Goal: Task Accomplishment & Management: Complete application form

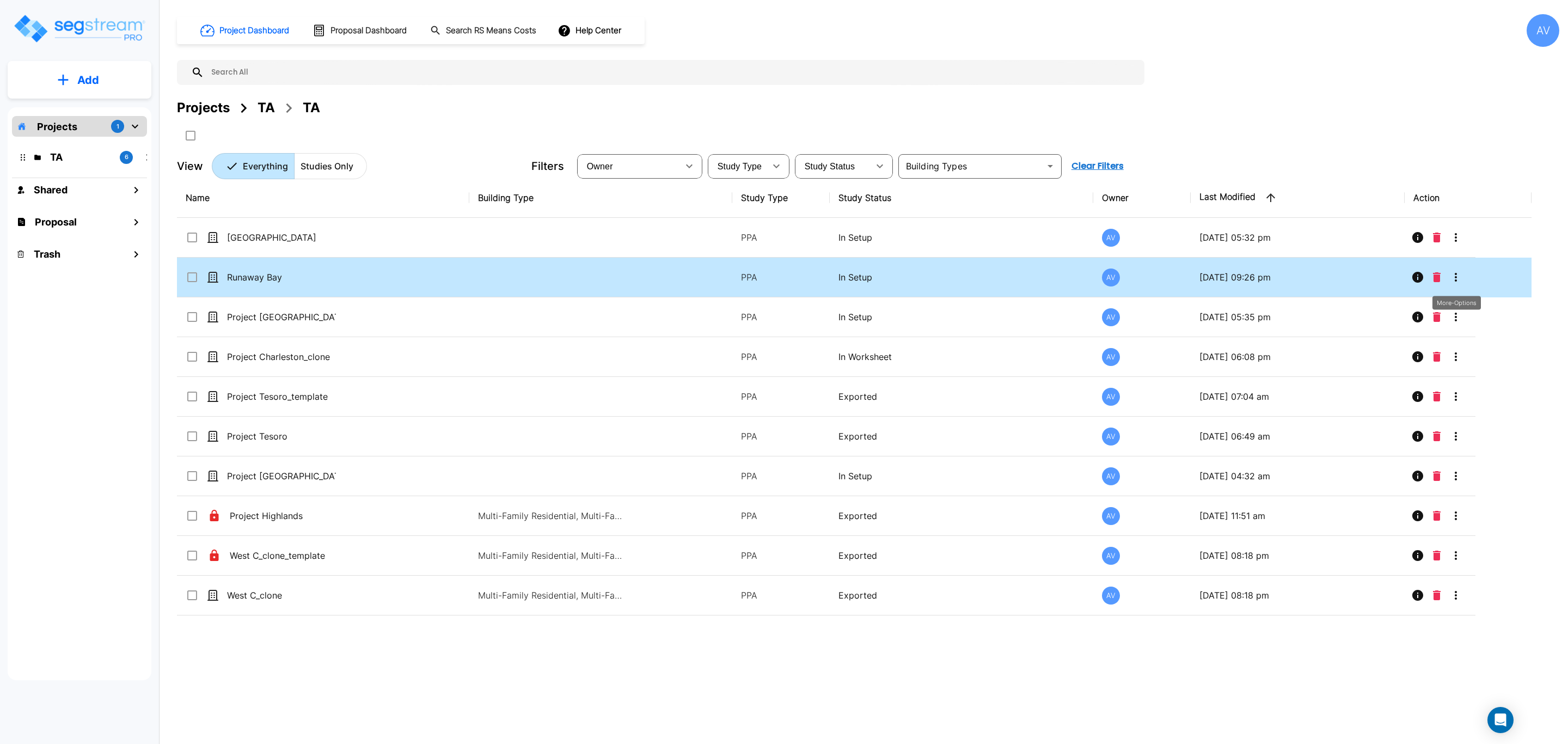
click at [1254, 280] on icon "More-Options" at bounding box center [1455, 277] width 13 height 13
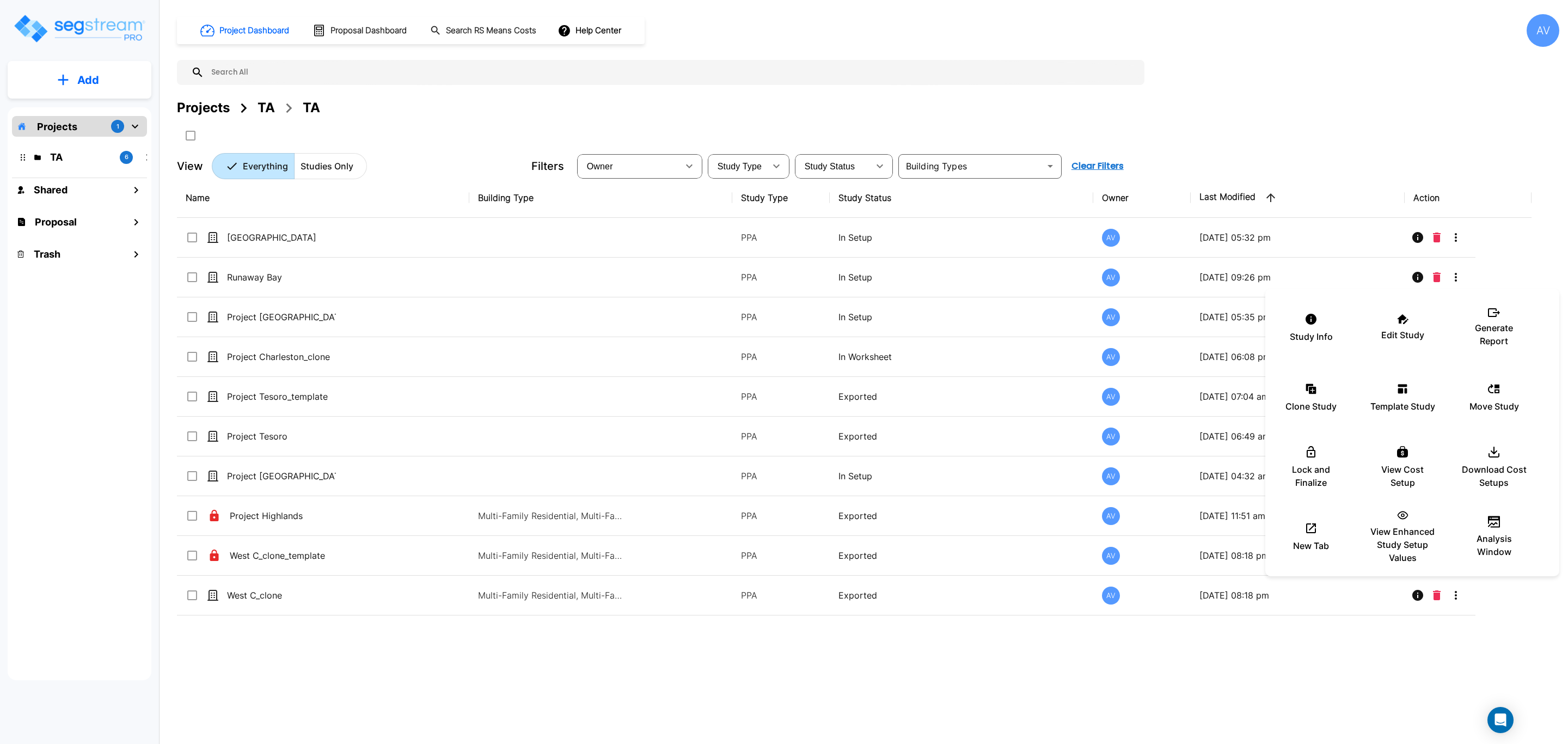
click at [1223, 272] on div at bounding box center [784, 372] width 1568 height 744
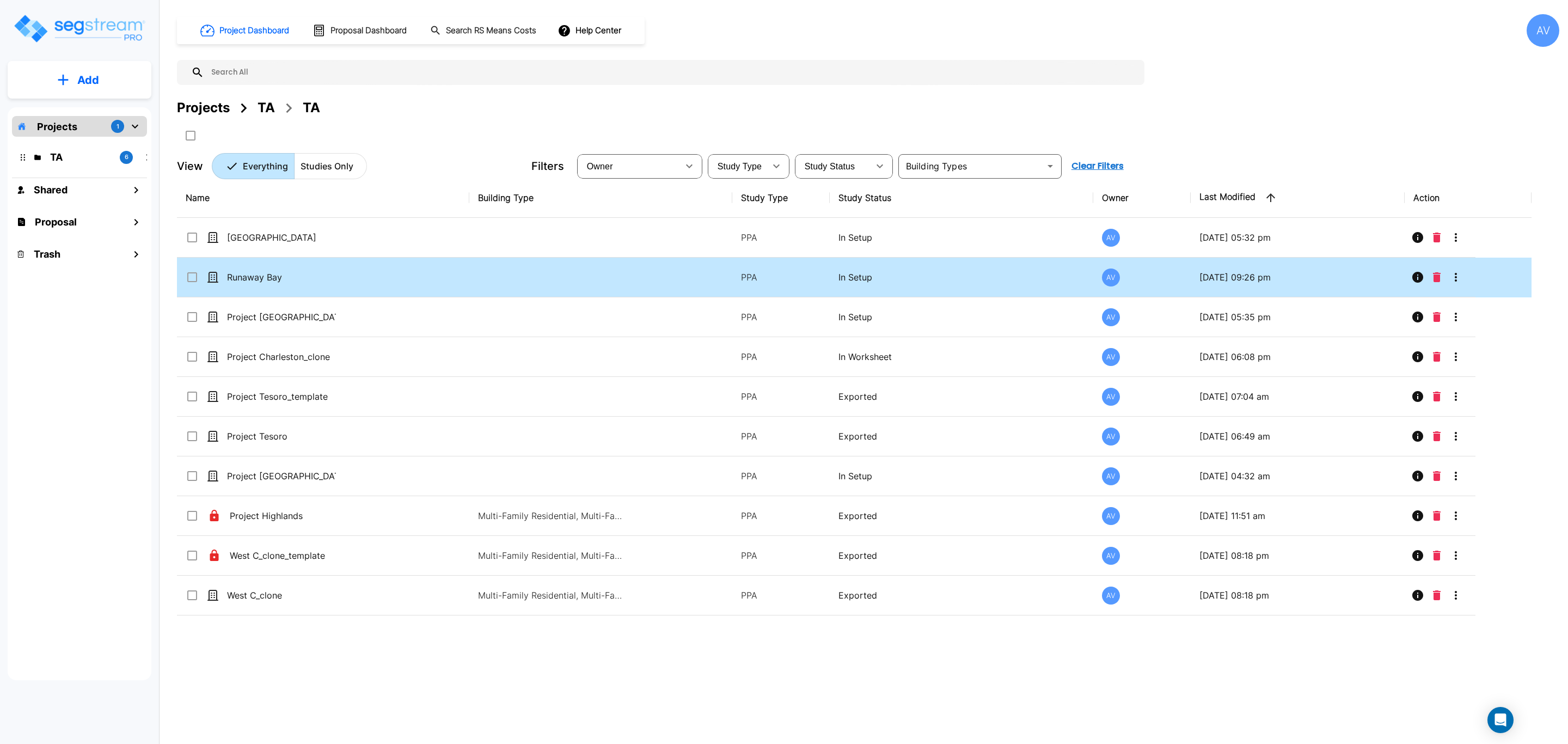
click at [873, 280] on p "In Setup" at bounding box center [961, 277] width 245 height 13
checkbox input "true"
click at [1254, 275] on icon "More-Options" at bounding box center [1455, 277] width 13 height 13
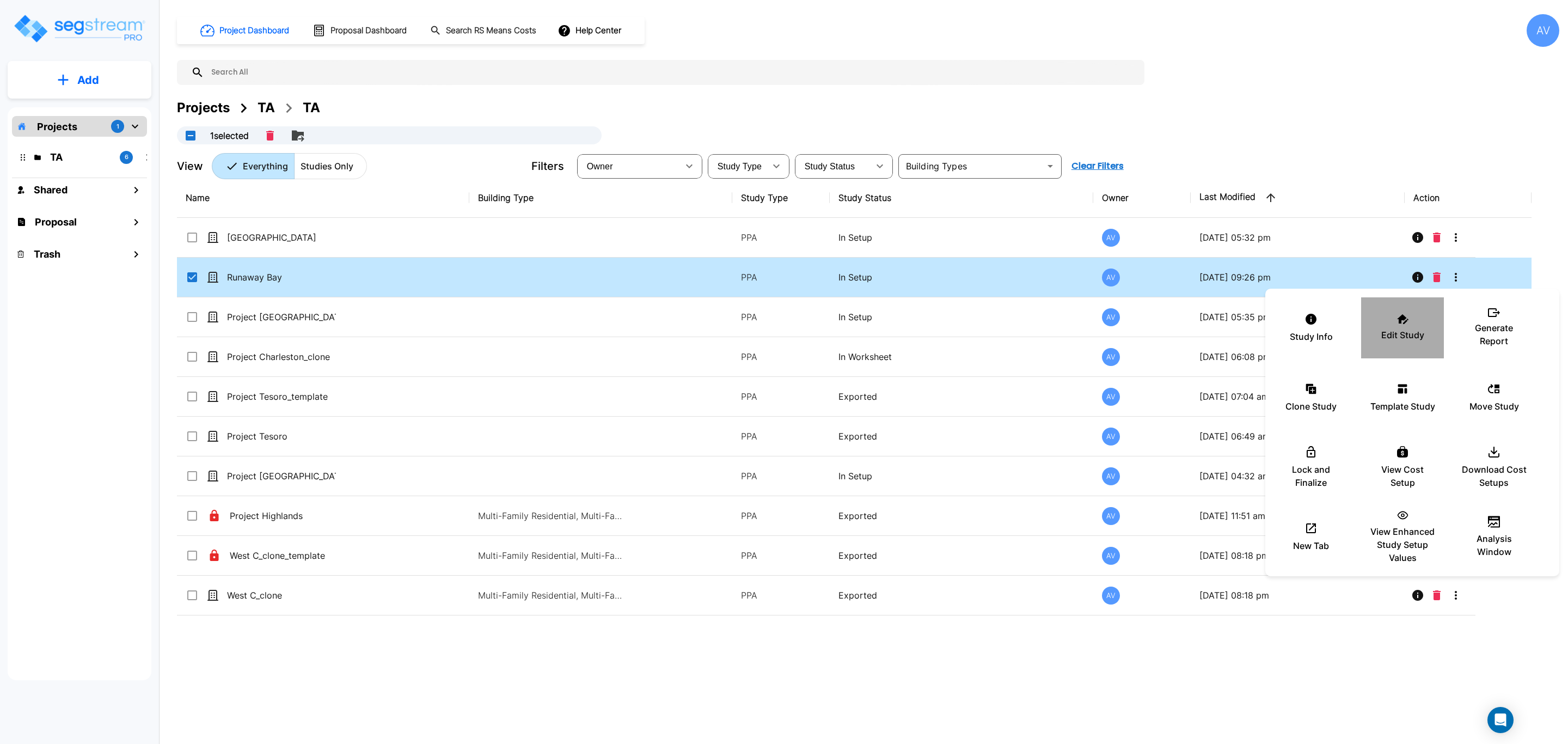
click at [1254, 327] on div "Edit Study" at bounding box center [1402, 328] width 65 height 54
click at [502, 239] on div at bounding box center [784, 372] width 1568 height 744
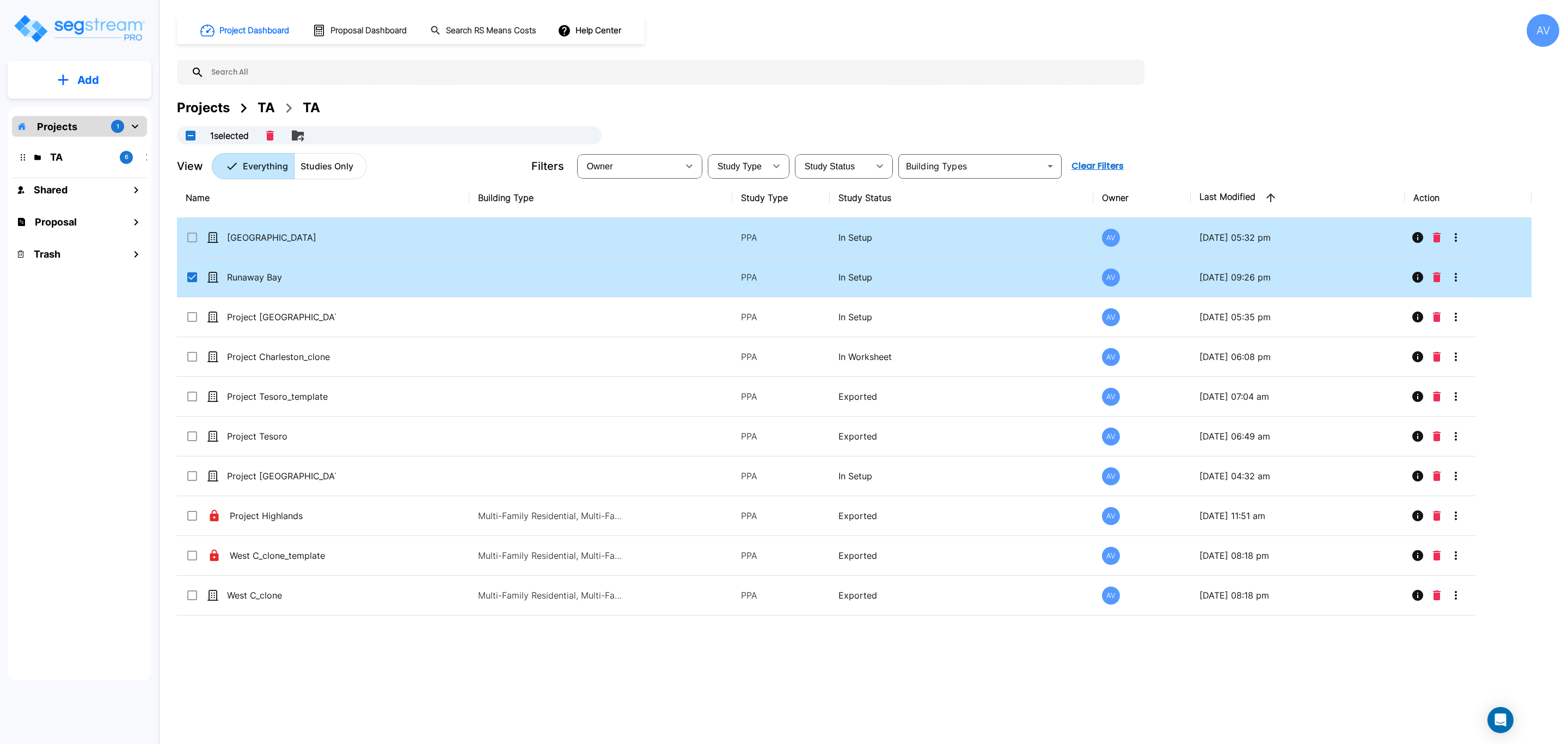
click at [268, 239] on p "Dominion Park" at bounding box center [281, 237] width 109 height 13
checkbox input "true"
click at [197, 275] on icon at bounding box center [192, 277] width 10 height 10
checkbox input "false"
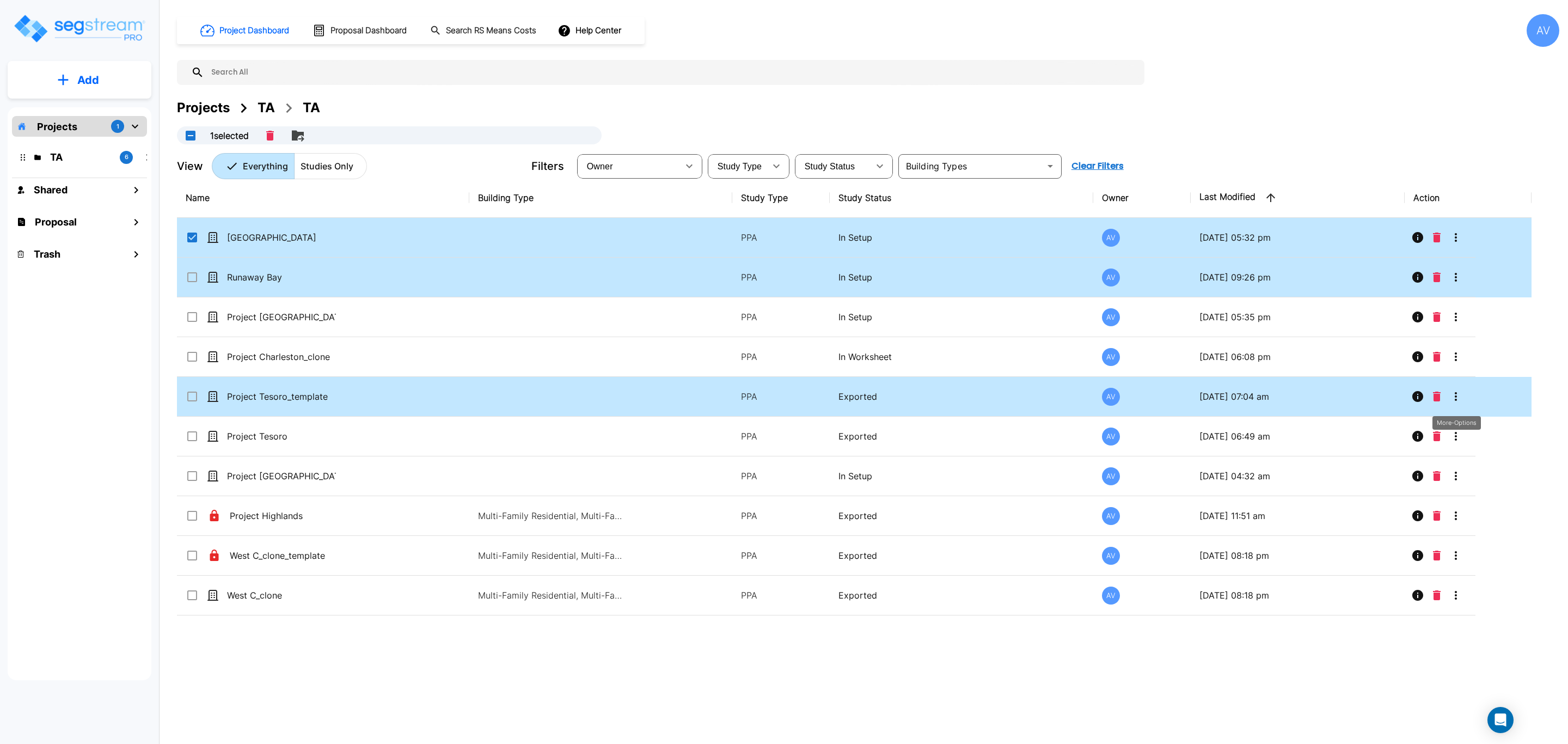
click at [1254, 403] on icon "More-Options" at bounding box center [1455, 396] width 13 height 13
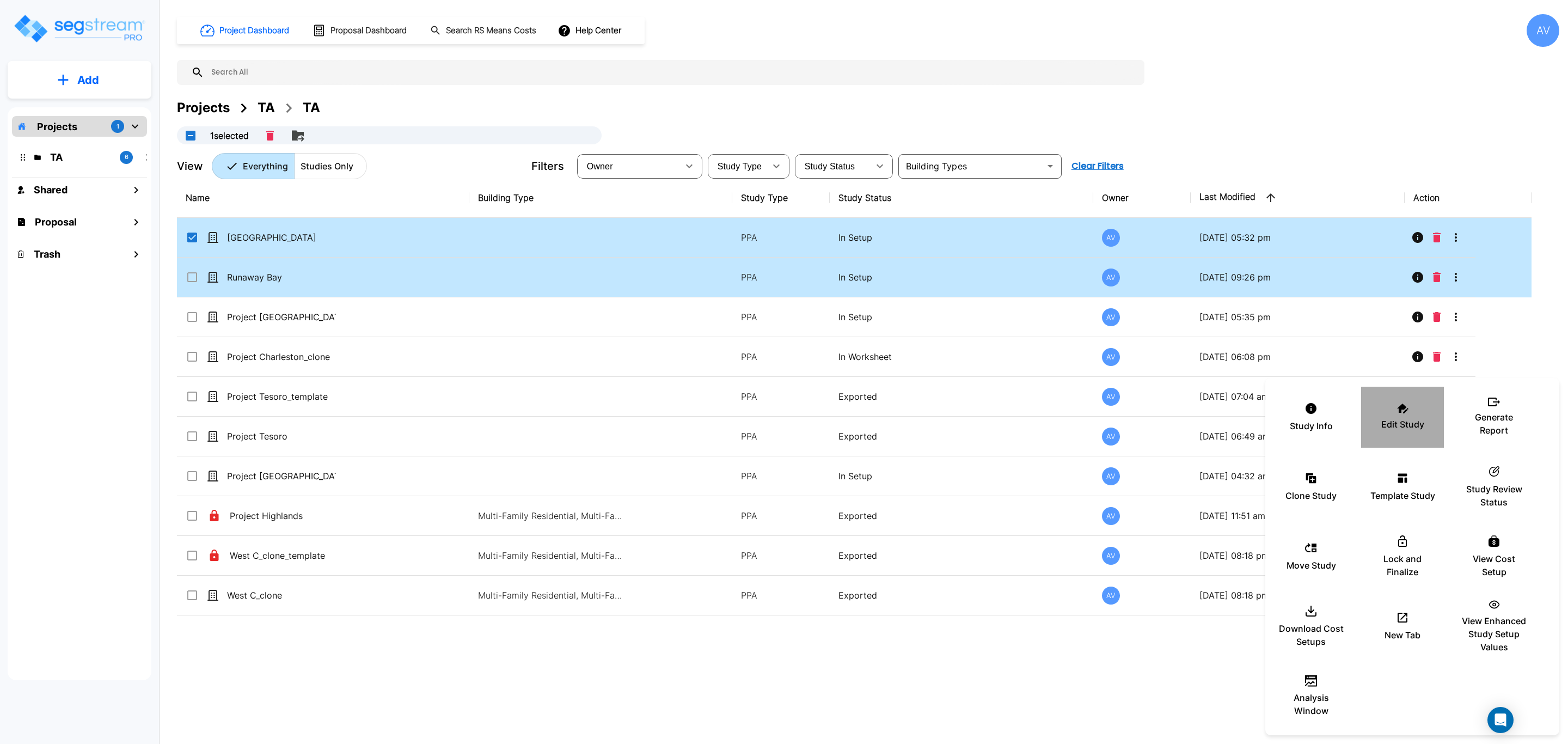
click at [1254, 405] on icon at bounding box center [1402, 409] width 12 height 10
click at [1254, 237] on div at bounding box center [784, 372] width 1568 height 744
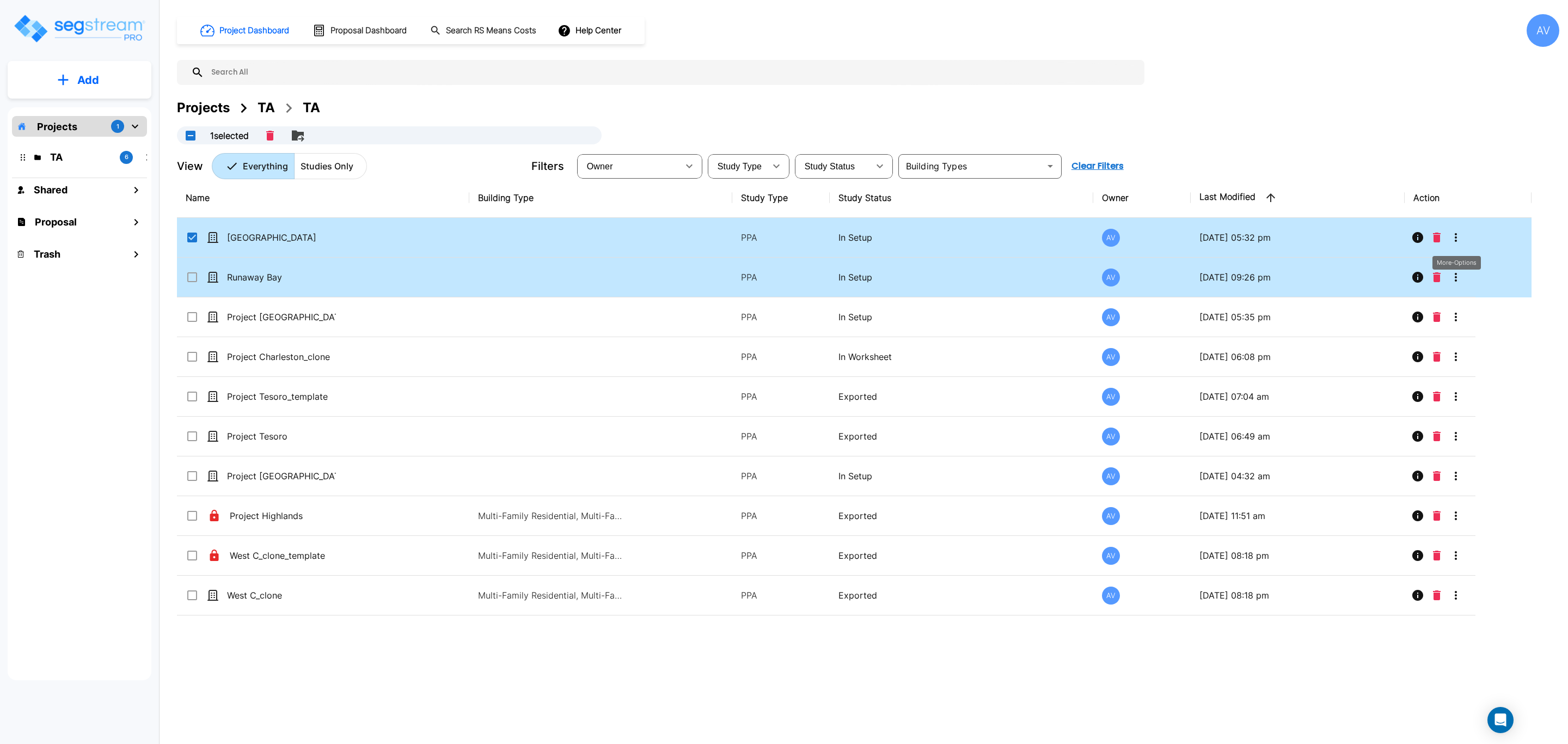
click at [1254, 242] on icon "More-Options" at bounding box center [1455, 237] width 13 height 13
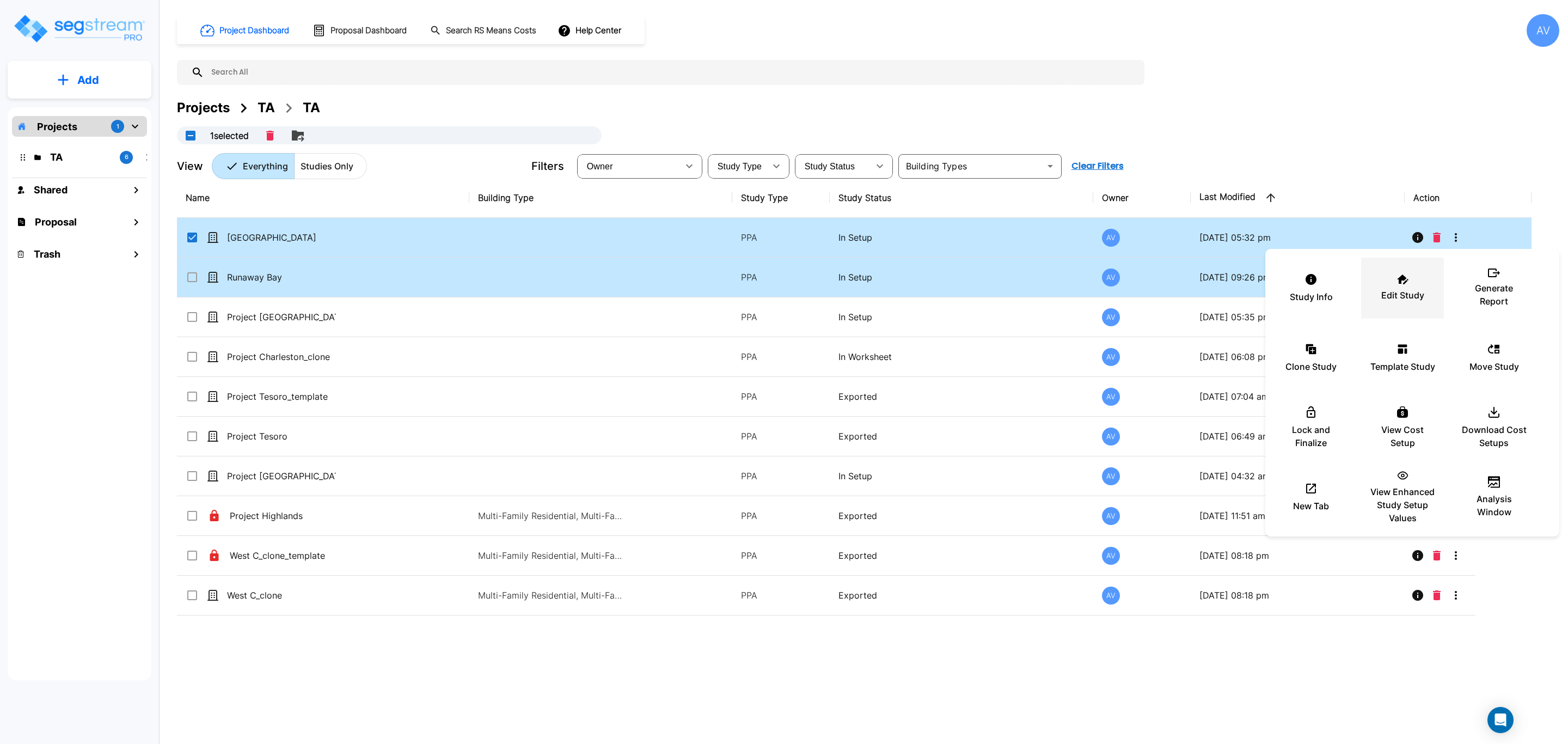
click at [1254, 289] on p "Edit Study" at bounding box center [1402, 295] width 43 height 13
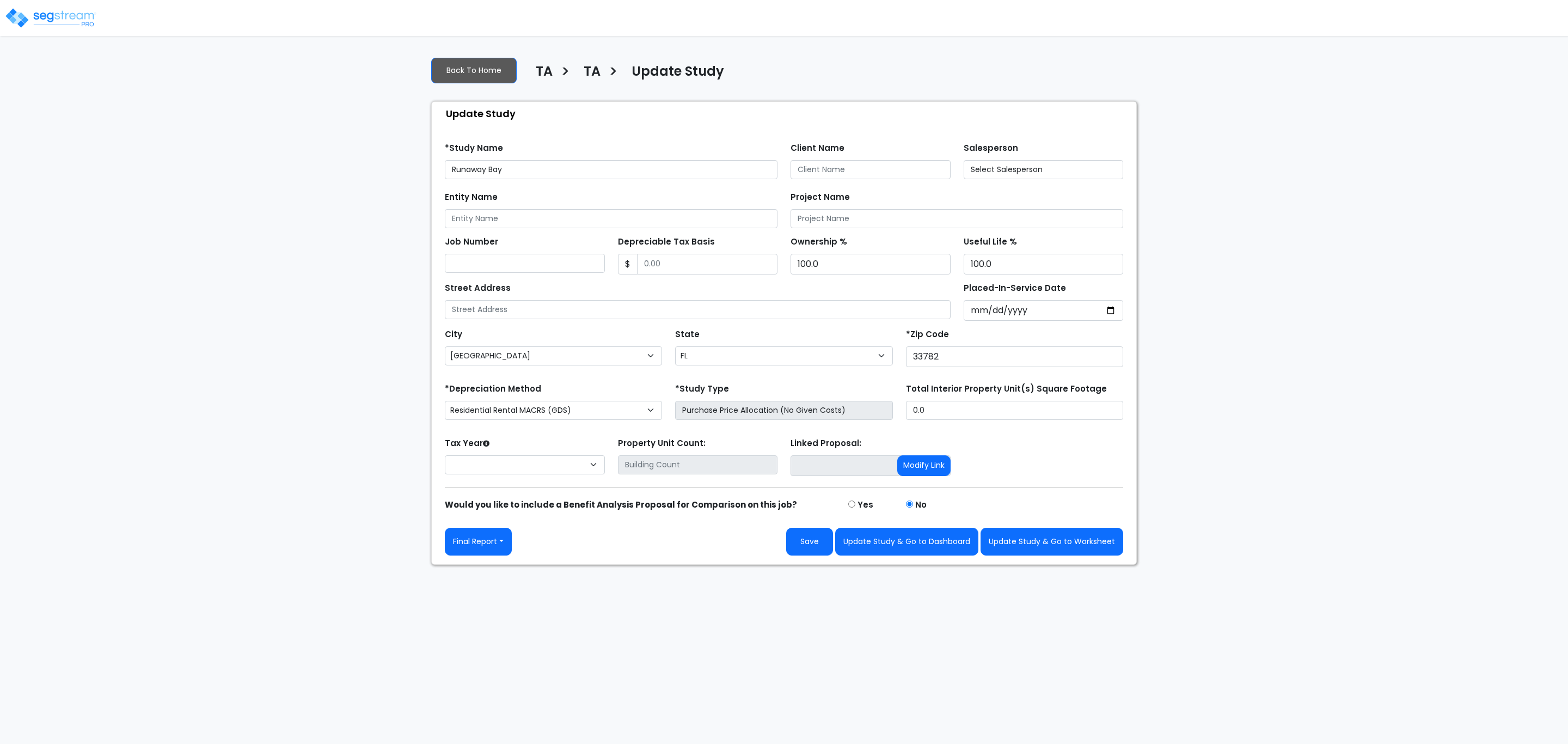
select select "FL"
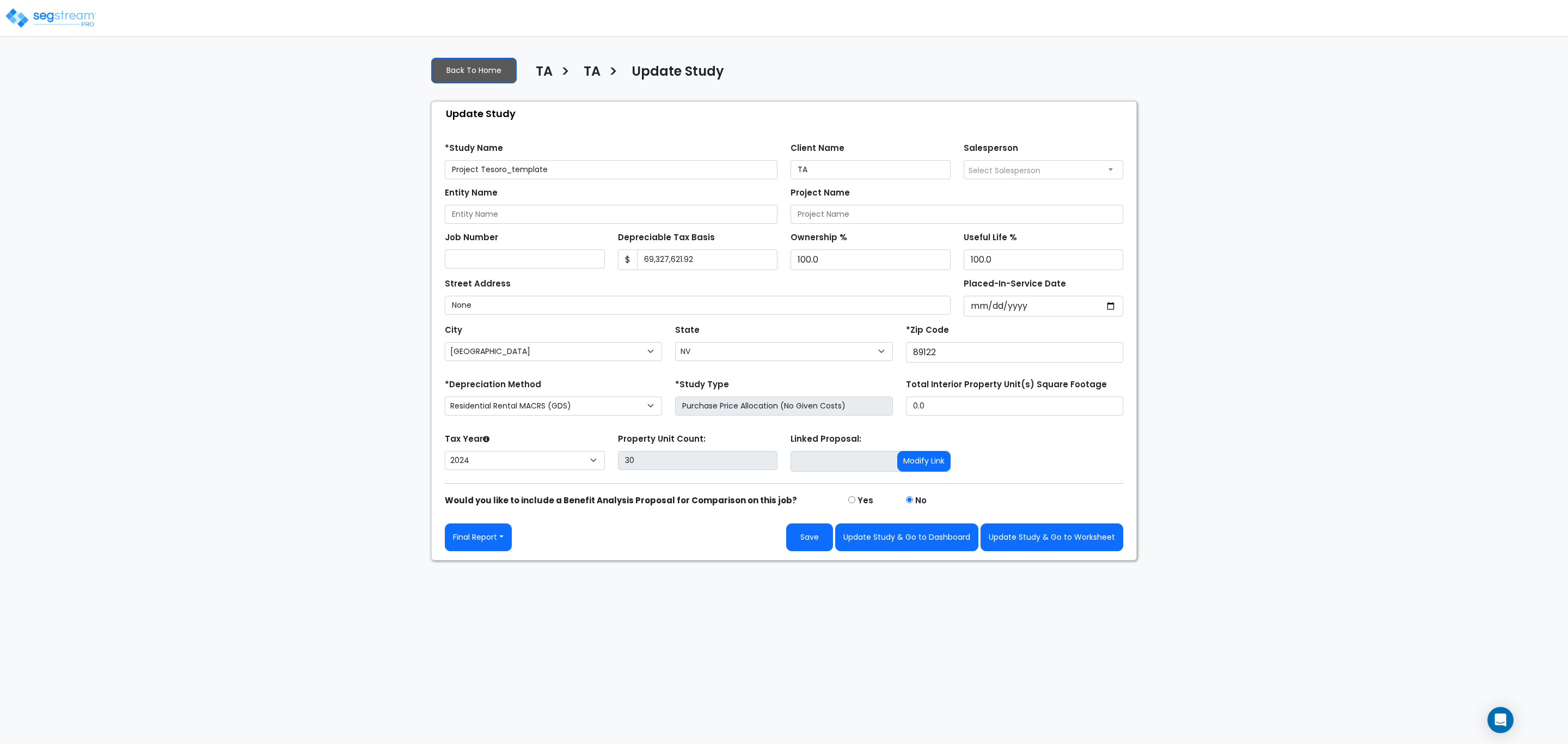
select select "NV"
select select "2024"
click at [1046, 543] on button "Update Study & Go to Worksheet" at bounding box center [1052, 538] width 142 height 28
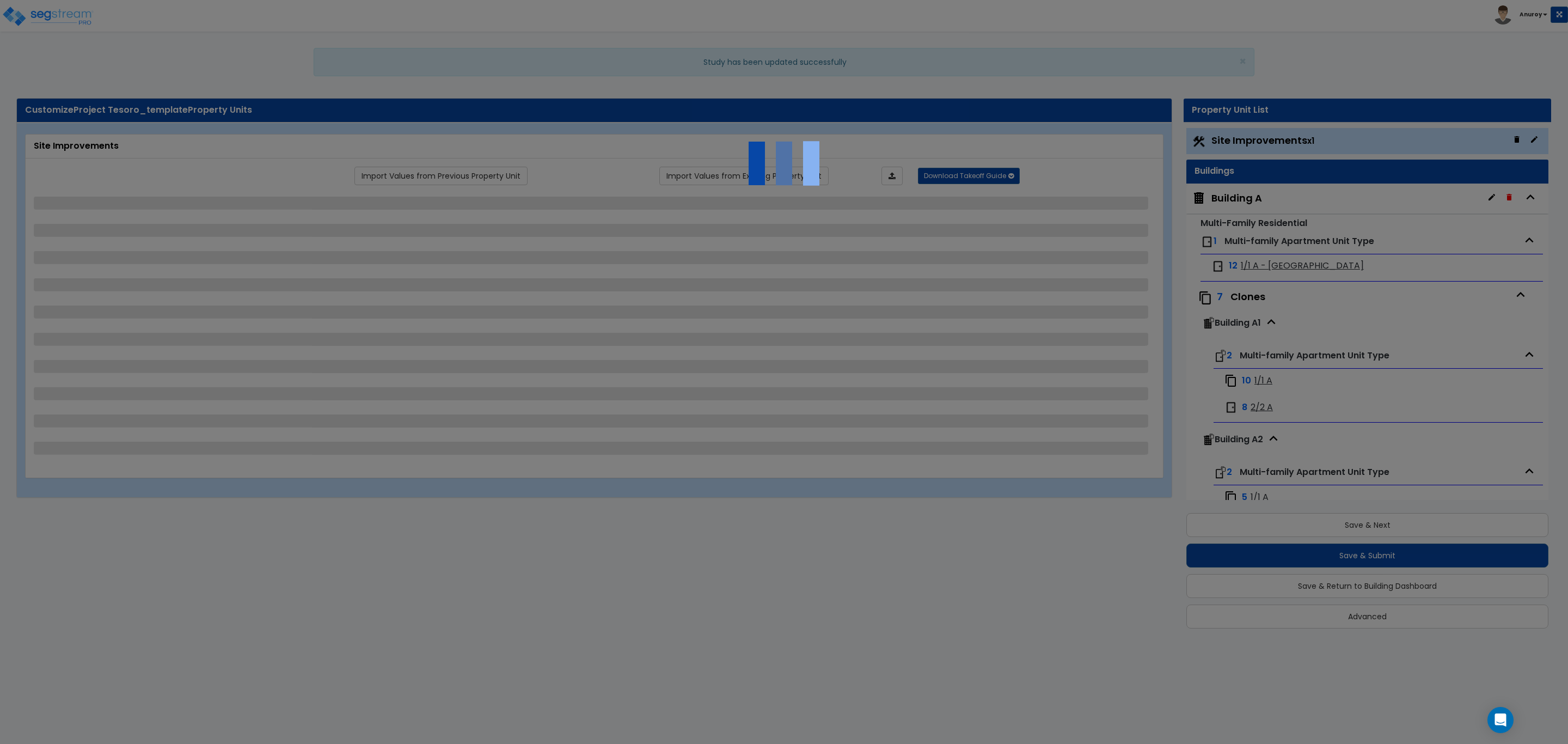
select select "2"
select select "1"
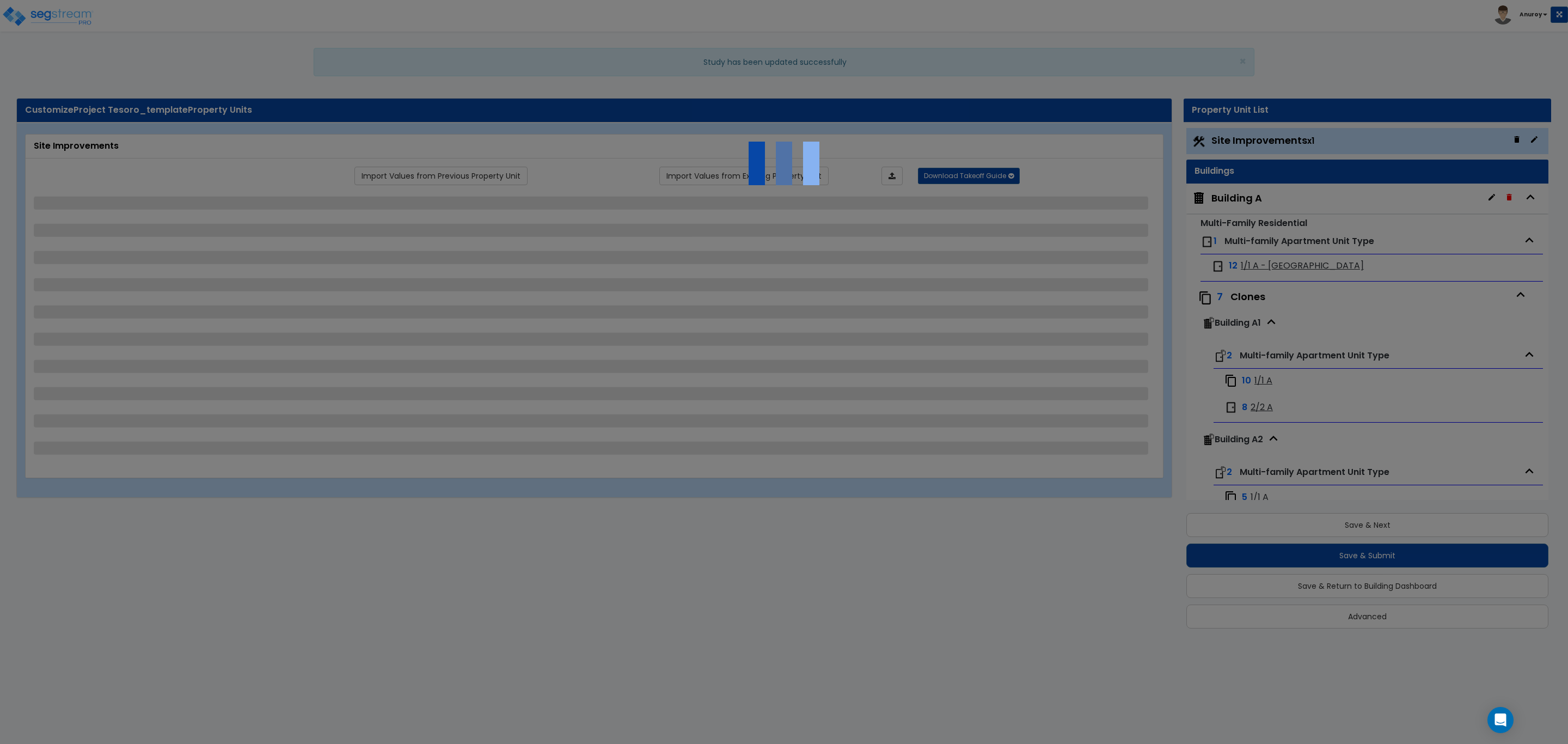
select select "1"
select select "2"
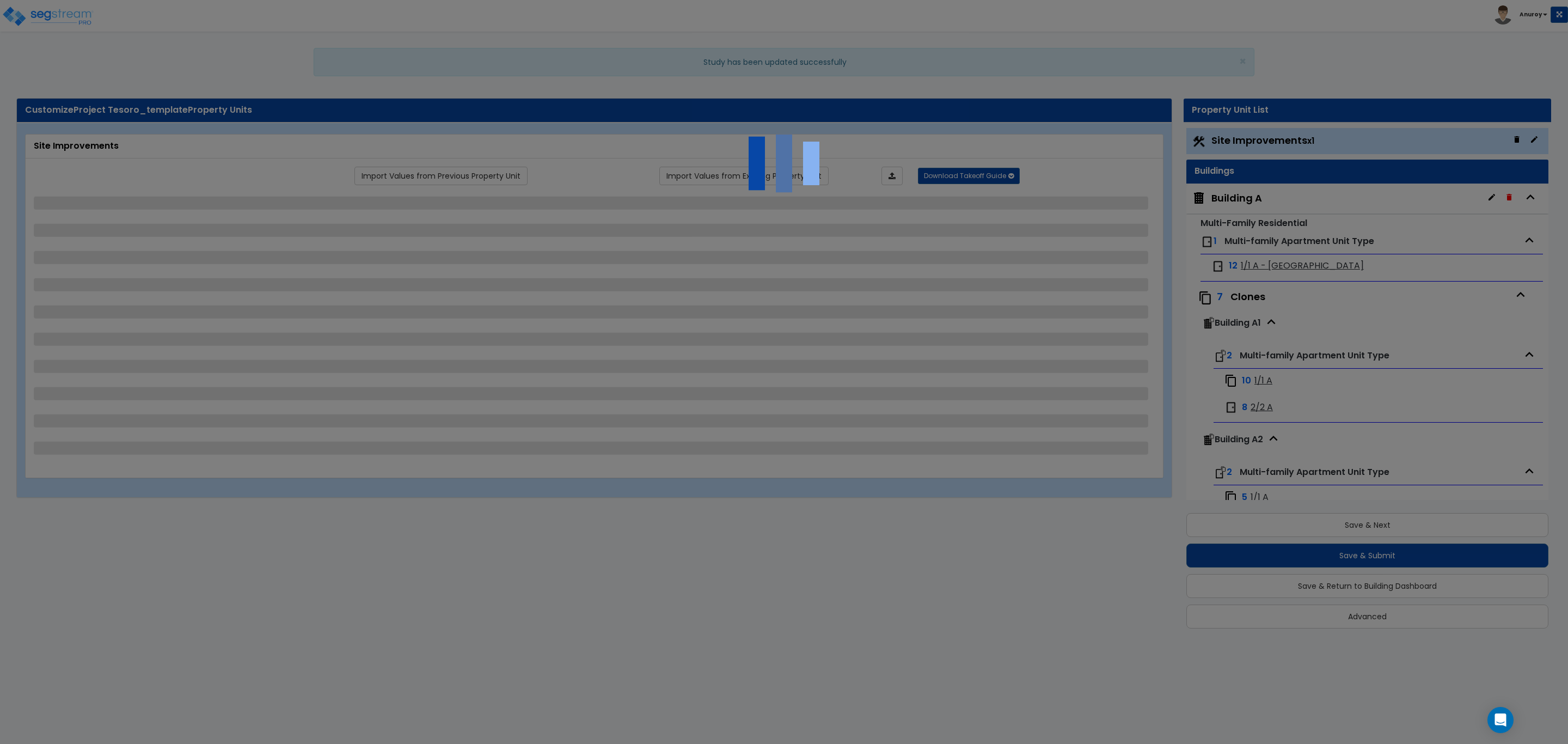
select select "6"
select select "1"
select select "2"
select select "1"
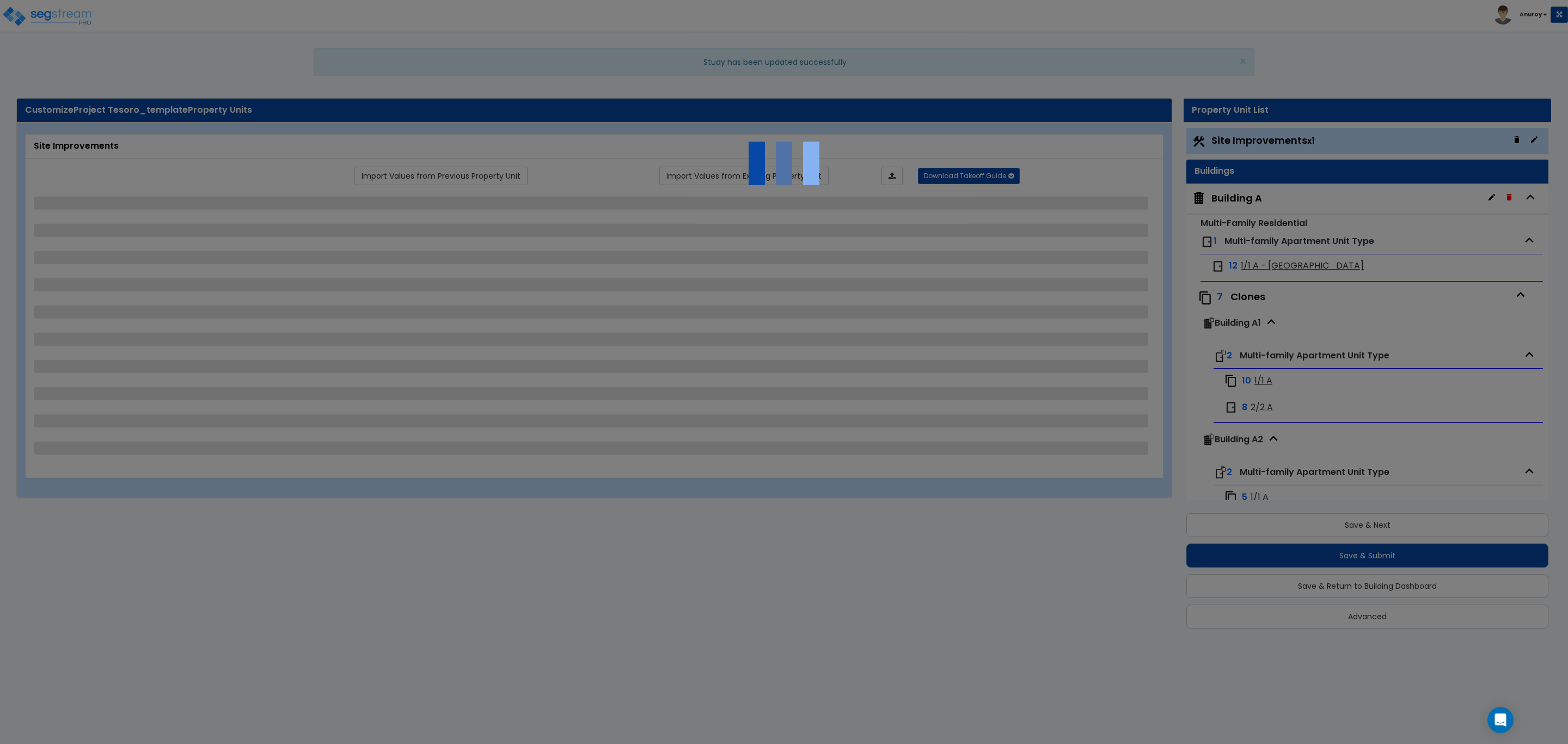
select select "2"
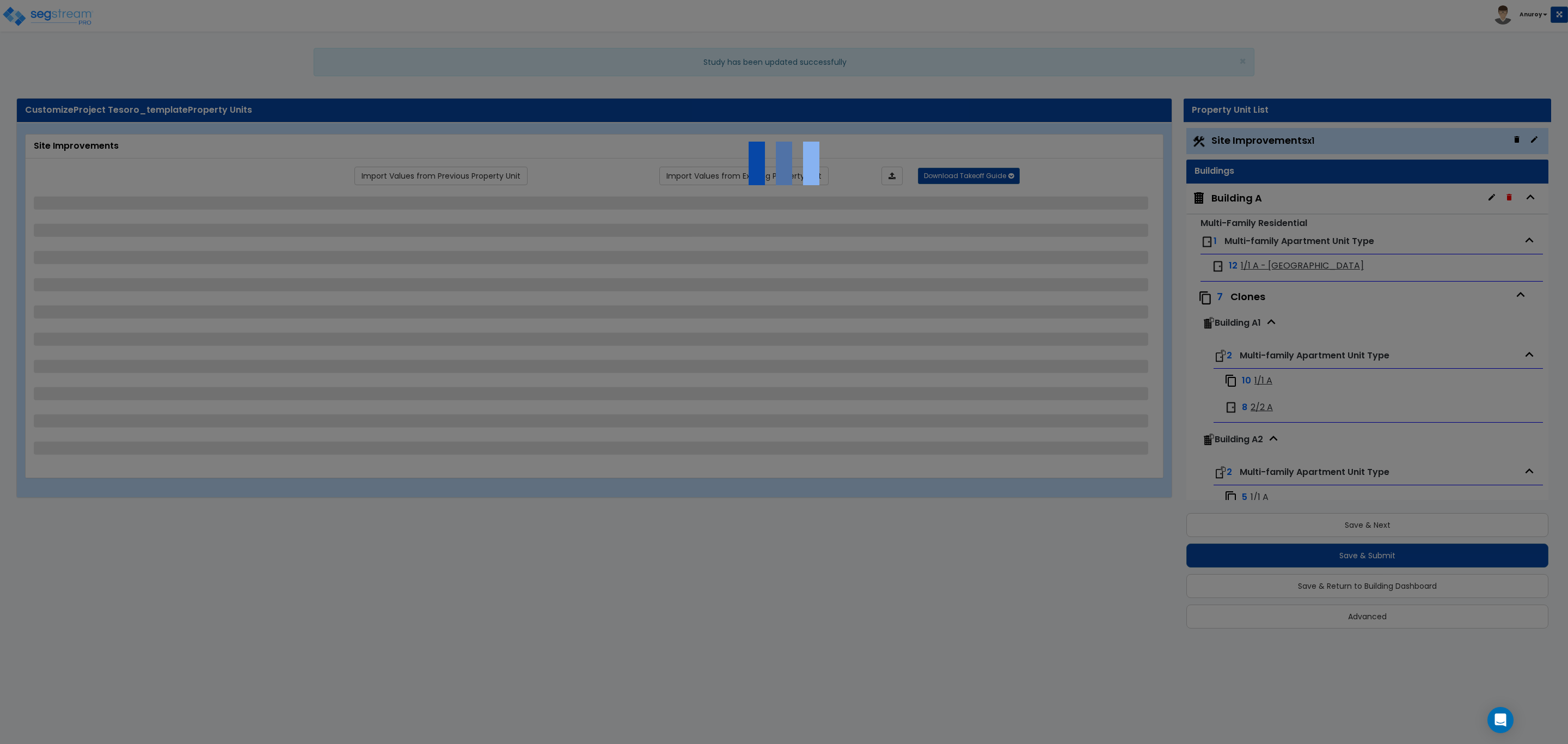
select select "1"
select select "2"
select select "3"
select select "1"
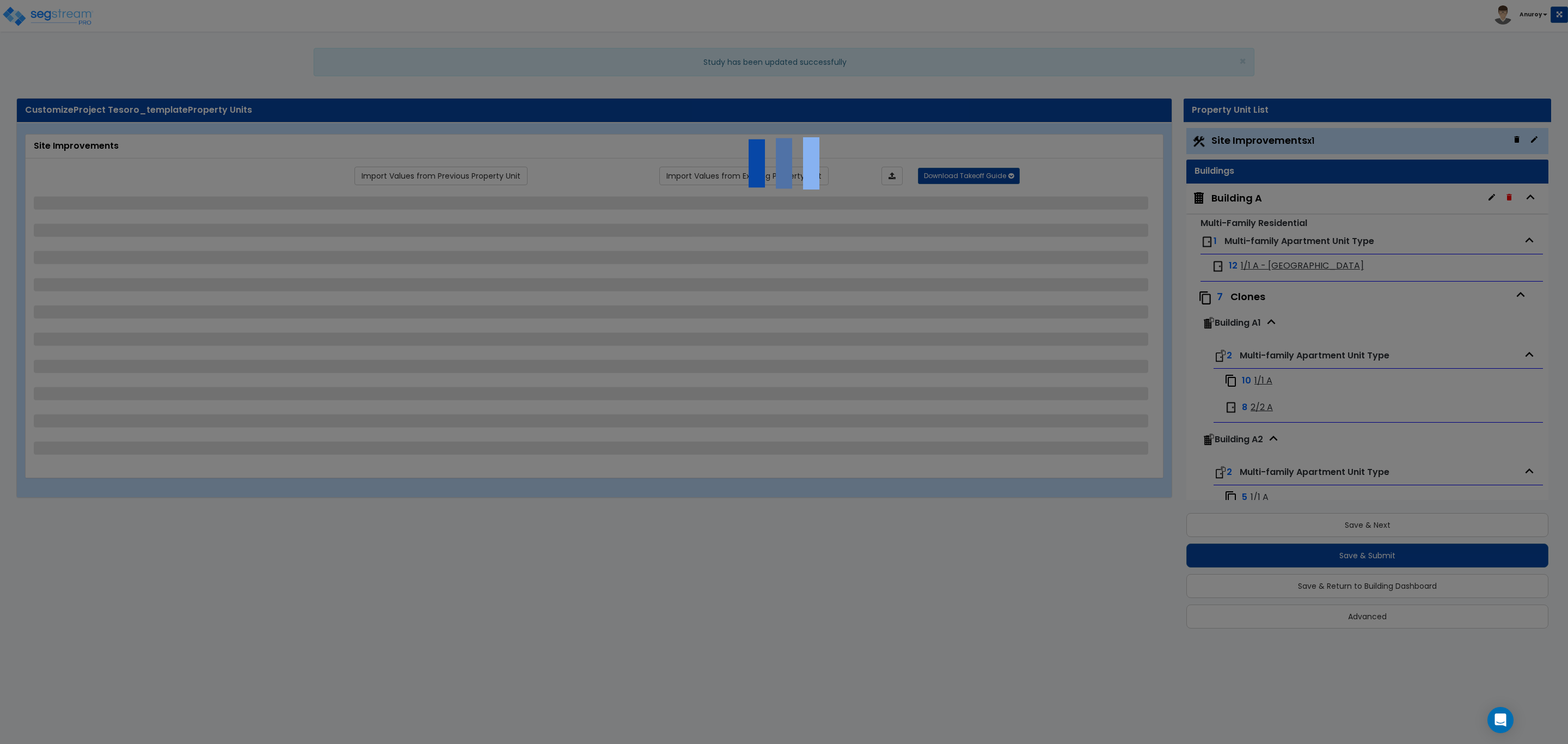
select select "1"
select select "2"
select select "1"
select select "4"
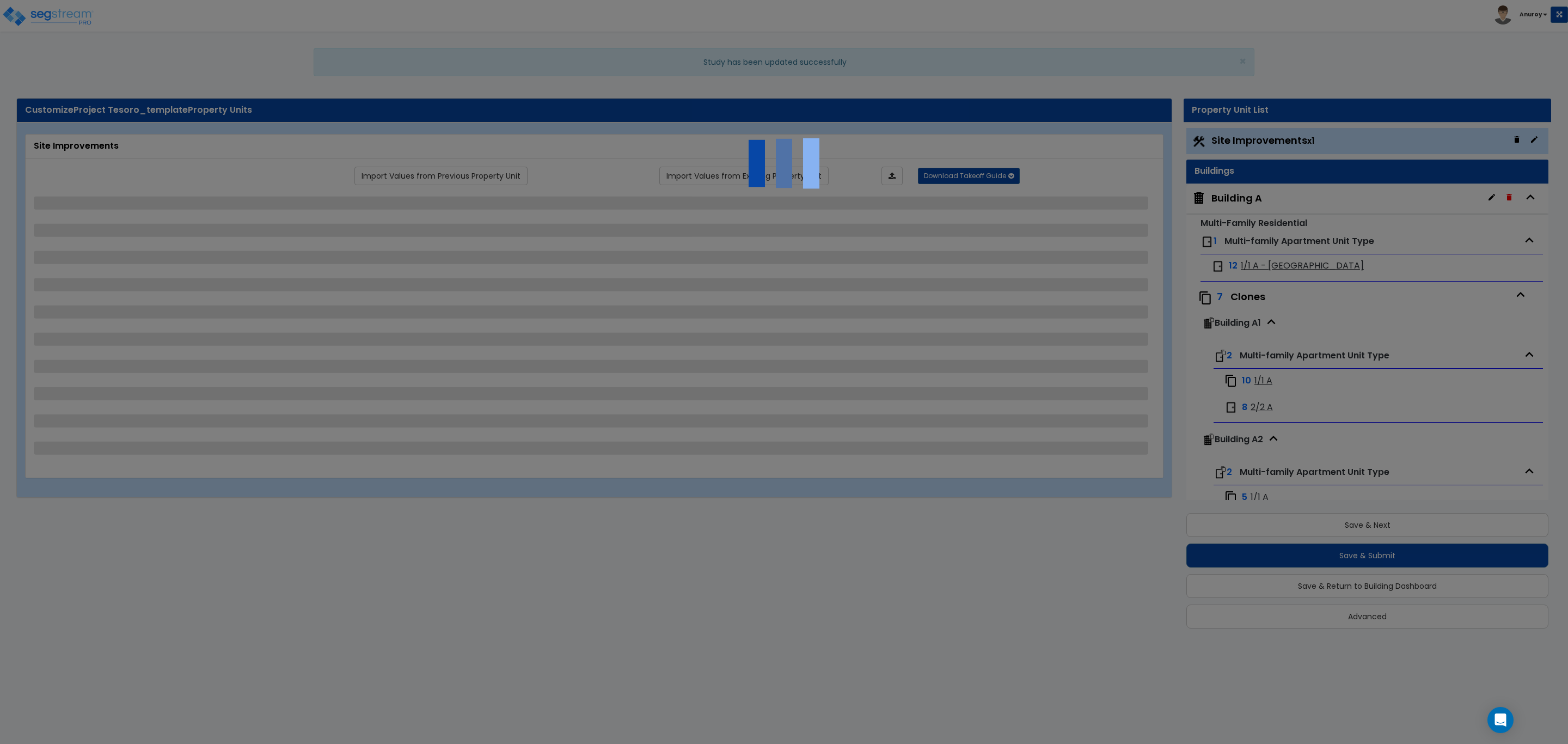
select select "2"
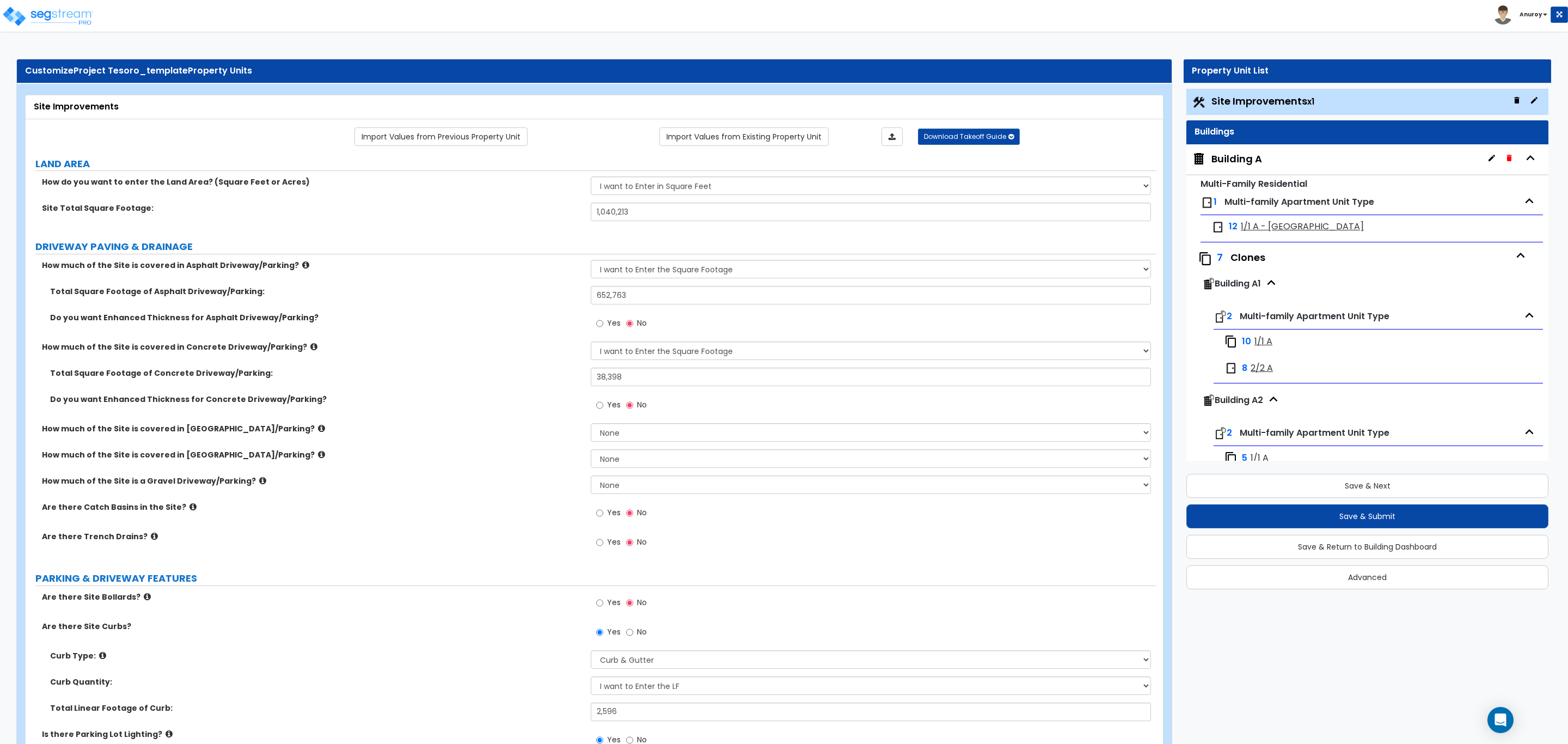
click at [1255, 226] on span "1/1 A - Reno" at bounding box center [1302, 226] width 123 height 13
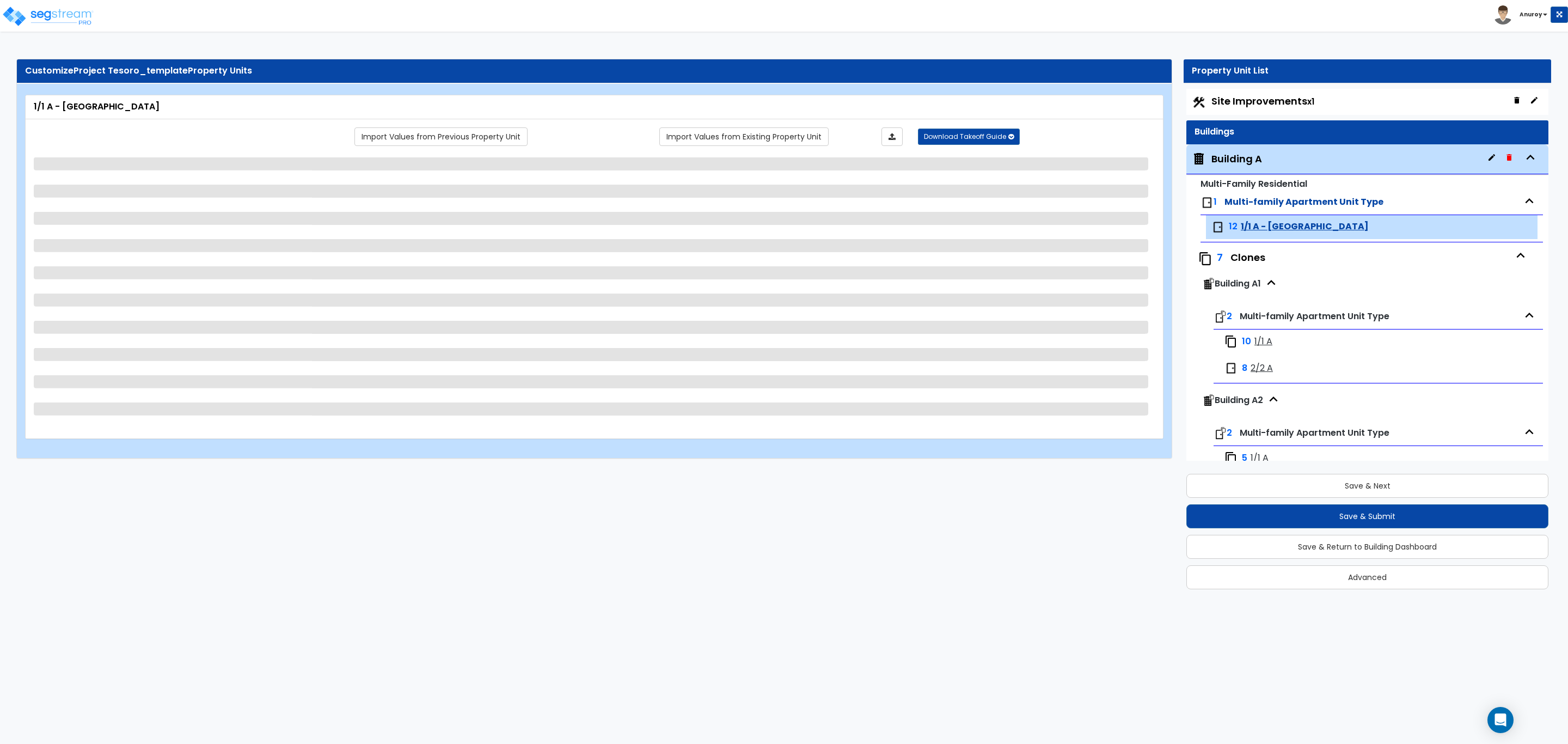
scroll to position [127, 0]
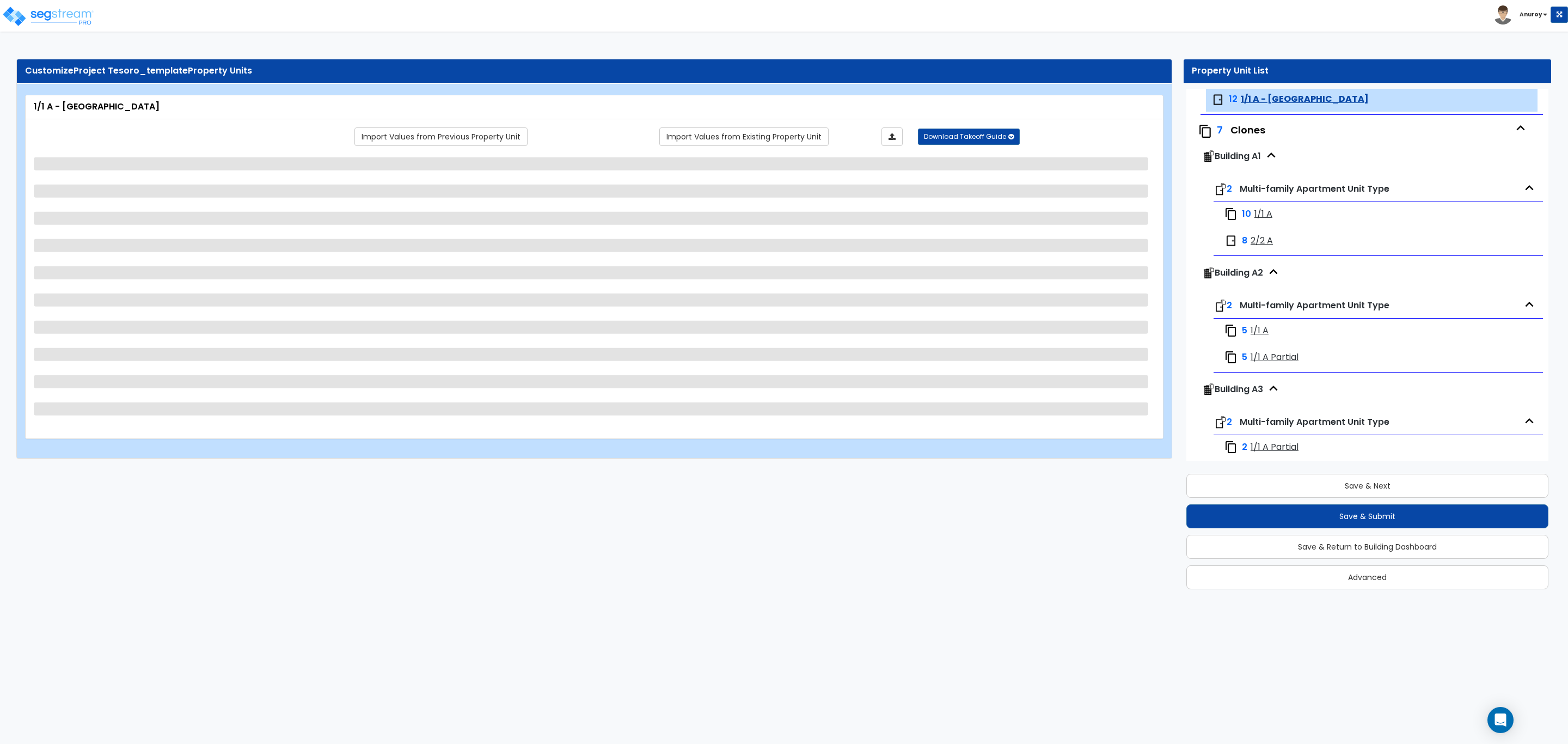
select select "1"
select select "7"
select select "1"
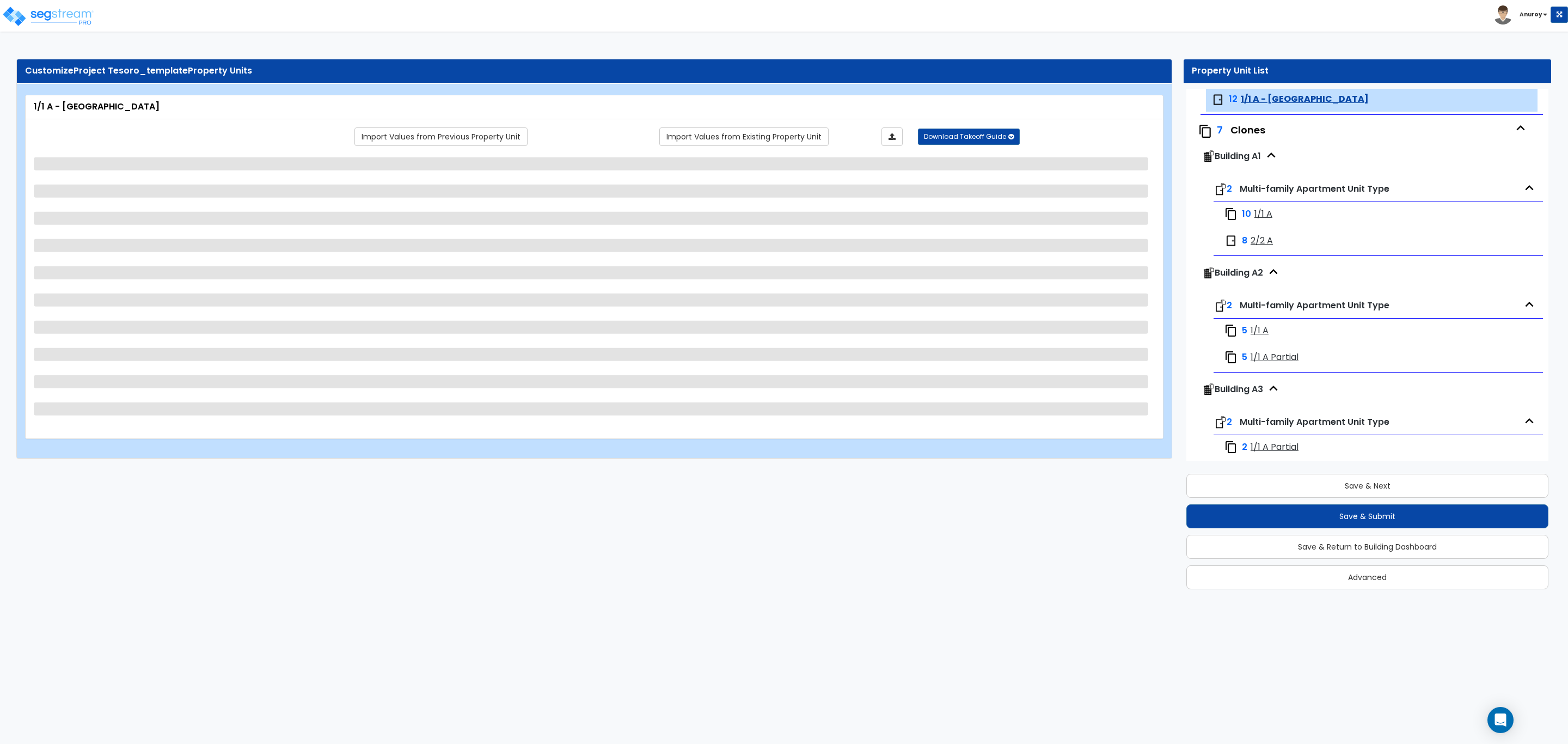
select select "3"
select select "4"
select select "5"
select select "2"
select select "1"
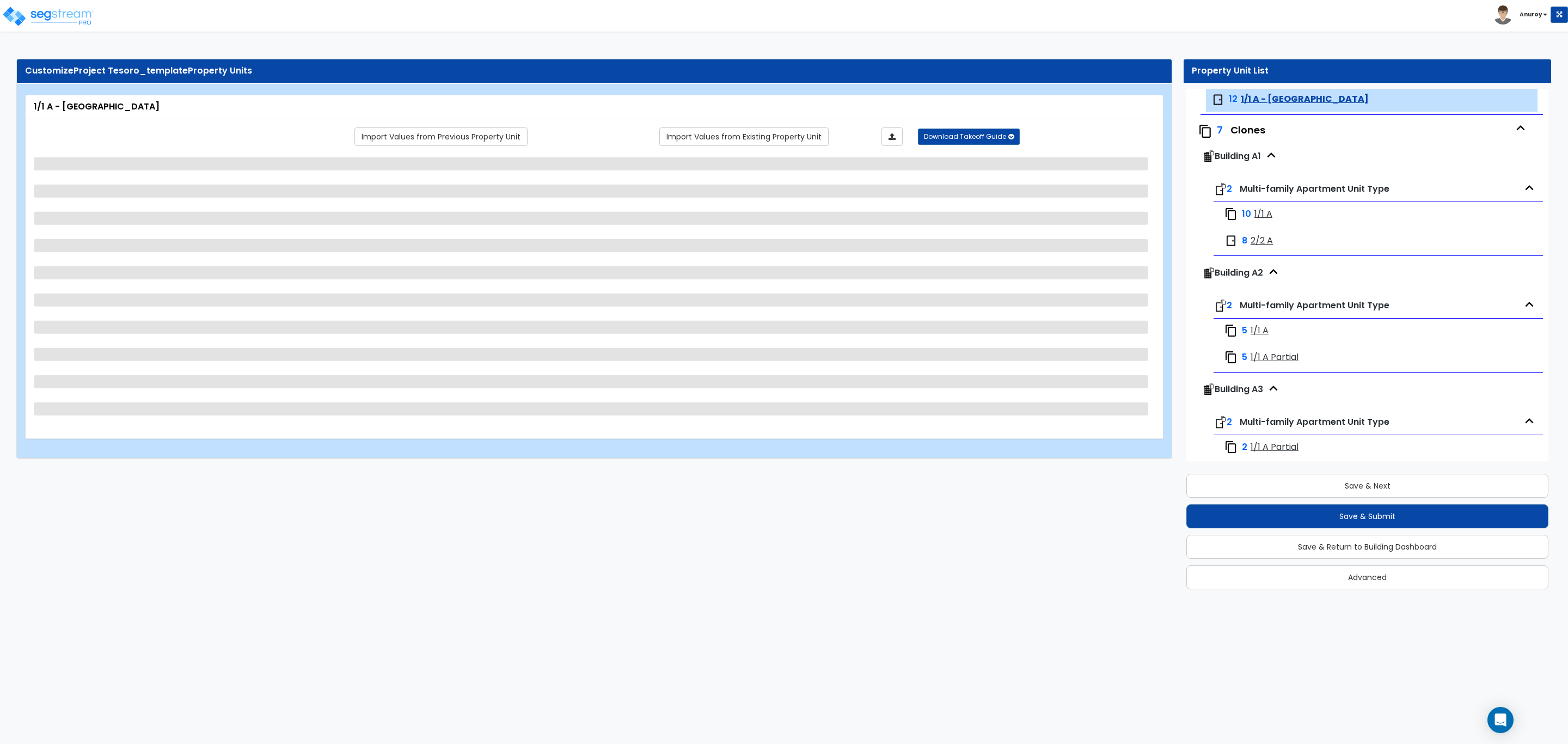
select select "1"
select select "4"
select select "2"
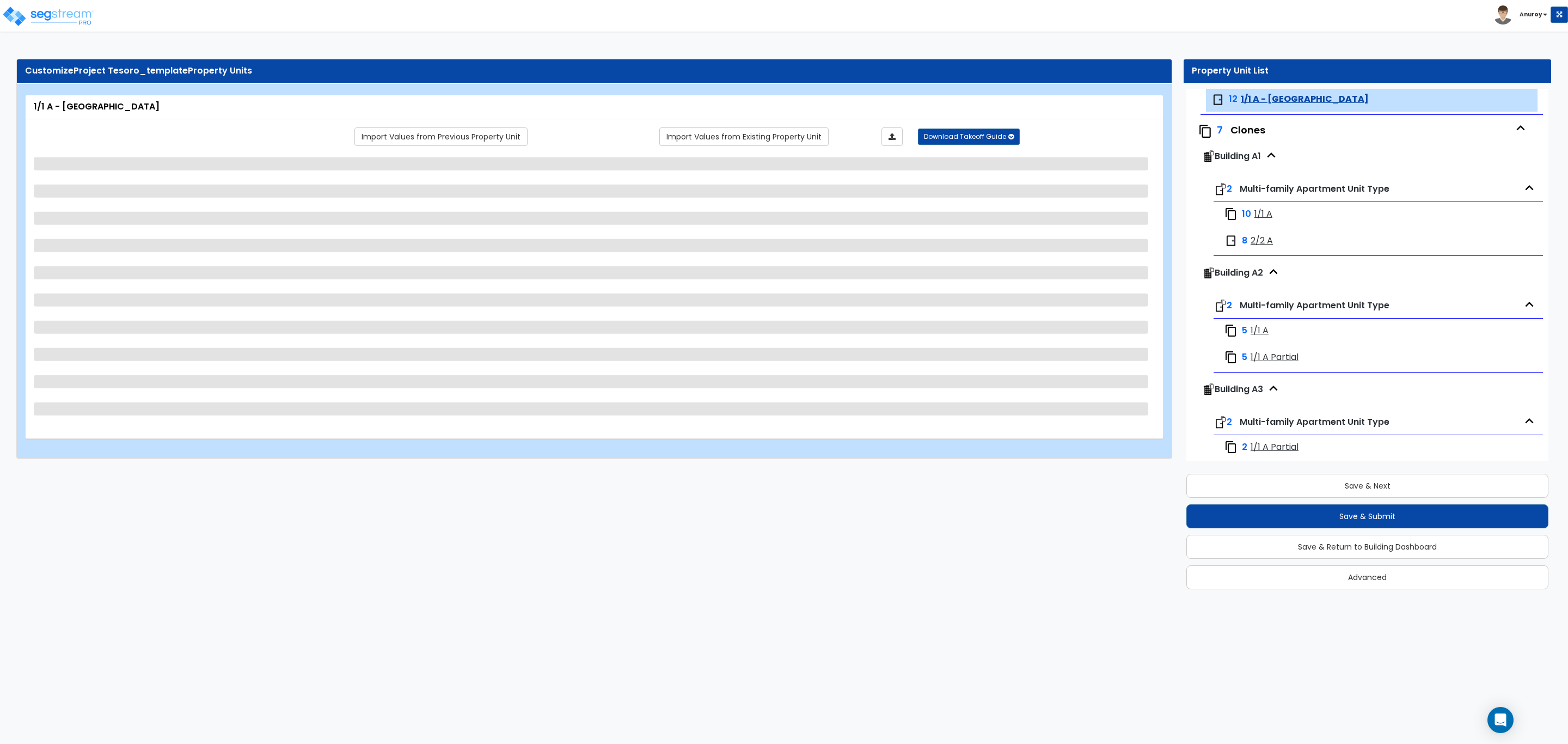
select select "5"
select select "2"
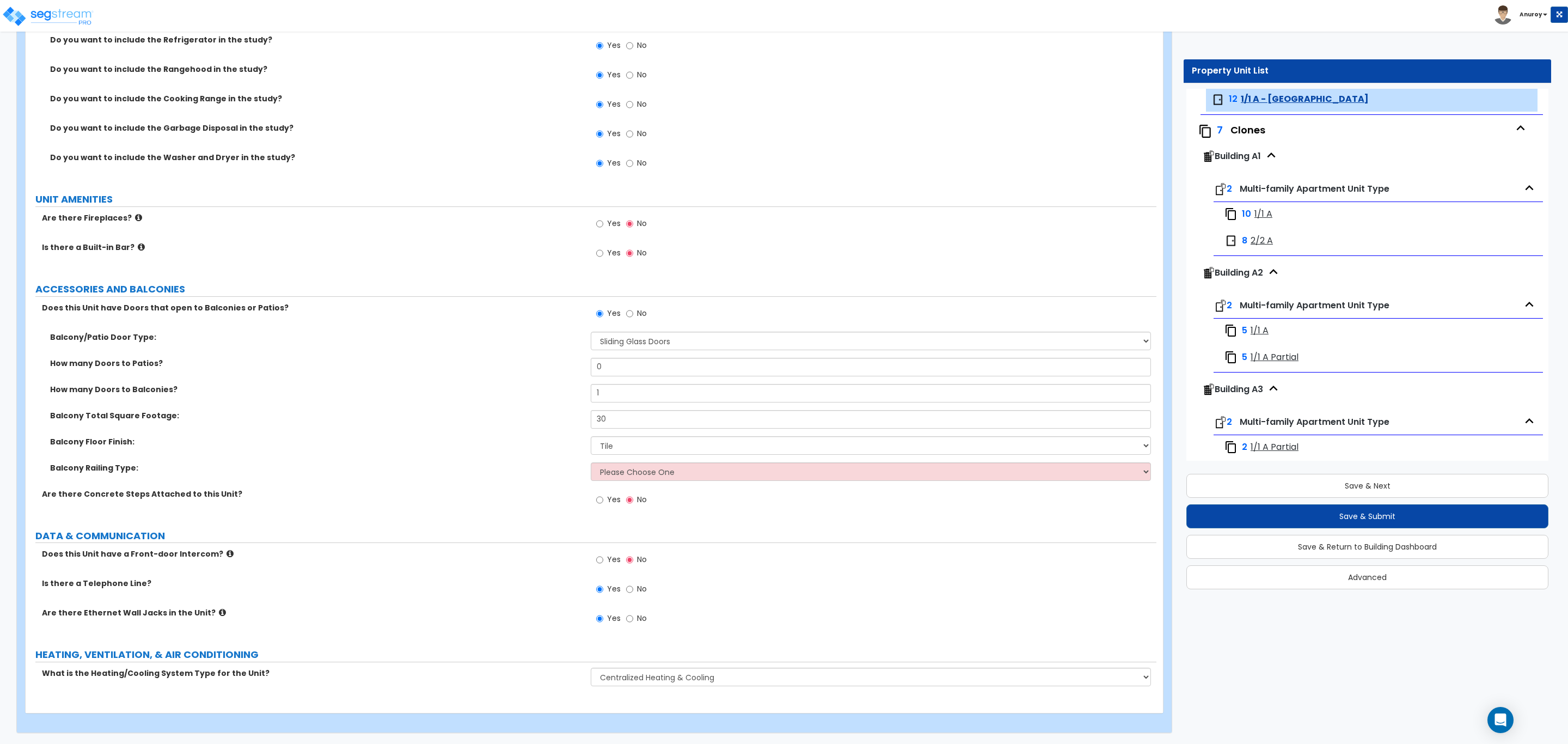
scroll to position [1887, 0]
click at [219, 612] on icon at bounding box center [223, 612] width 7 height 8
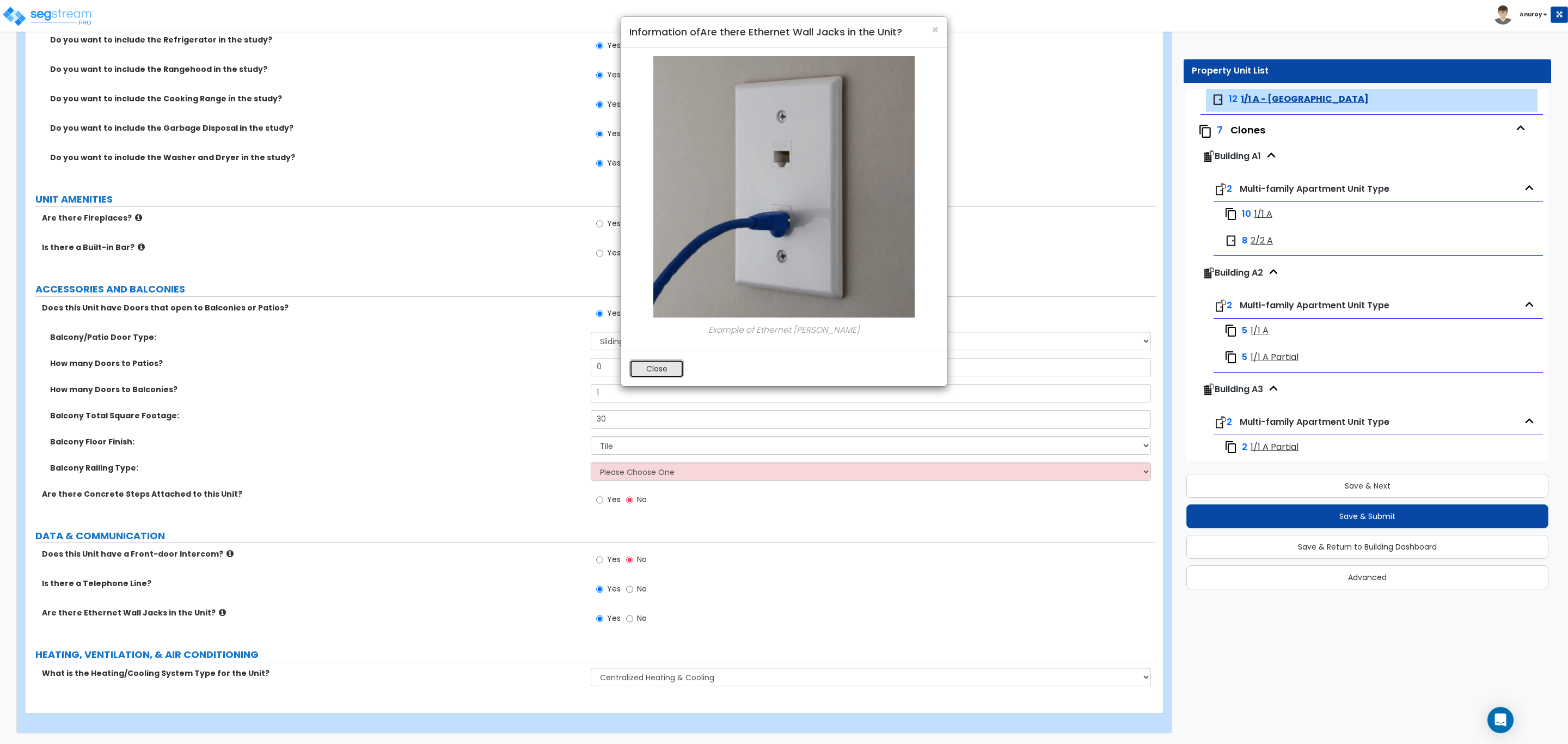
click at [668, 371] on button "Close" at bounding box center [656, 368] width 54 height 18
radio input "true"
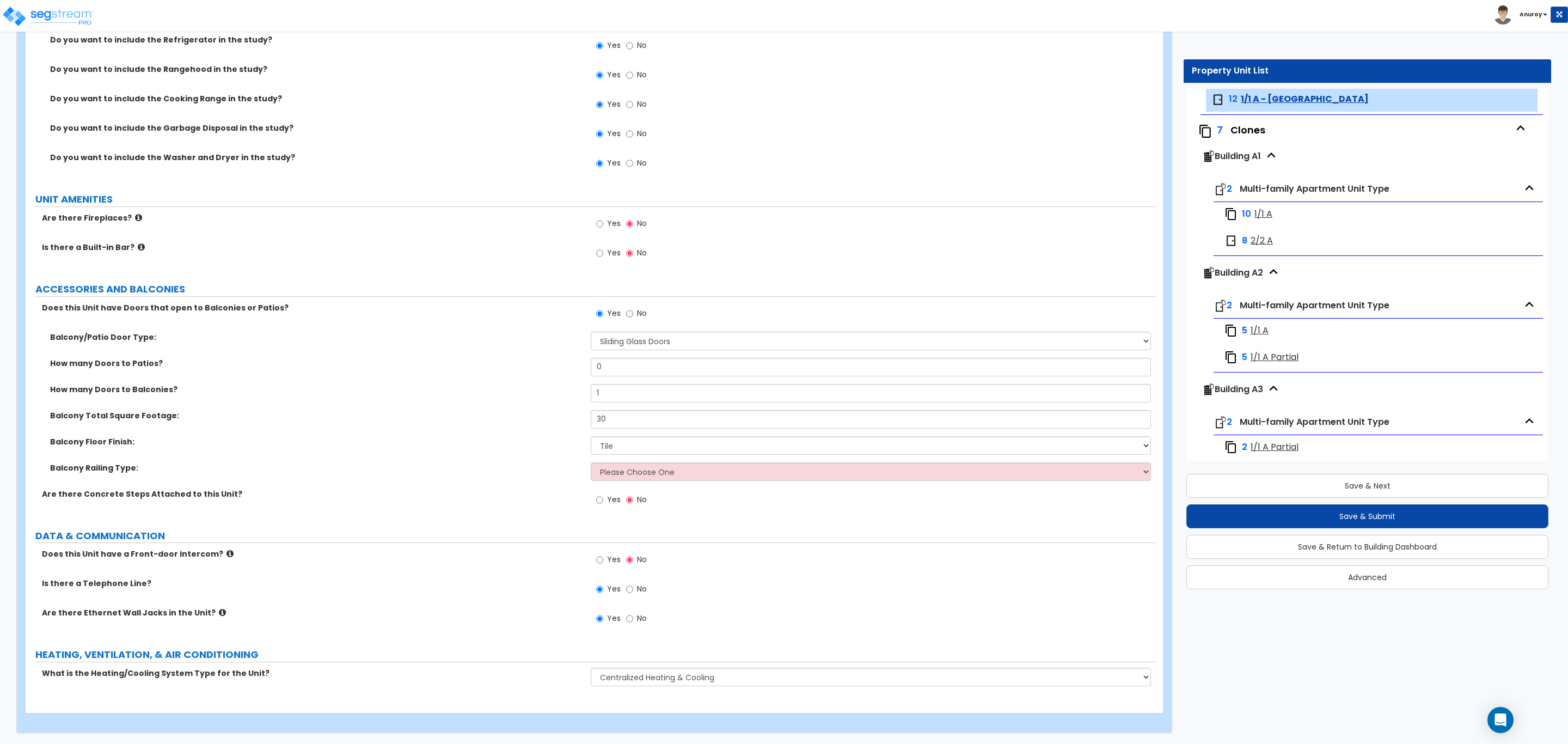
click at [1261, 357] on span "1/1 A Partial" at bounding box center [1275, 357] width 48 height 13
drag, startPoint x: 1276, startPoint y: 358, endPoint x: 1281, endPoint y: 348, distance: 11.2
click at [1277, 357] on span "1/1 A Partial" at bounding box center [1275, 357] width 48 height 13
click at [1276, 357] on span "1/1 A Partial" at bounding box center [1275, 357] width 48 height 13
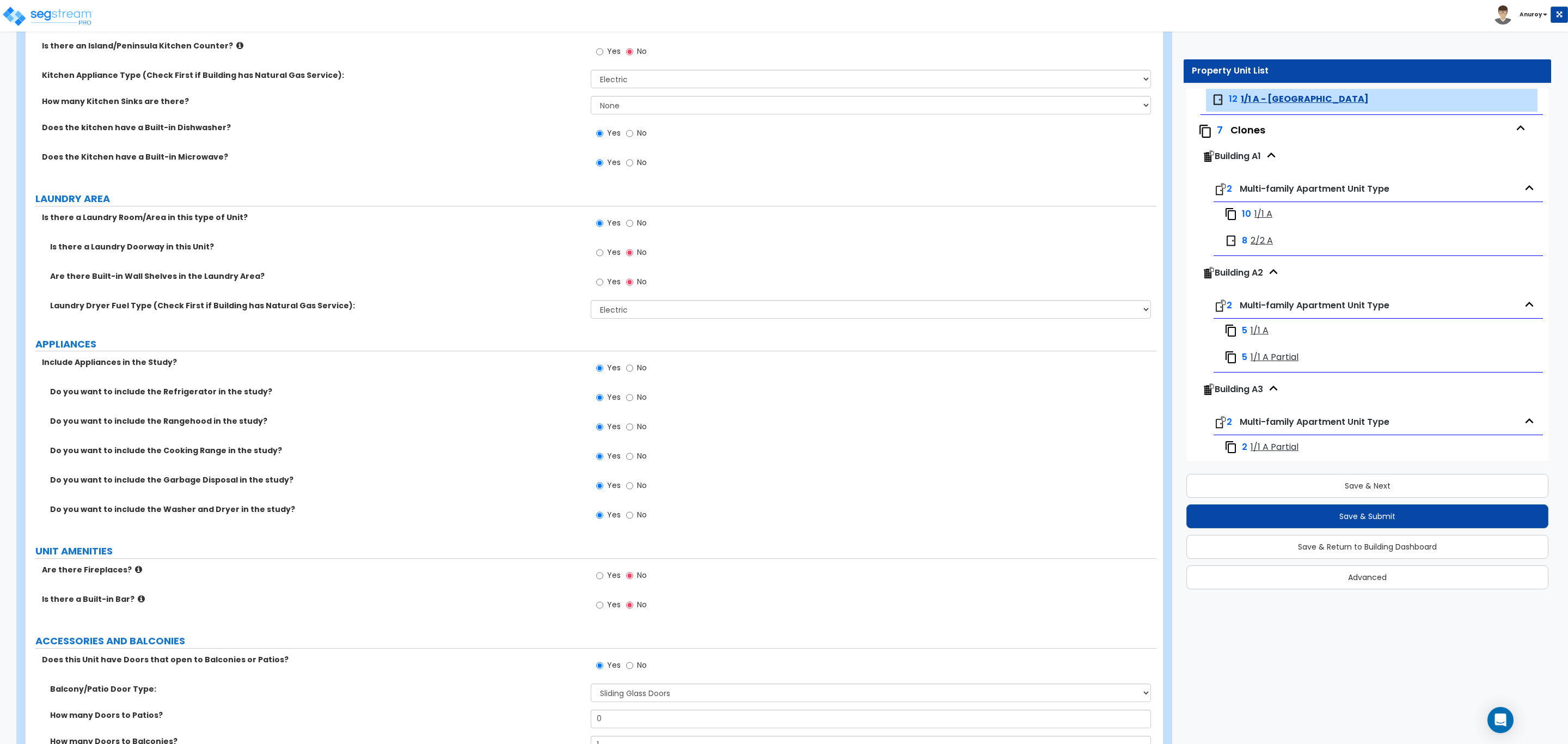
scroll to position [1806, 0]
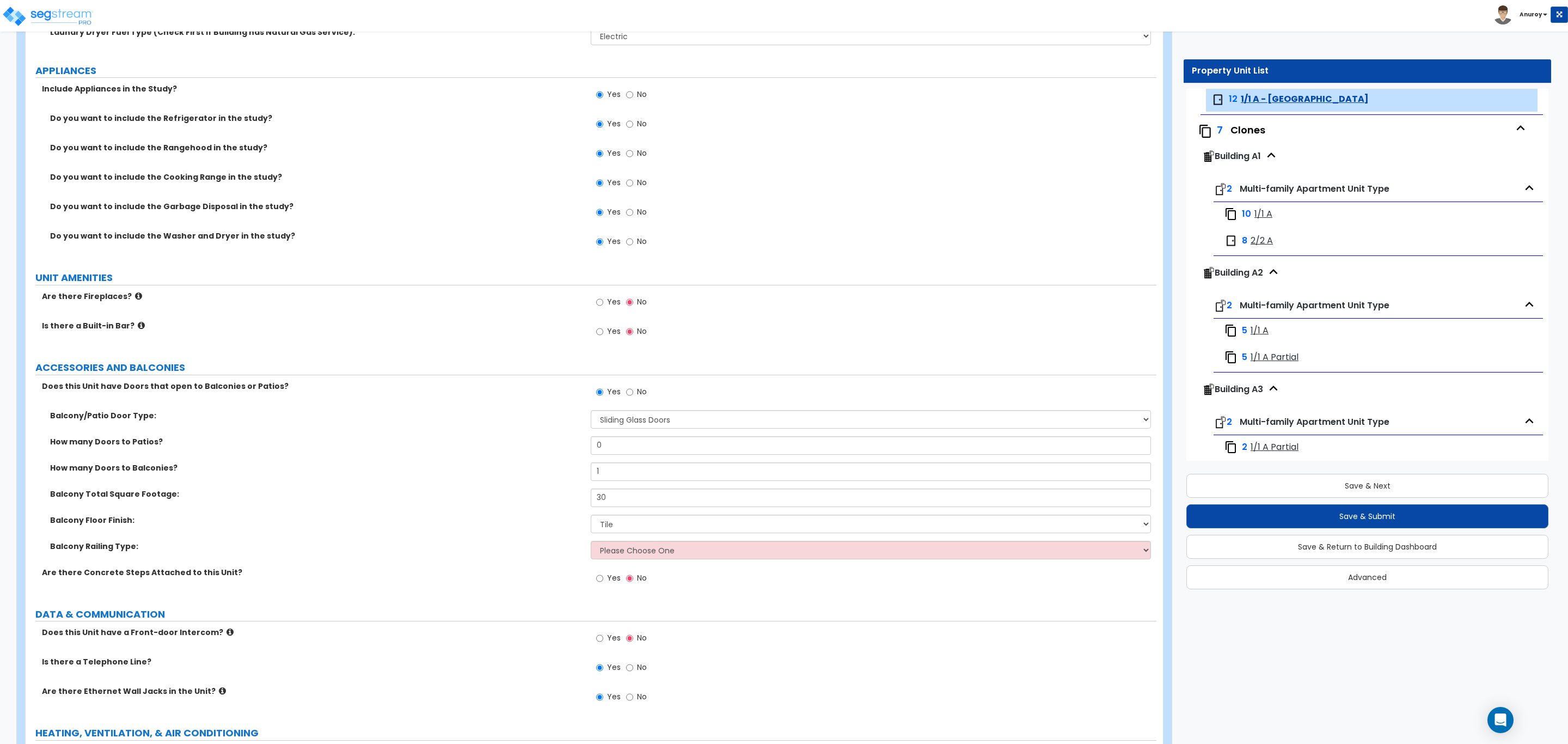
click at [1286, 359] on span "1/1 A Partial" at bounding box center [1275, 357] width 48 height 13
click at [1264, 214] on span "1/1 A" at bounding box center [1264, 214] width 18 height 13
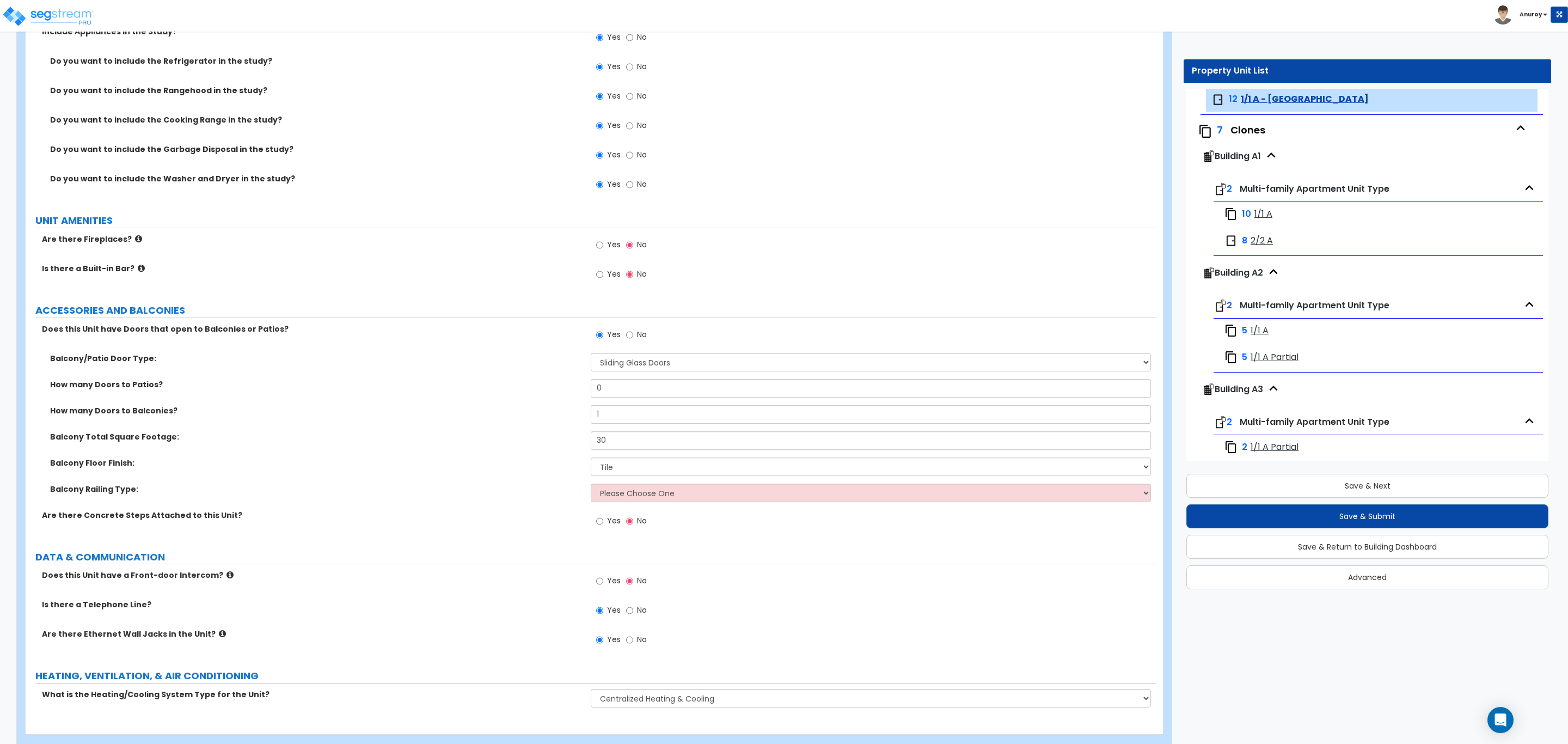
scroll to position [1887, 0]
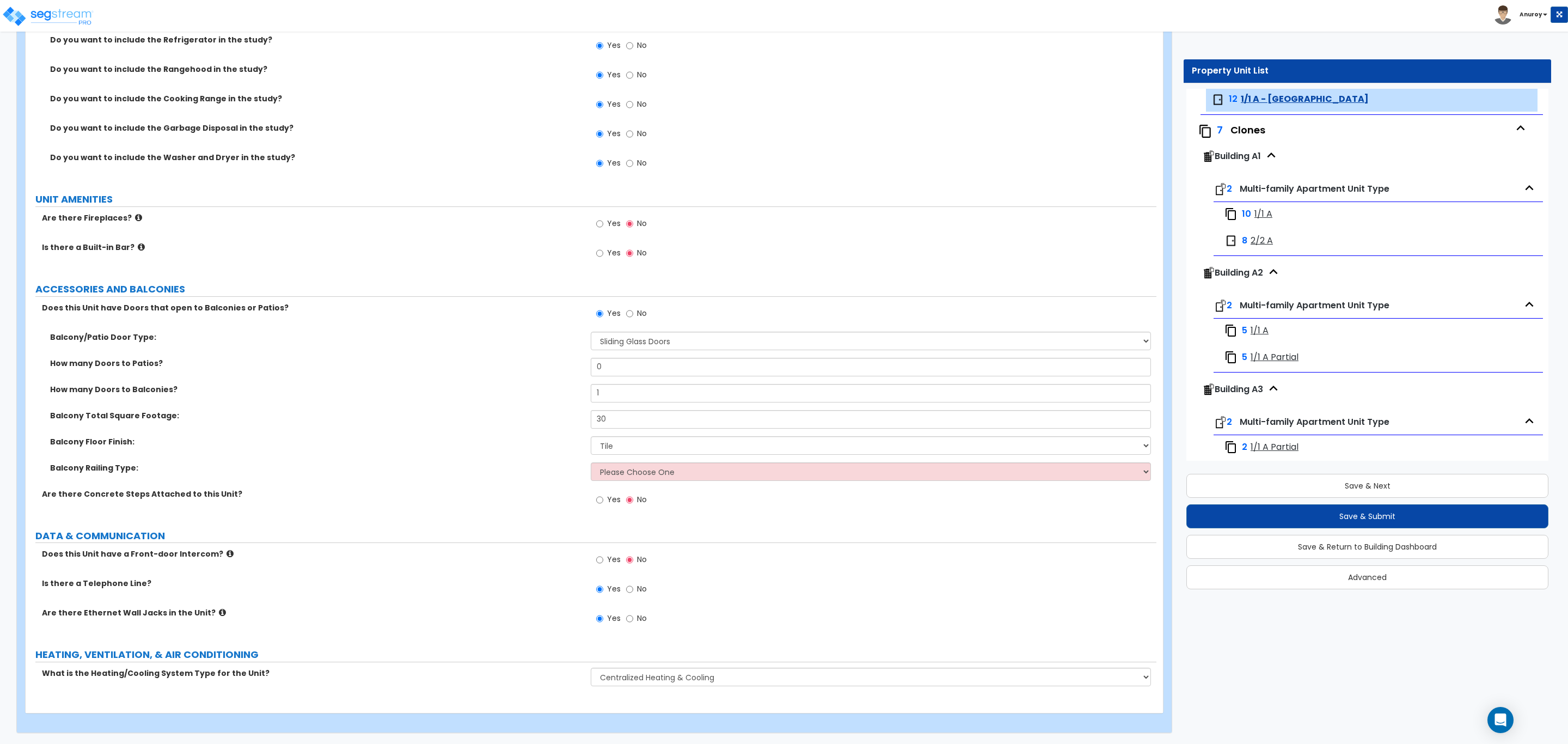
click at [1283, 152] on div "Building A1" at bounding box center [1368, 158] width 334 height 27
click at [1284, 451] on span "1/1 A Partial" at bounding box center [1275, 447] width 48 height 13
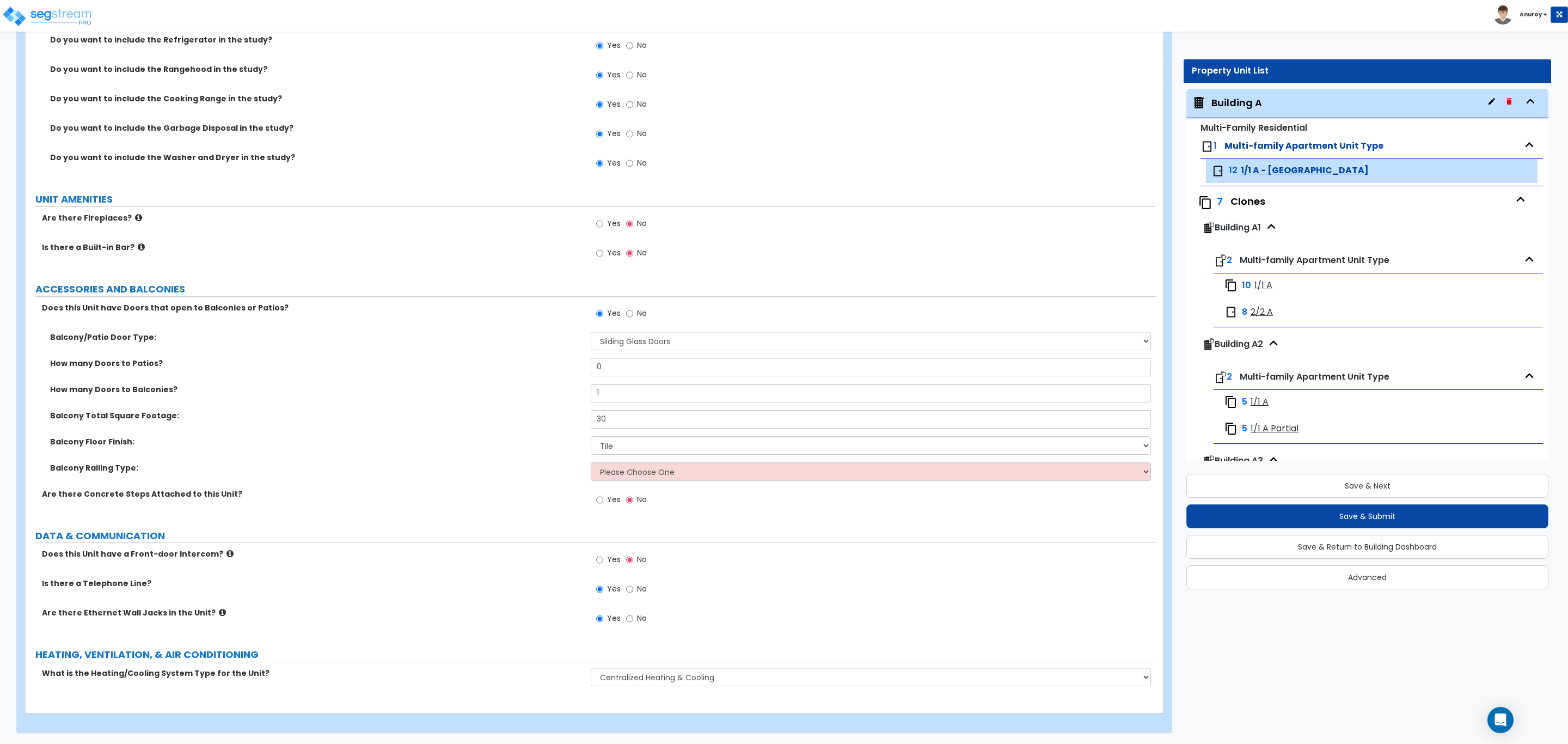
scroll to position [0, 0]
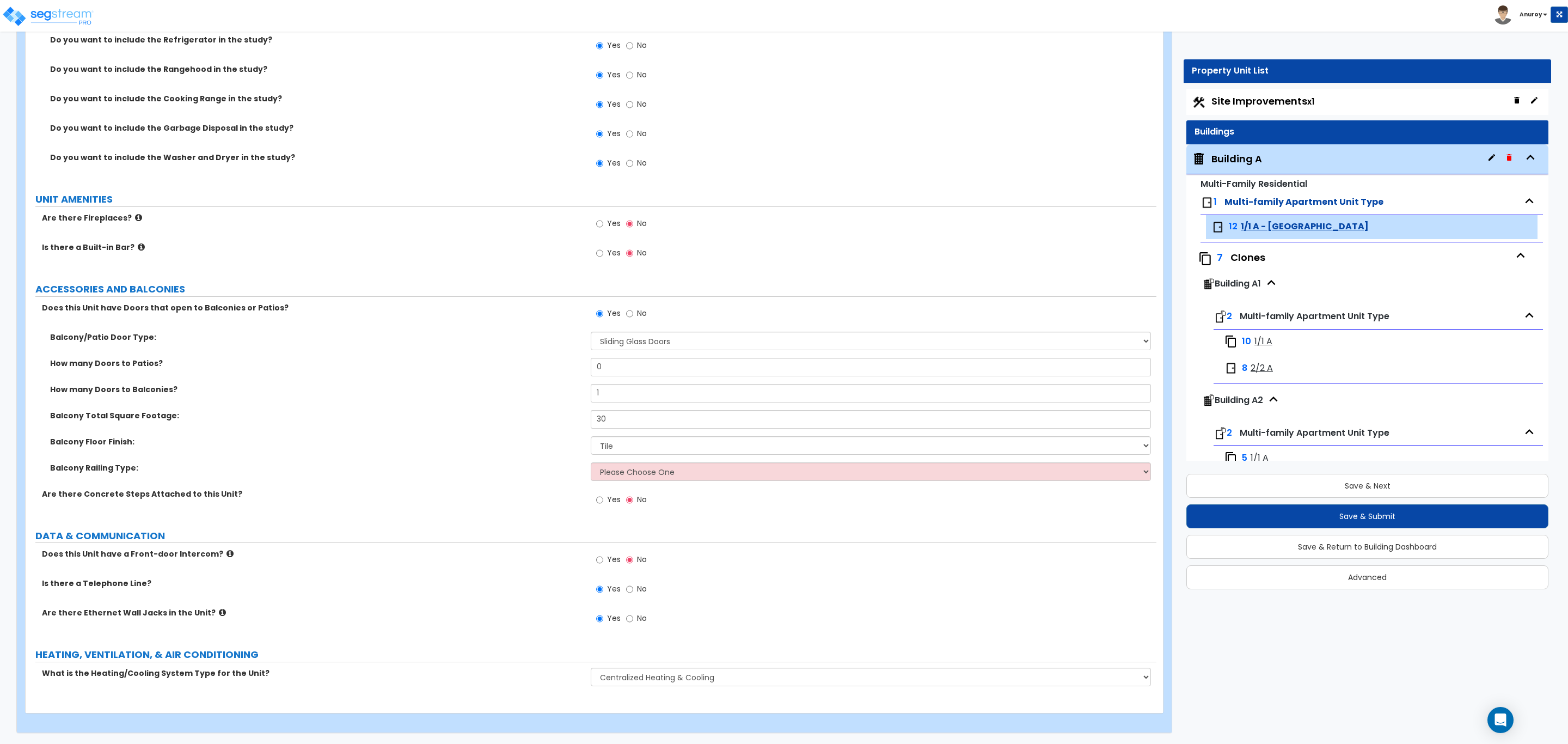
click at [1266, 100] on span "Site Improvements x1" at bounding box center [1262, 101] width 103 height 13
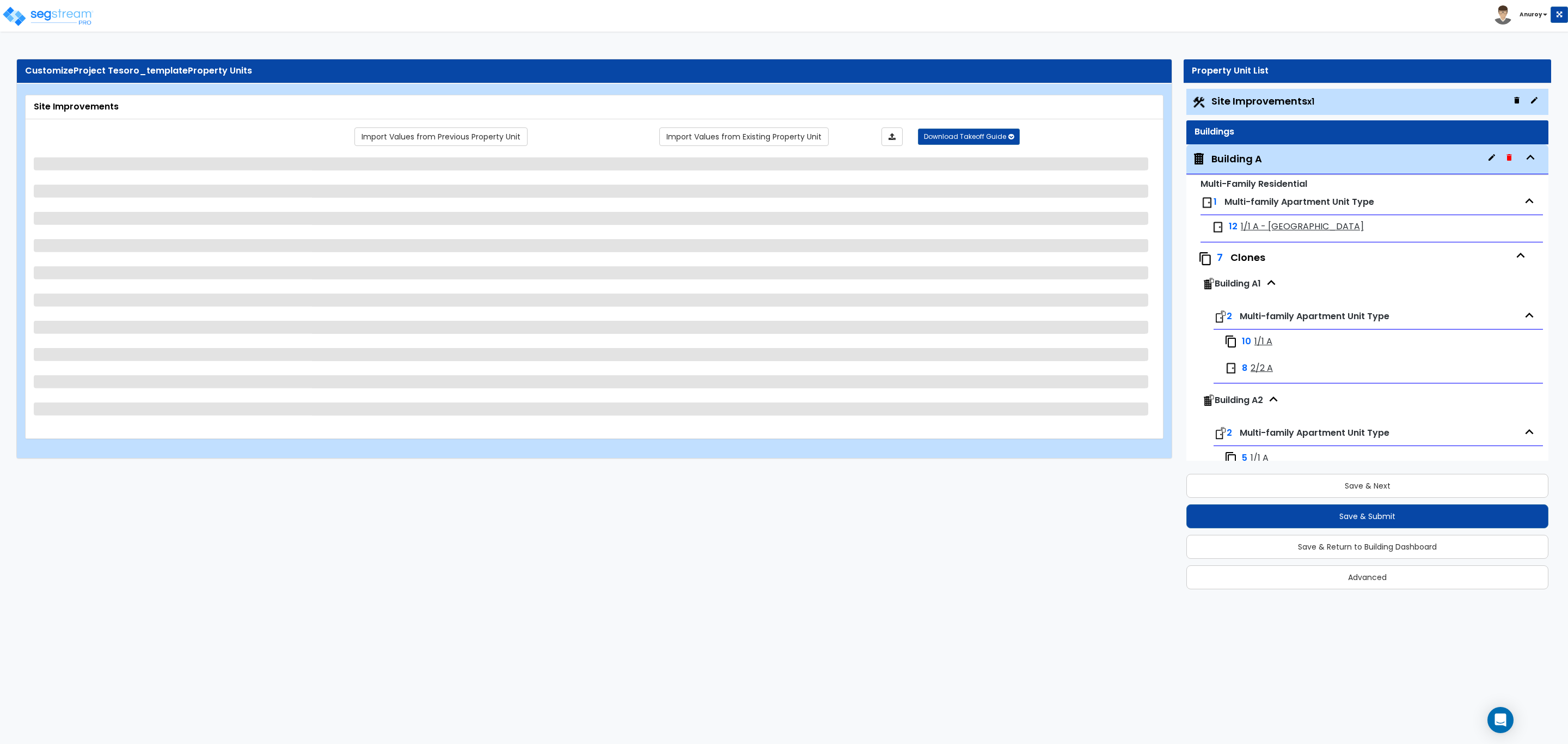
select select "2"
select select "1"
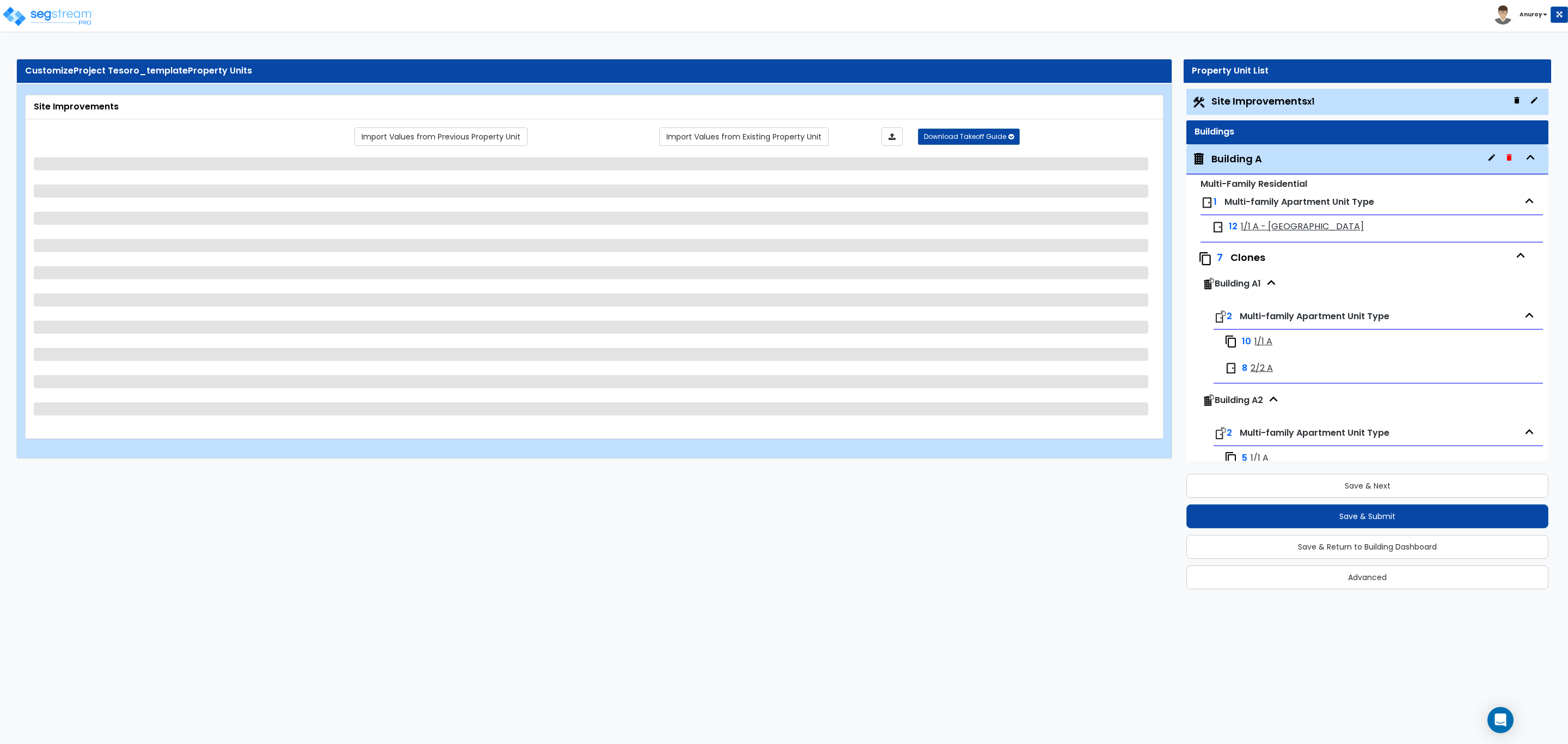
select select "1"
select select "2"
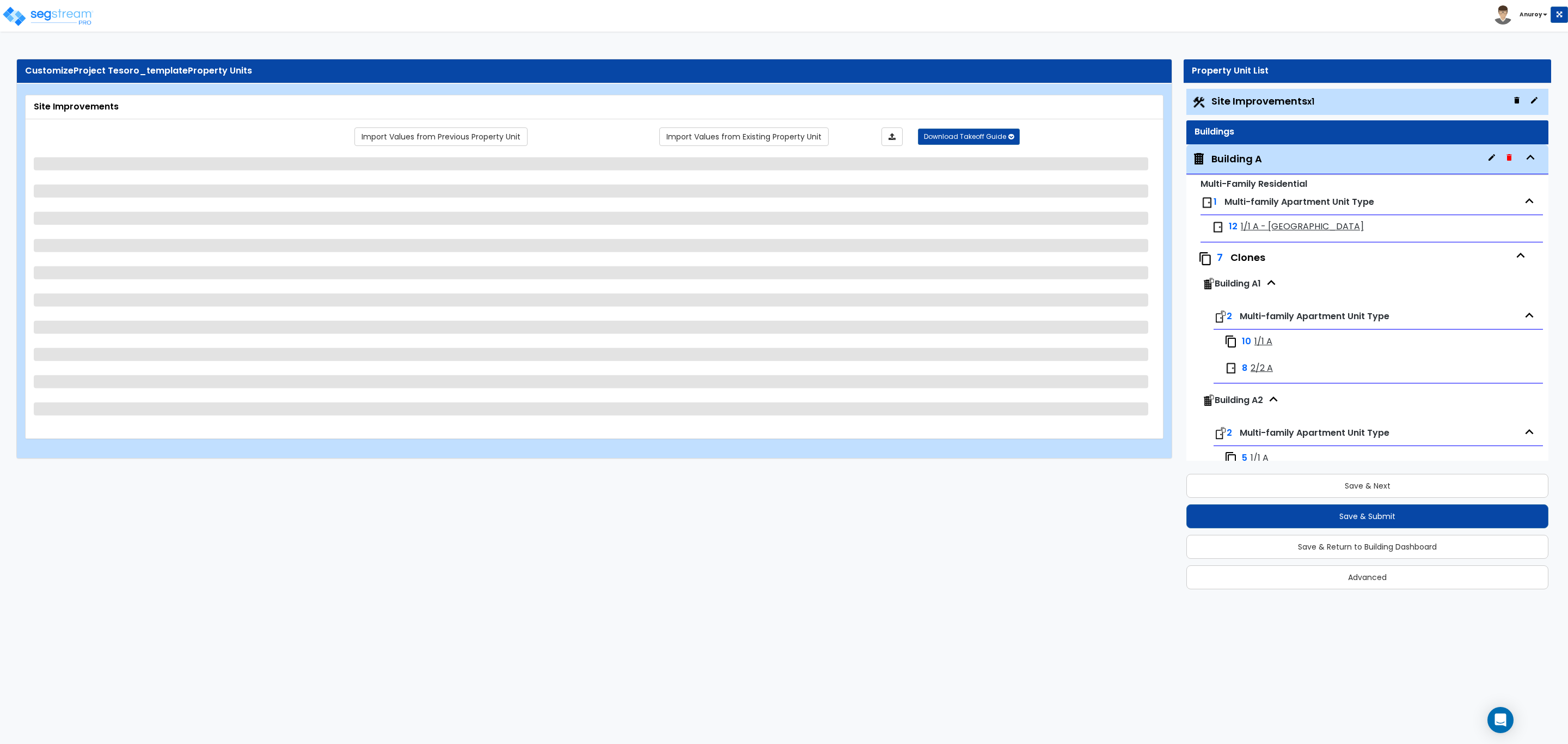
select select "6"
select select "1"
select select "2"
select select "1"
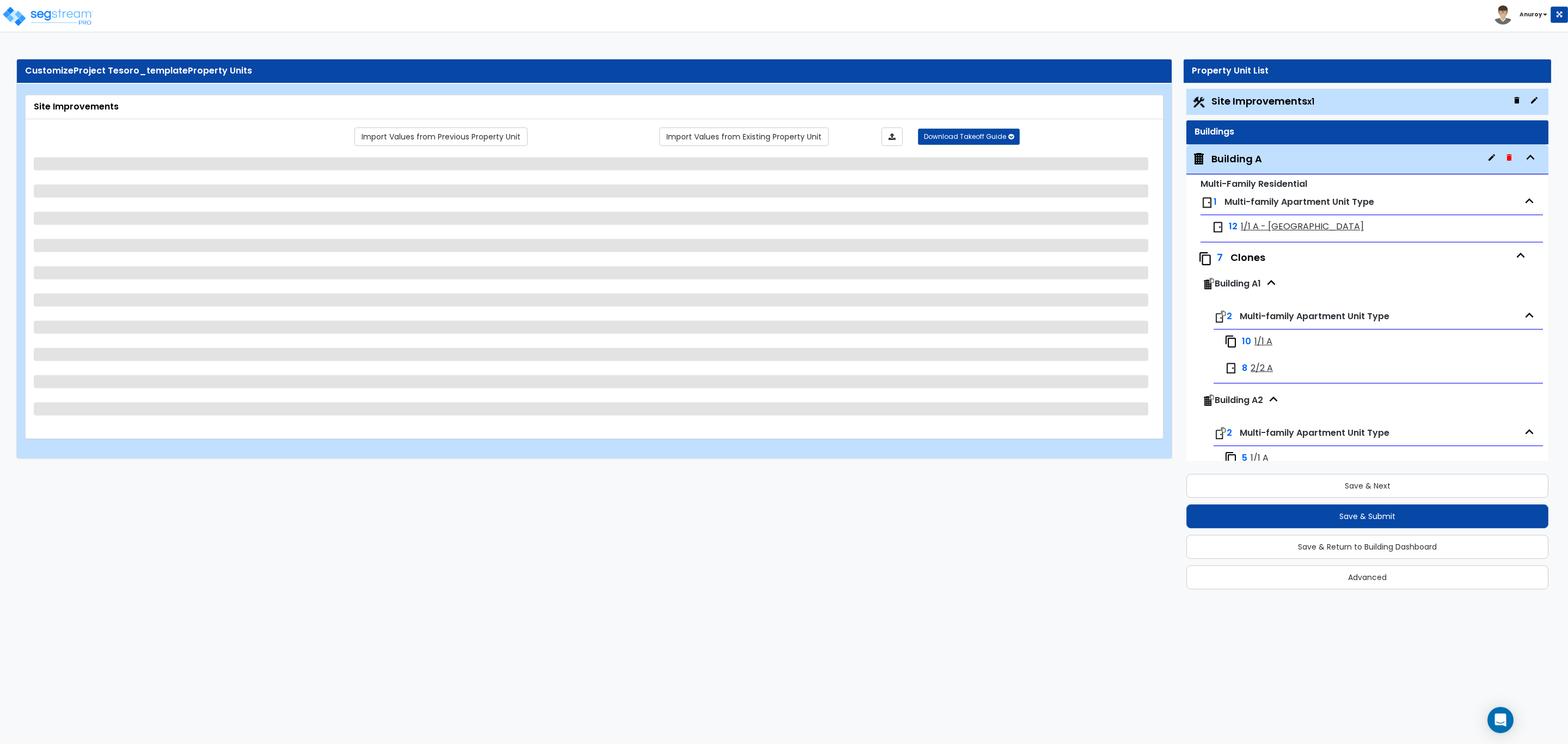
select select "2"
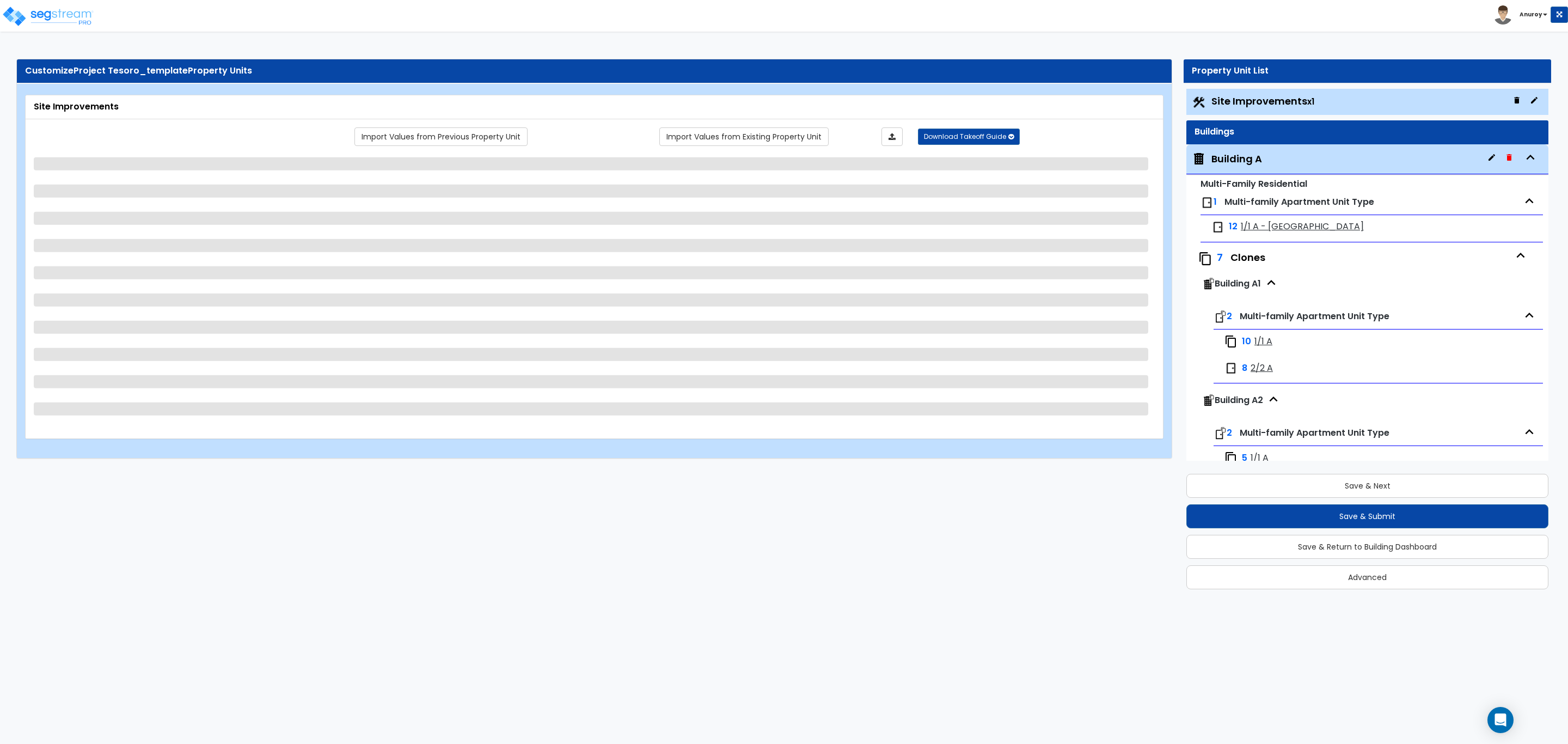
select select "1"
select select "2"
select select "3"
select select "1"
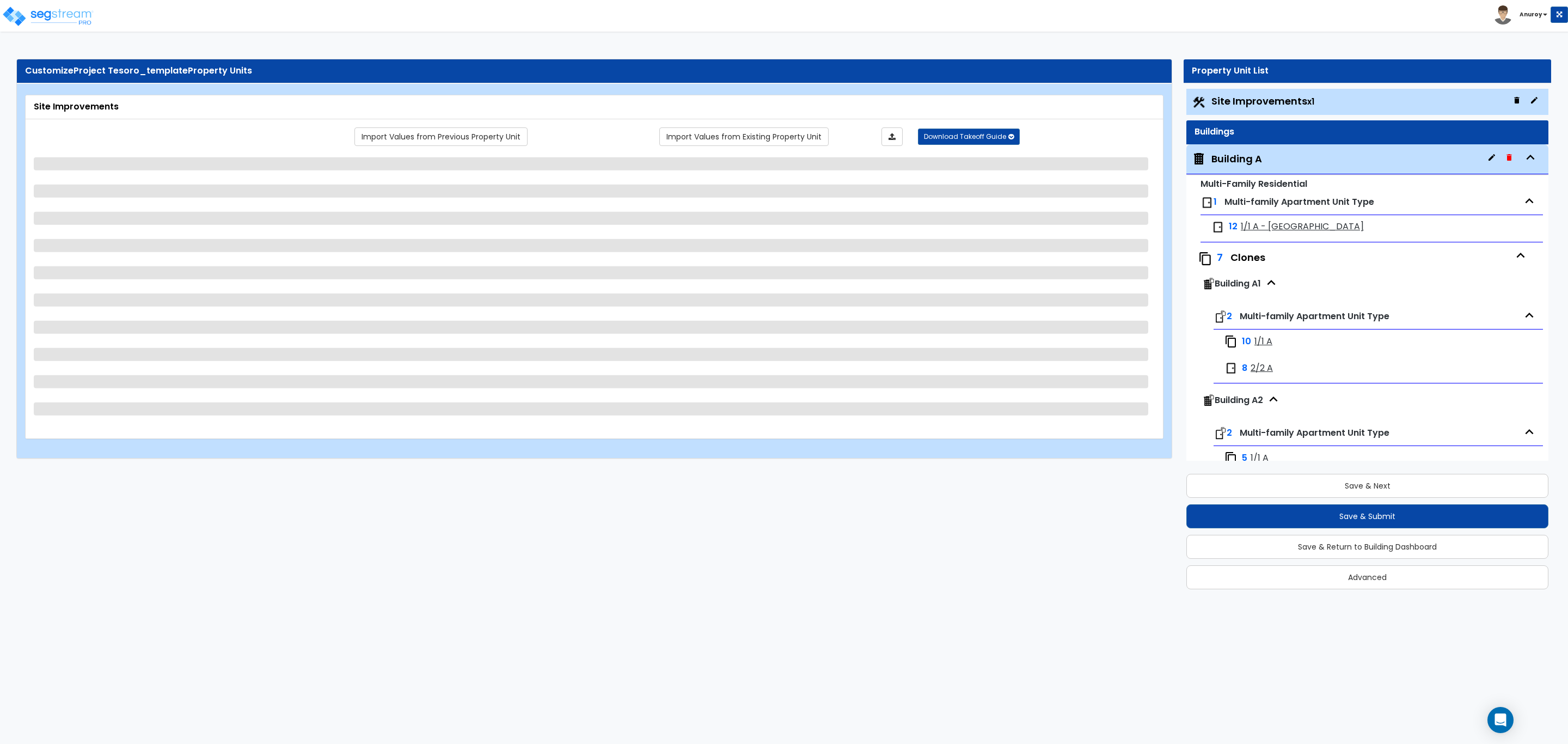
select select "1"
select select "2"
select select "1"
select select "4"
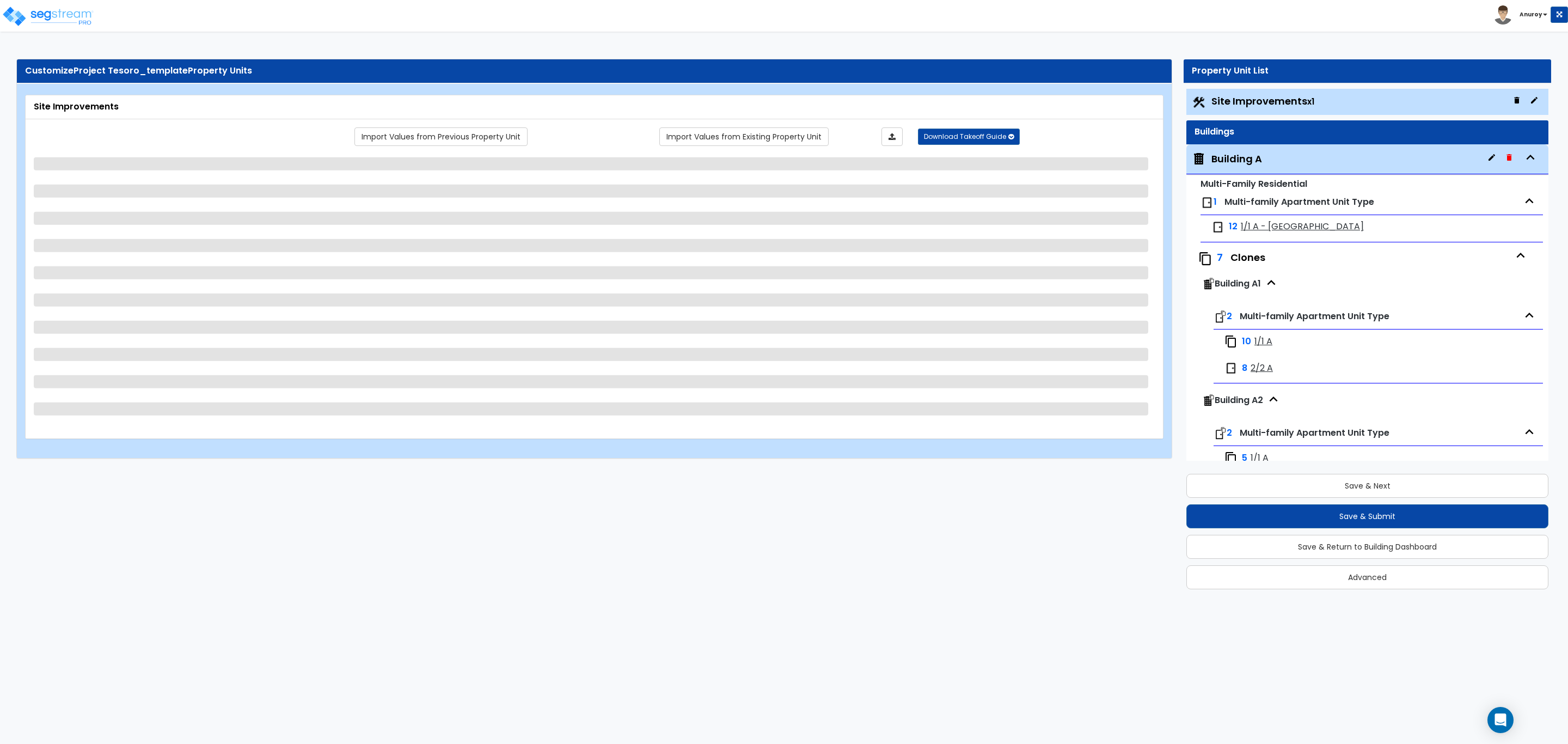
select select "2"
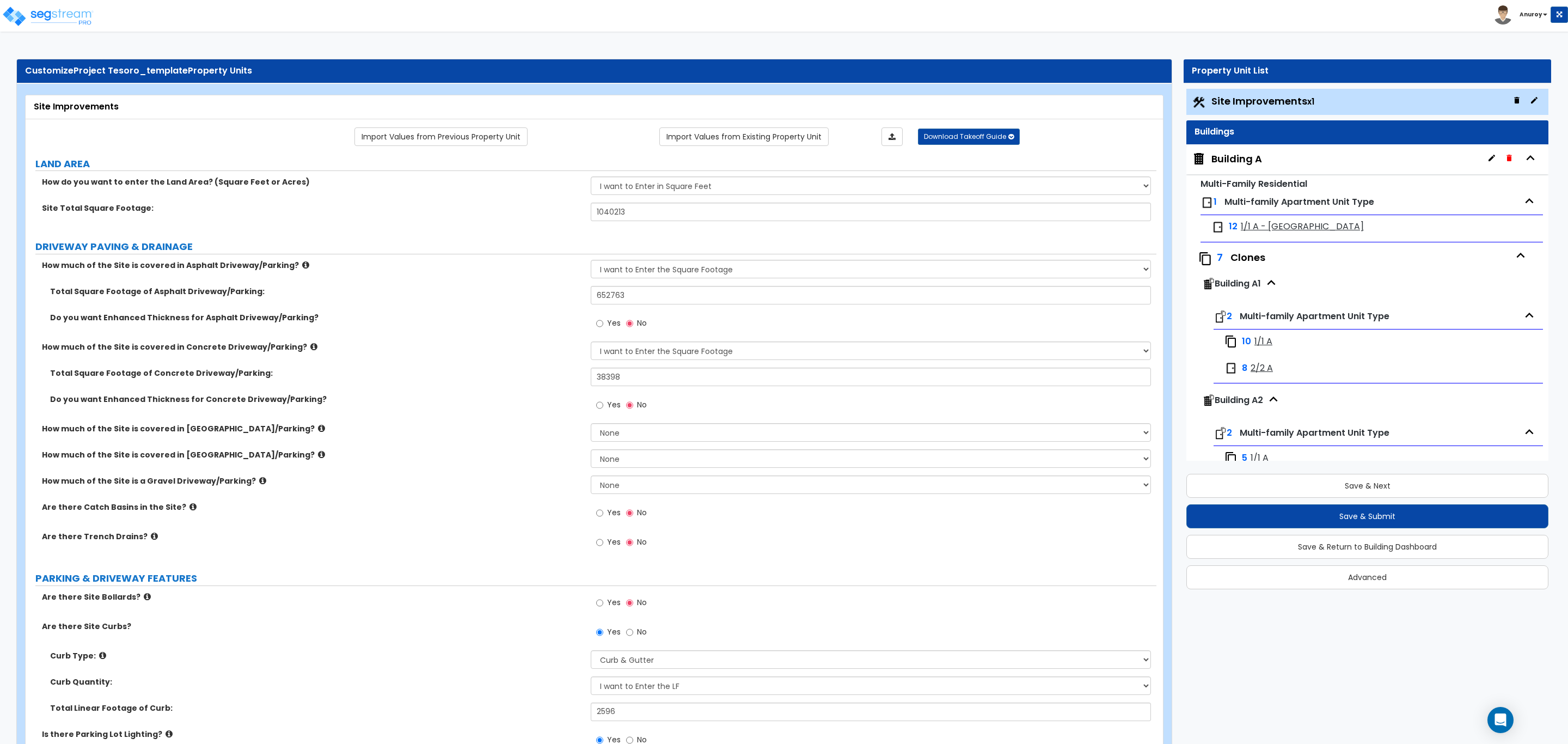
click at [1260, 340] on span "1/1 A" at bounding box center [1264, 342] width 18 height 13
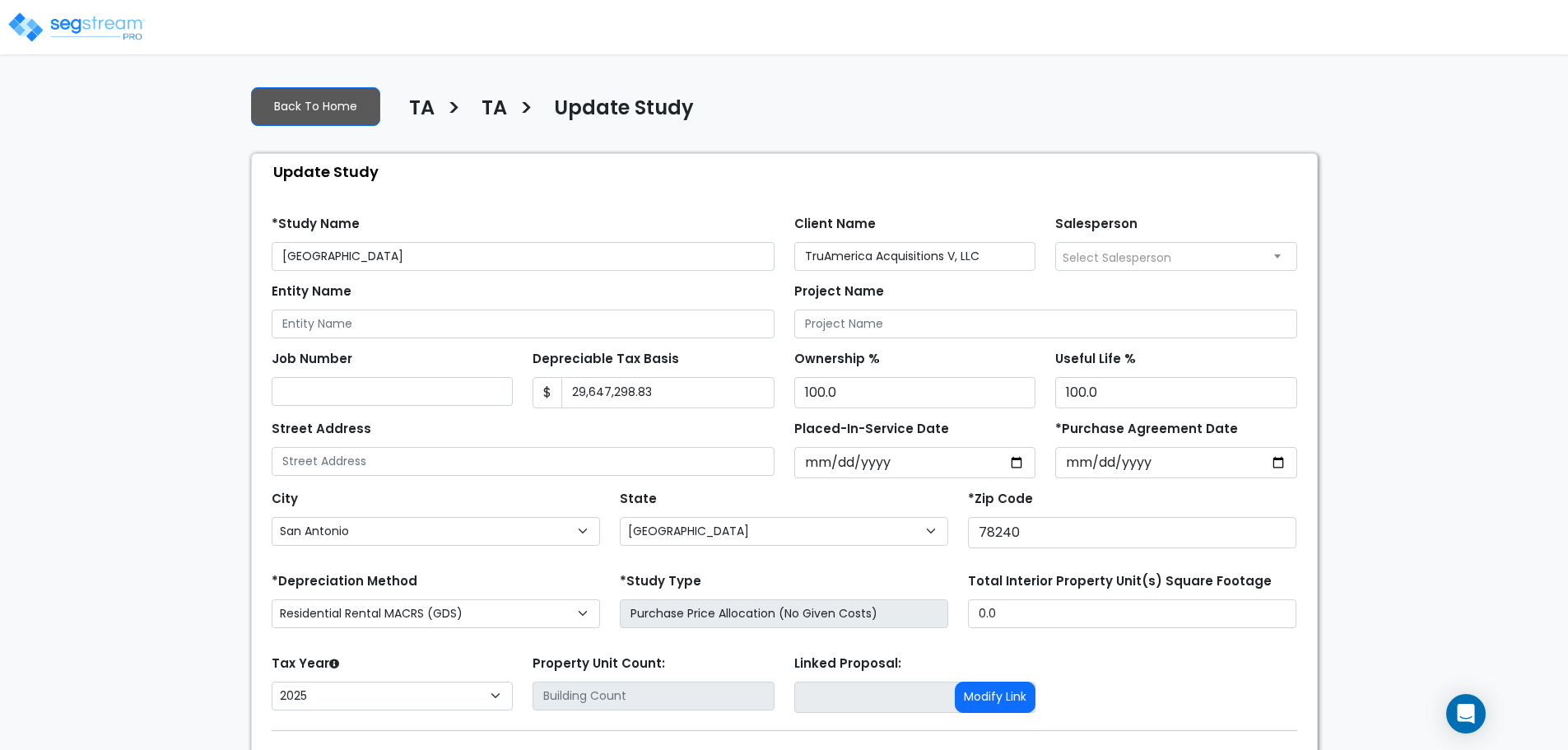
select select "[GEOGRAPHIC_DATA]"
select select "2025"
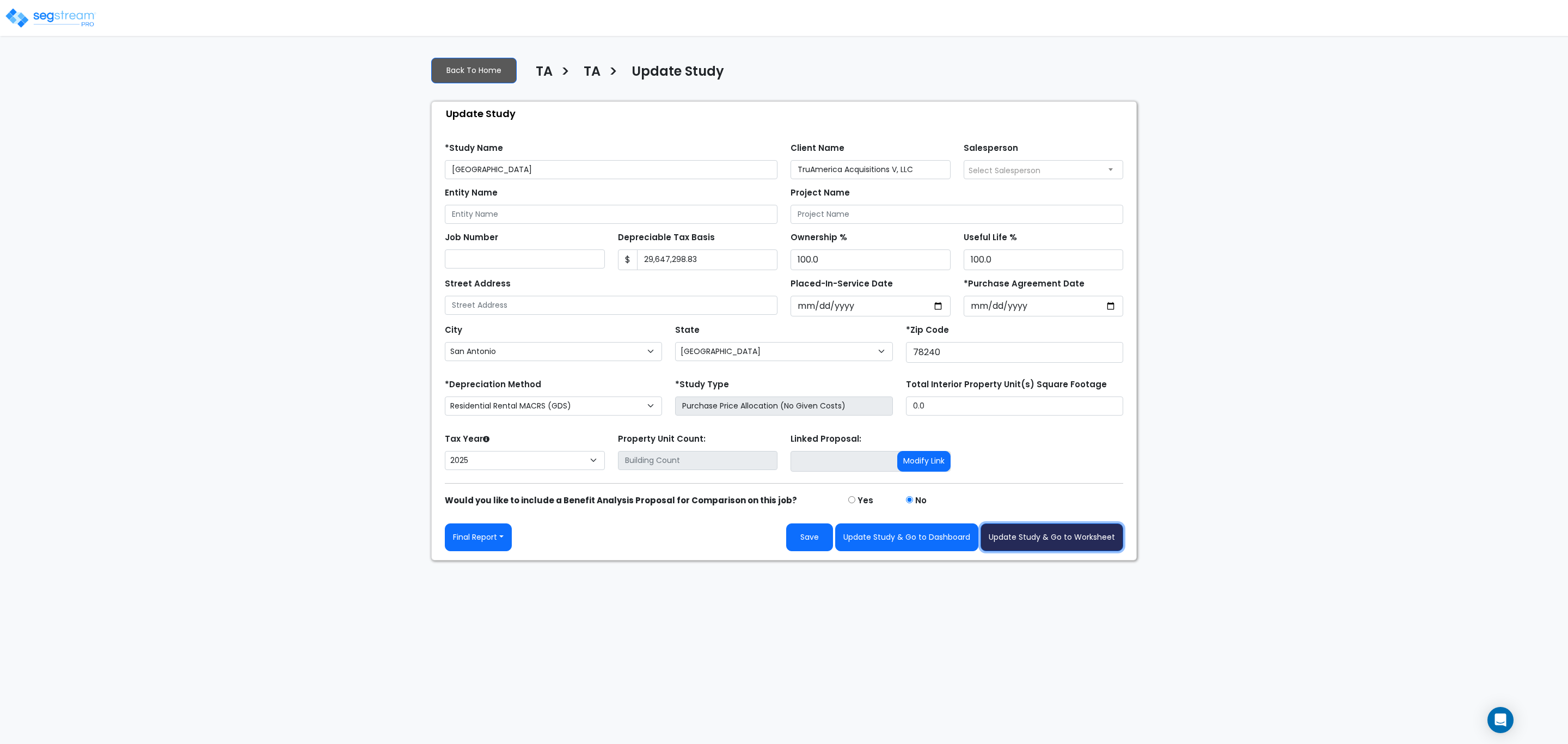
click at [1037, 496] on button "Update Study & Go to Worksheet" at bounding box center [1052, 538] width 142 height 28
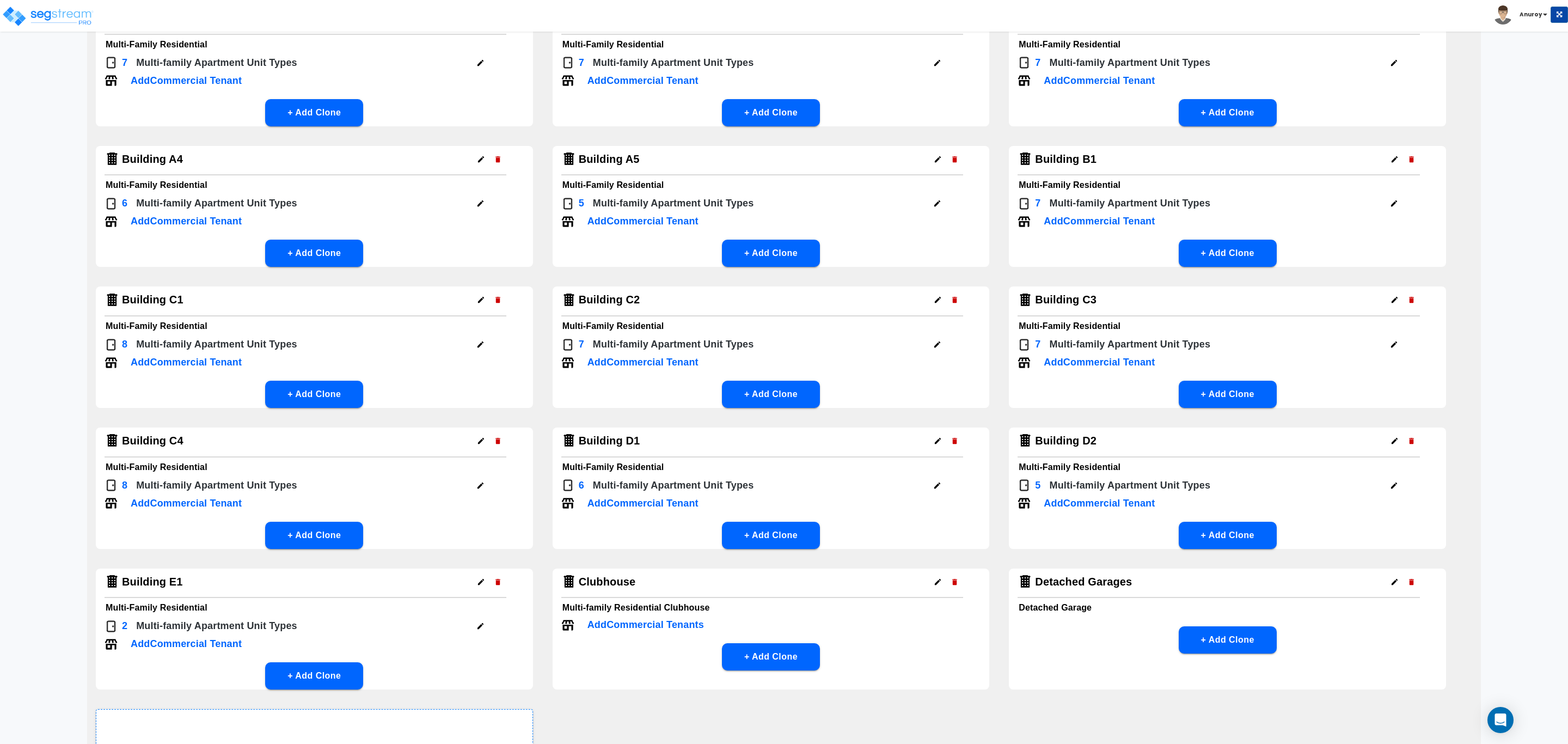
scroll to position [301, 0]
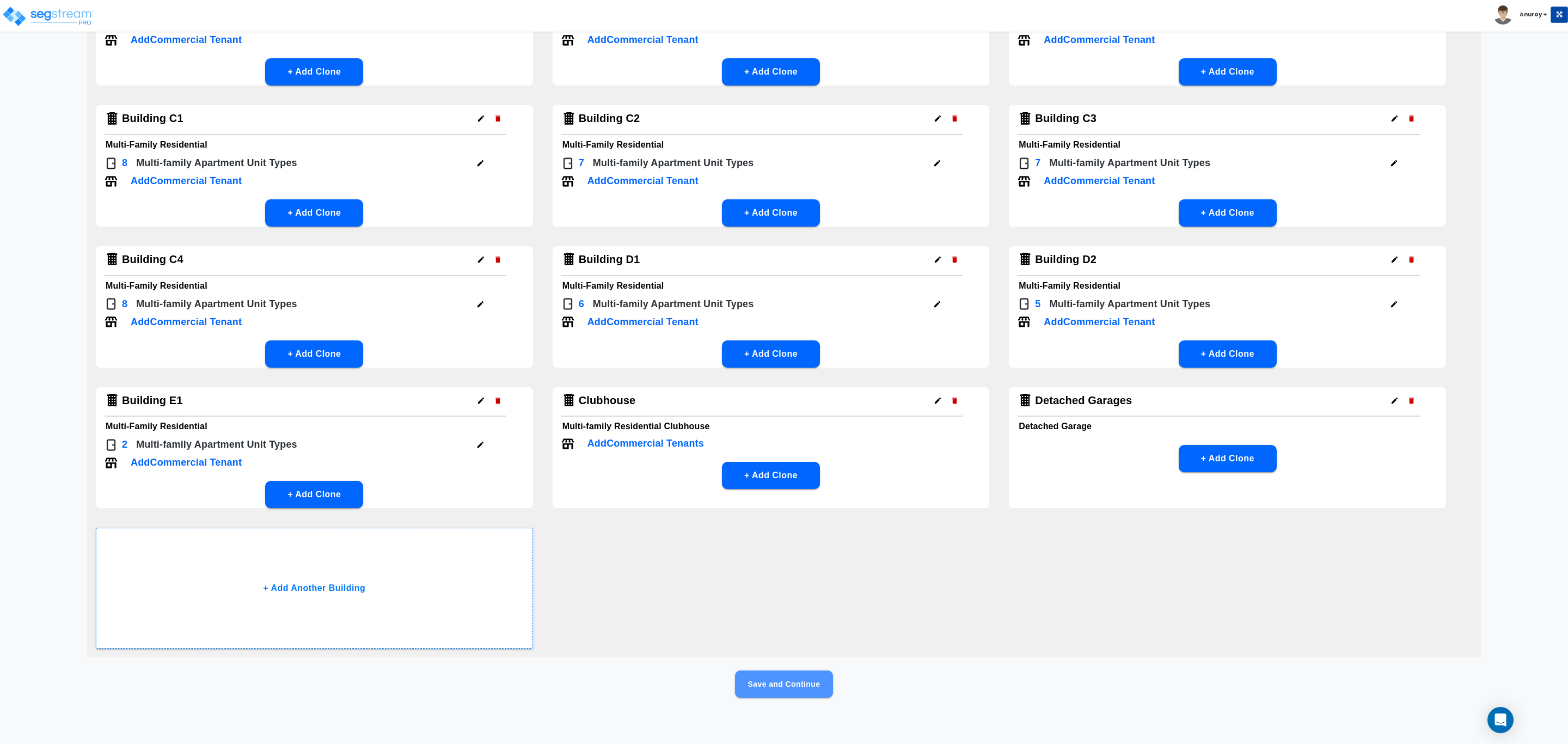
click at [788, 679] on button "Save and Continue" at bounding box center [784, 684] width 98 height 27
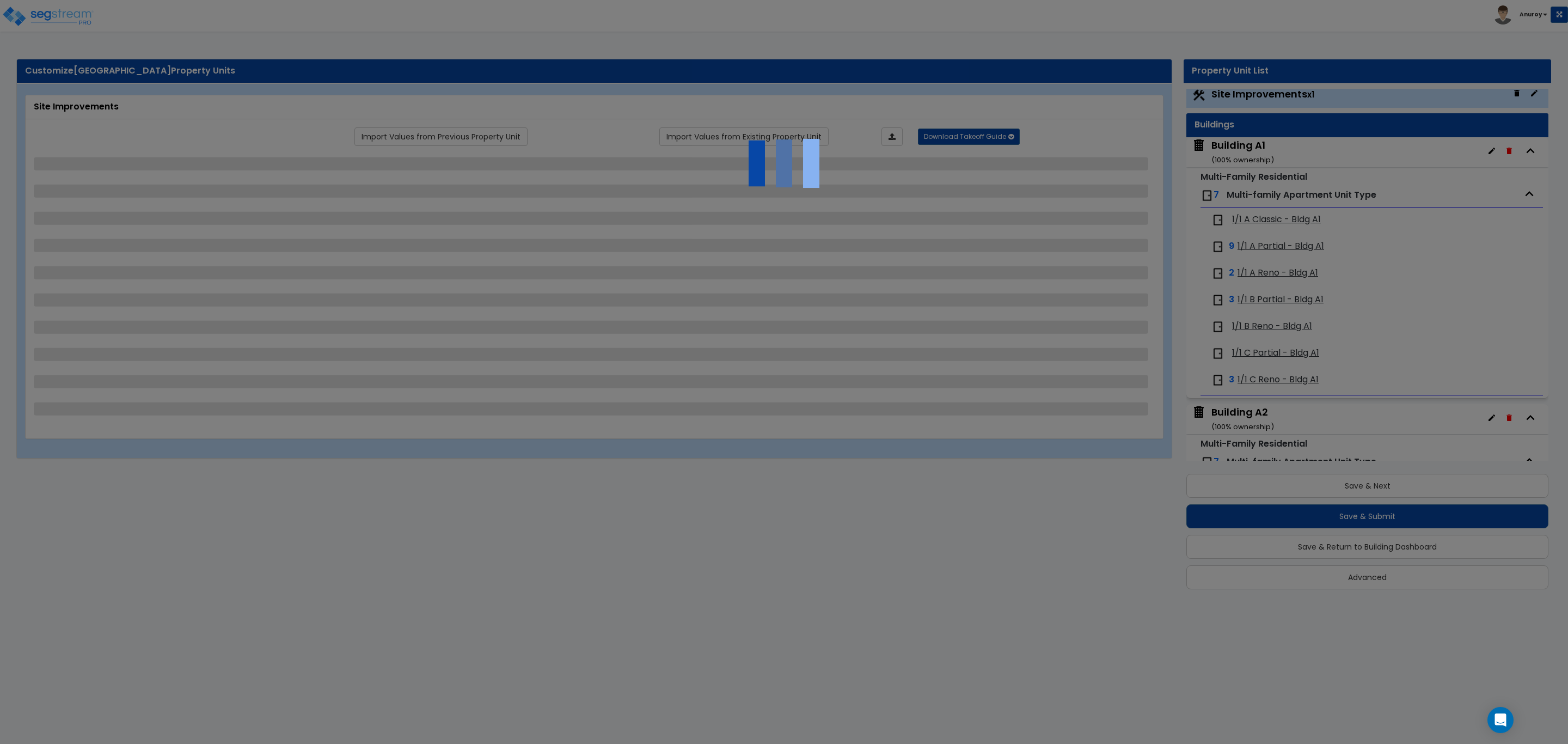
scroll to position [0, 0]
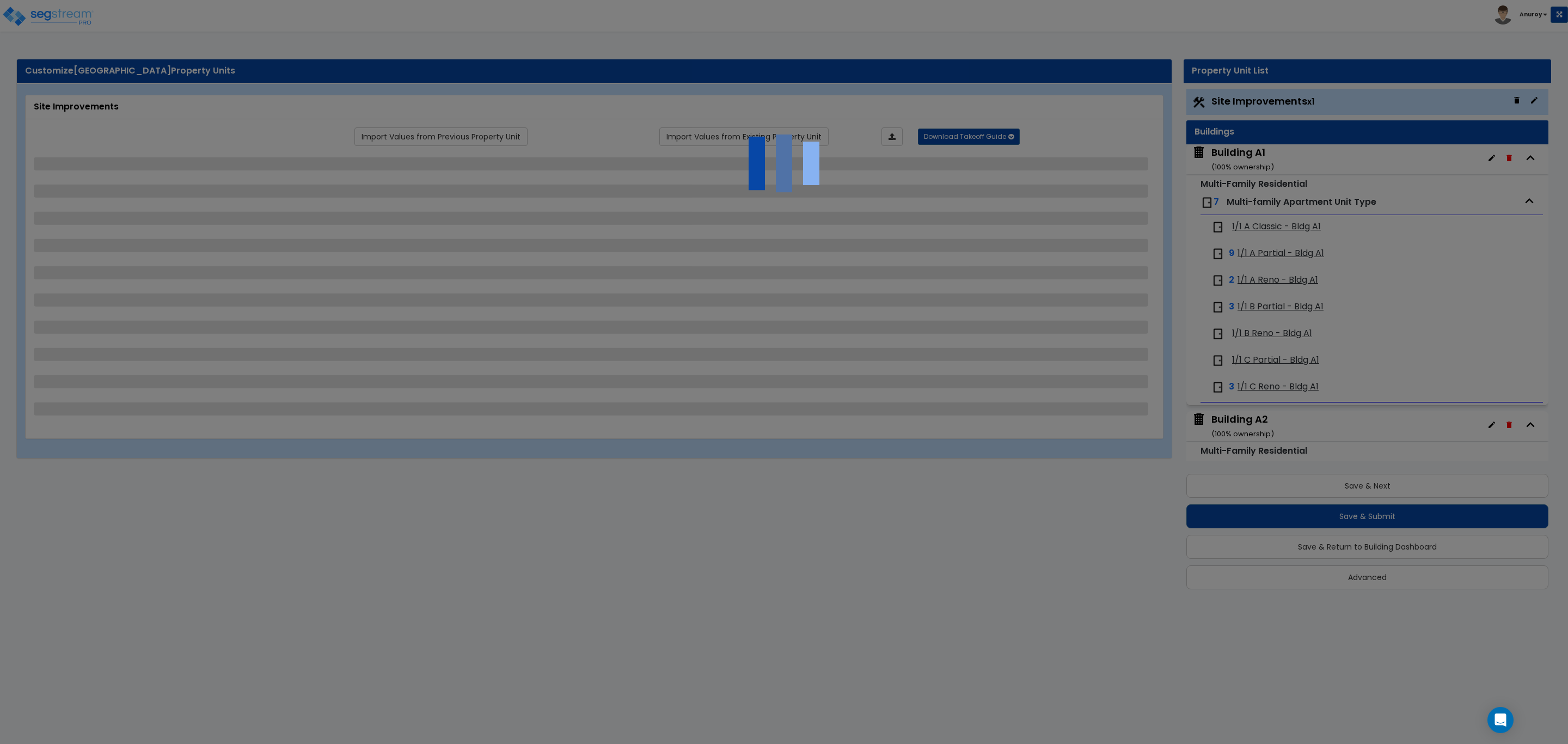
select select "2"
select select "1"
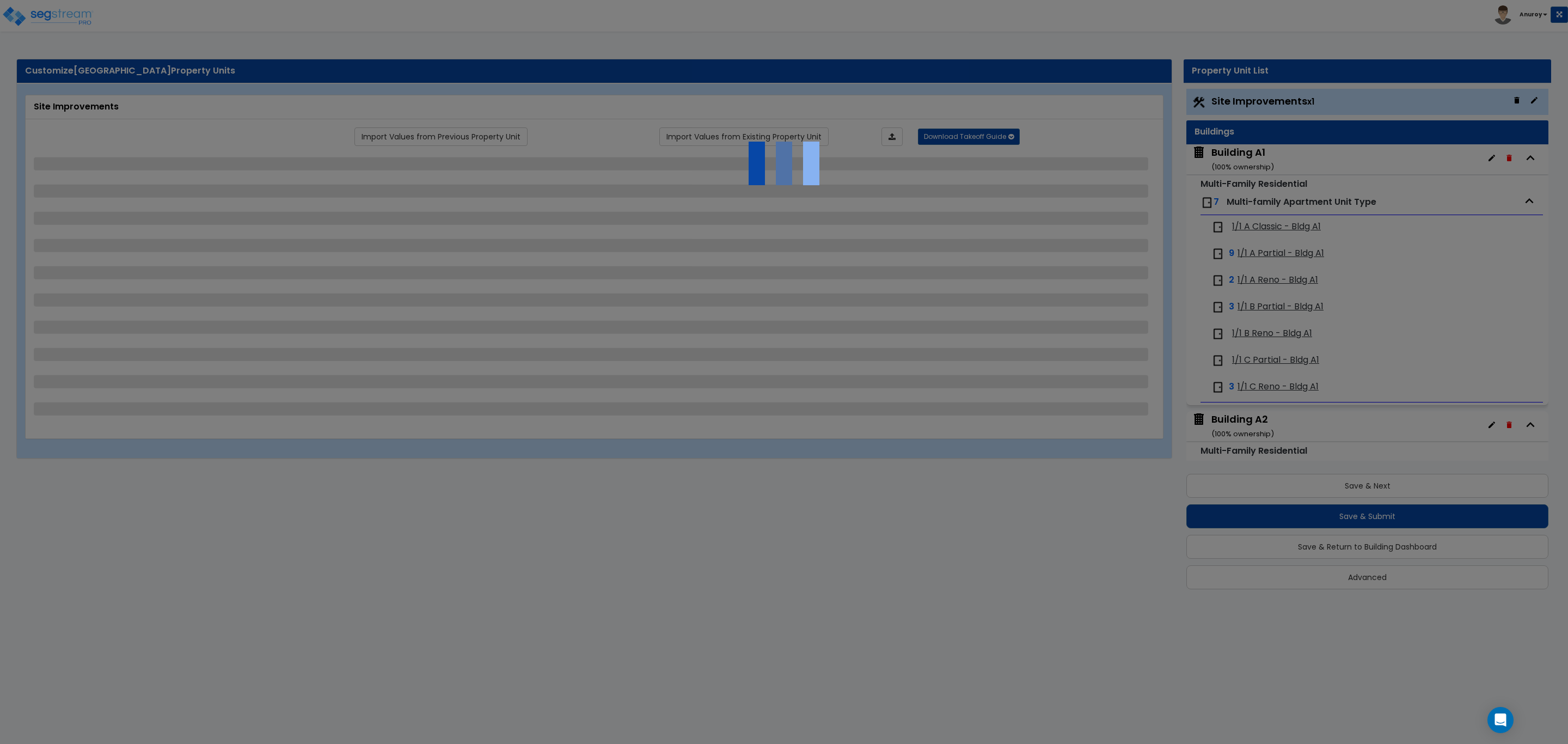
select select "1"
select select "2"
select select "1"
select select "3"
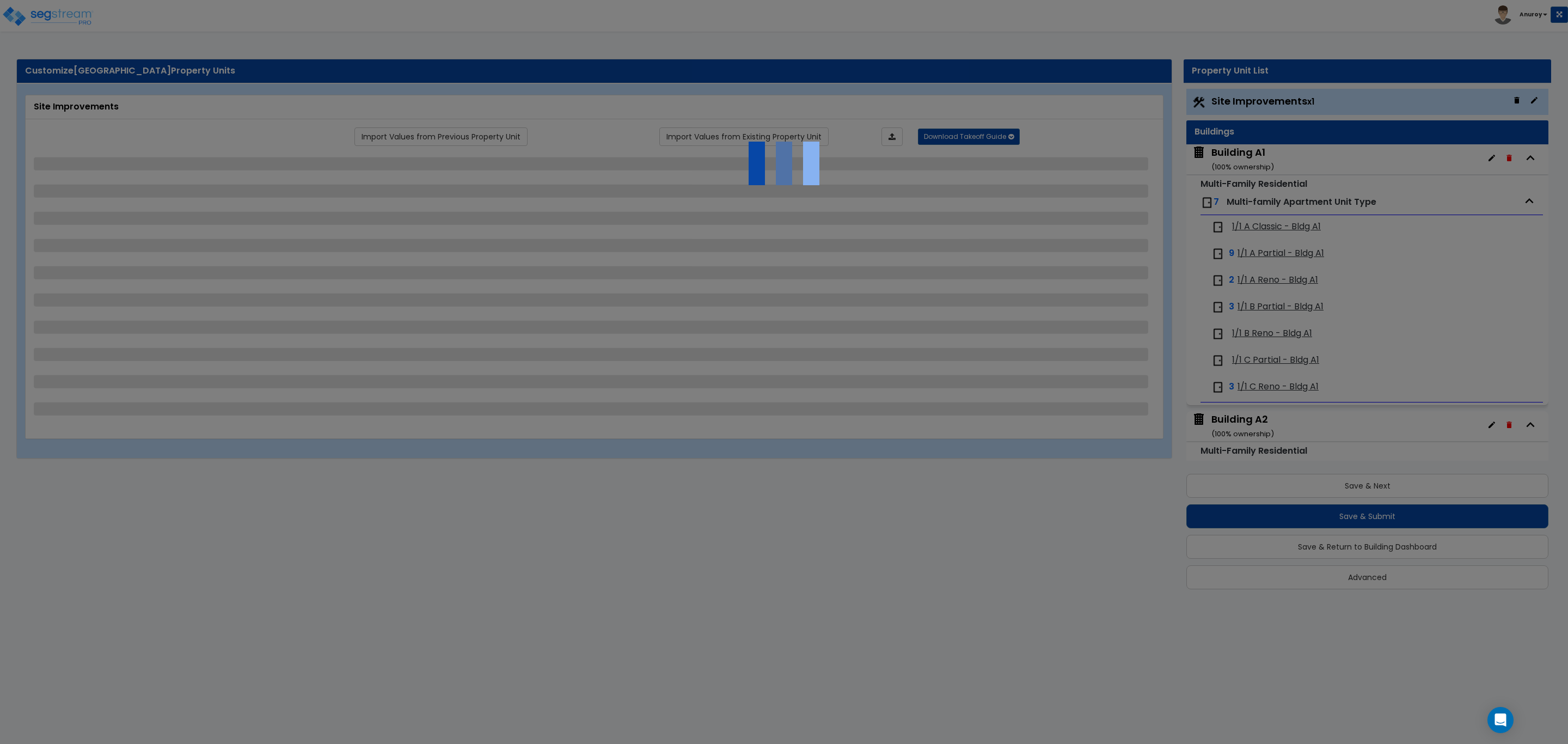
select select "6"
select select "1"
select select "2"
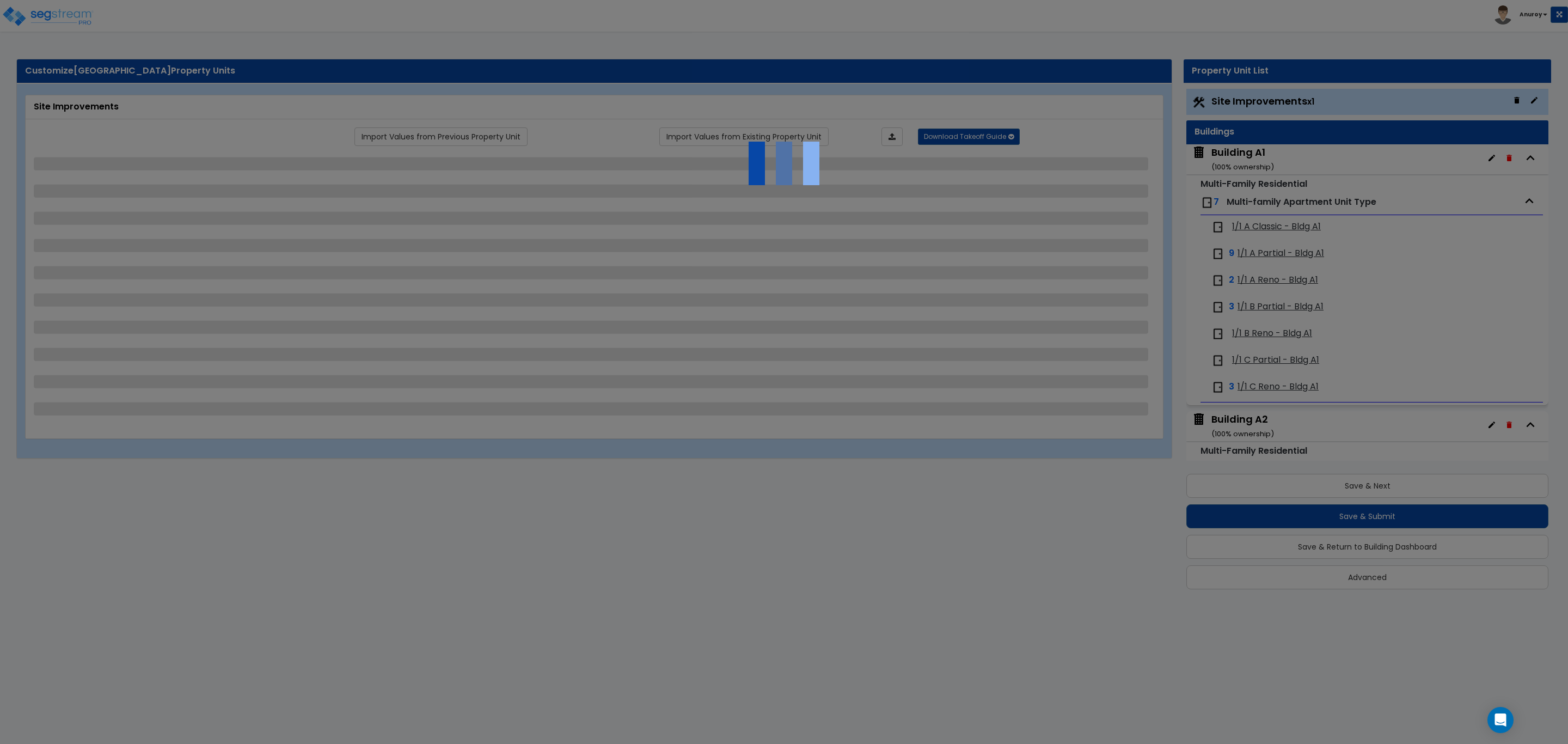
select select "2"
select select "1"
select select "2"
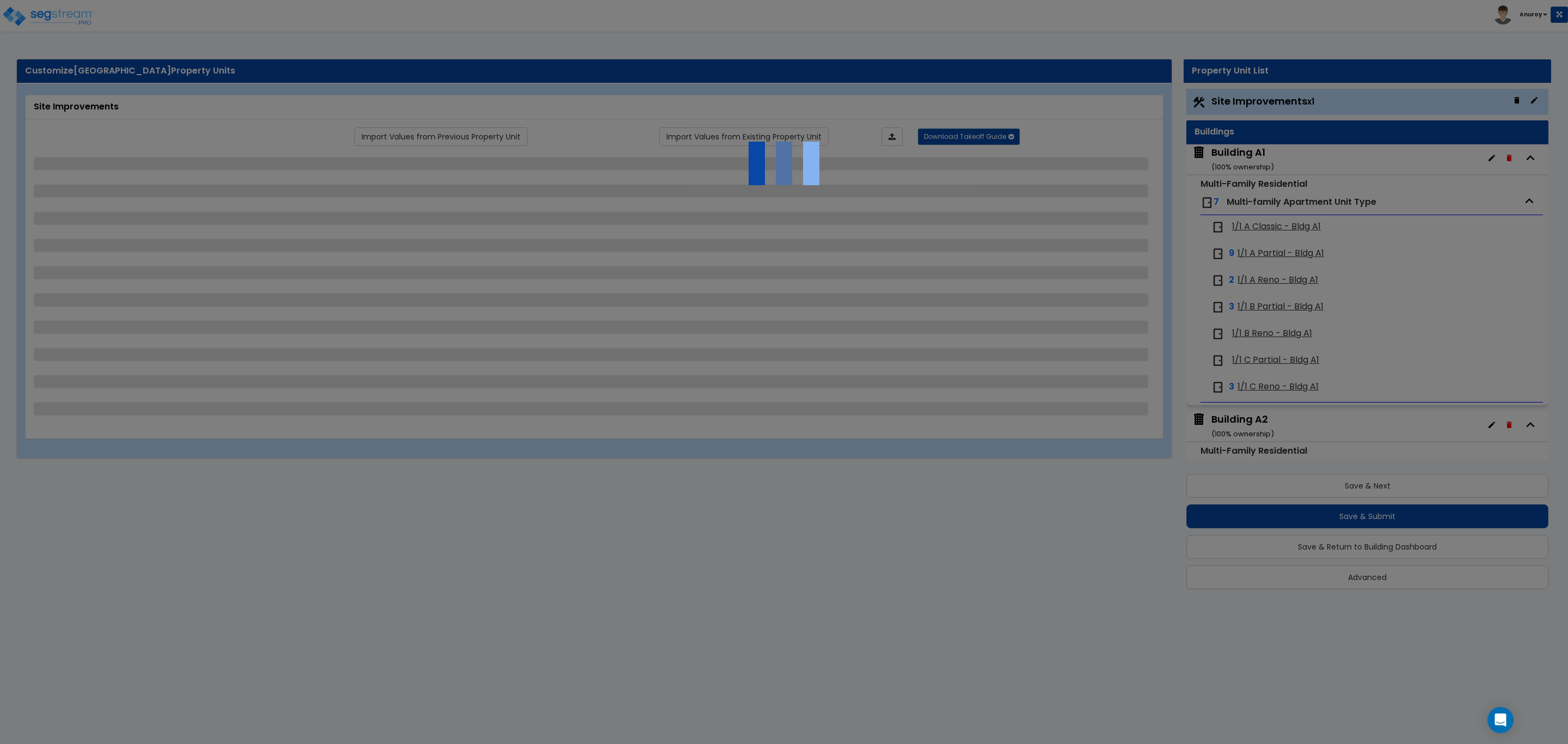
select select "1"
select select "4"
select select "2"
select select "1"
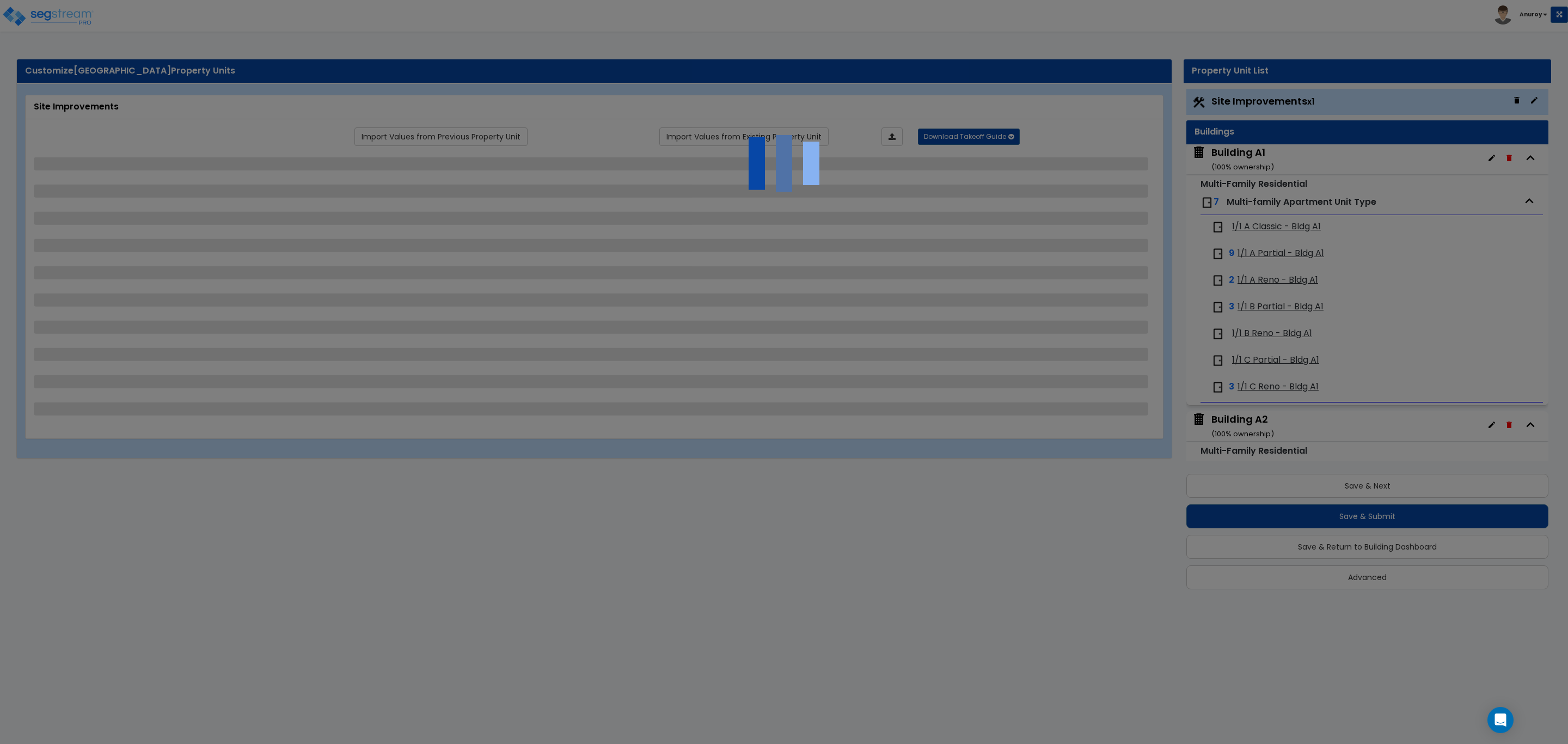
select select "1"
select select "7"
select select "1"
select select "2"
select select "1"
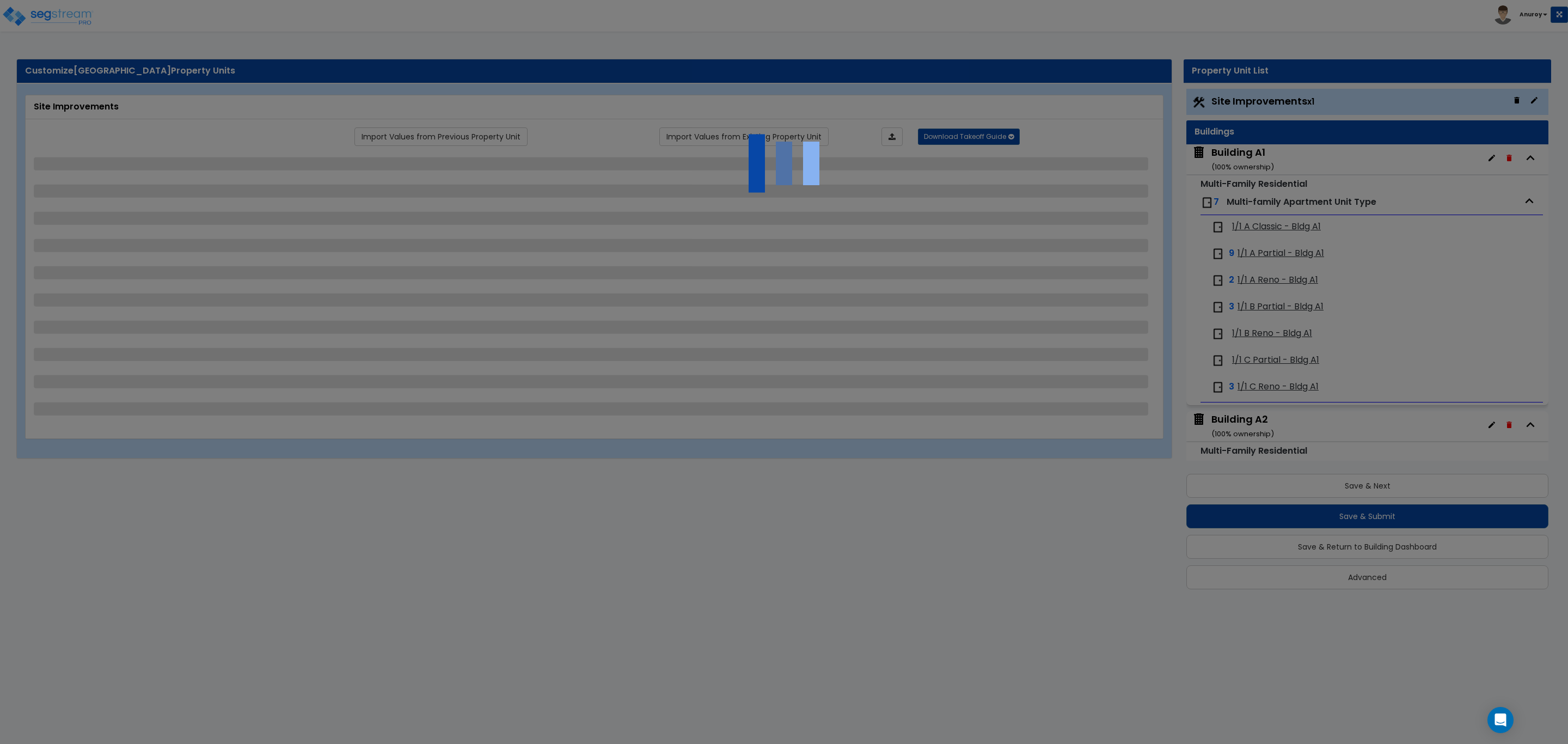
select select "2"
select select "1"
select select "2"
select select "1"
select select "3"
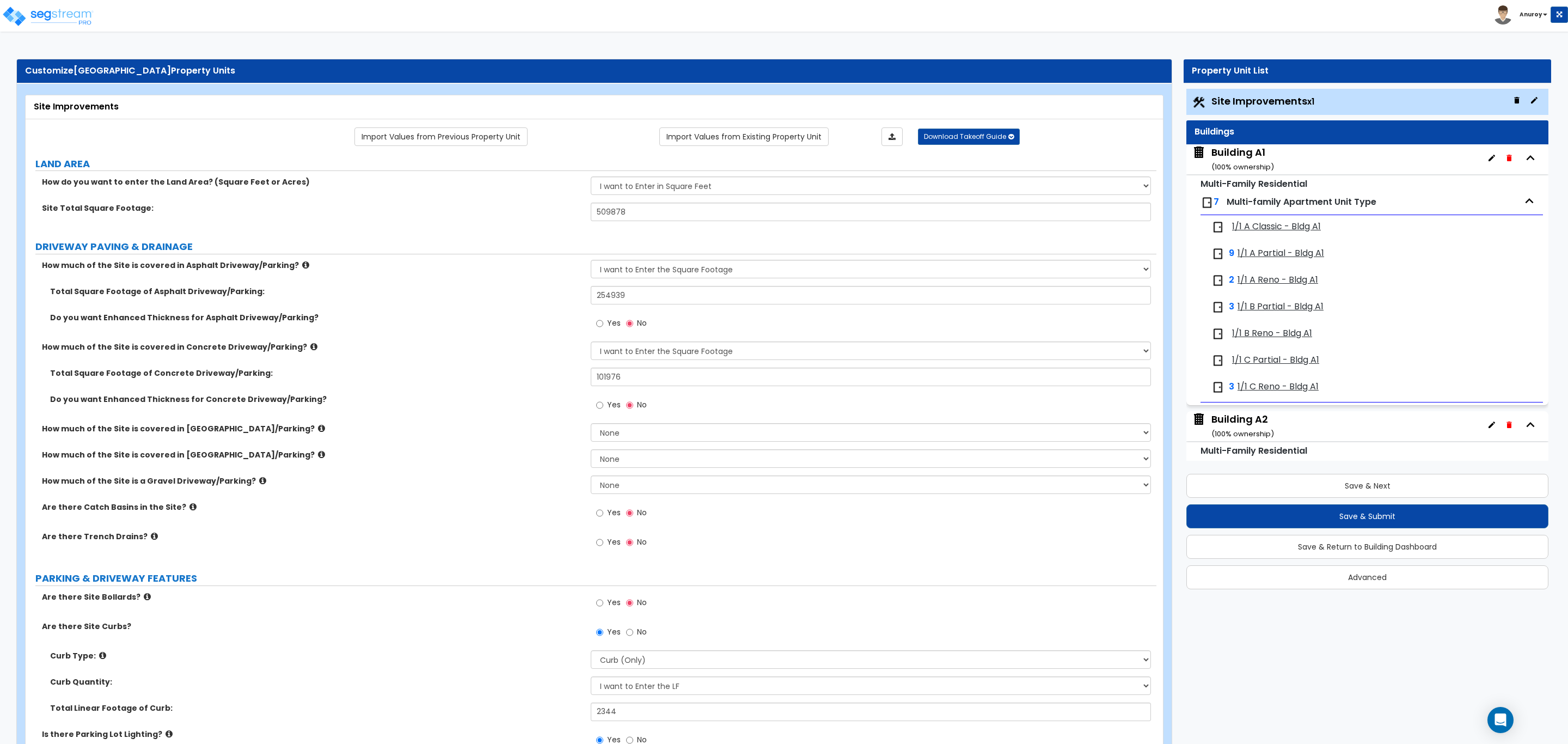
click at [1287, 224] on span "1/1 A Classic - Bldg A1" at bounding box center [1276, 226] width 89 height 13
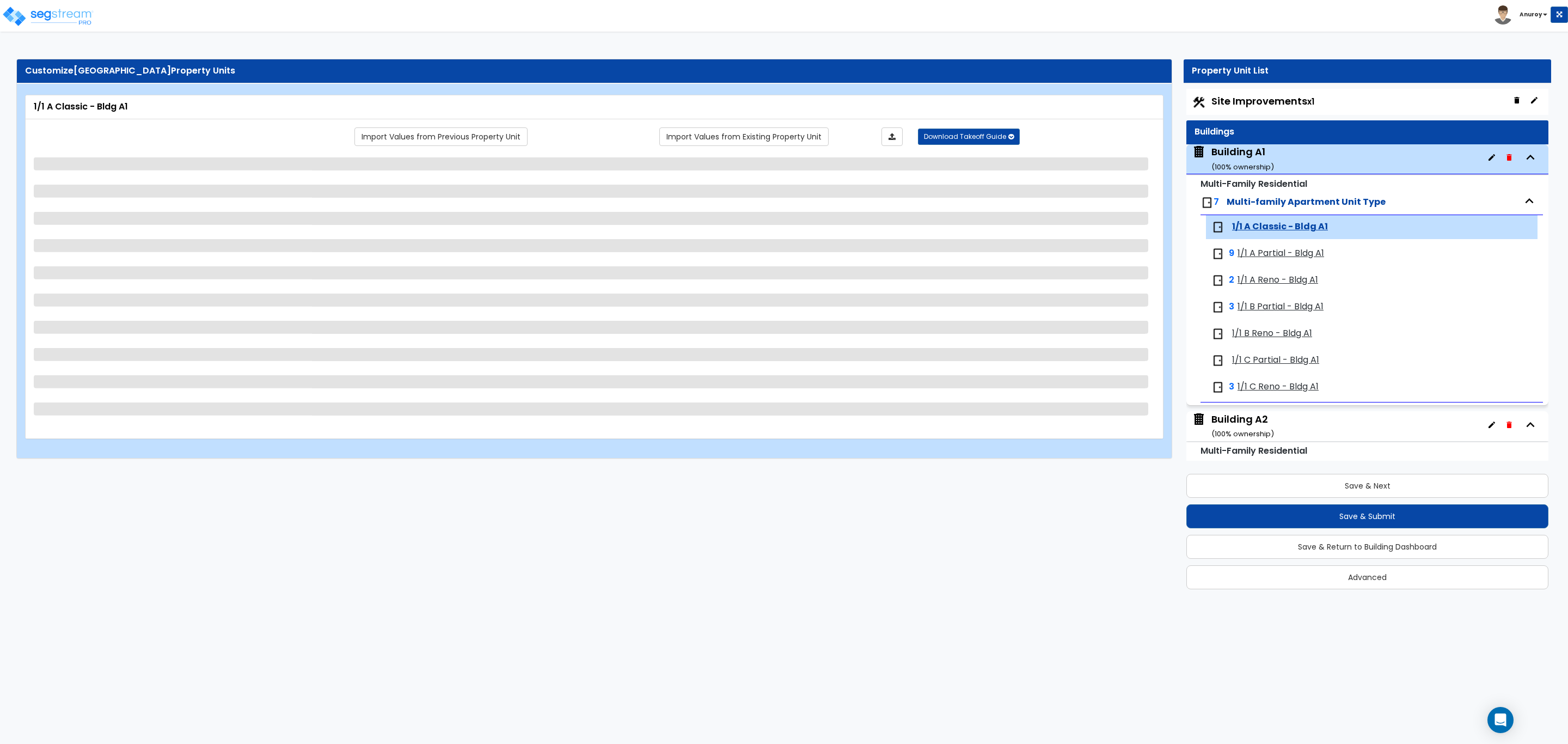
scroll to position [127, 0]
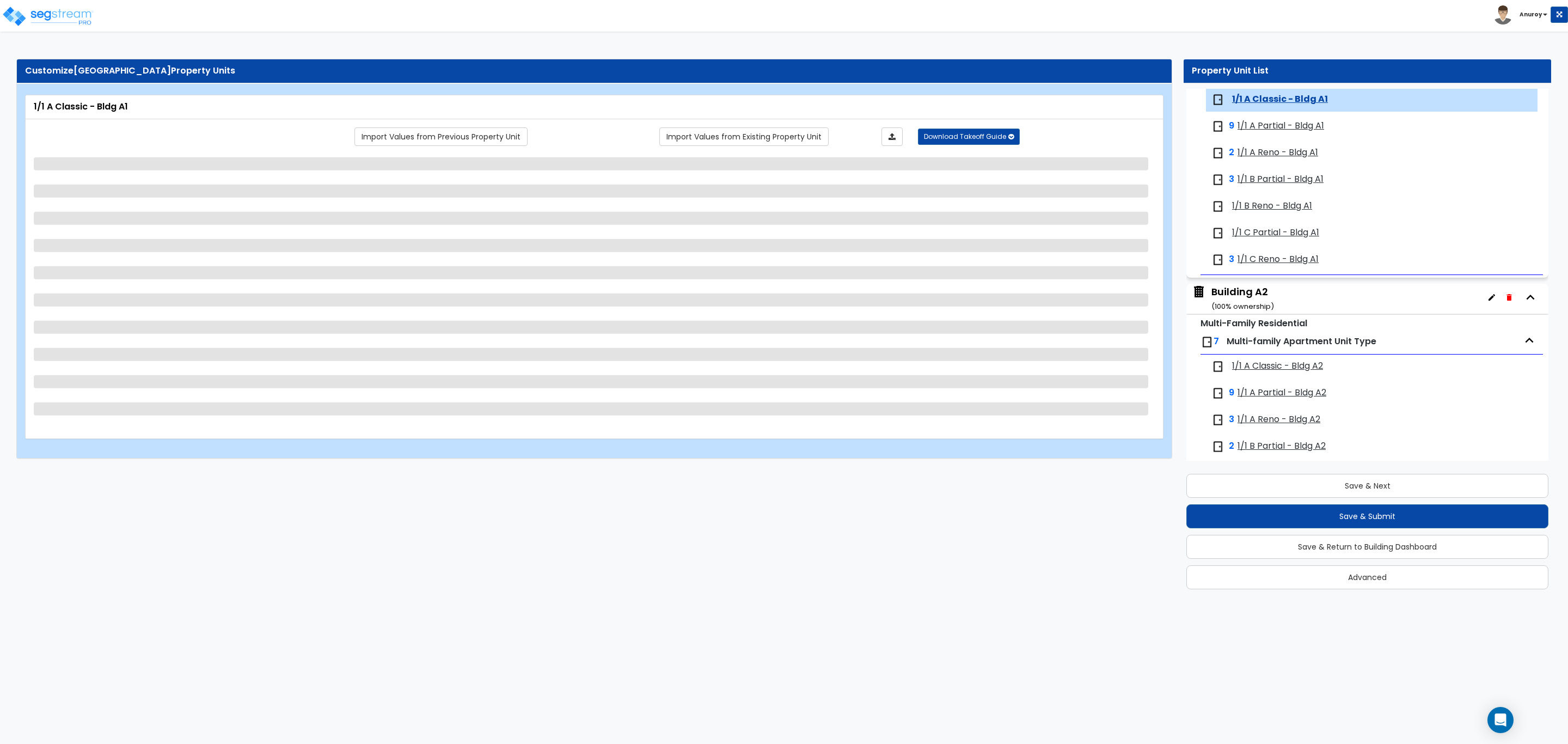
select select "1"
select select "5"
select select "1"
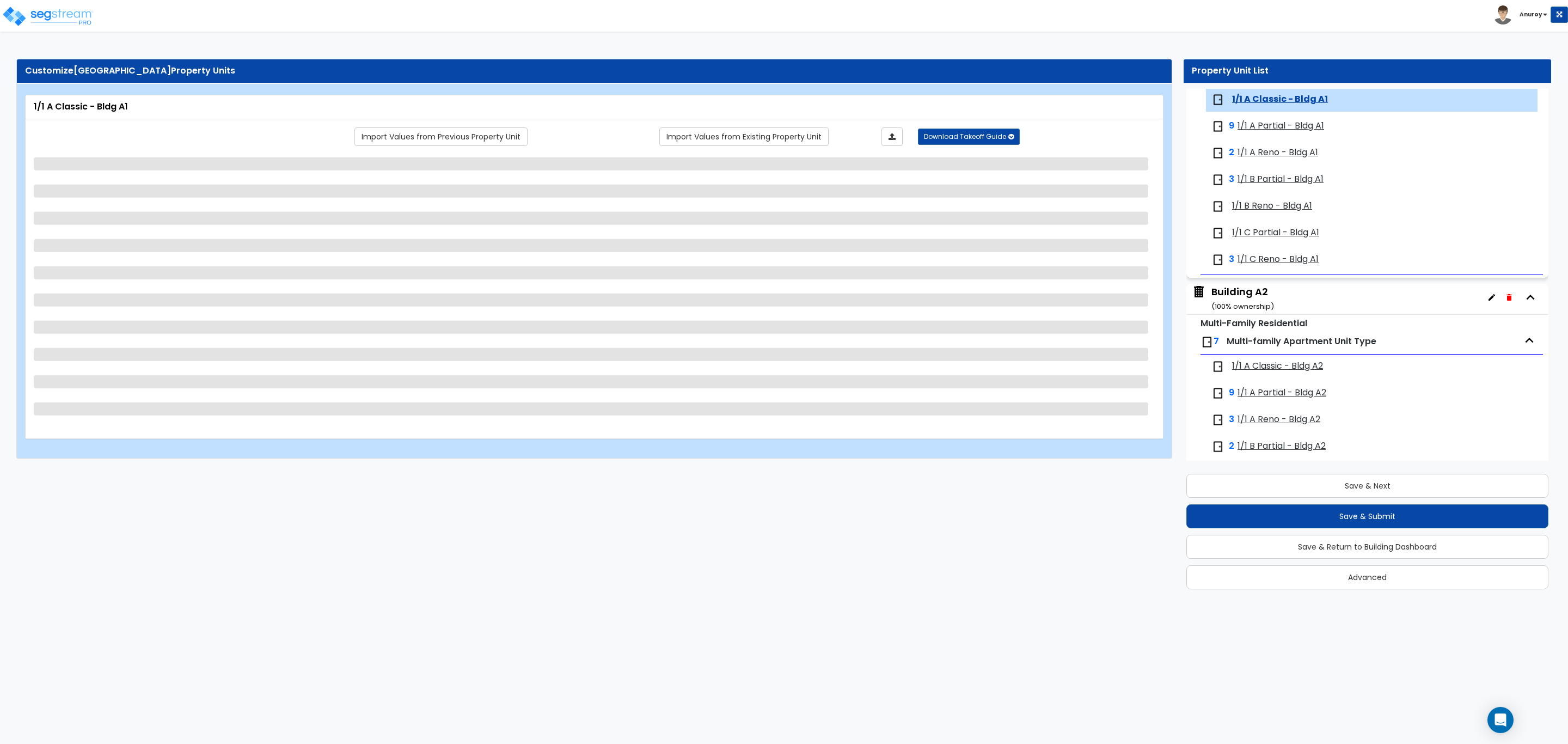
select select "3"
select select "2"
select select "1"
select select "2"
select select "1"
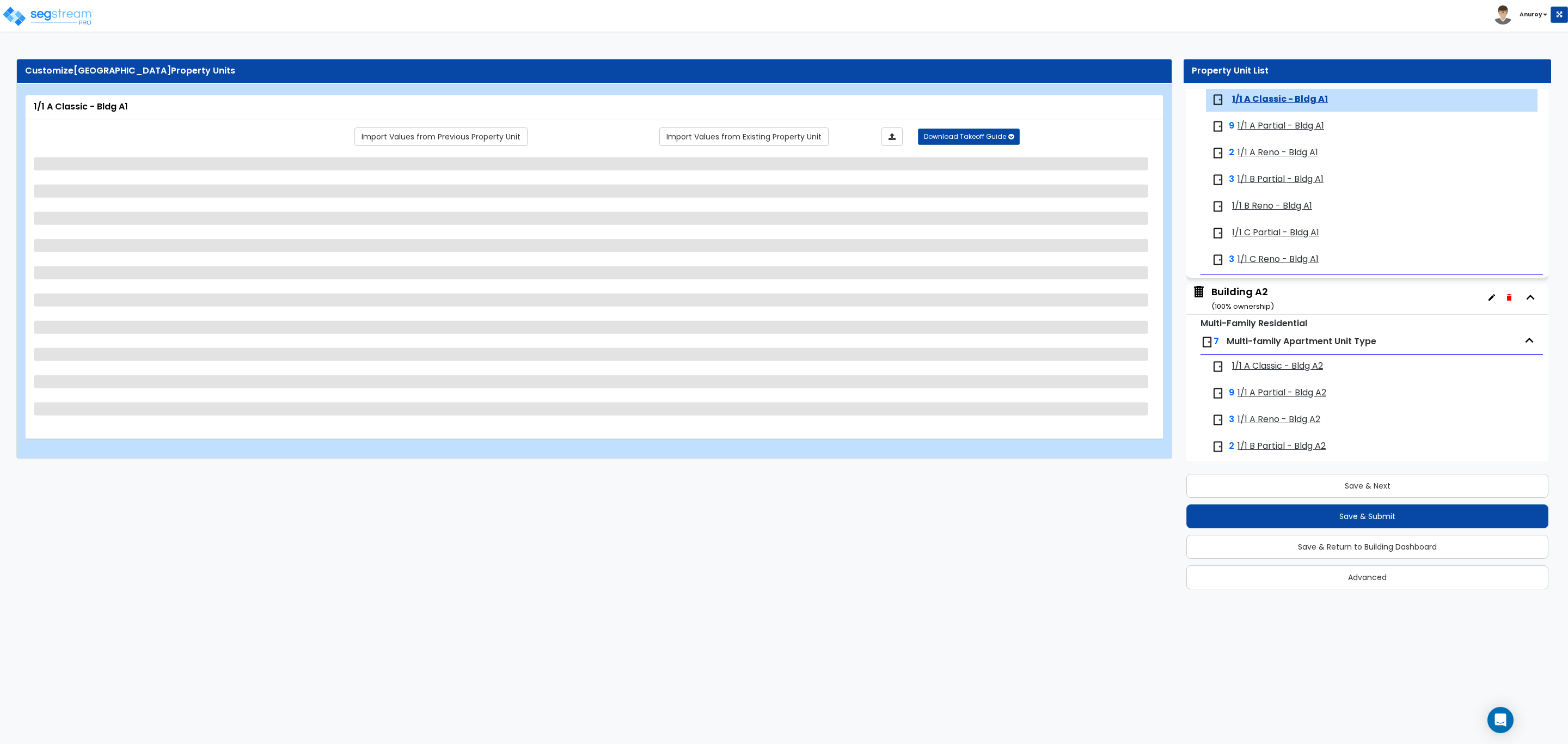
select select "1"
select select "3"
select select "2"
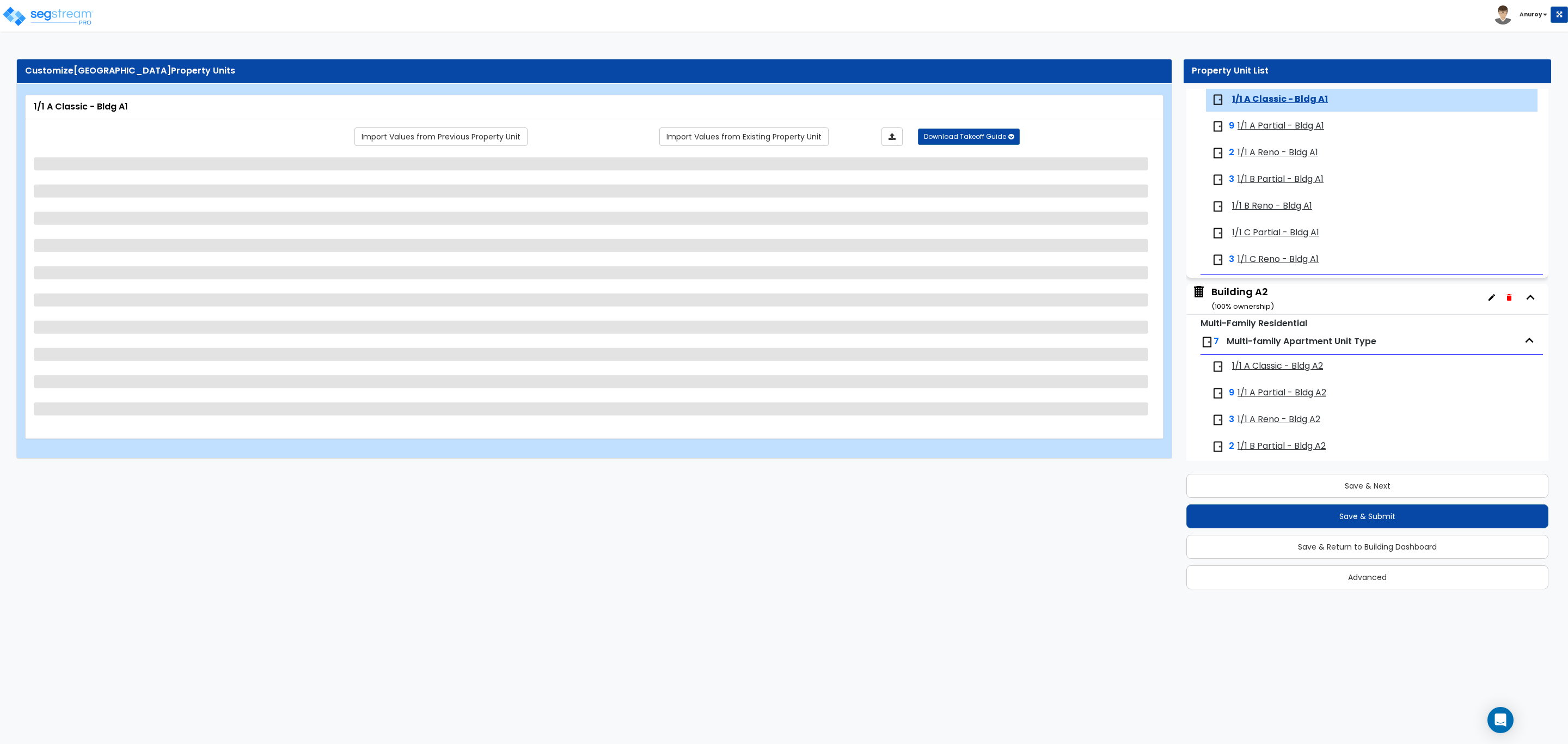
select select "1"
select select "2"
select select "5"
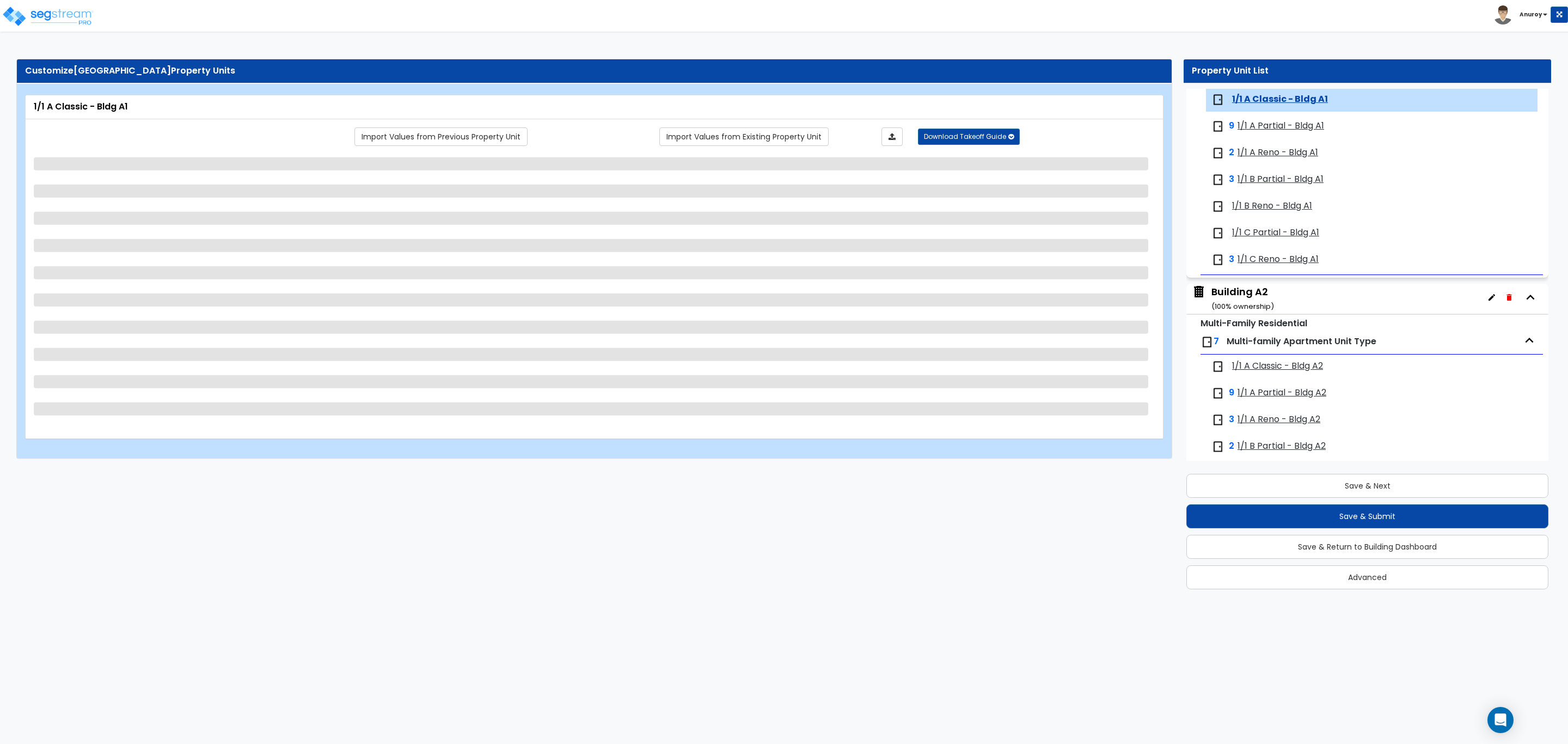
select select "2"
select select "5"
select select "2"
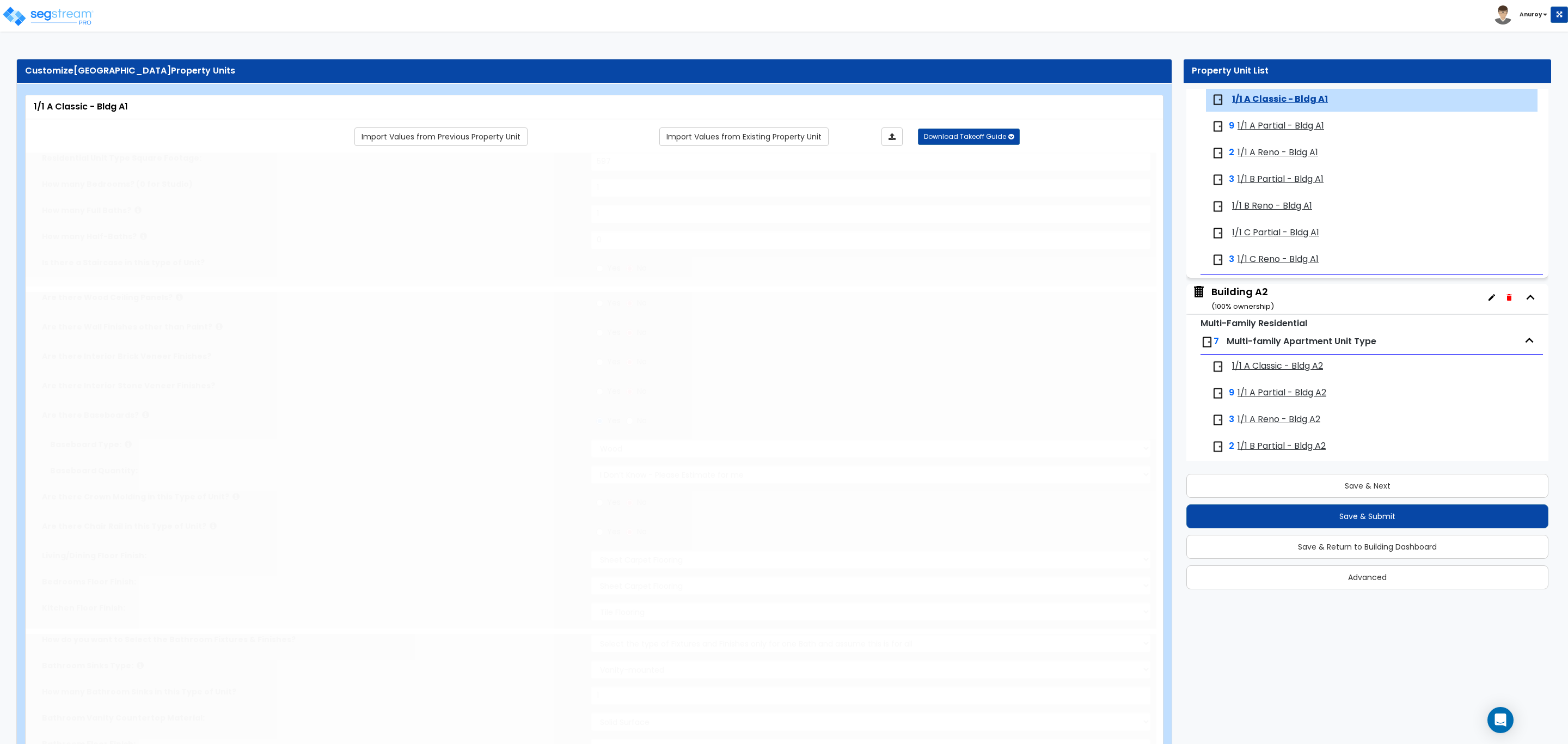
radio input "true"
type input "3"
radio input "true"
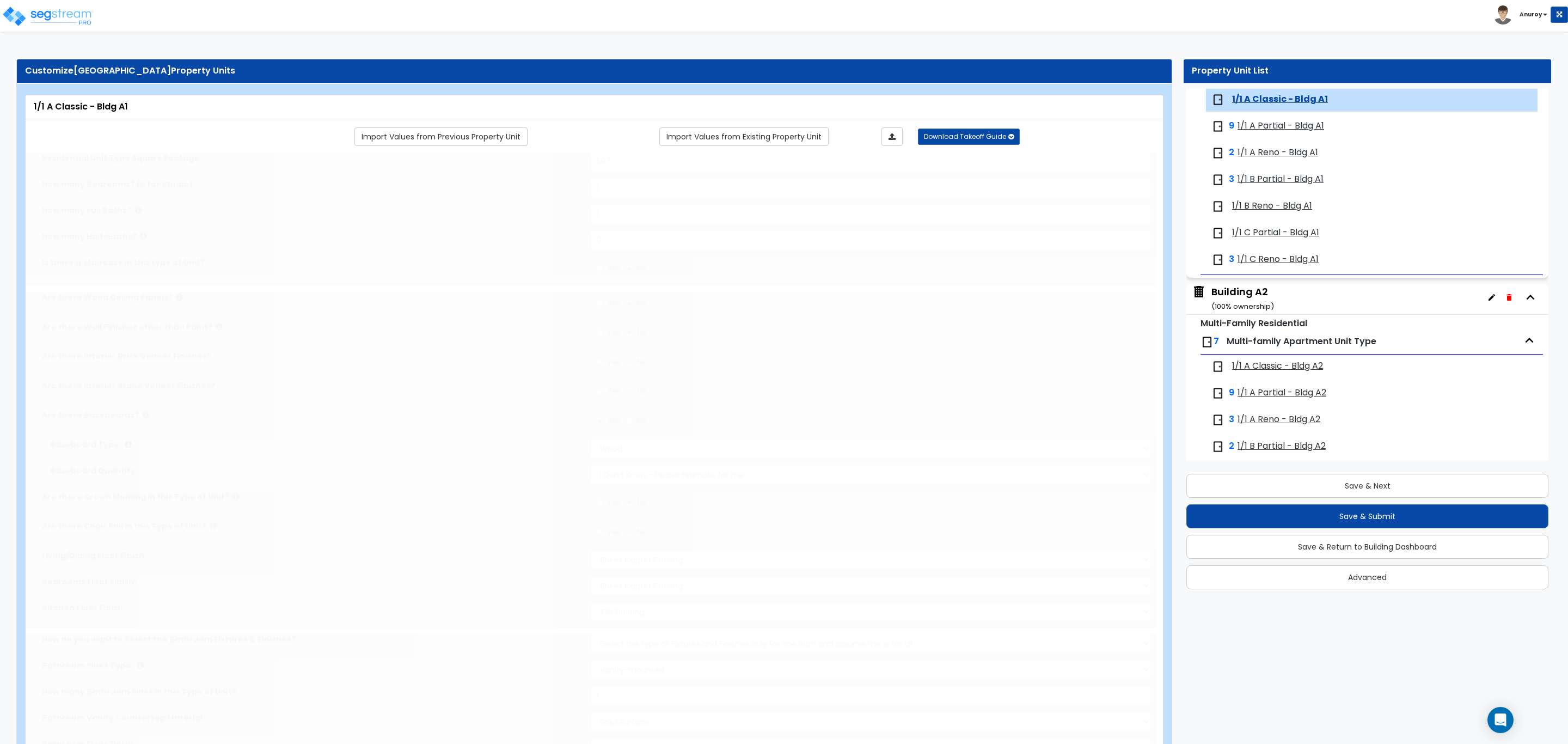
radio input "true"
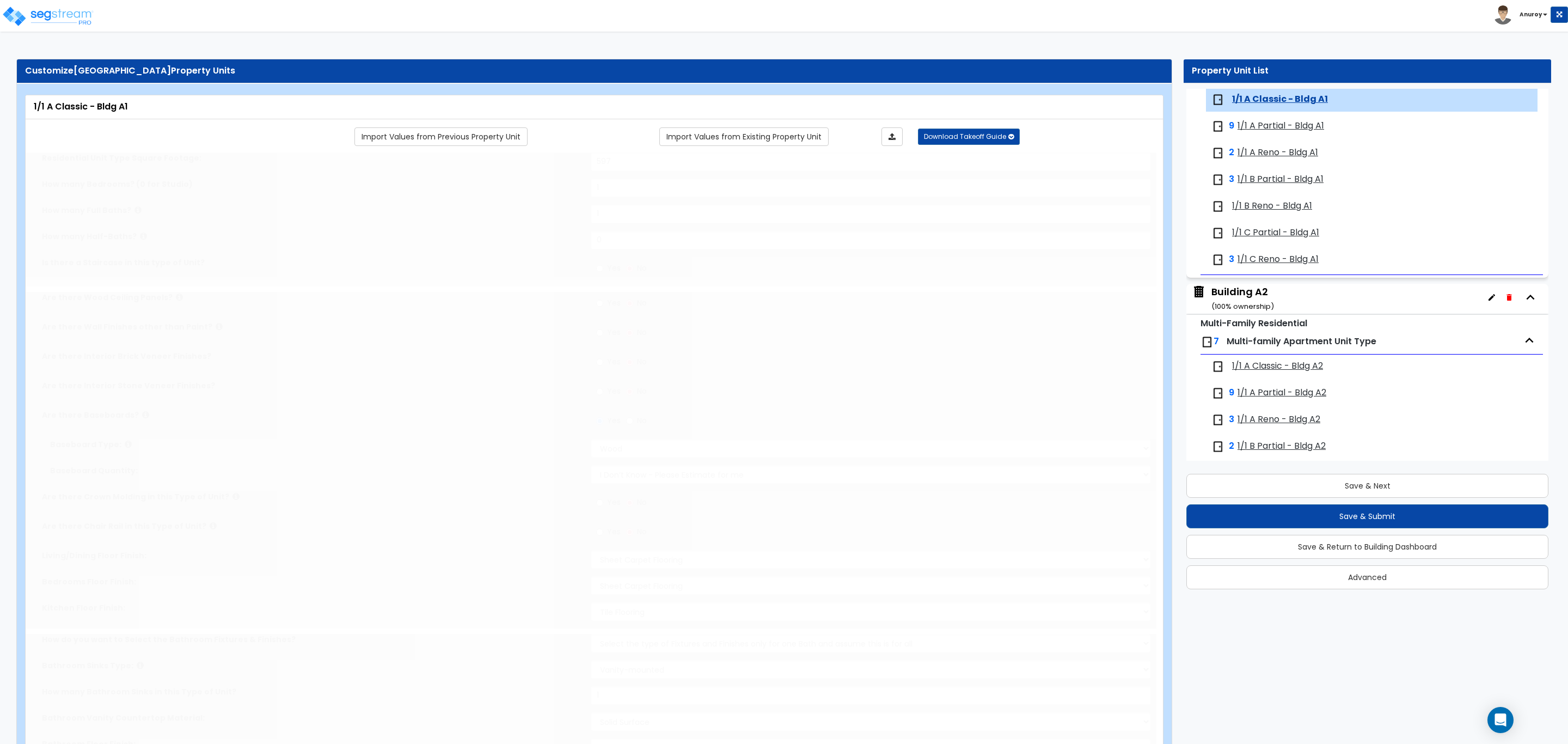
radio input "true"
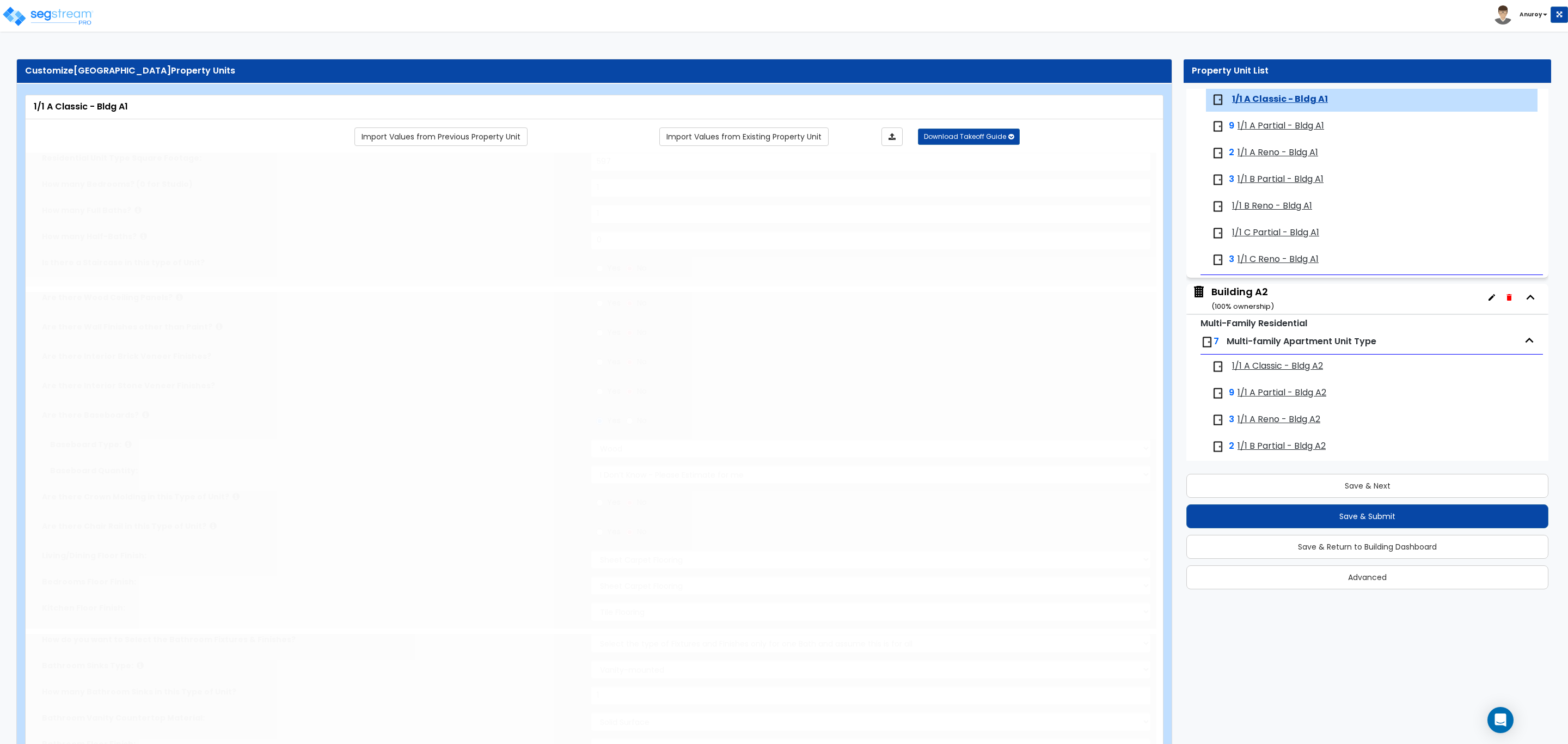
radio input "true"
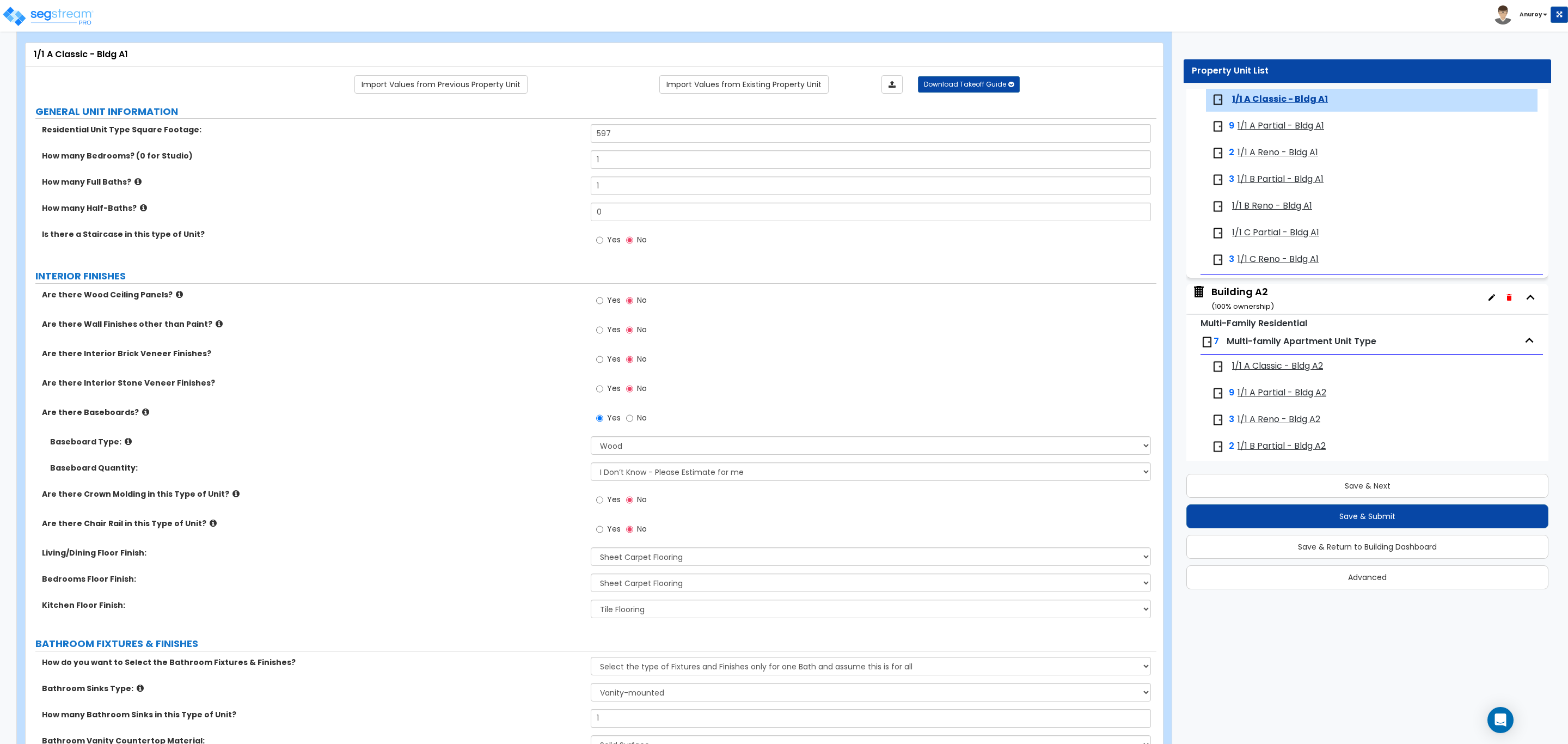
scroll to position [0, 0]
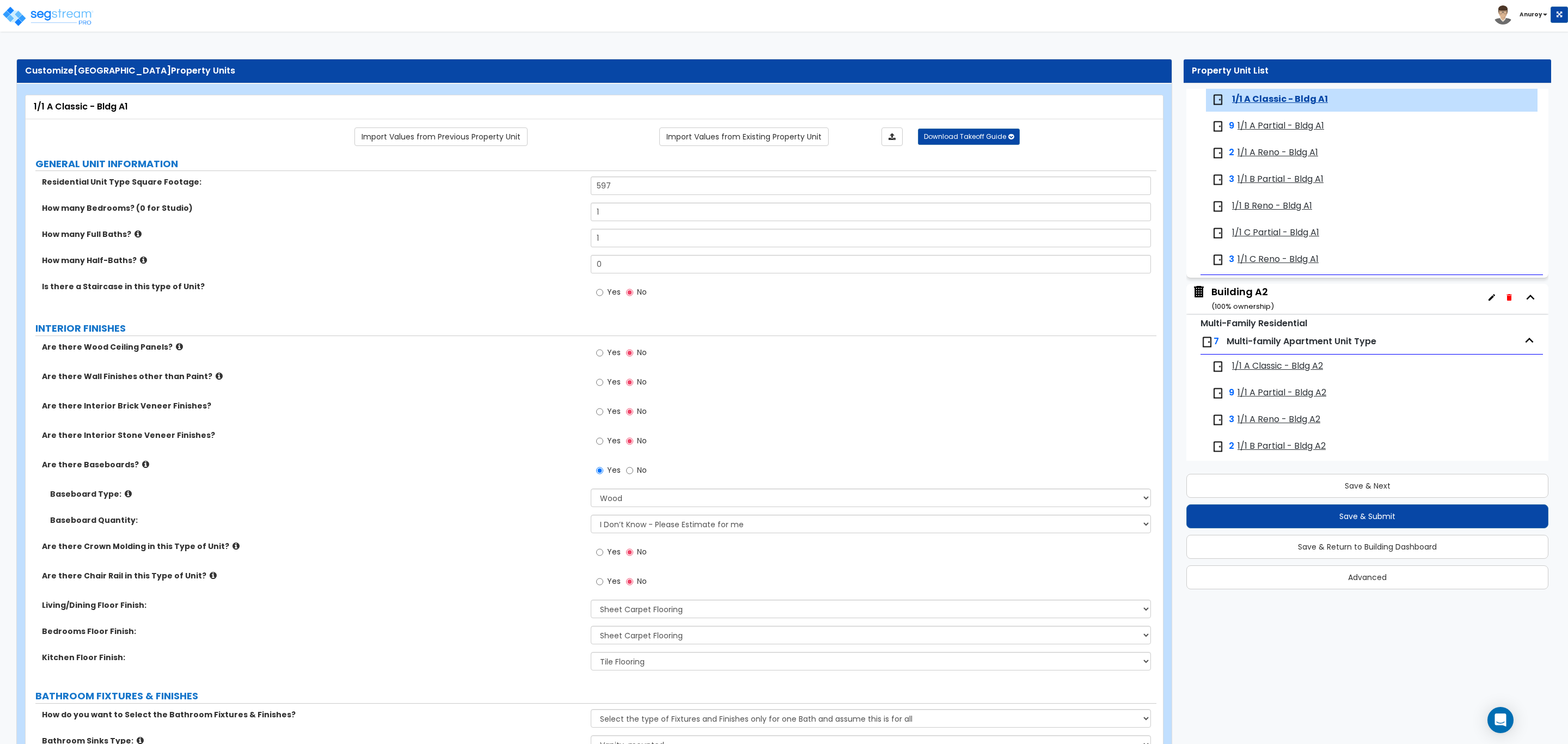
click at [1286, 127] on span "1/1 A Partial - Bldg A1" at bounding box center [1281, 126] width 86 height 13
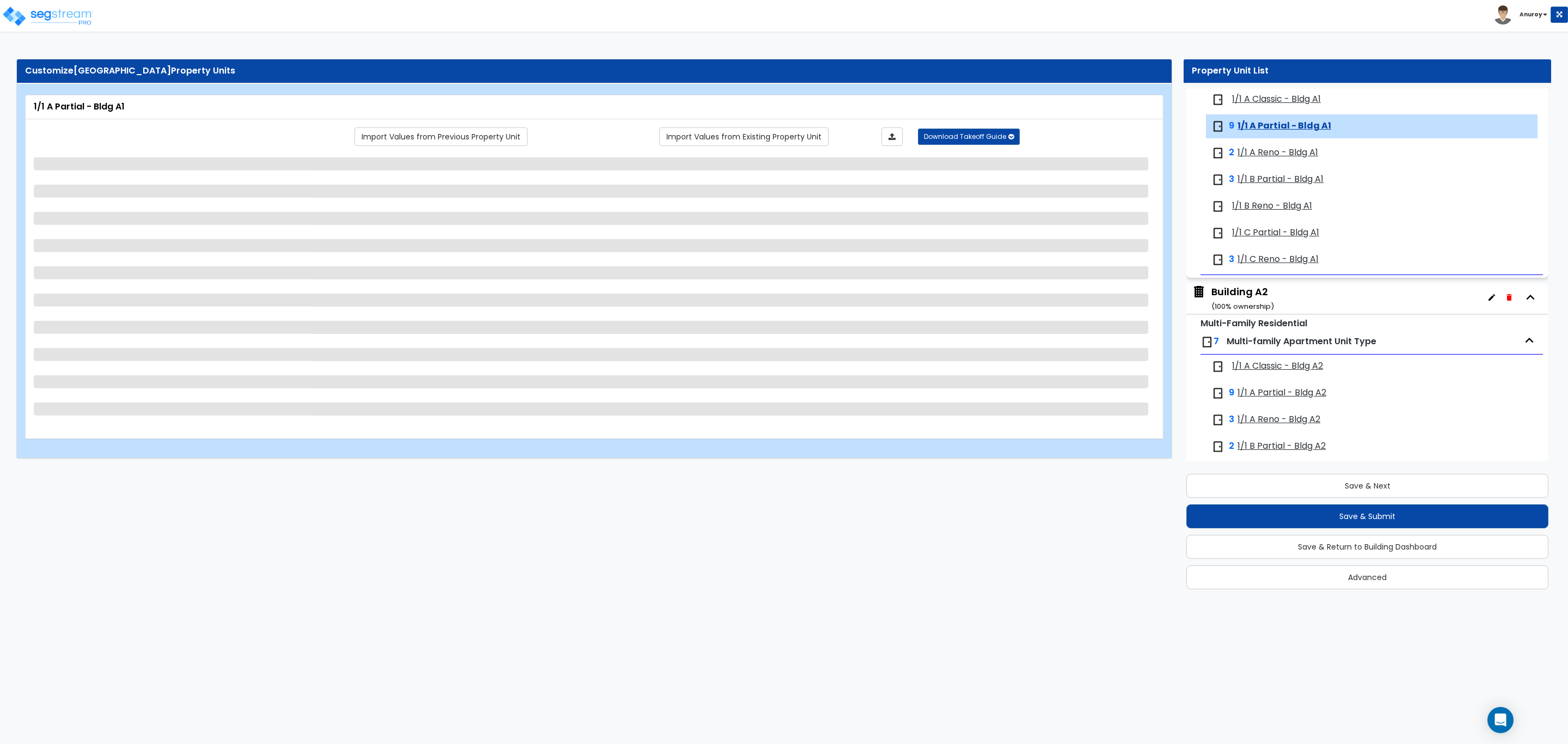
scroll to position [154, 0]
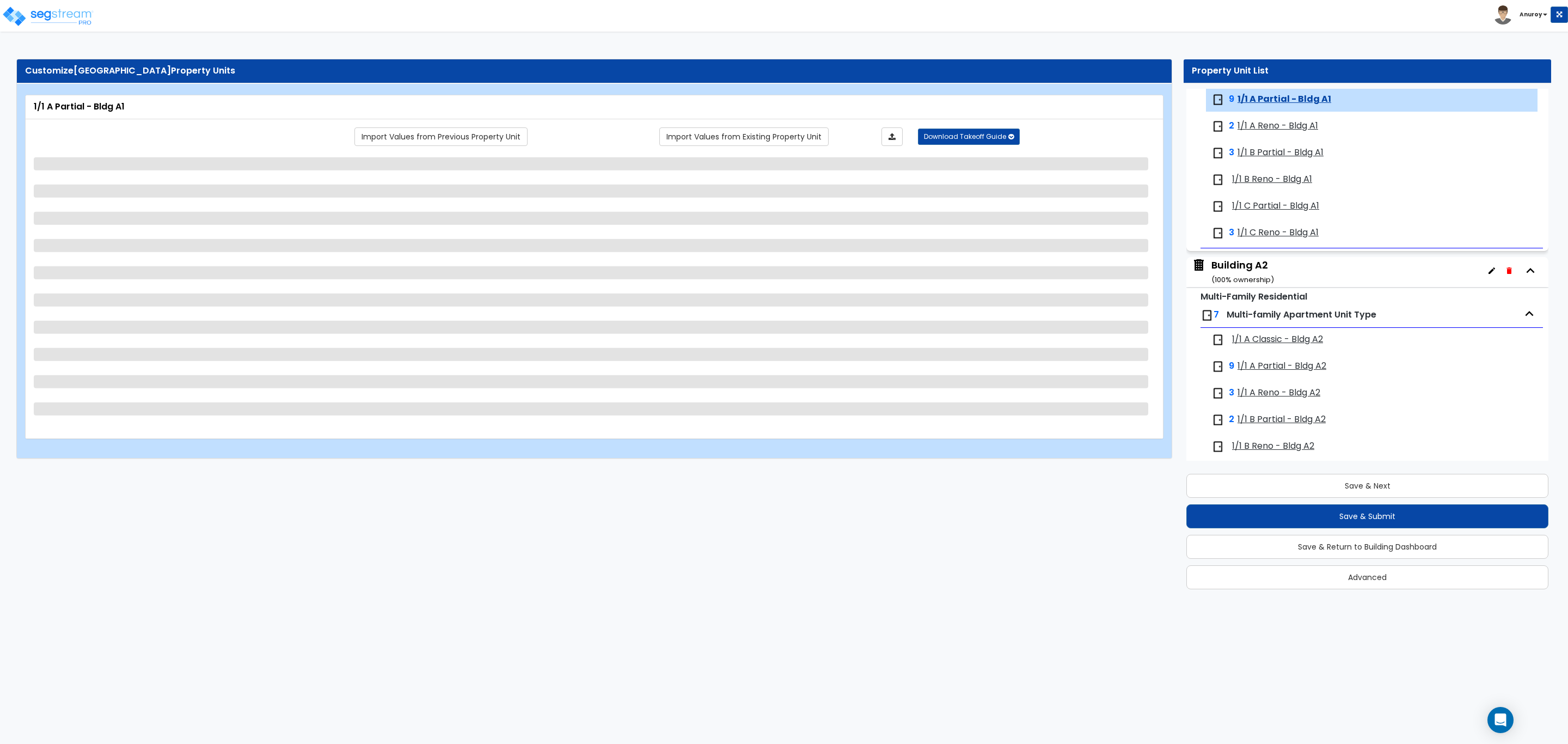
select select "1"
select select "5"
select select "1"
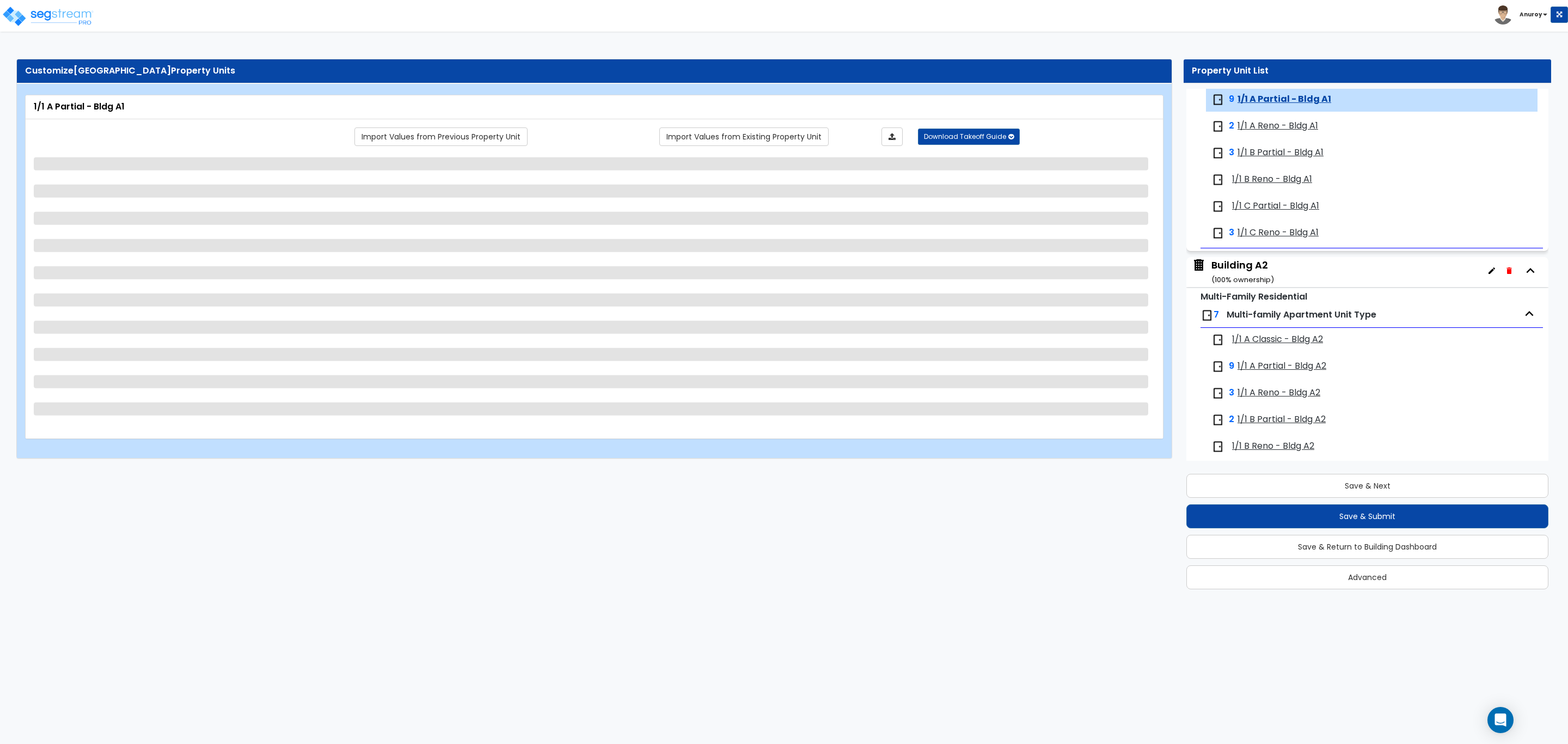
select select "3"
select select "2"
select select "1"
select select "2"
select select "1"
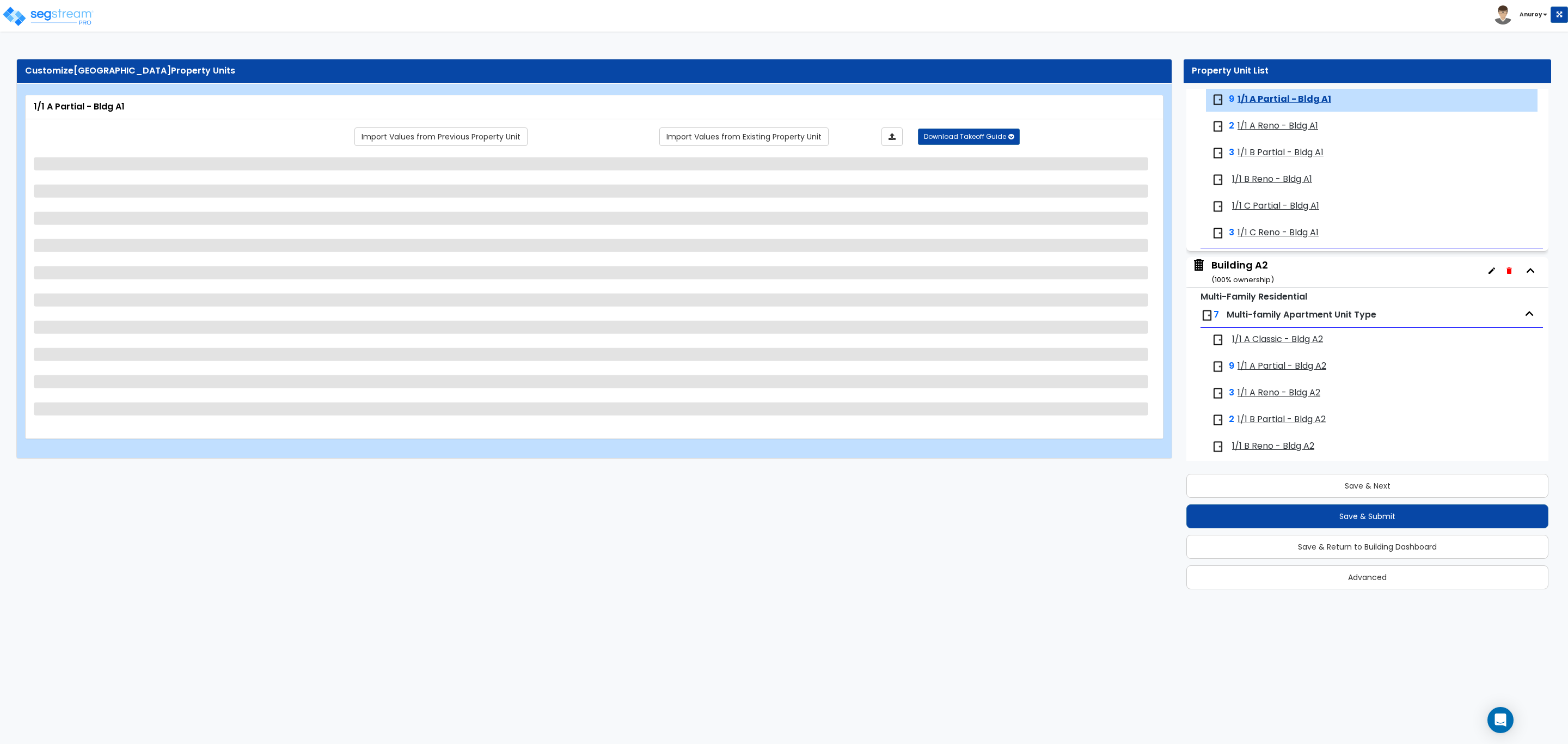
select select "1"
select select "2"
select select "1"
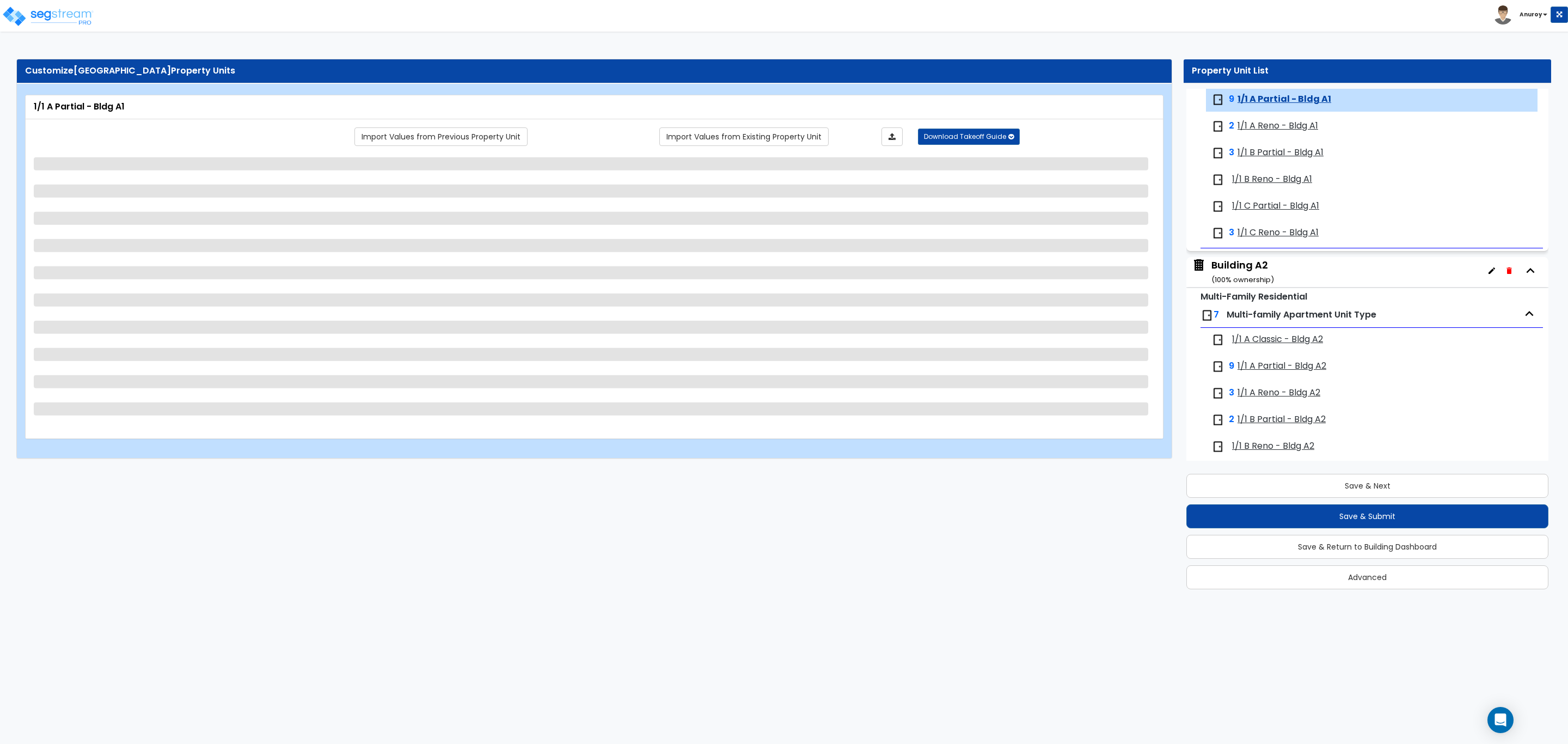
select select "1"
select select "2"
select select "5"
select select "2"
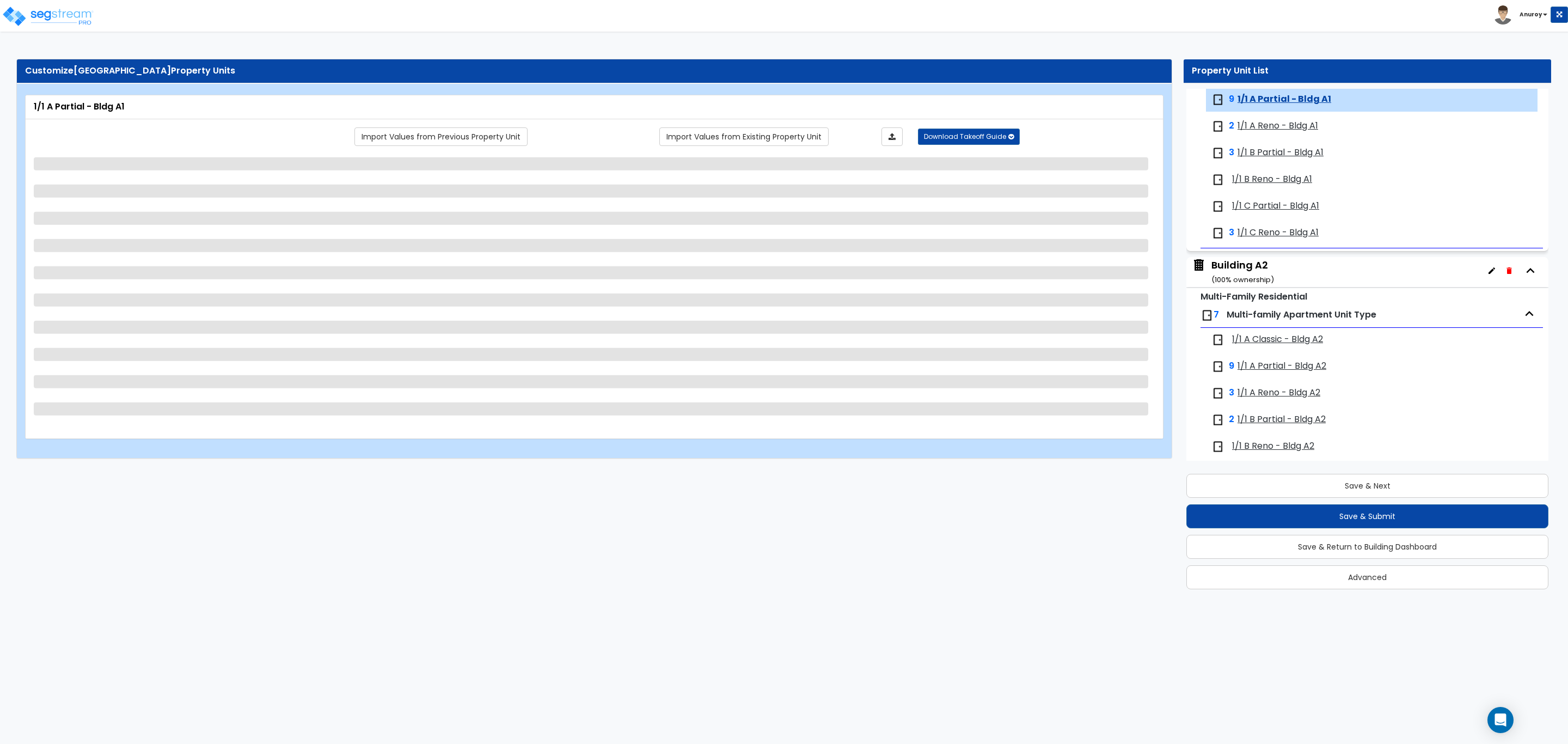
select select "5"
select select "2"
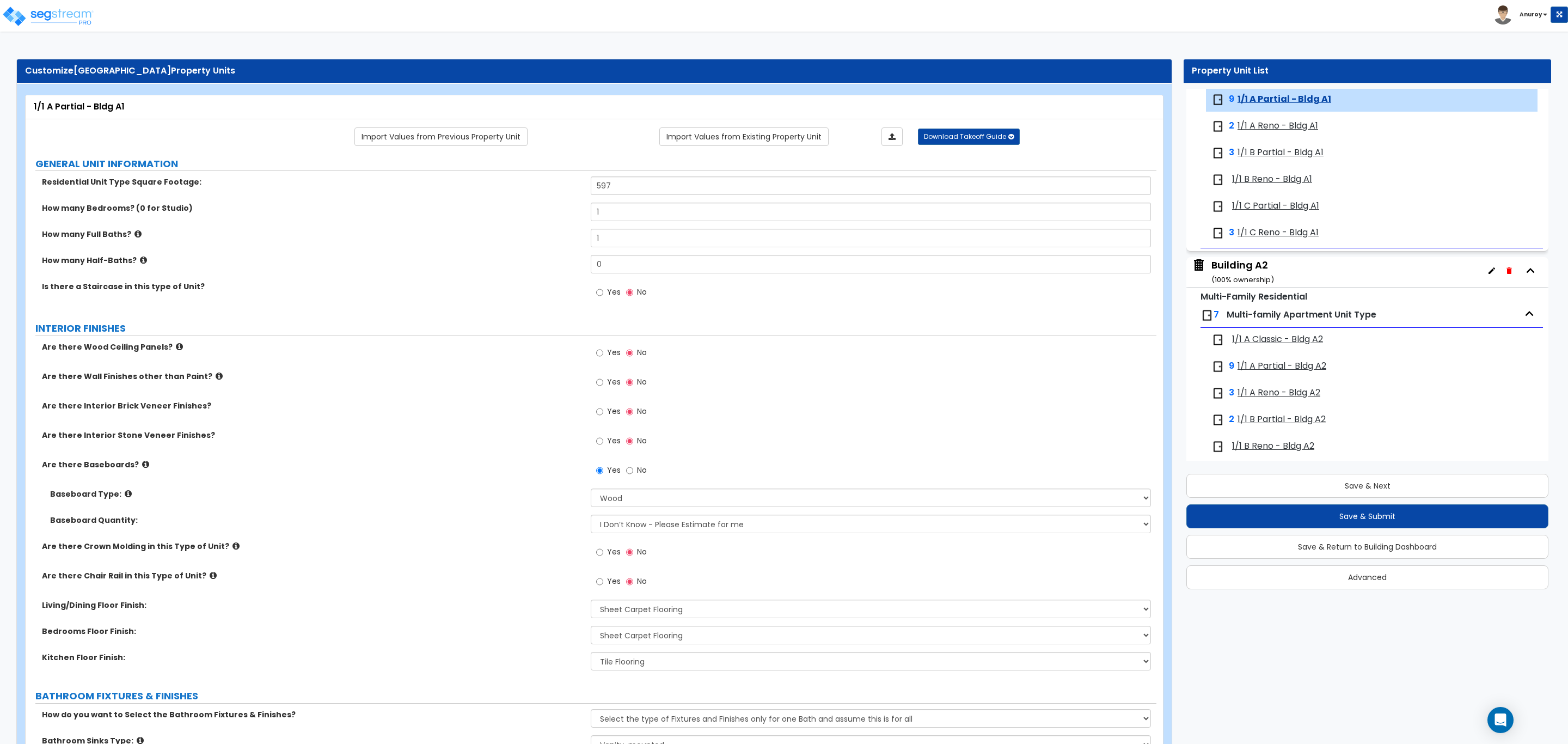
click at [1265, 126] on span "1/1 A Reno - Bldg A1" at bounding box center [1278, 126] width 80 height 13
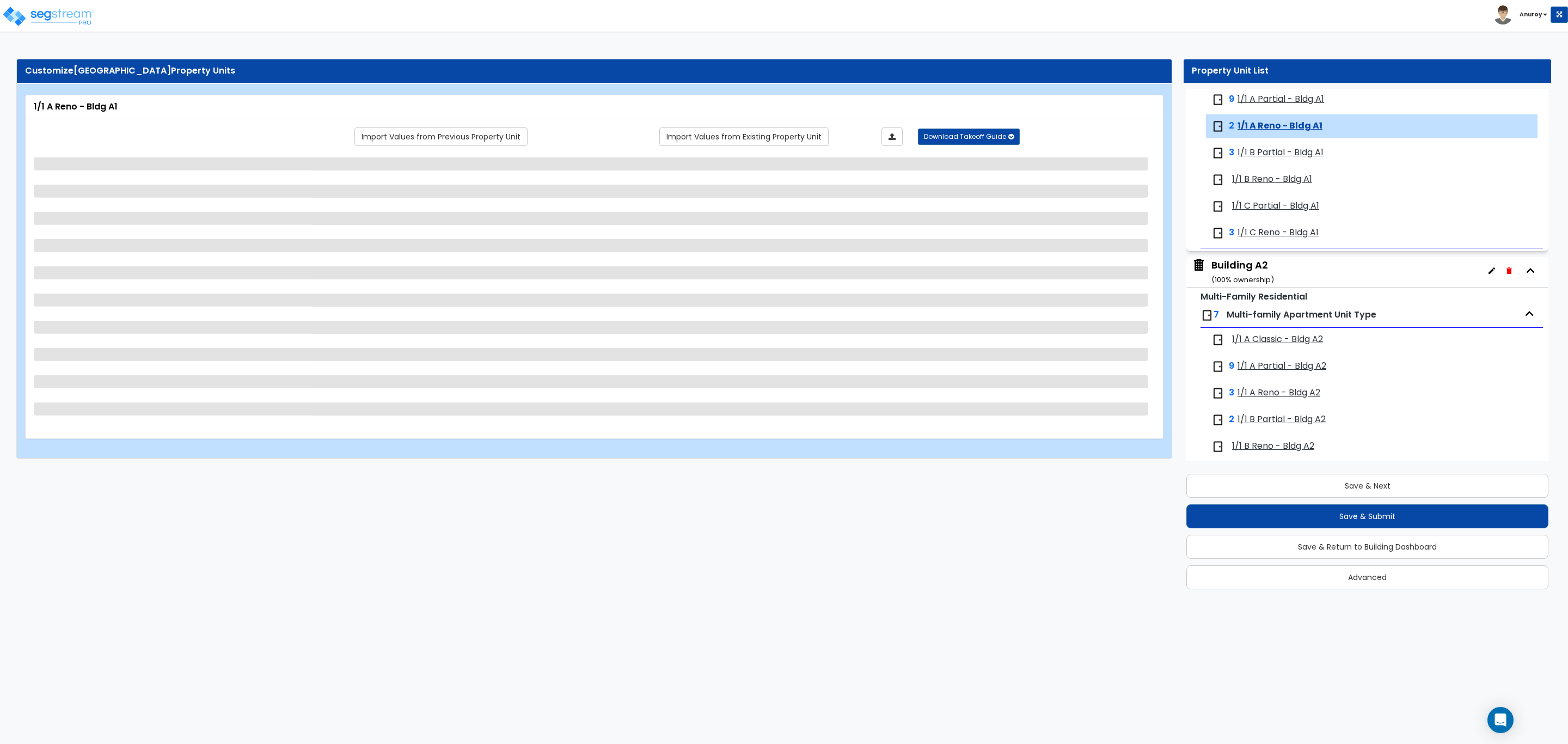
scroll to position [180, 0]
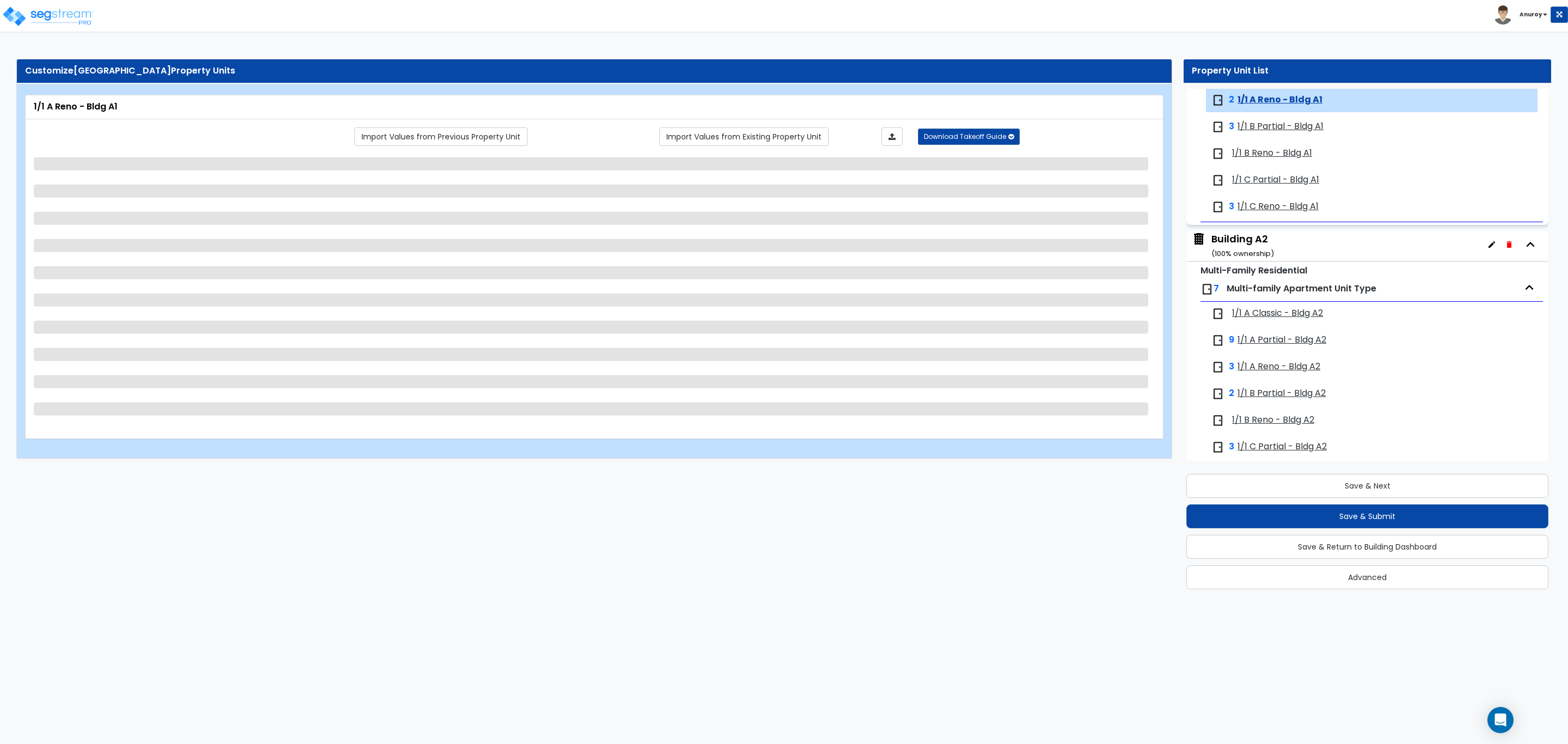
select select "1"
select select "7"
select select "1"
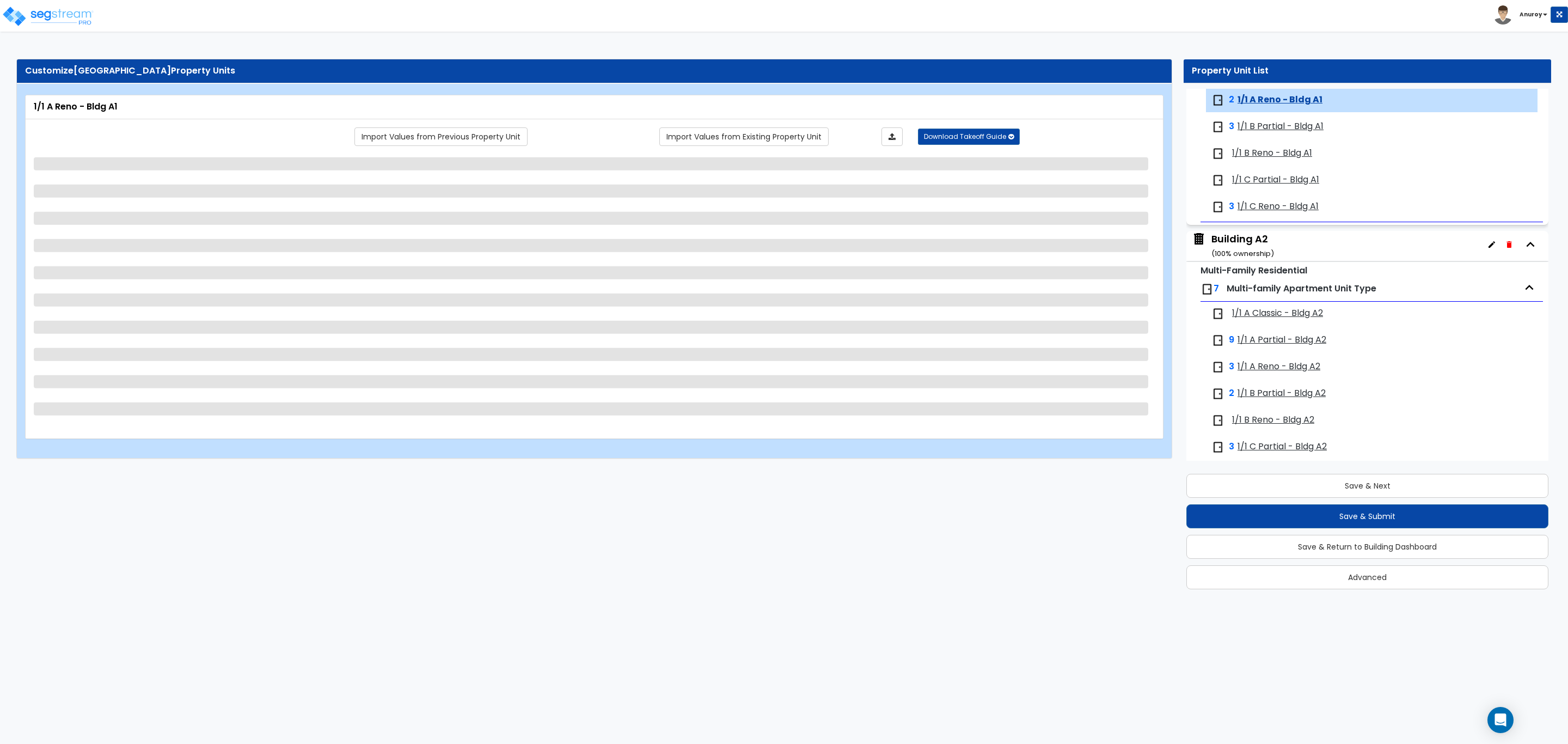
select select "3"
select select "4"
select select "5"
select select "2"
select select "1"
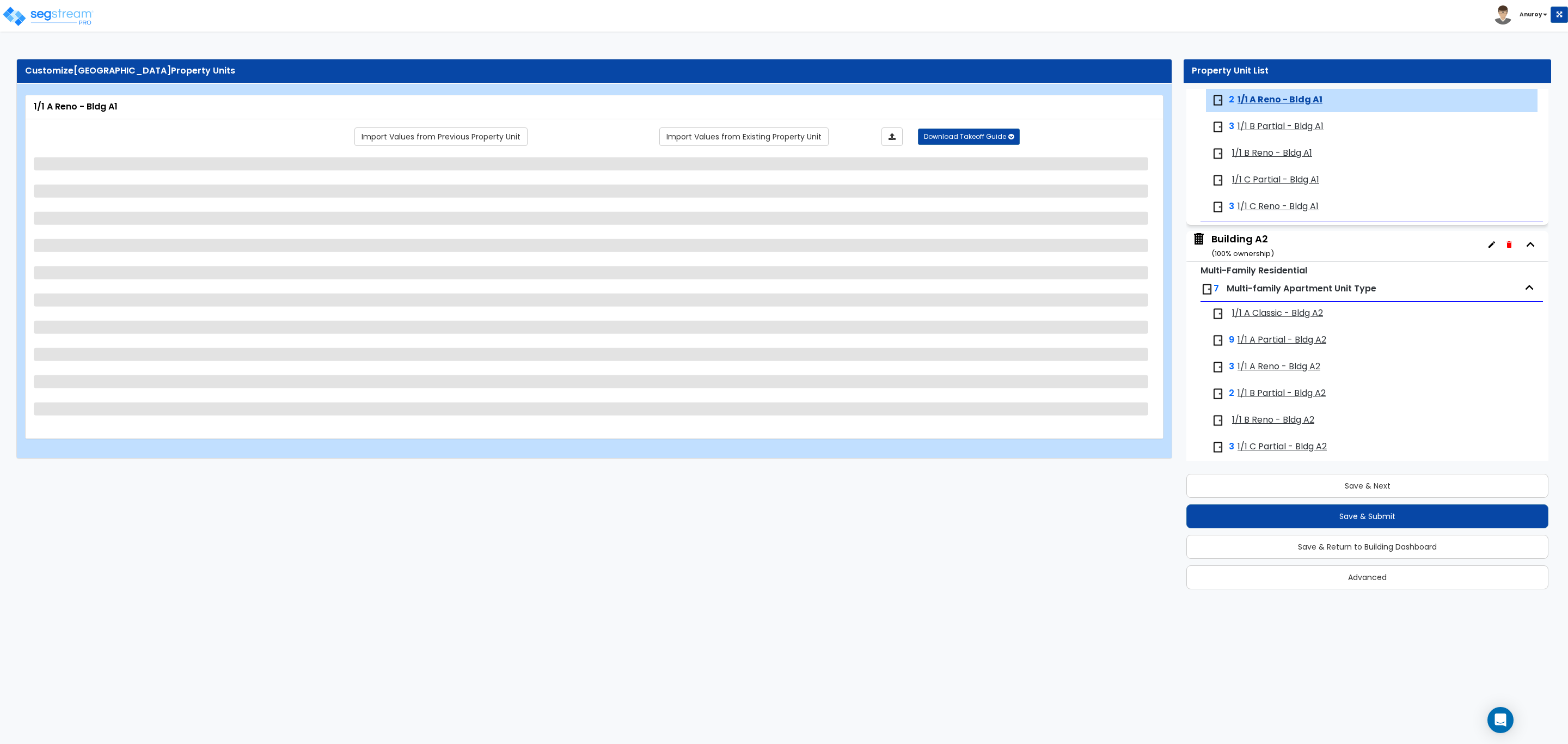
select select "1"
select select "3"
select select "4"
select select "2"
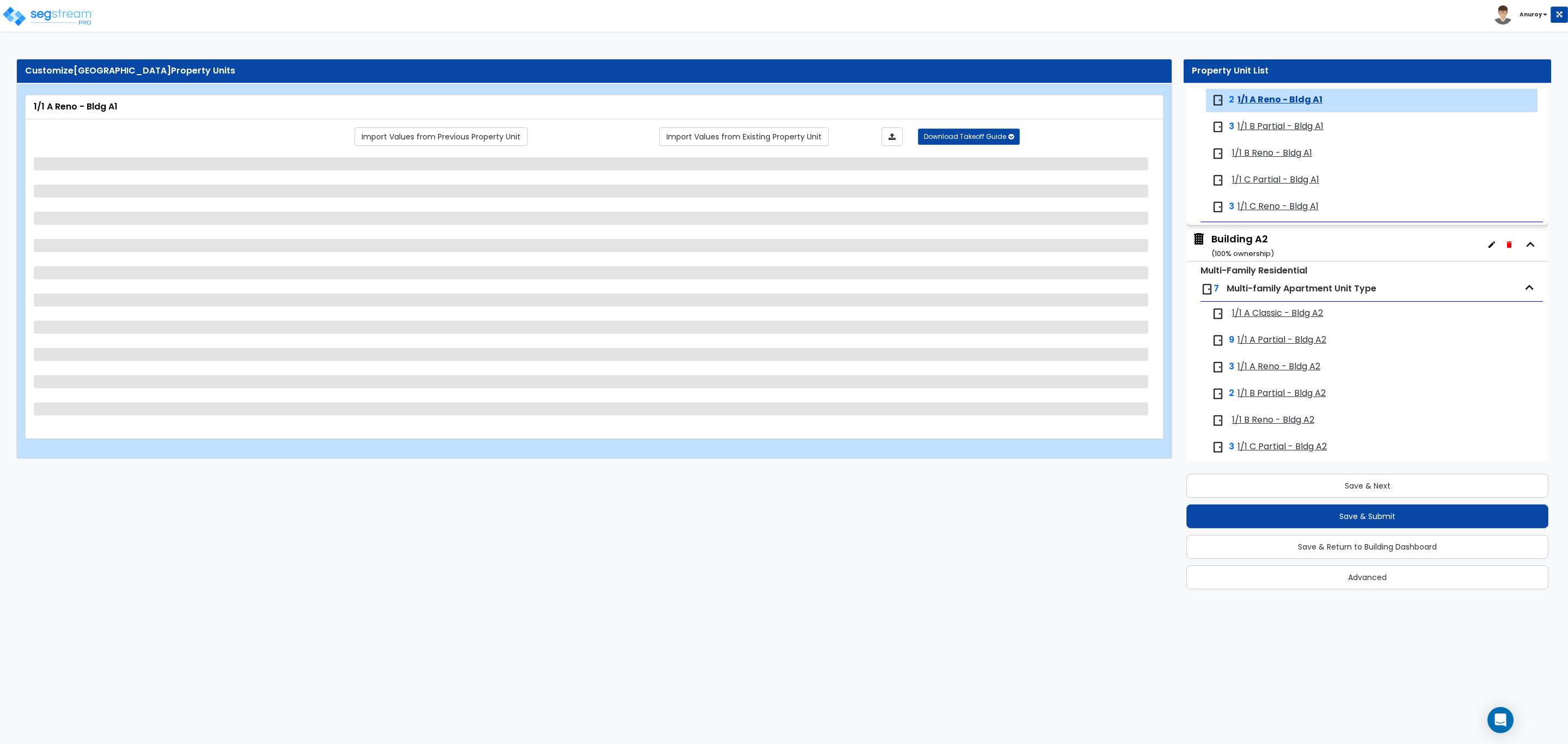
select select "1"
select select "2"
select select "5"
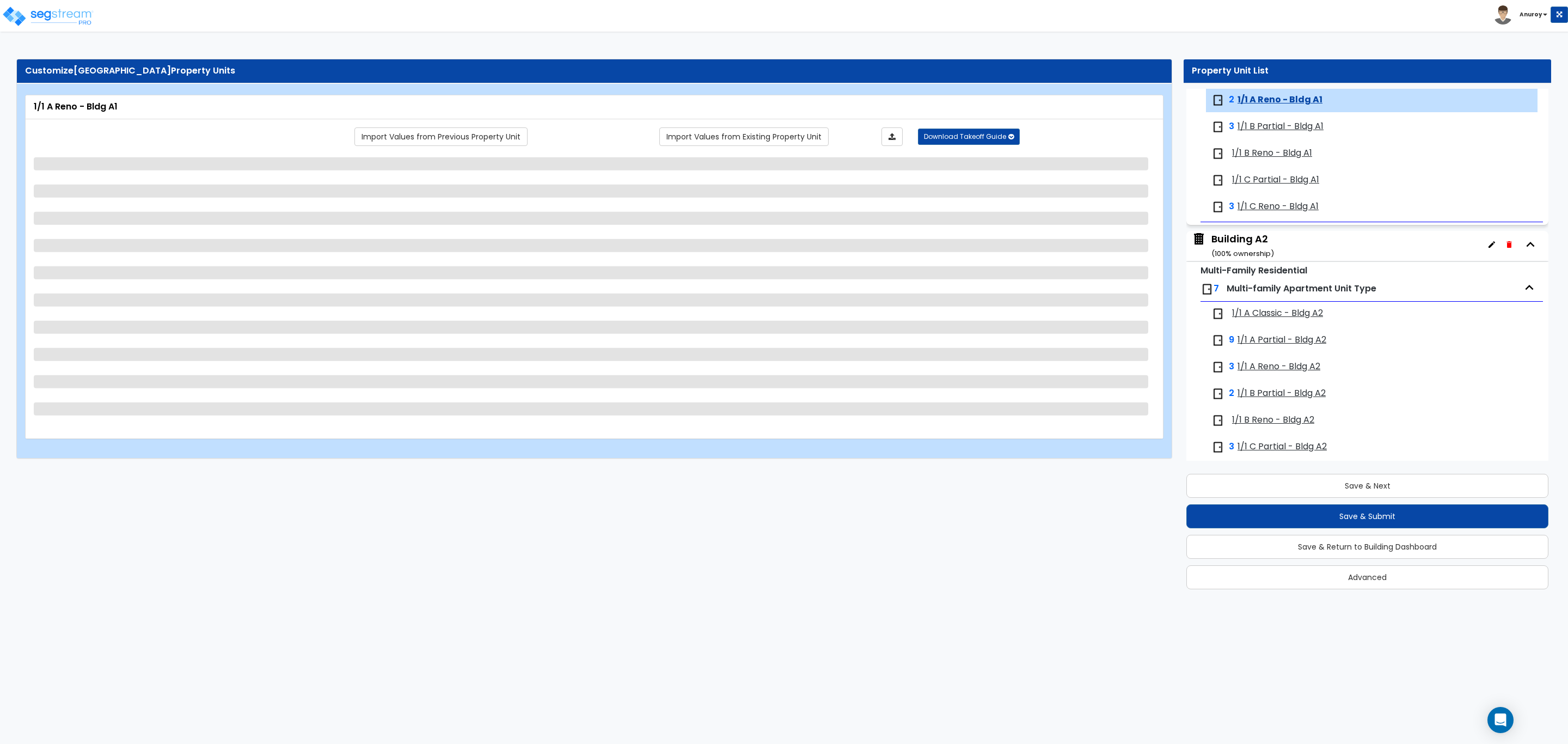
select select "2"
select select "5"
select select "2"
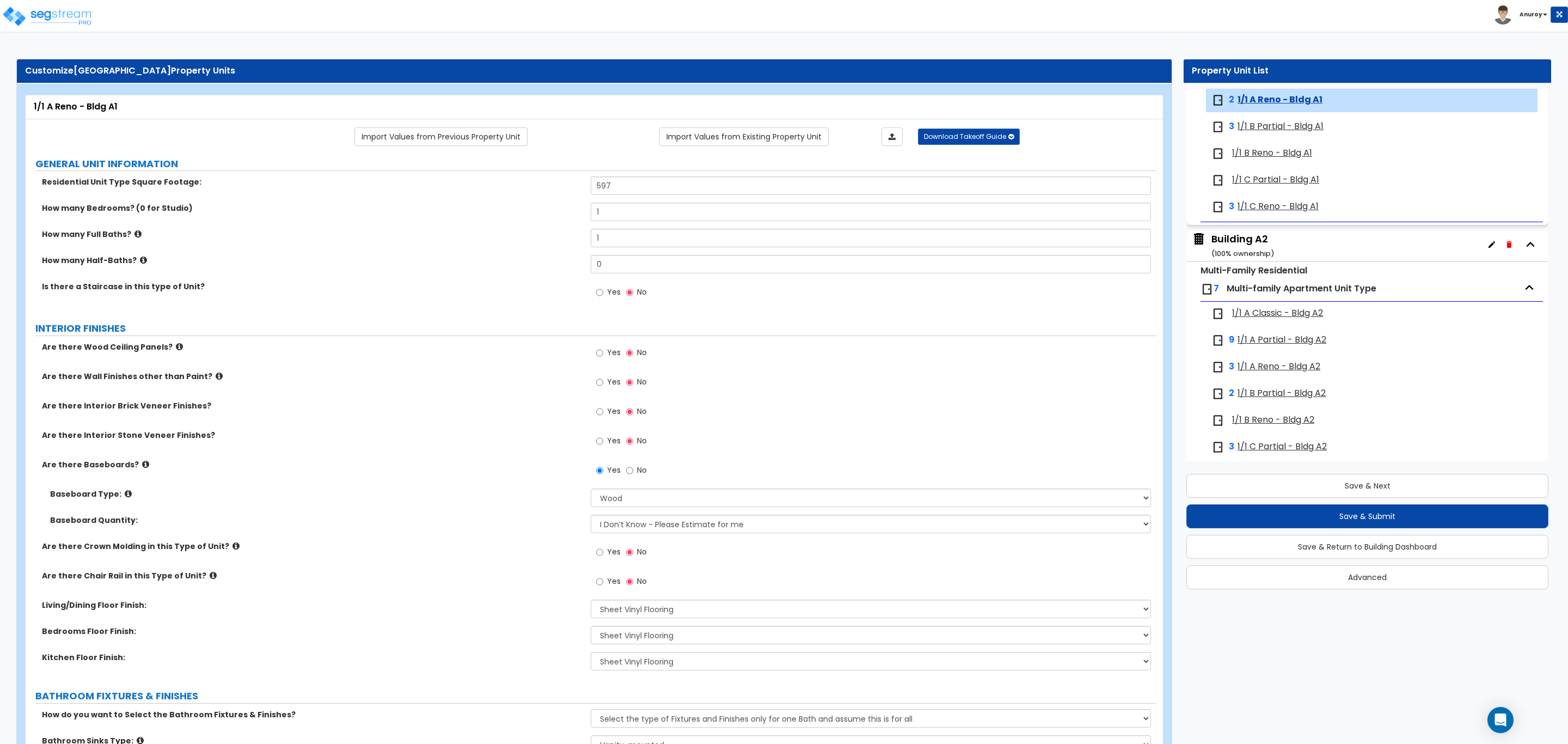
click at [1265, 126] on span "1/1 B Partial - Bldg A1" at bounding box center [1280, 127] width 86 height 13
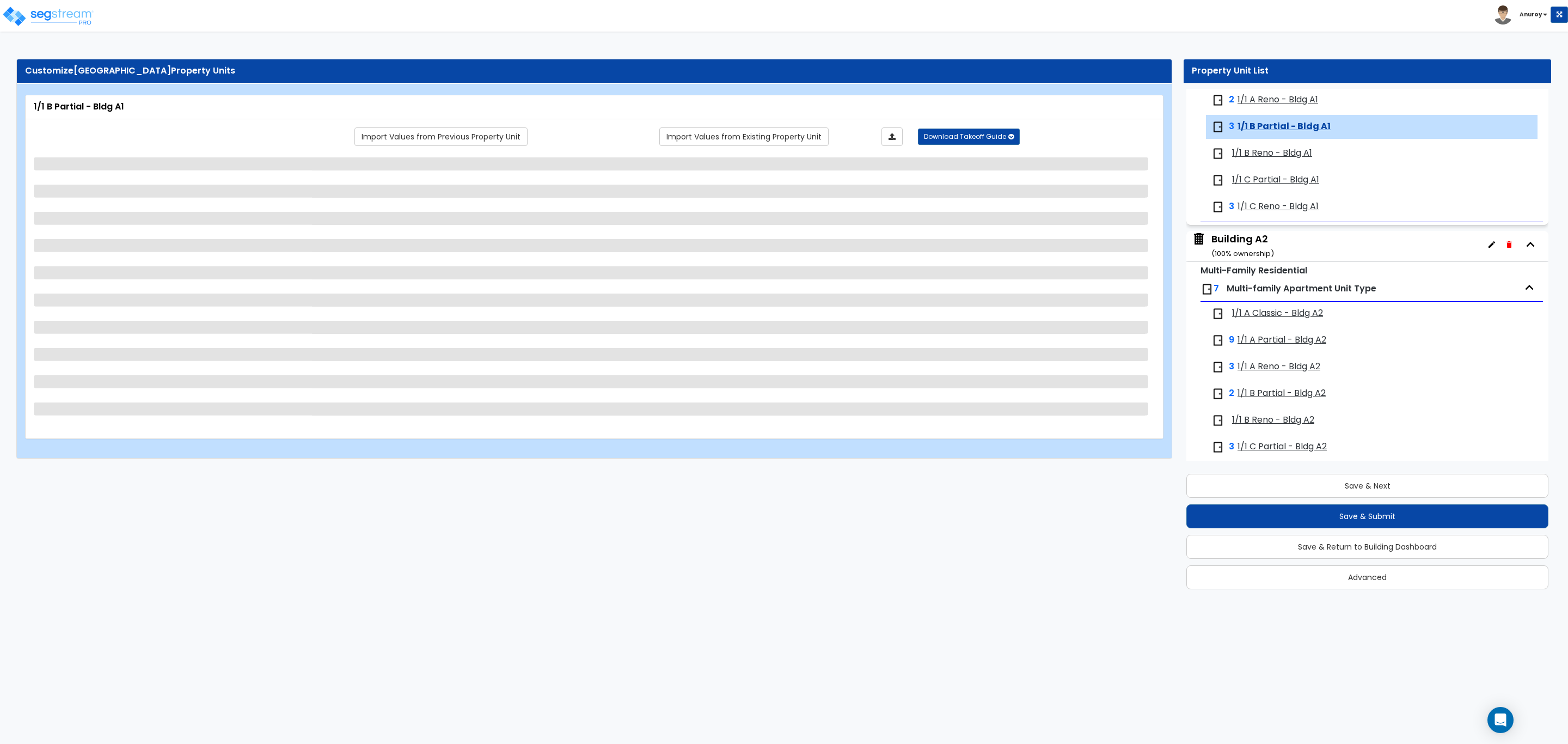
scroll to position [208, 0]
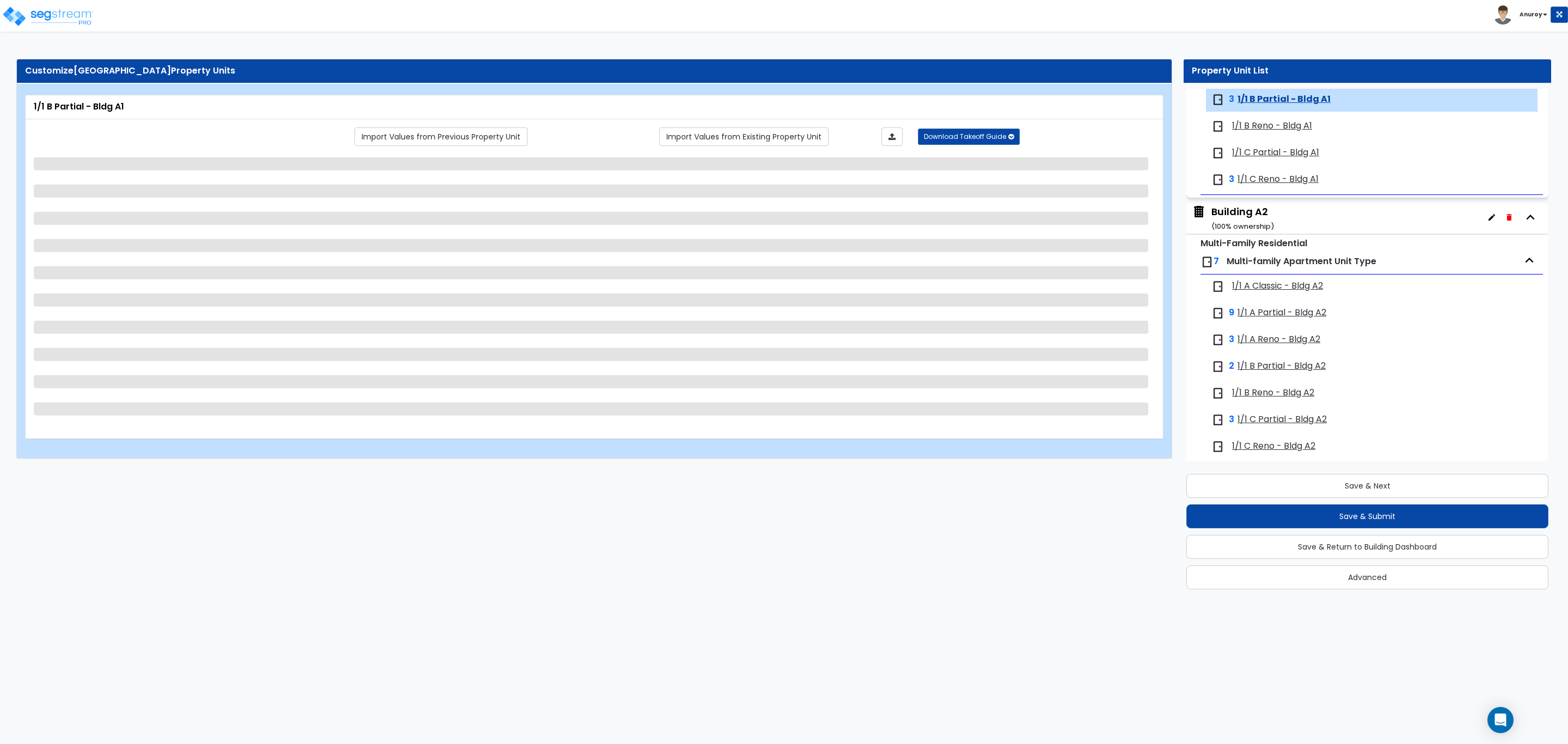
select select "1"
select select "5"
select select "1"
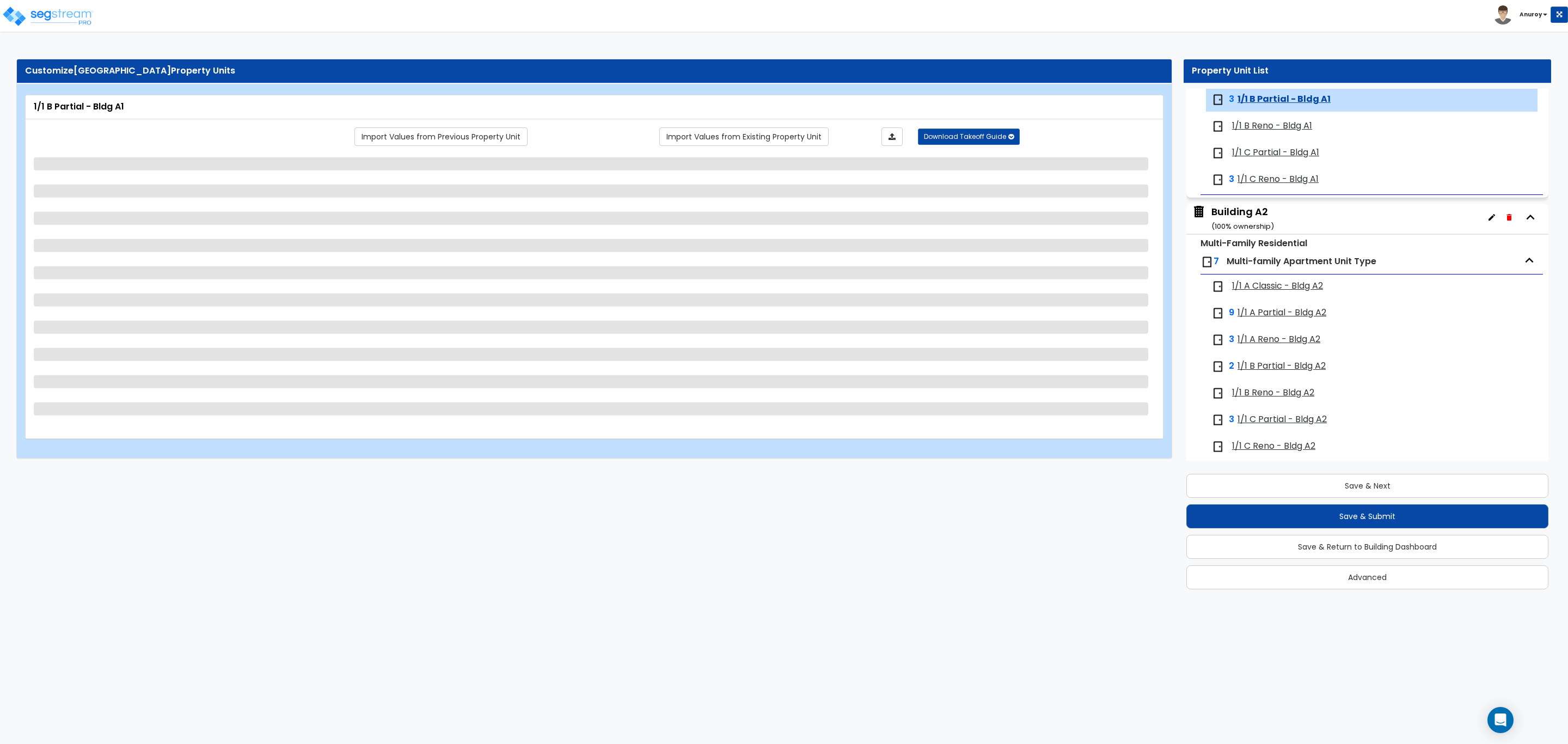
select select "3"
select select "2"
select select "1"
select select "2"
select select "1"
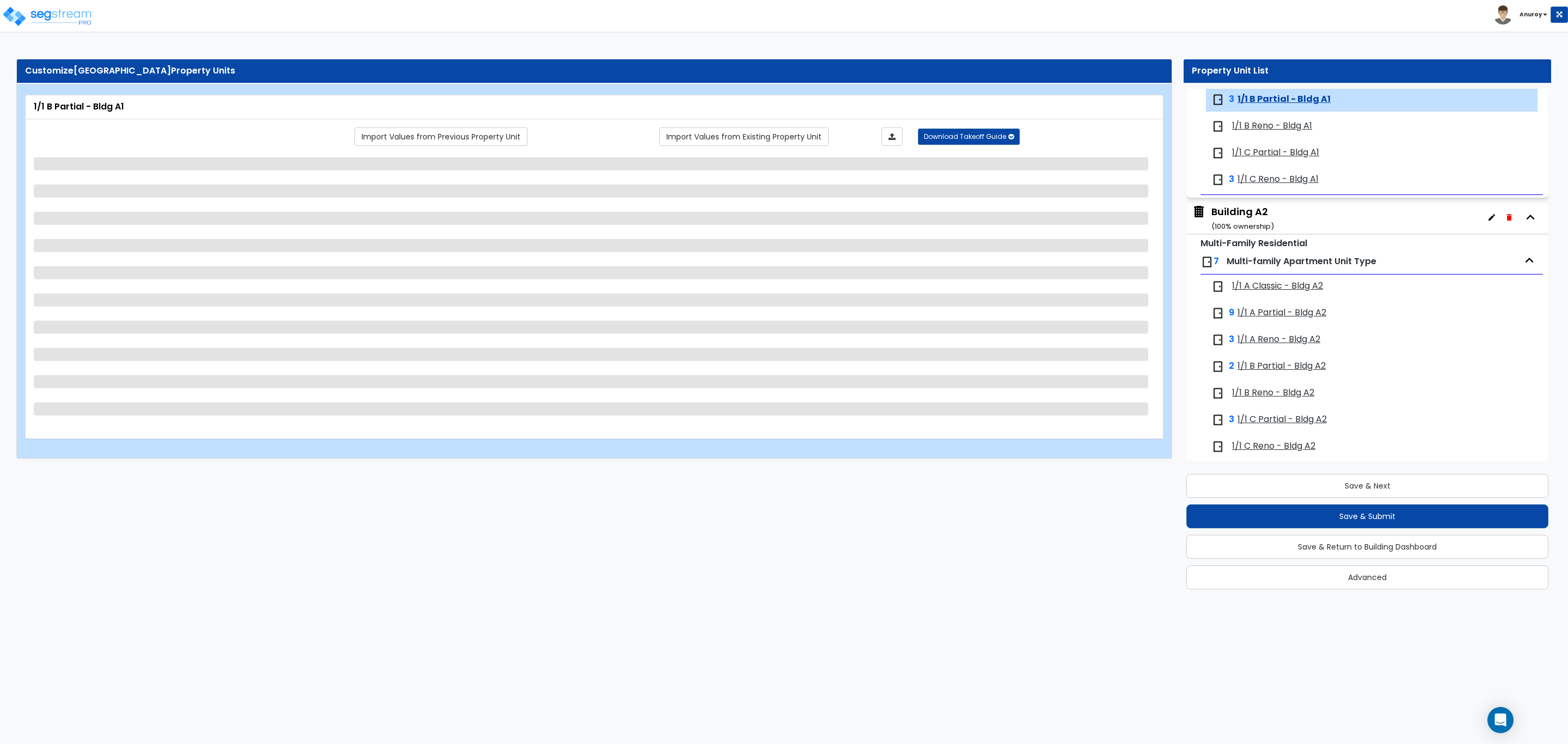
select select "1"
select select "3"
select select "2"
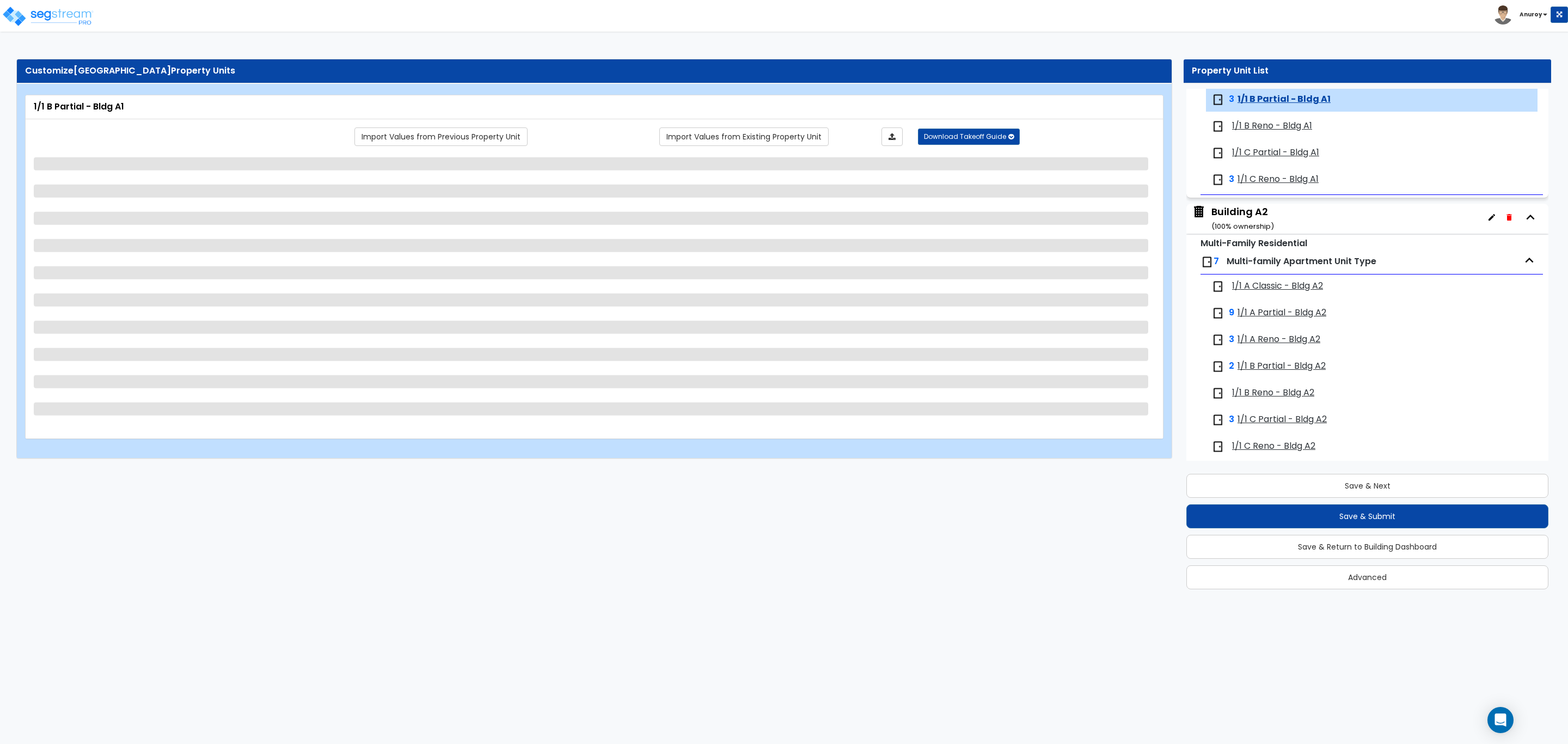
select select "1"
select select "2"
select select "5"
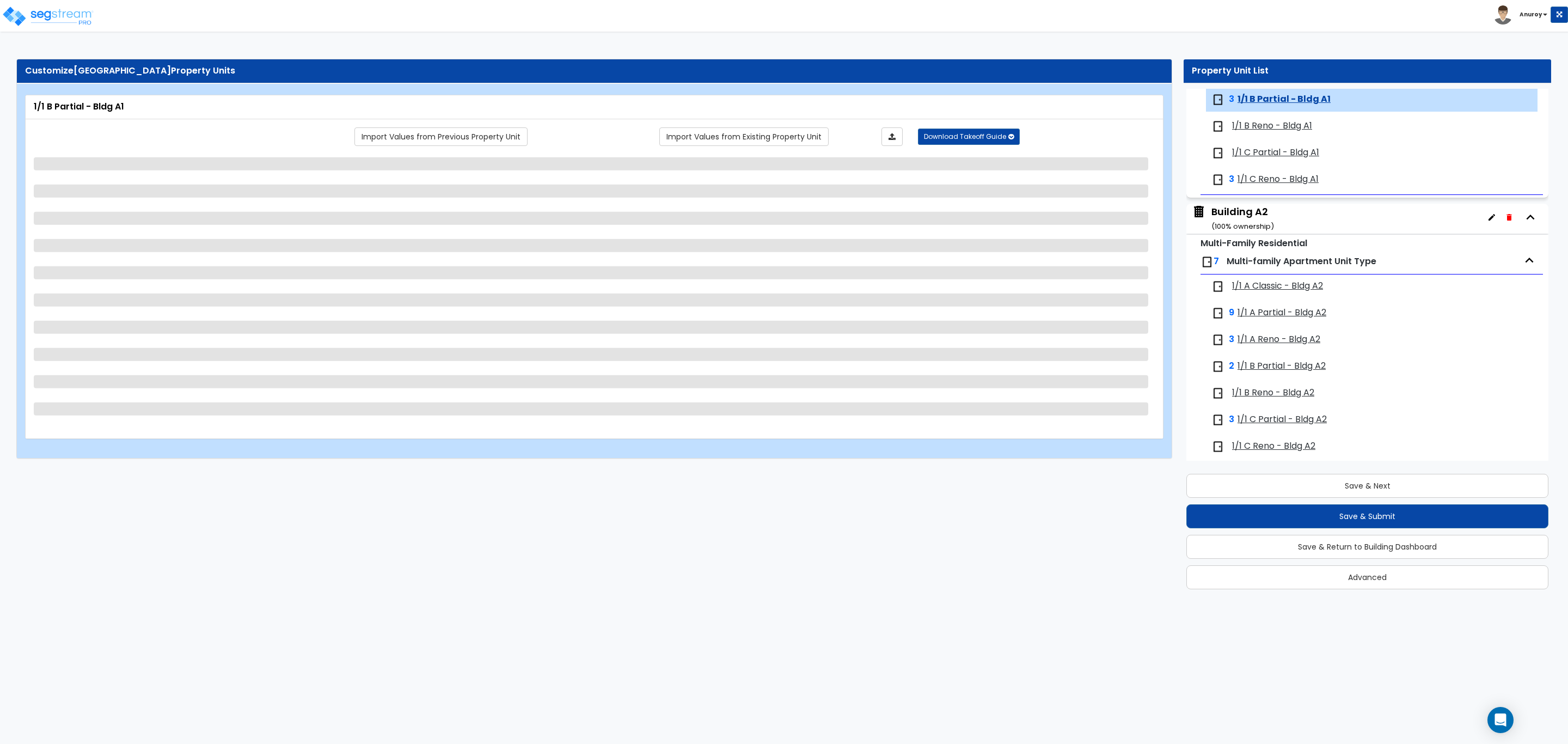
select select "2"
select select "5"
select select "2"
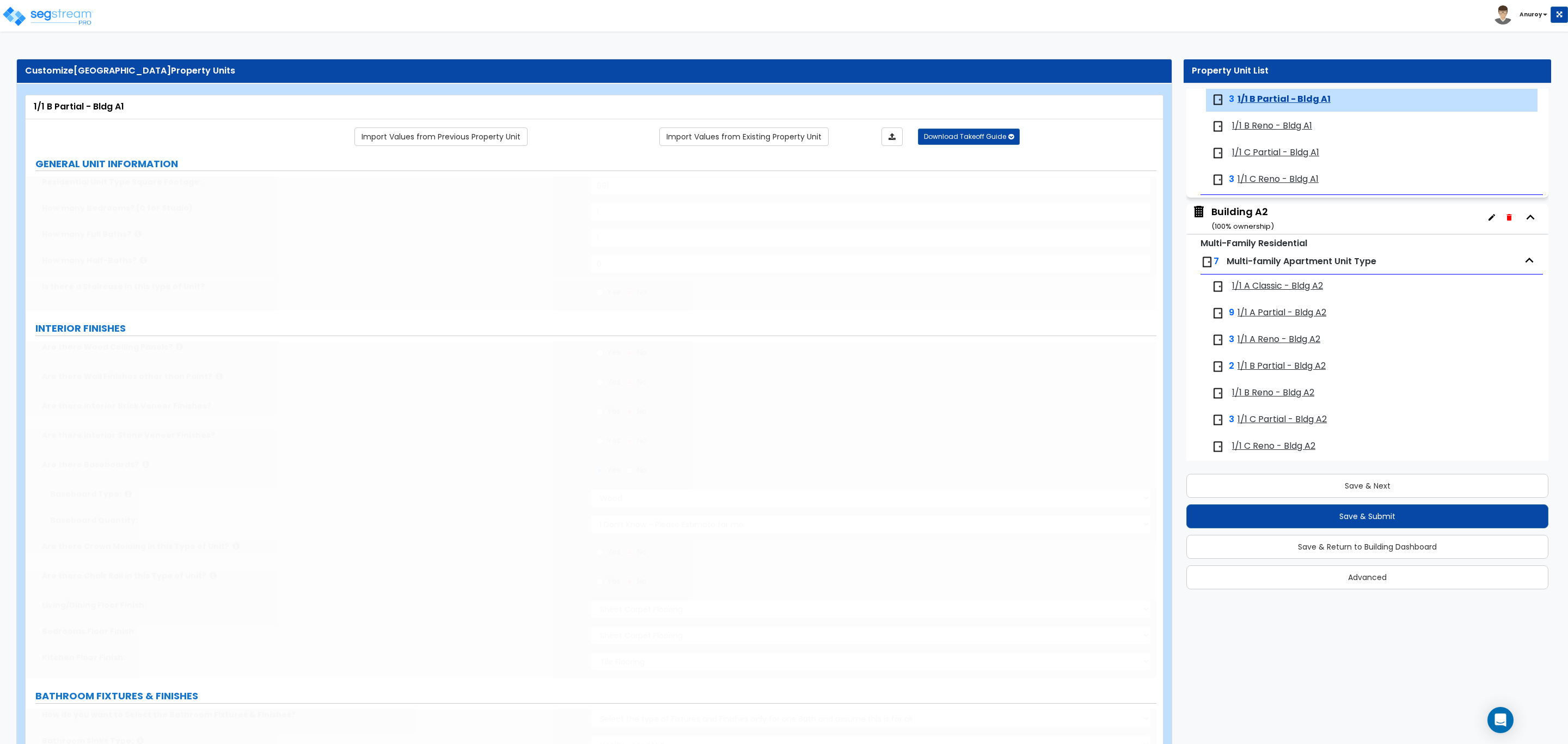
radio input "true"
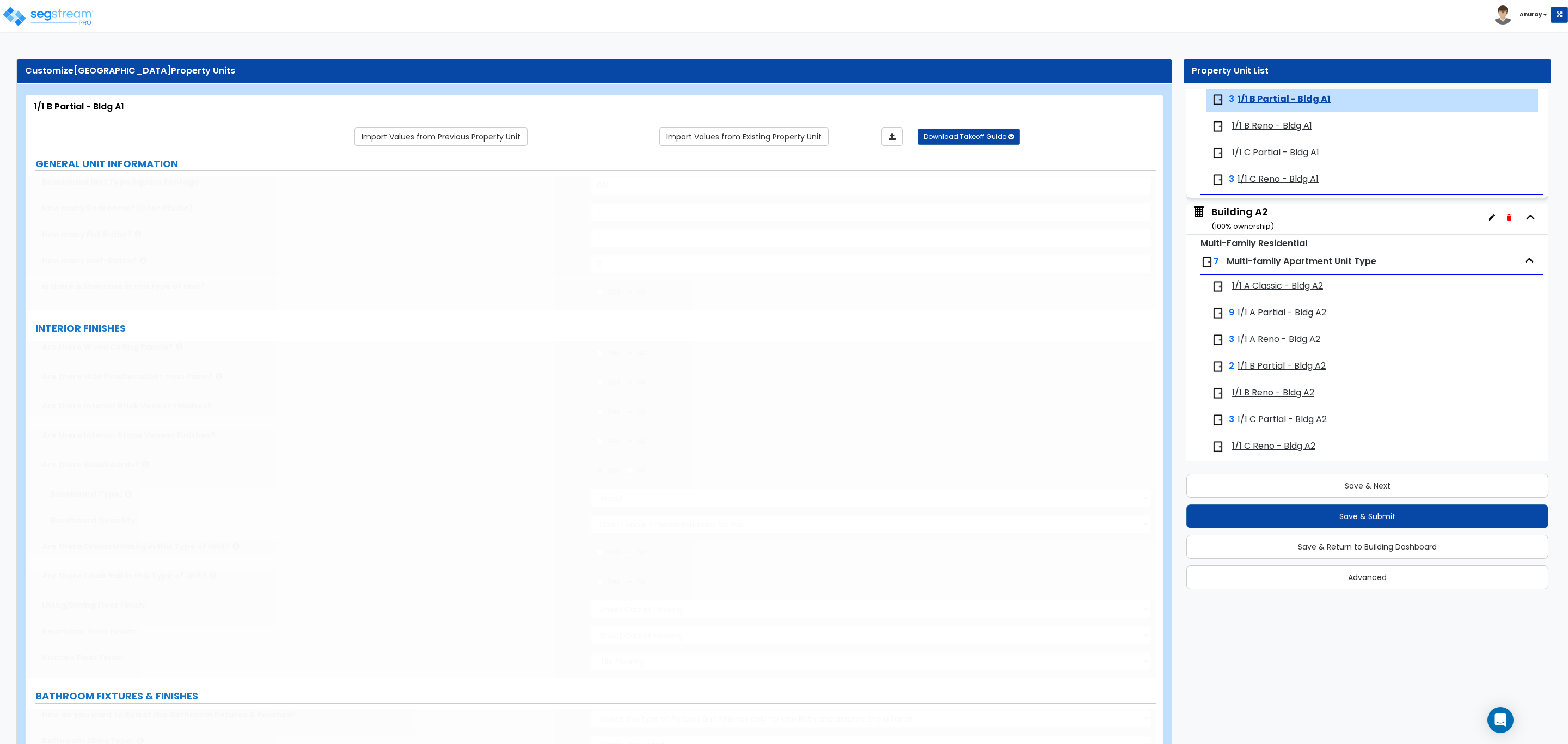
radio input "true"
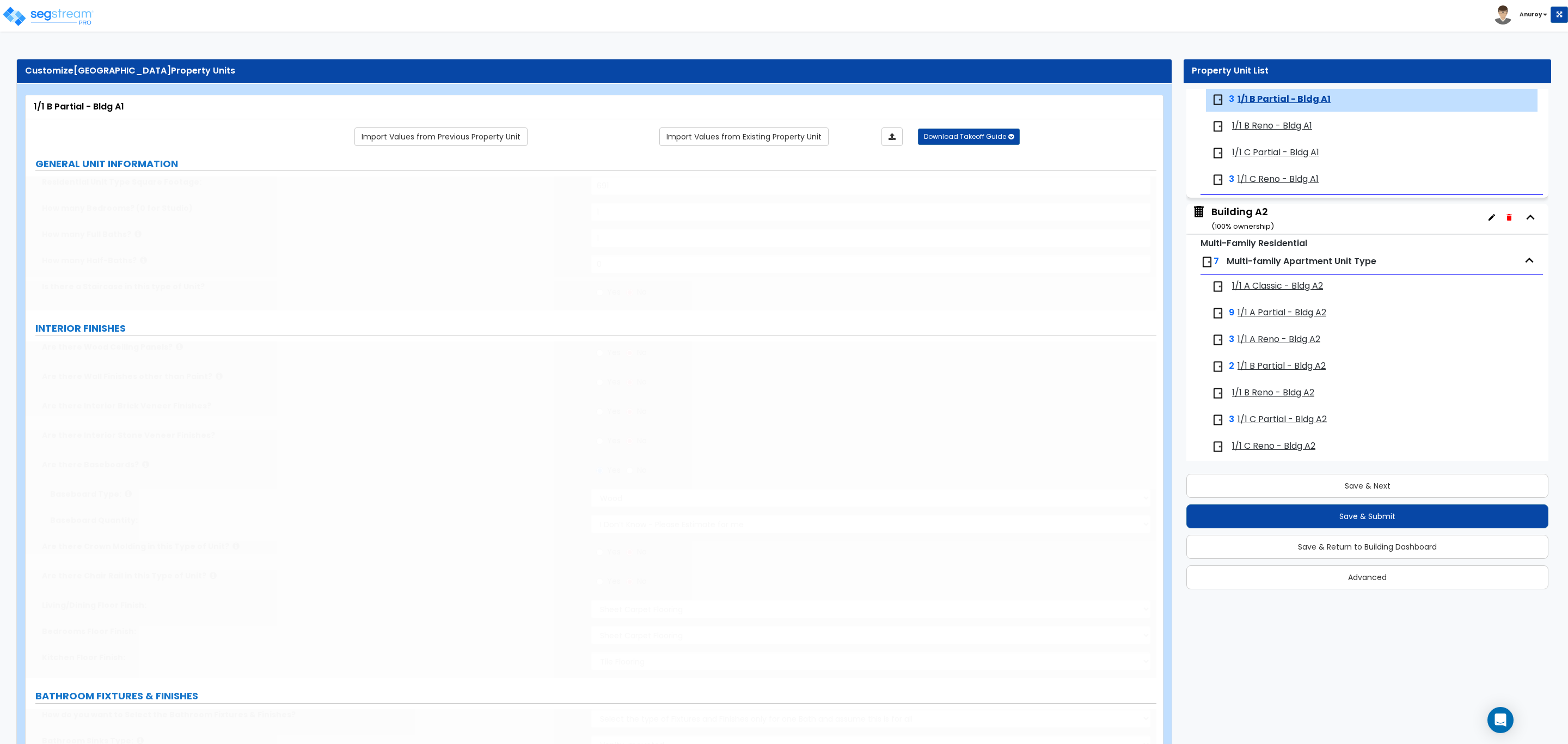
radio input "true"
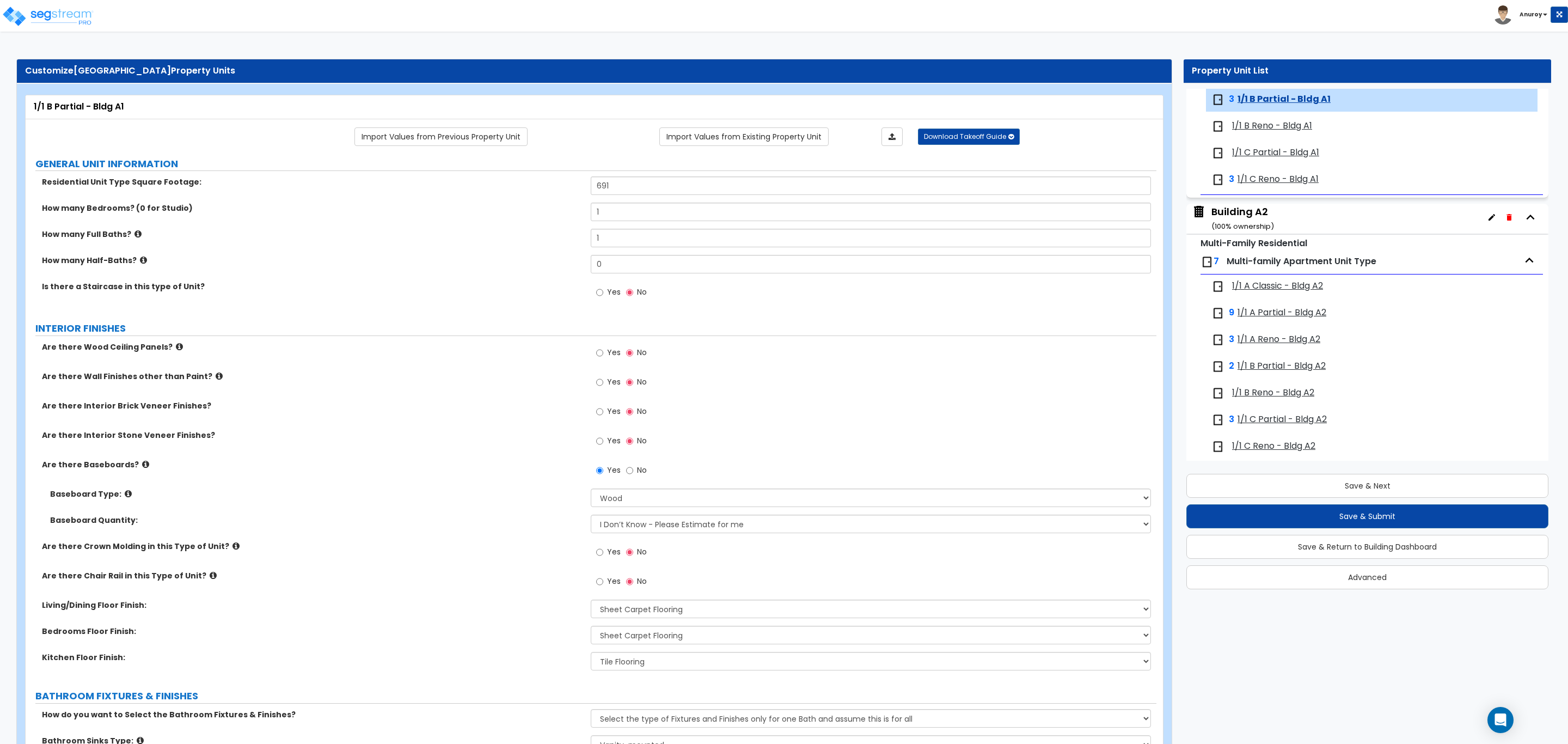
click at [1265, 126] on span "1/1 B Reno - Bldg A1" at bounding box center [1272, 126] width 80 height 13
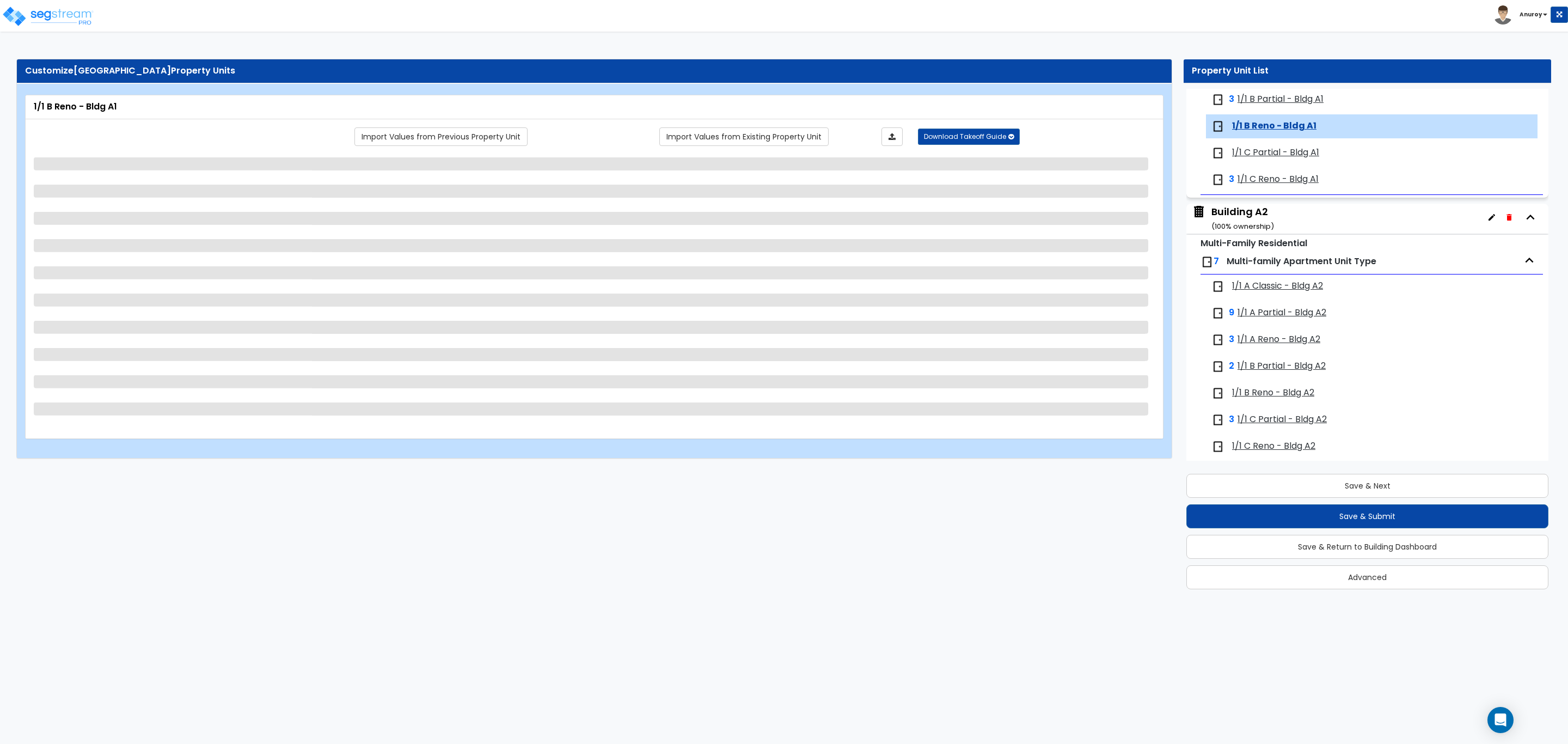
scroll to position [234, 0]
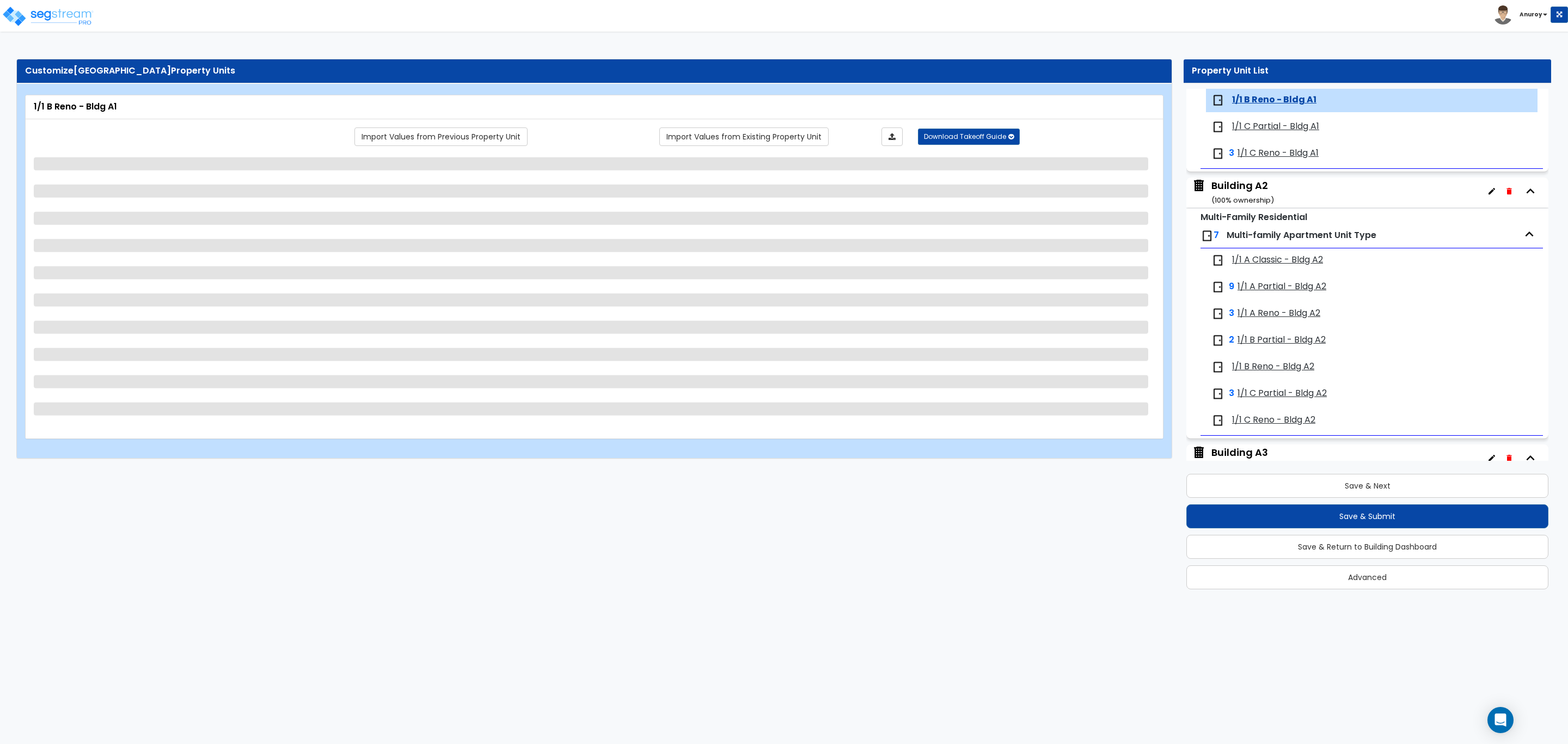
select select "1"
select select "7"
select select "1"
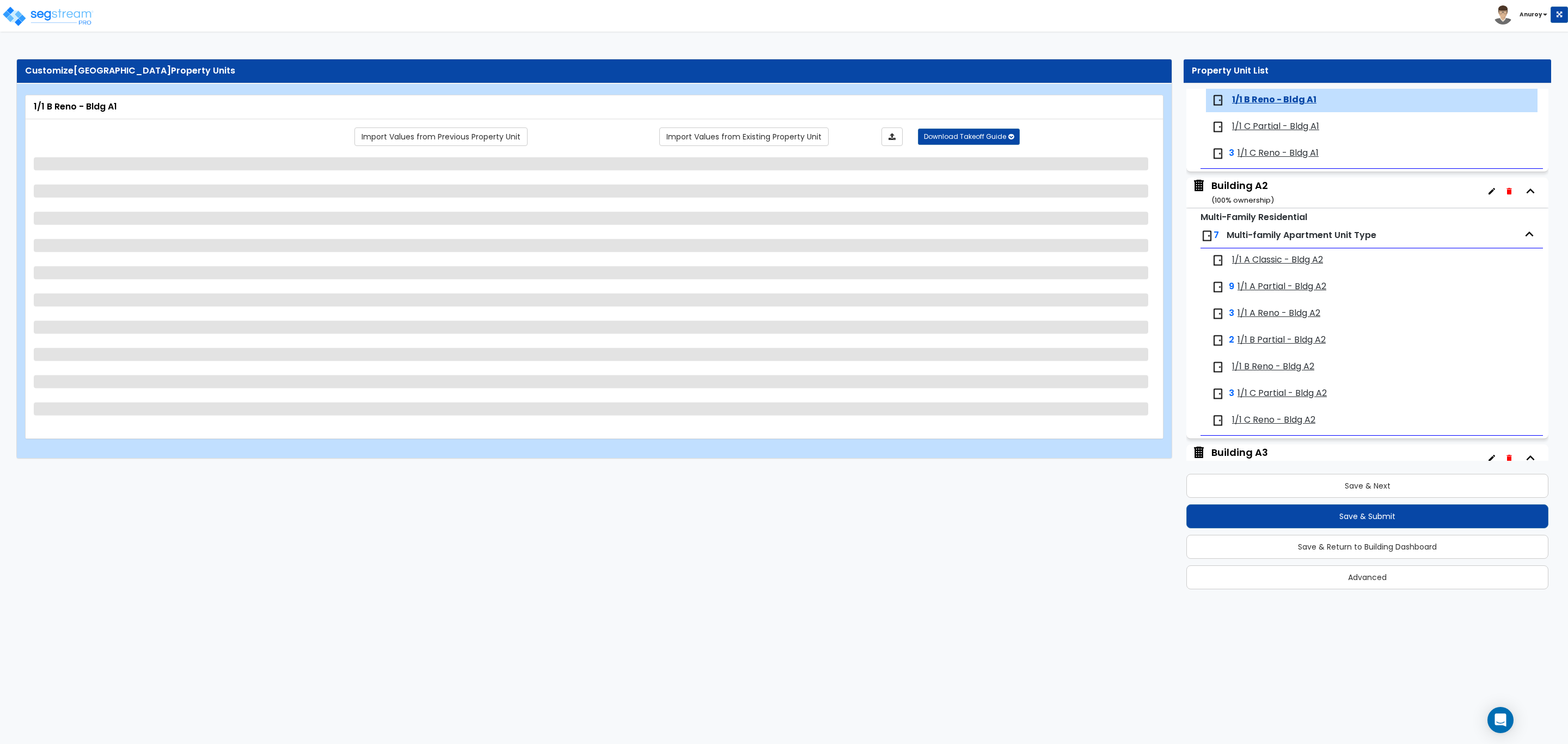
select select "3"
select select "4"
select select "5"
select select "2"
select select "1"
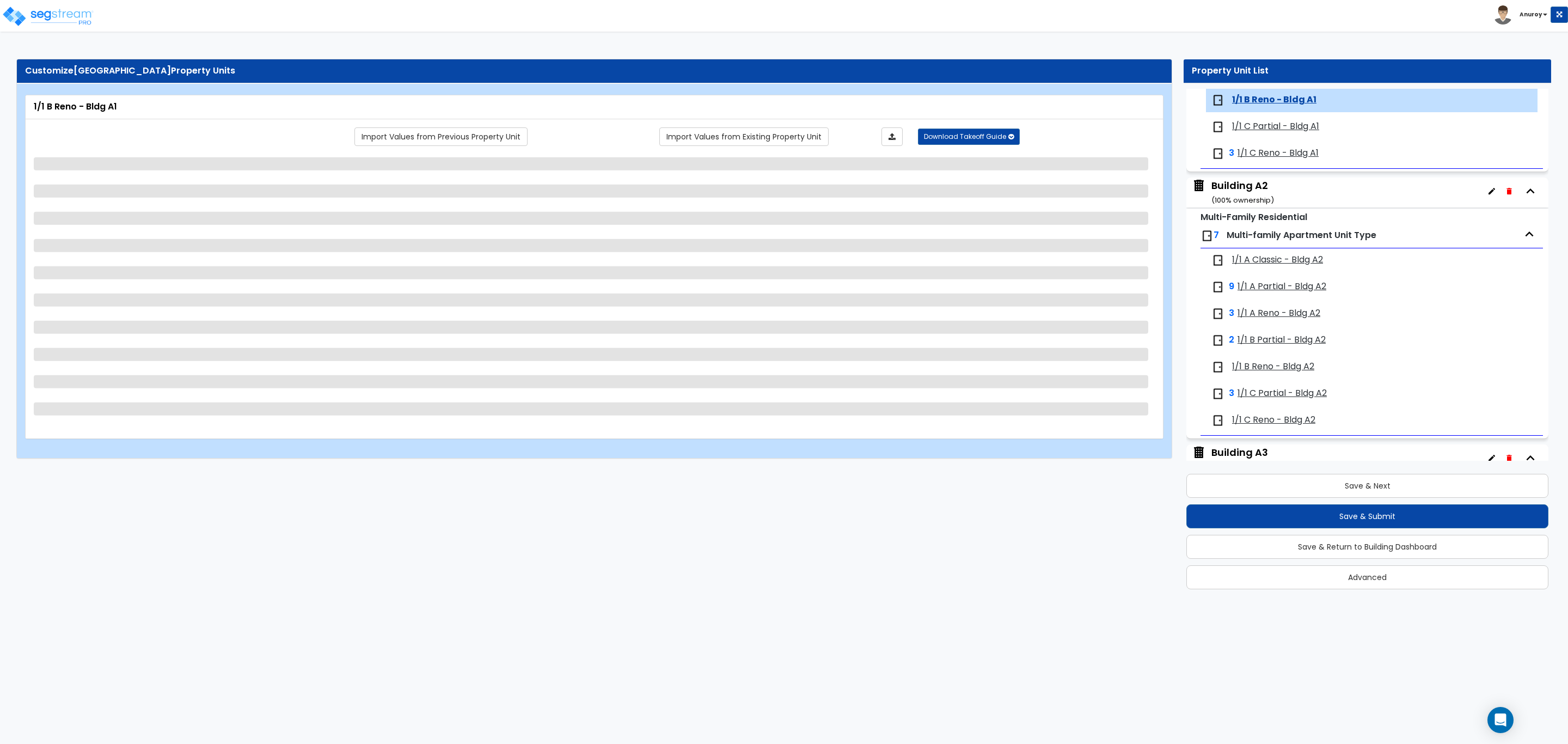
select select "1"
select select "3"
select select "4"
select select "2"
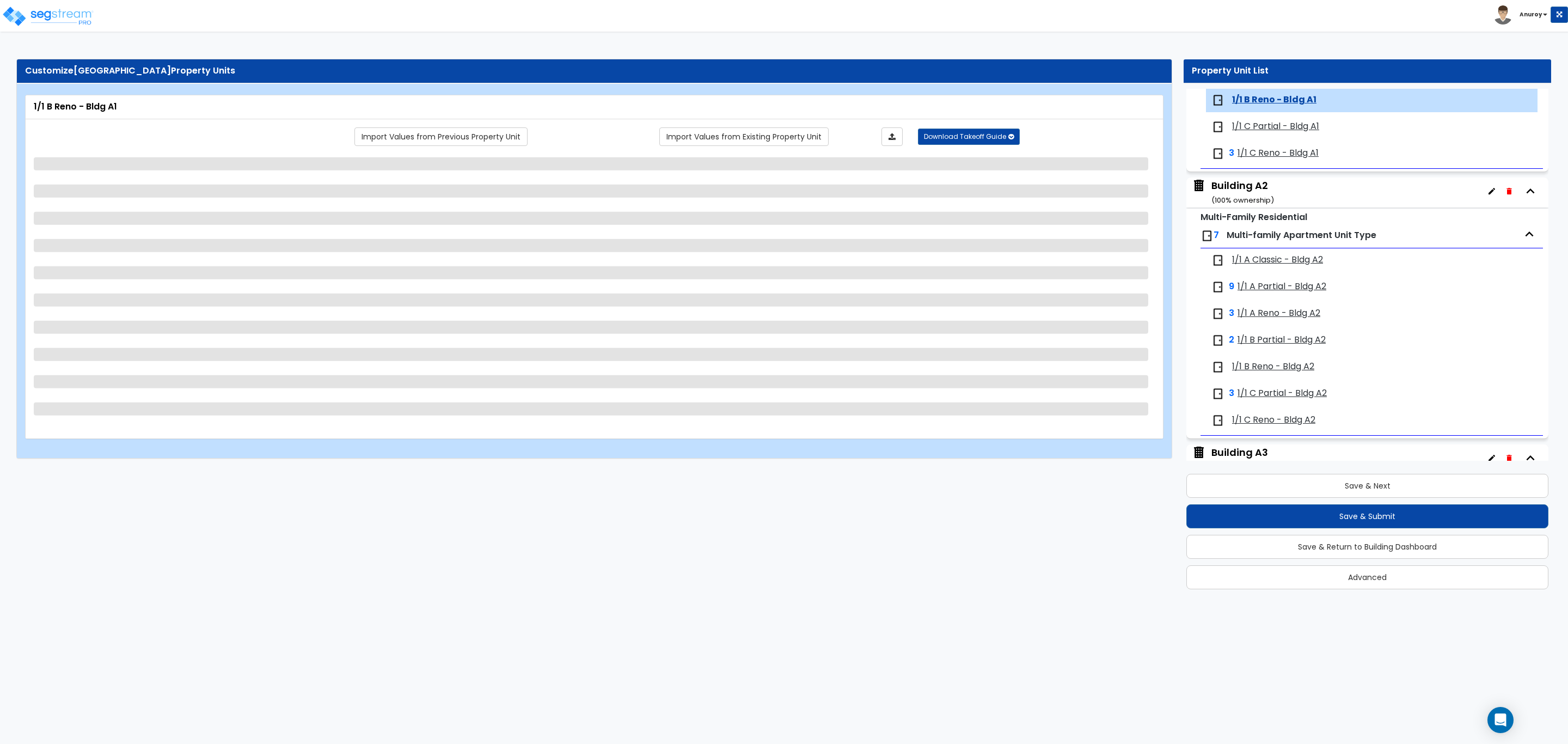
select select "1"
select select "2"
select select "5"
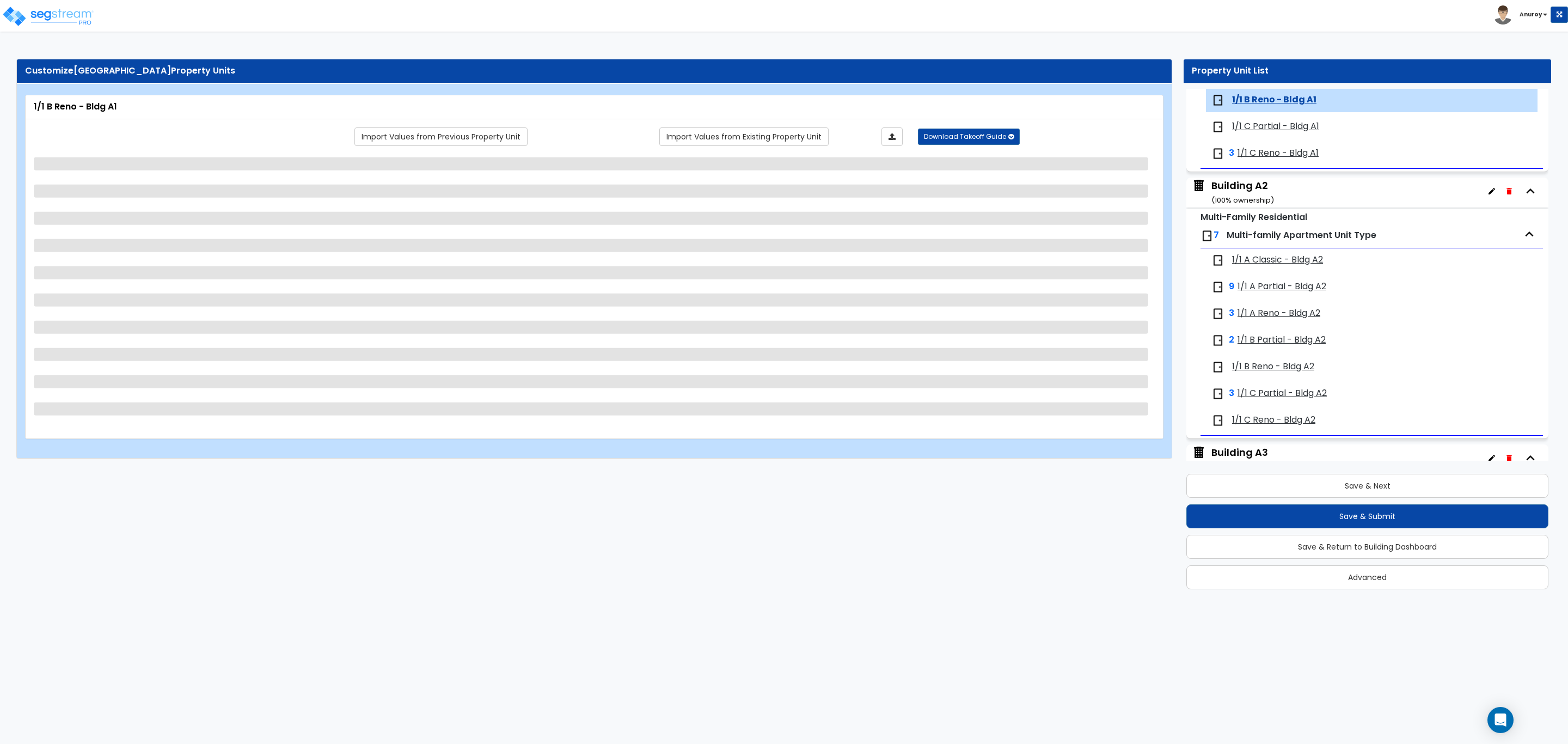
select select "2"
select select "5"
select select "2"
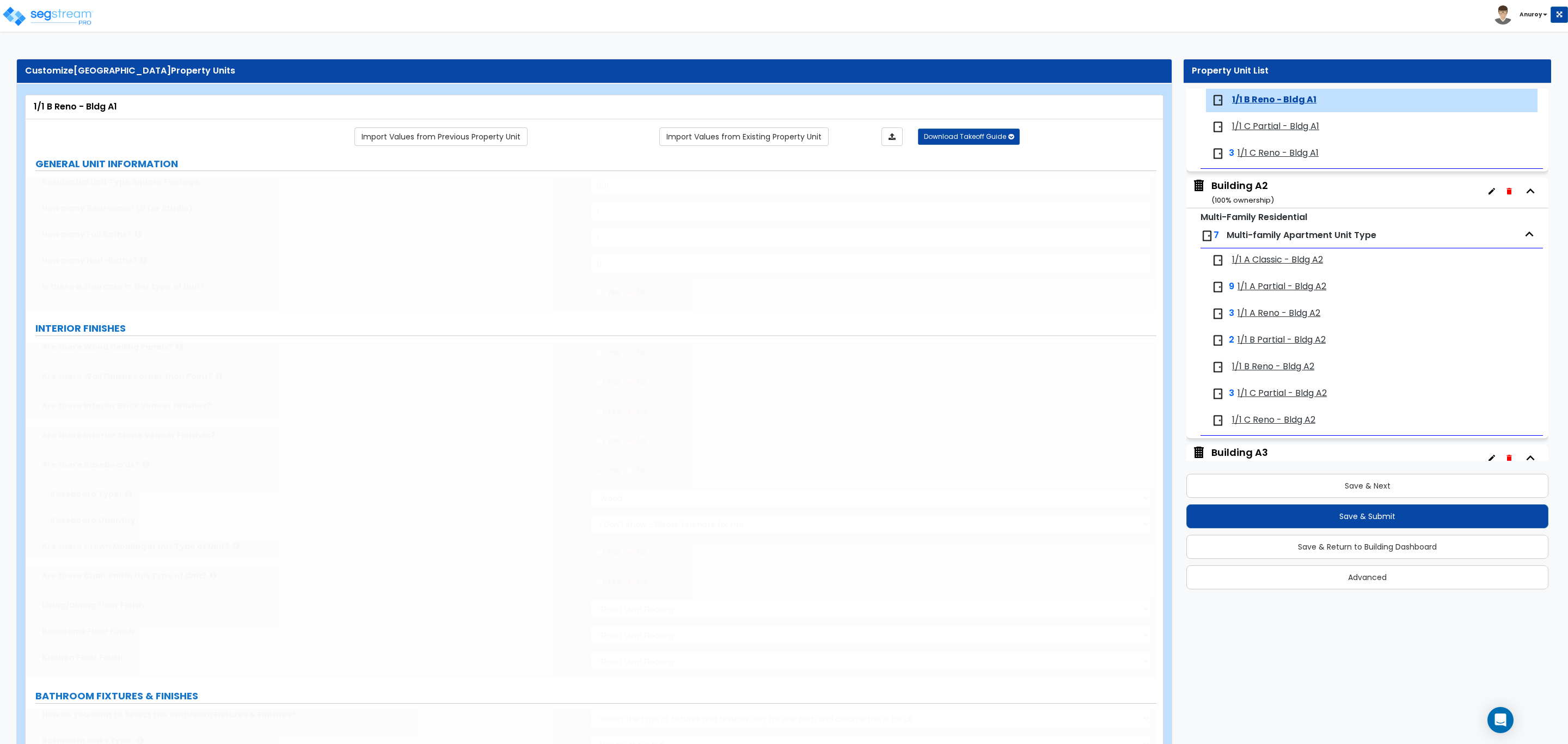
radio input "true"
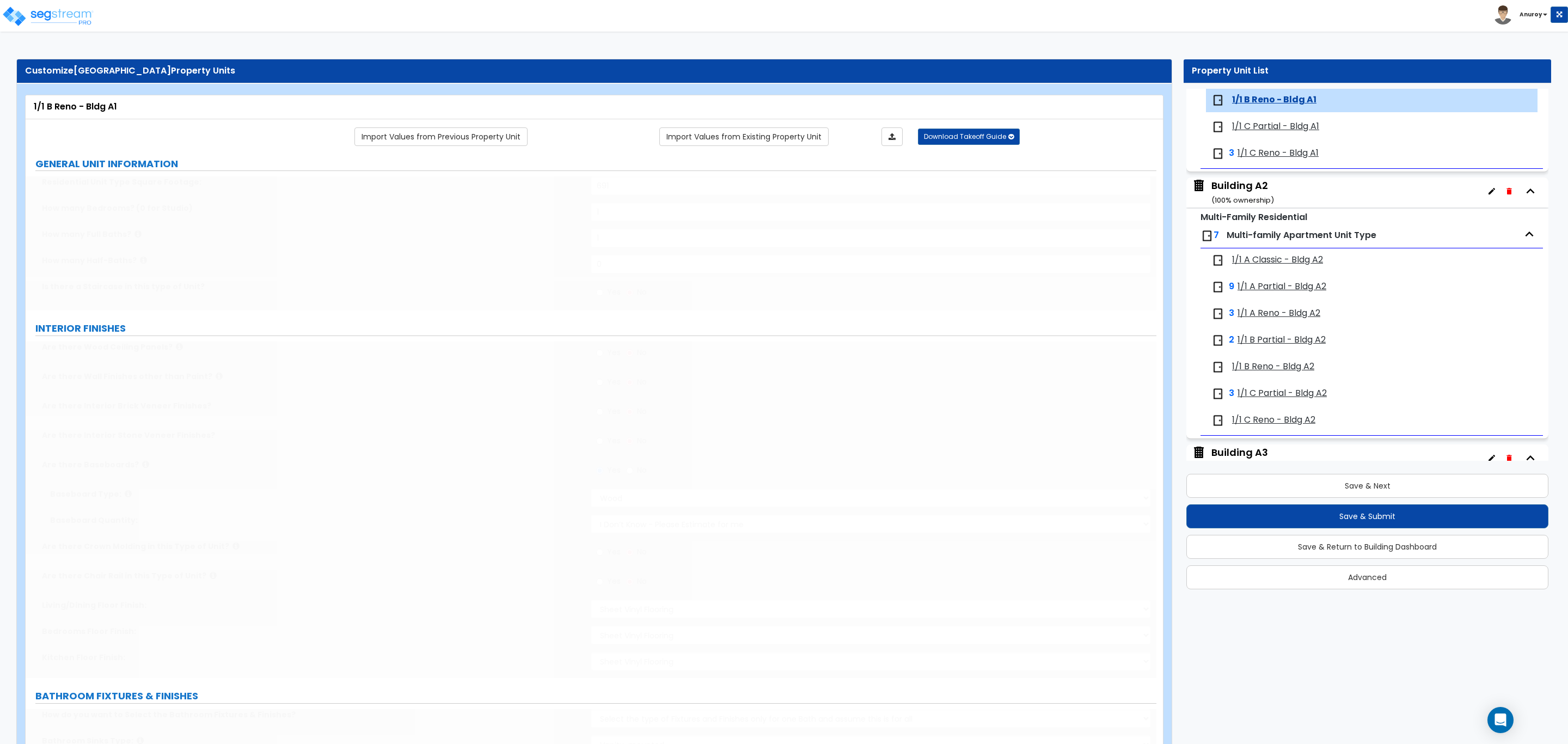
radio input "true"
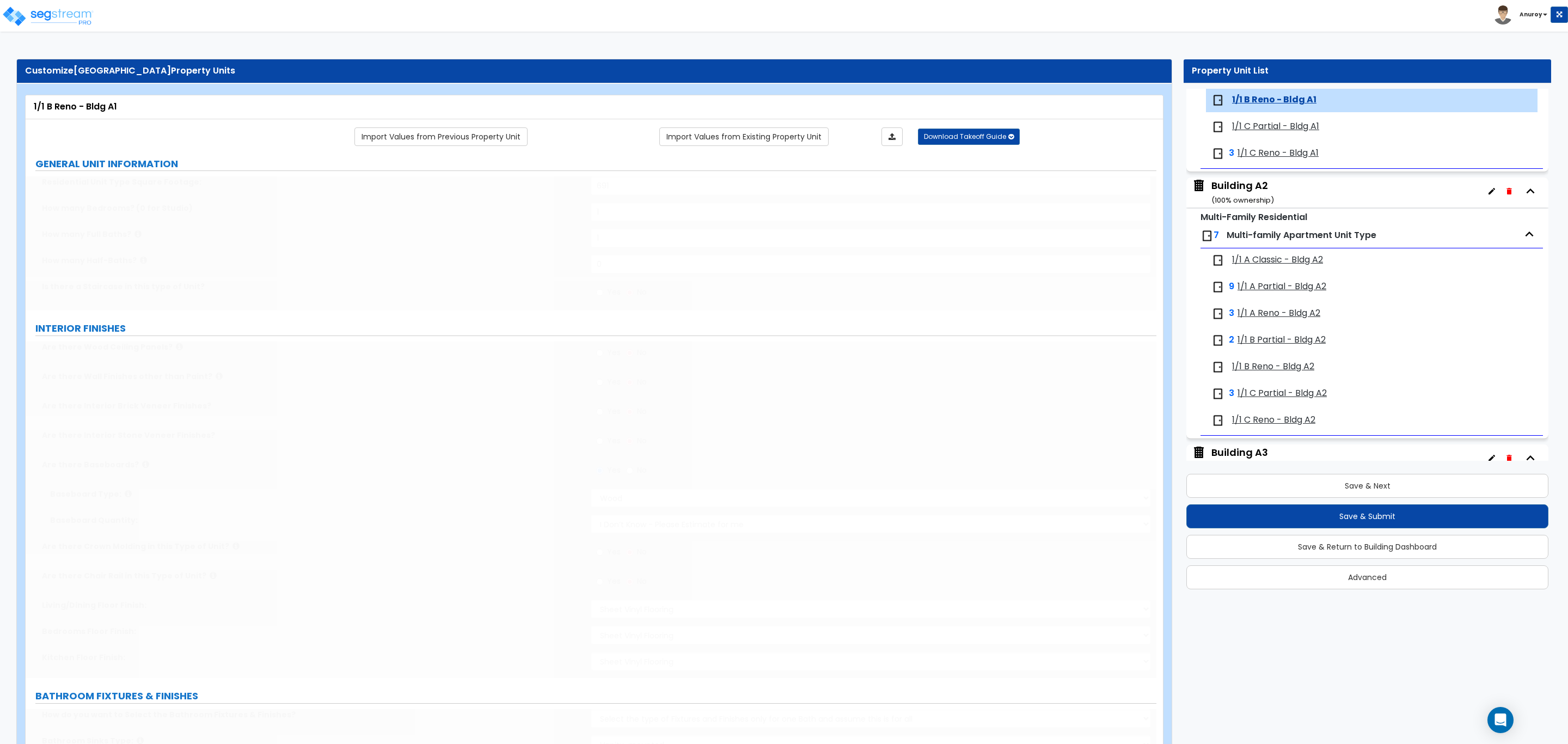
radio input "true"
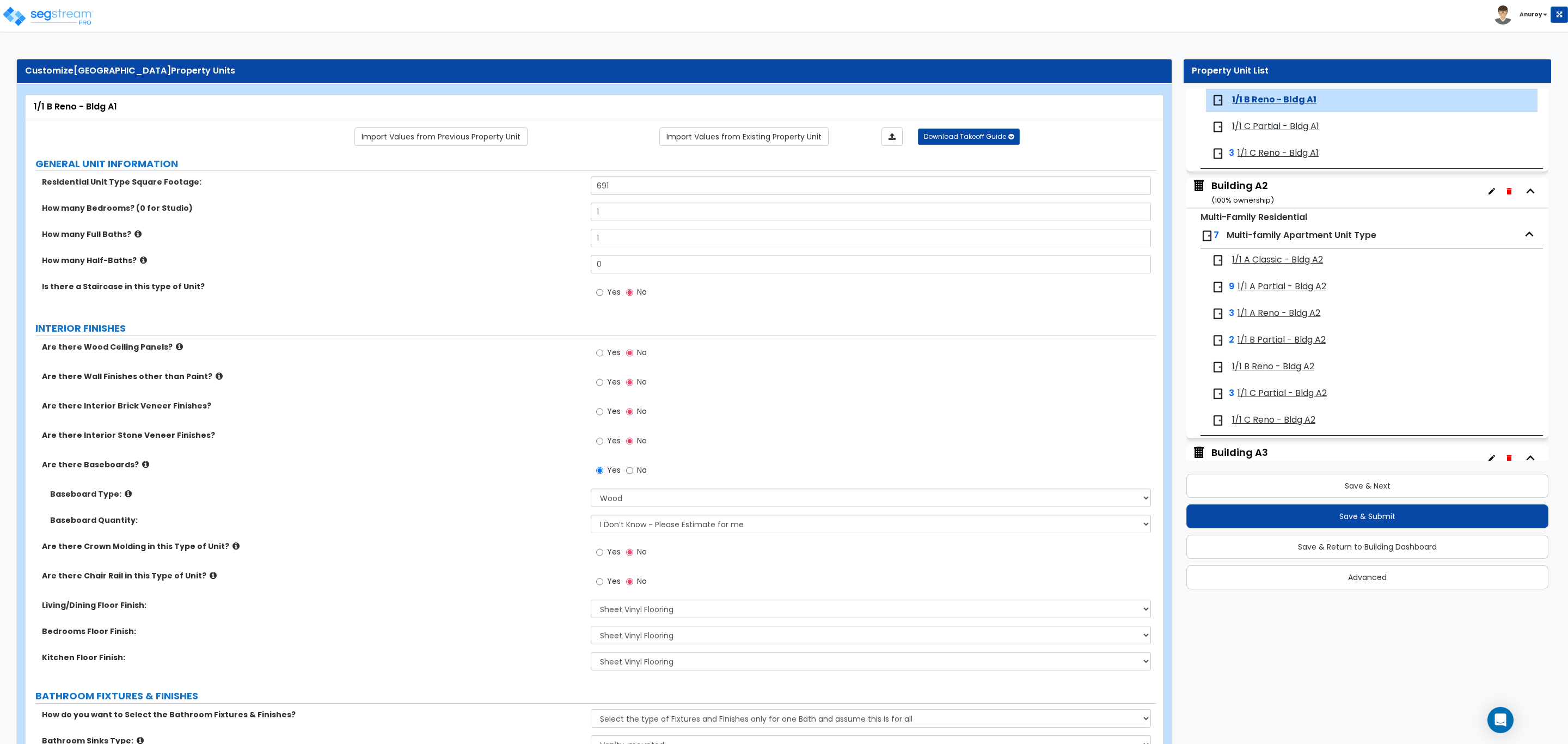
click at [1266, 129] on span "1/1 C Partial - Bldg A1" at bounding box center [1275, 127] width 87 height 13
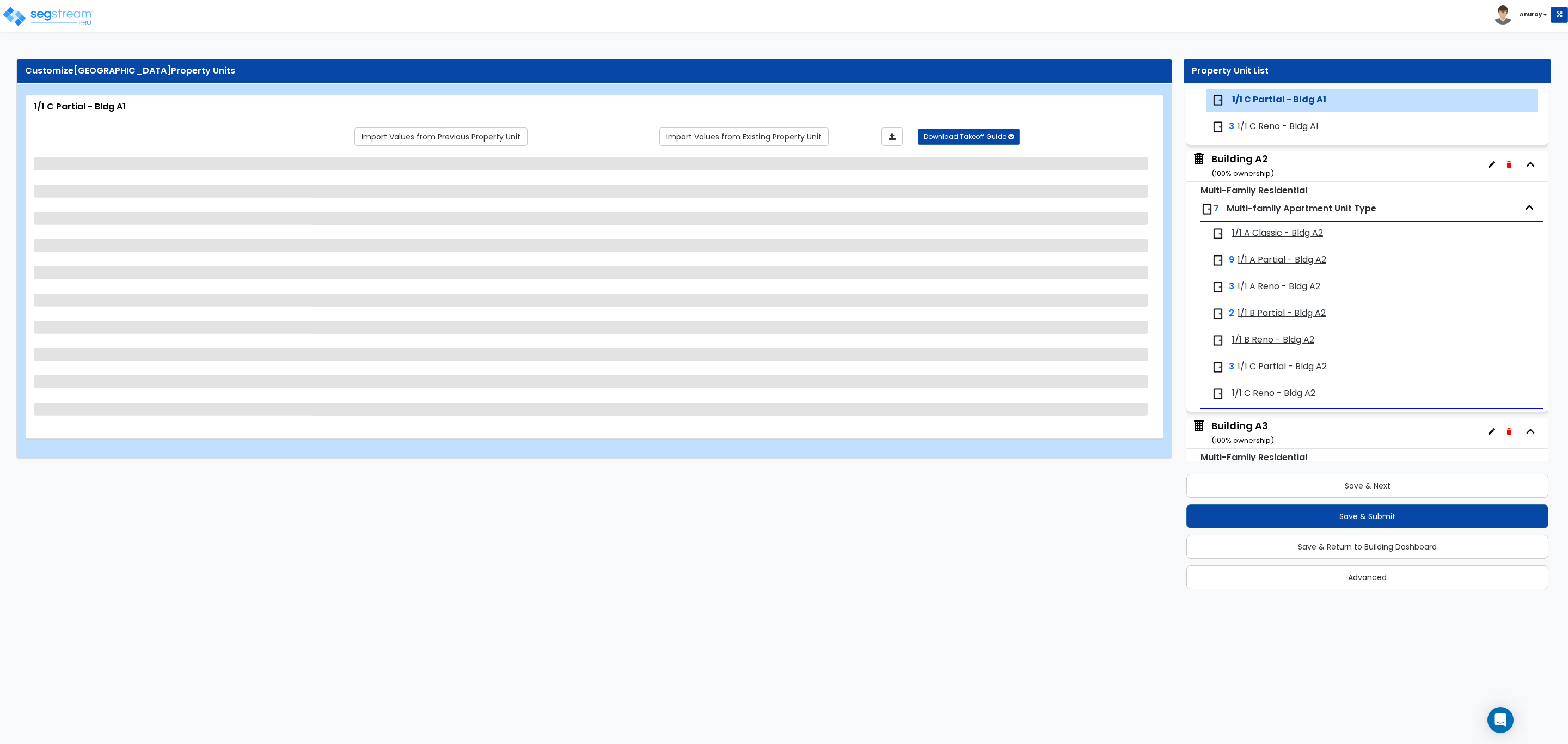
select select "1"
select select "5"
select select "1"
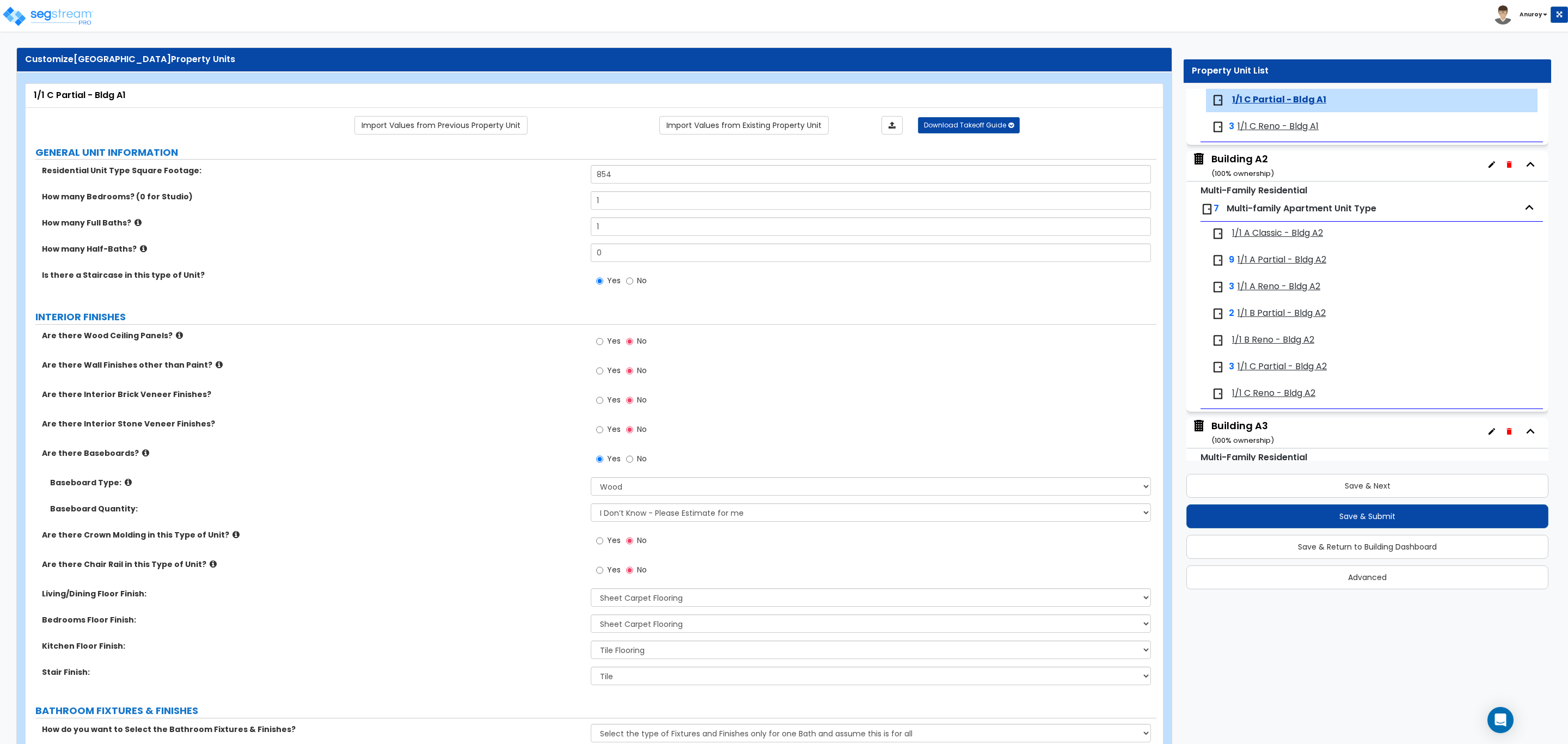
scroll to position [0, 0]
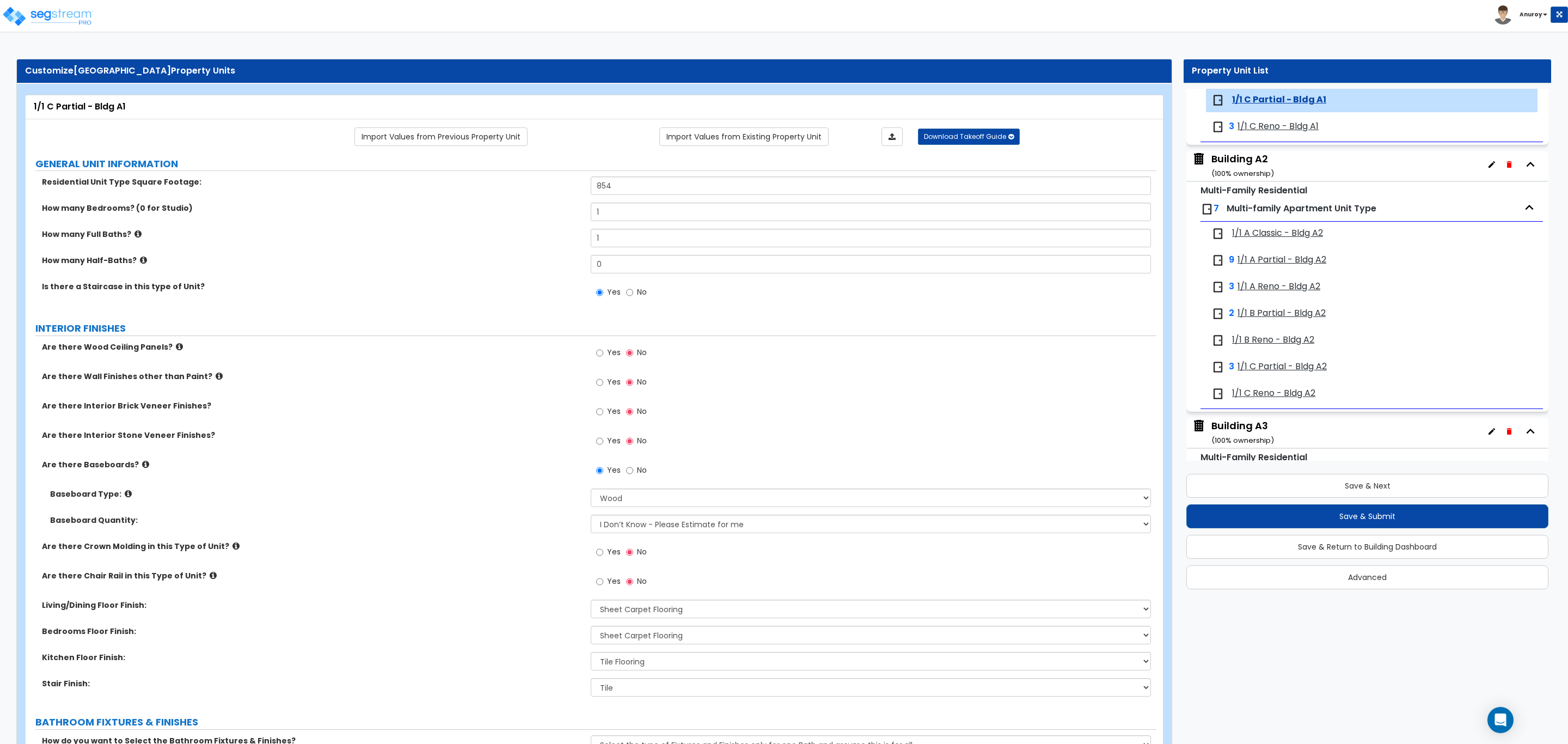
click at [1266, 128] on span "1/1 C Reno - Bldg A1" at bounding box center [1278, 127] width 81 height 13
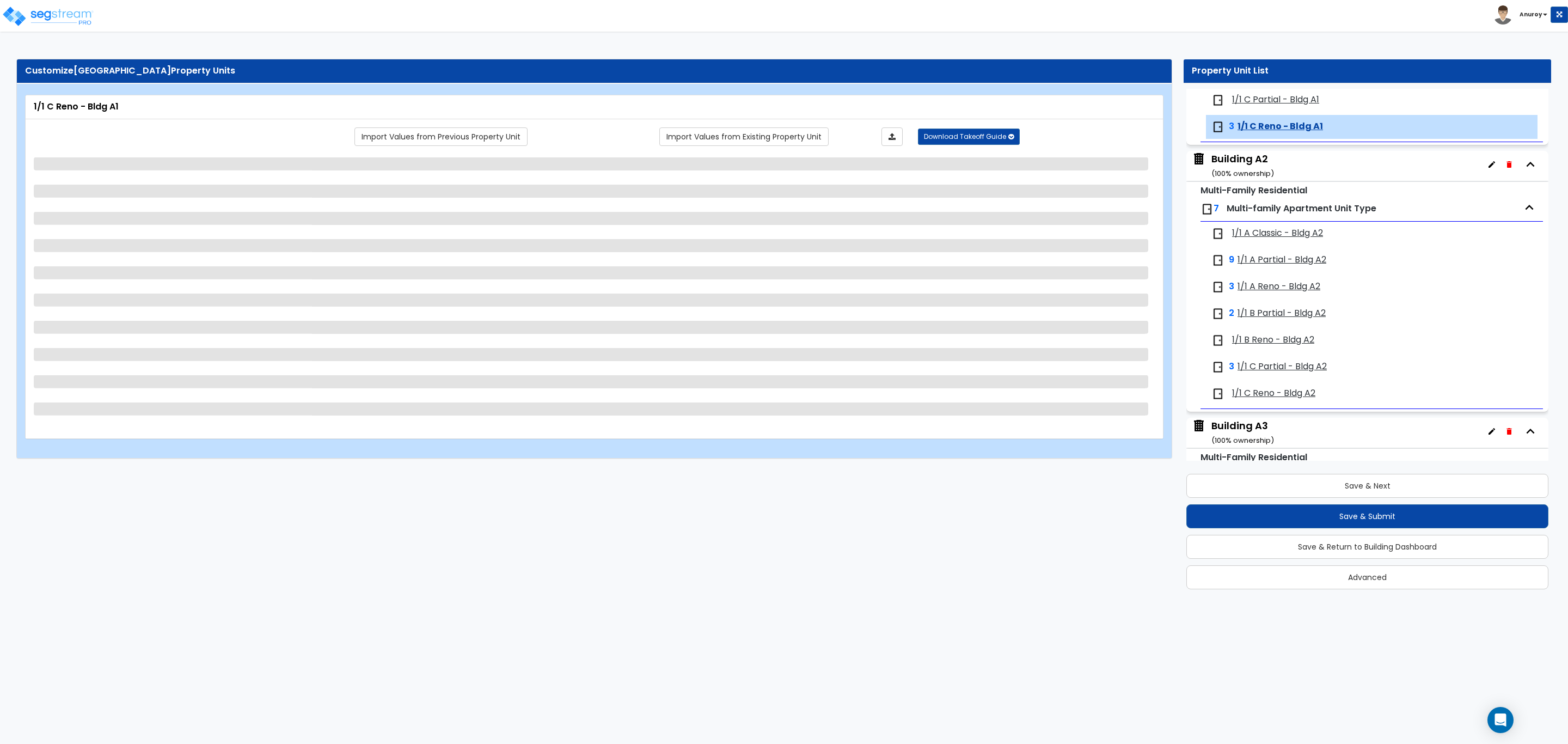
scroll to position [287, 0]
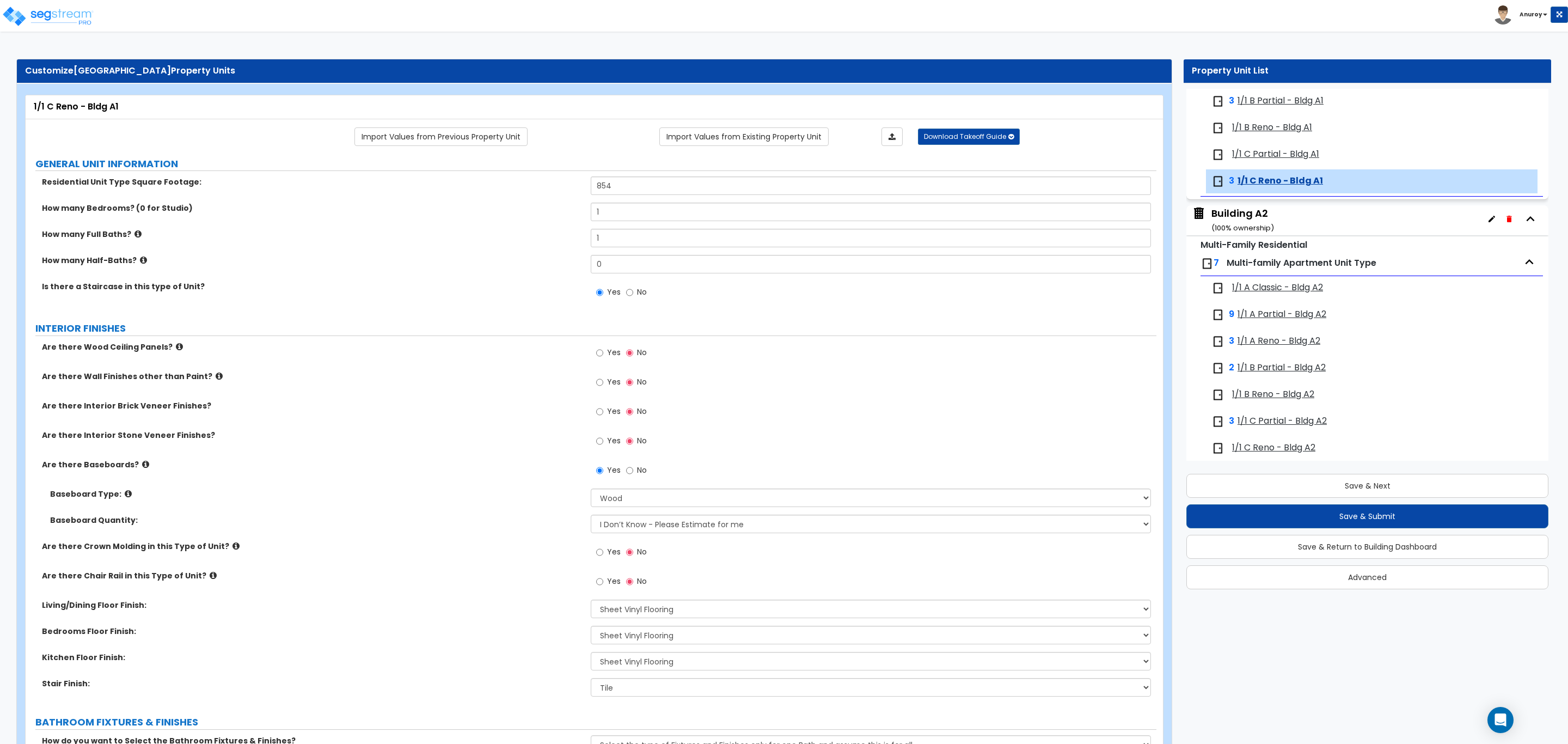
click at [1266, 154] on span "1/1 C Partial - Bldg A1" at bounding box center [1275, 154] width 87 height 13
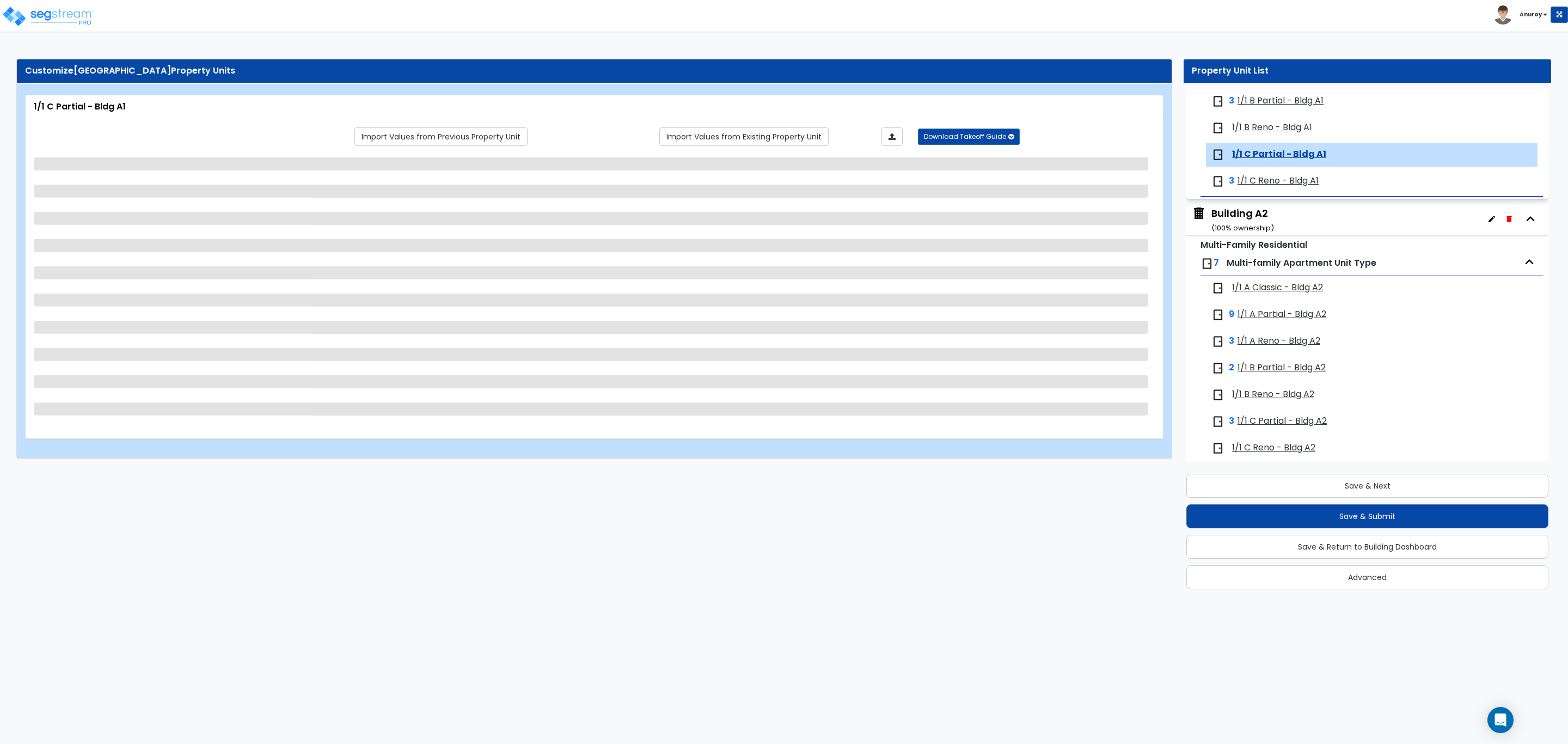
scroll to position [261, 0]
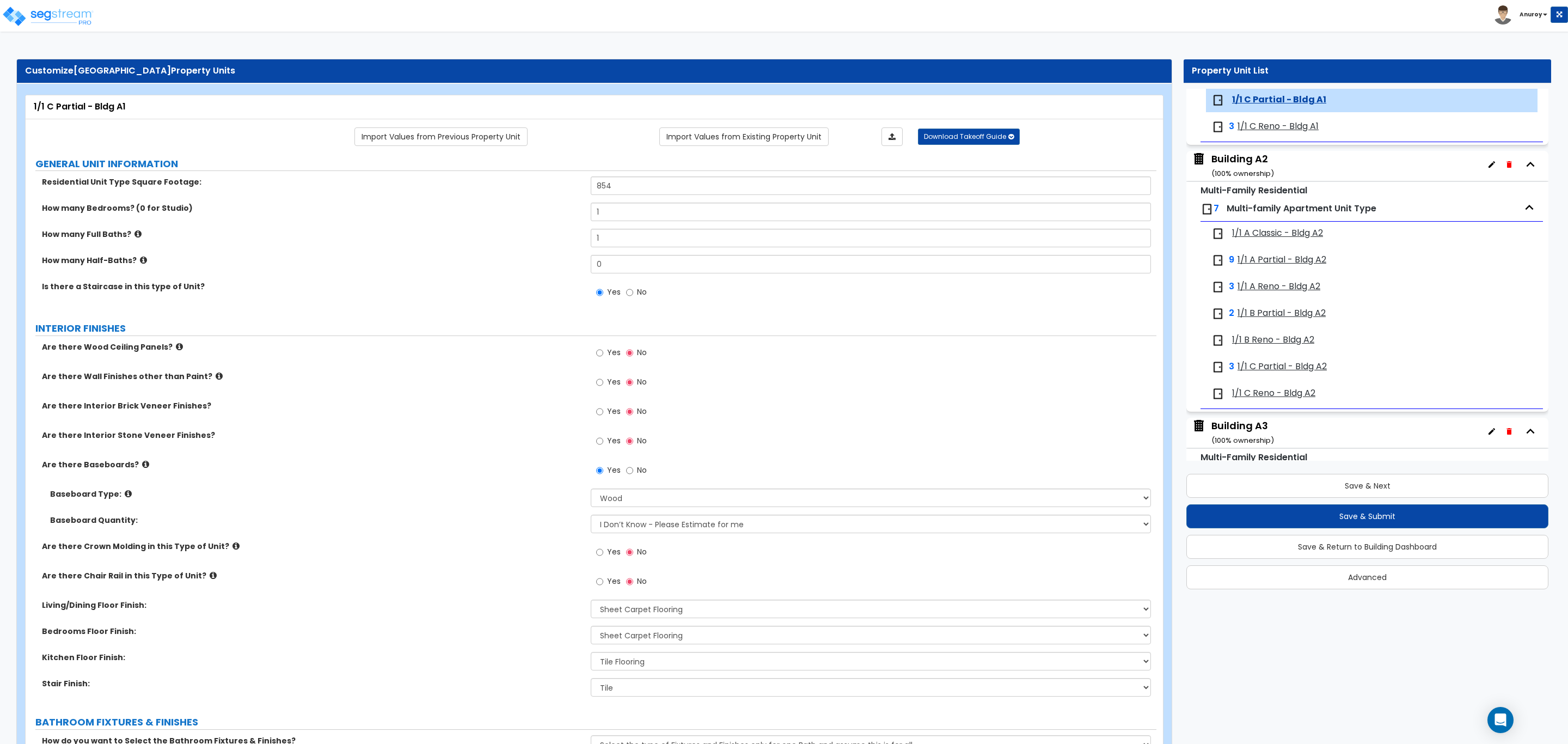
click at [1270, 231] on span "1/1 A Classic - Bldg A2" at bounding box center [1277, 233] width 91 height 13
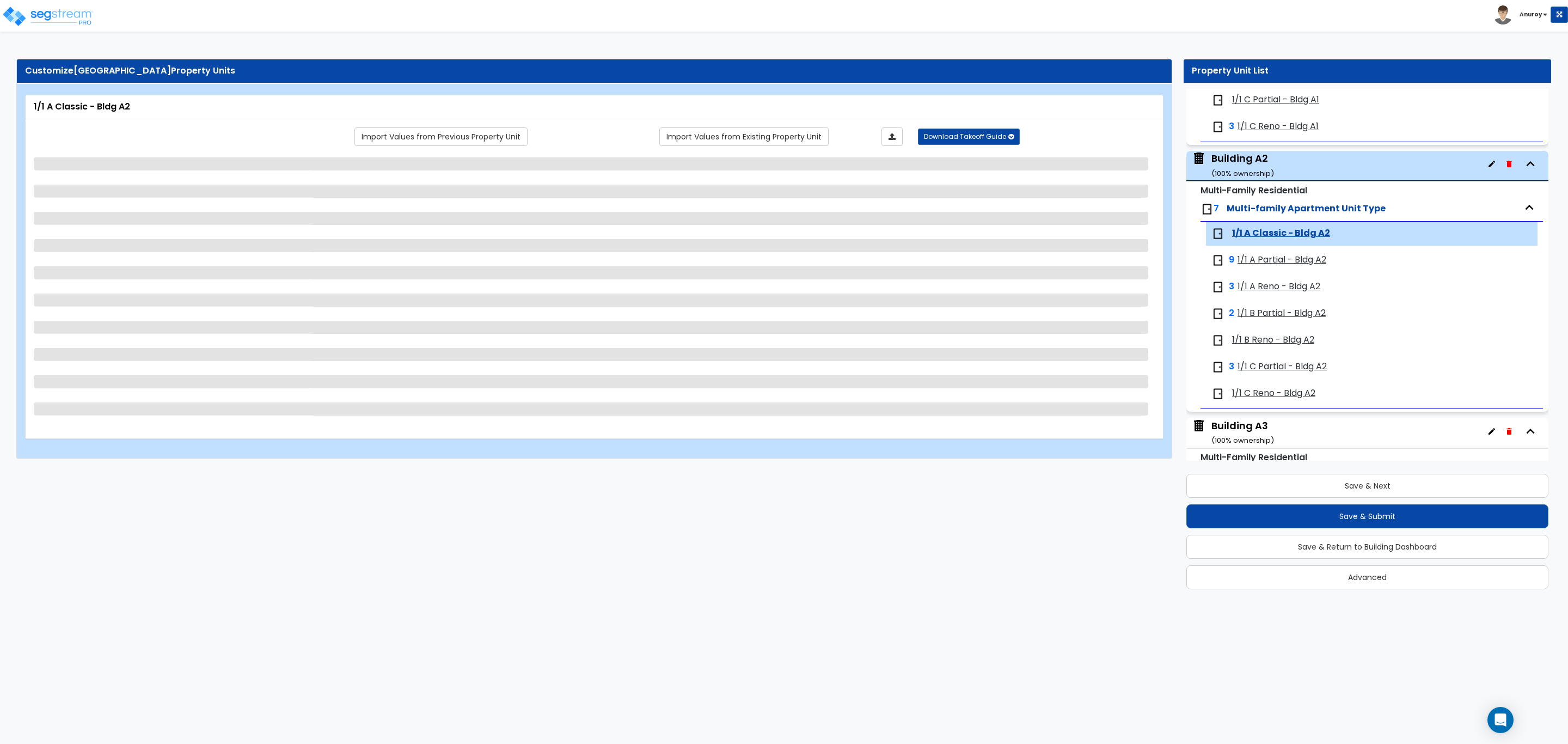
scroll to position [395, 0]
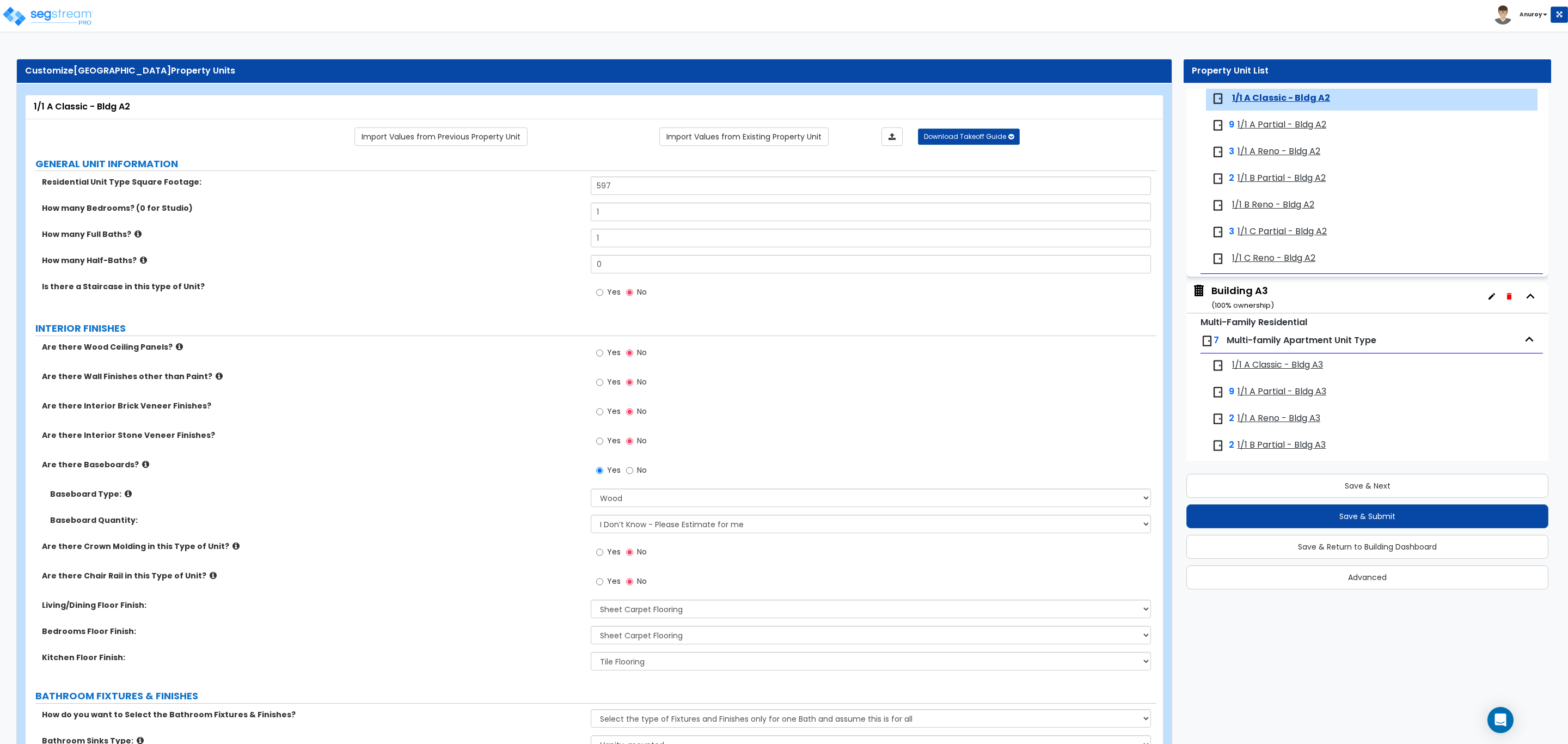
click at [1268, 129] on span "1/1 A Partial - Bldg A2" at bounding box center [1282, 125] width 89 height 13
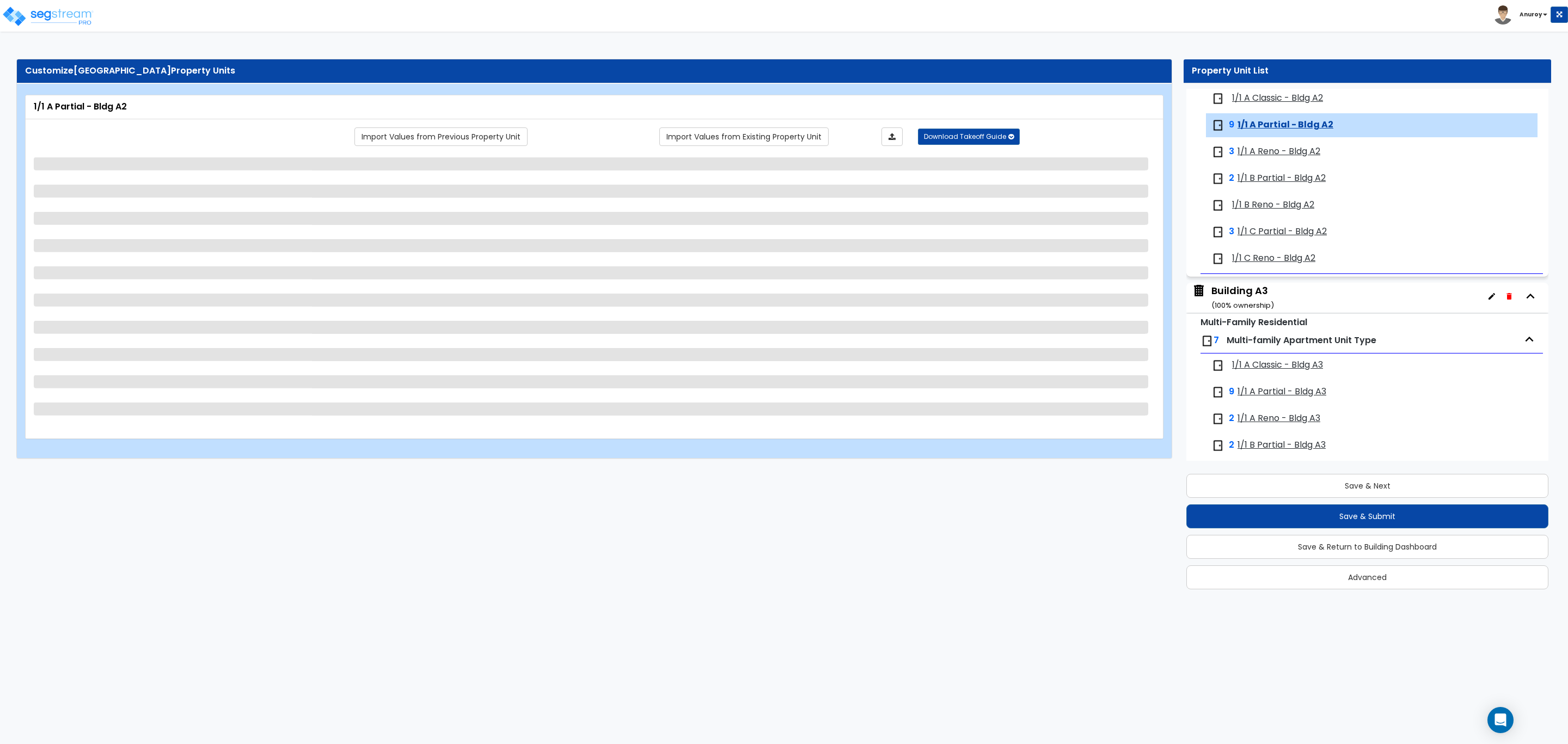
scroll to position [421, 0]
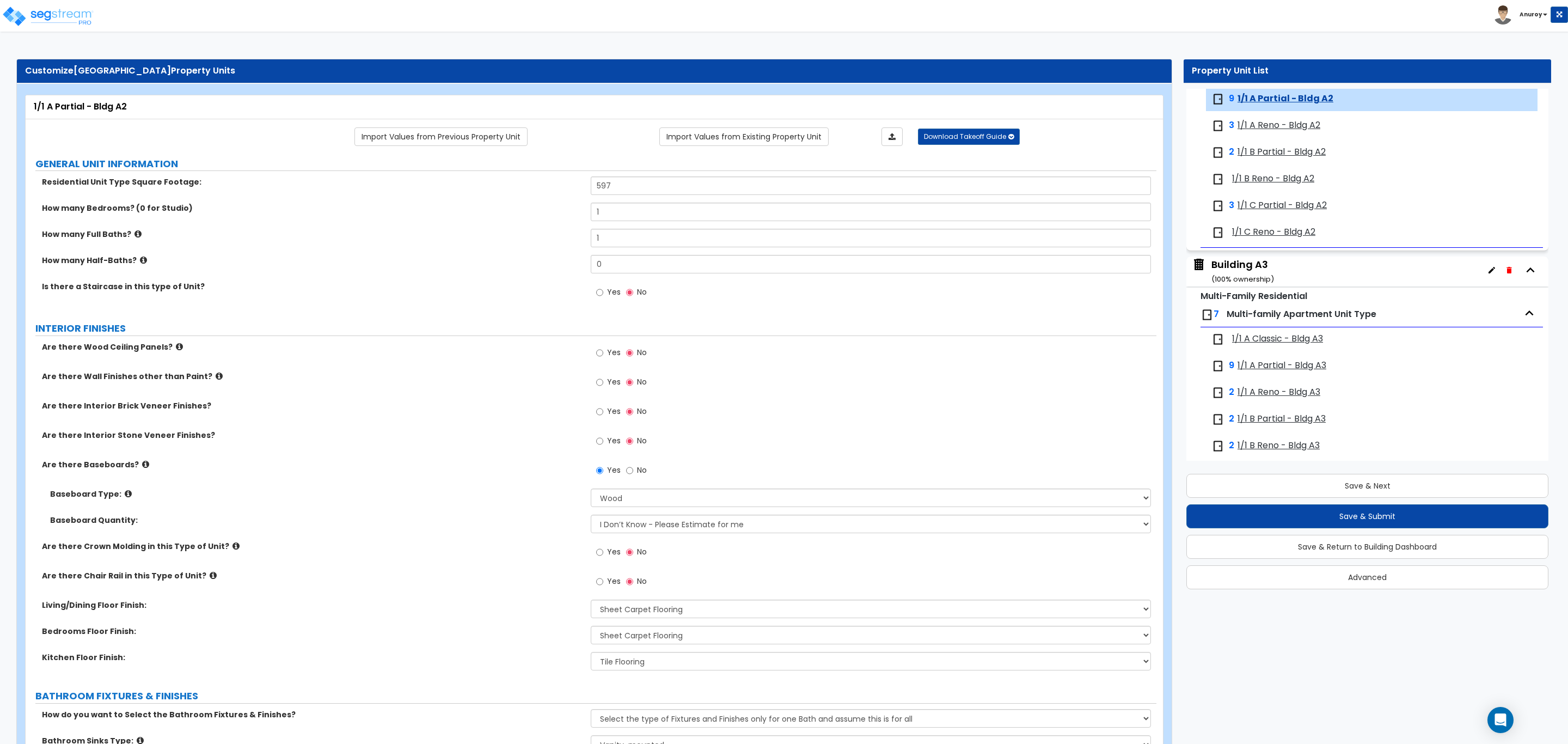
click at [1268, 129] on span "1/1 A Reno - Bldg A2" at bounding box center [1279, 125] width 83 height 13
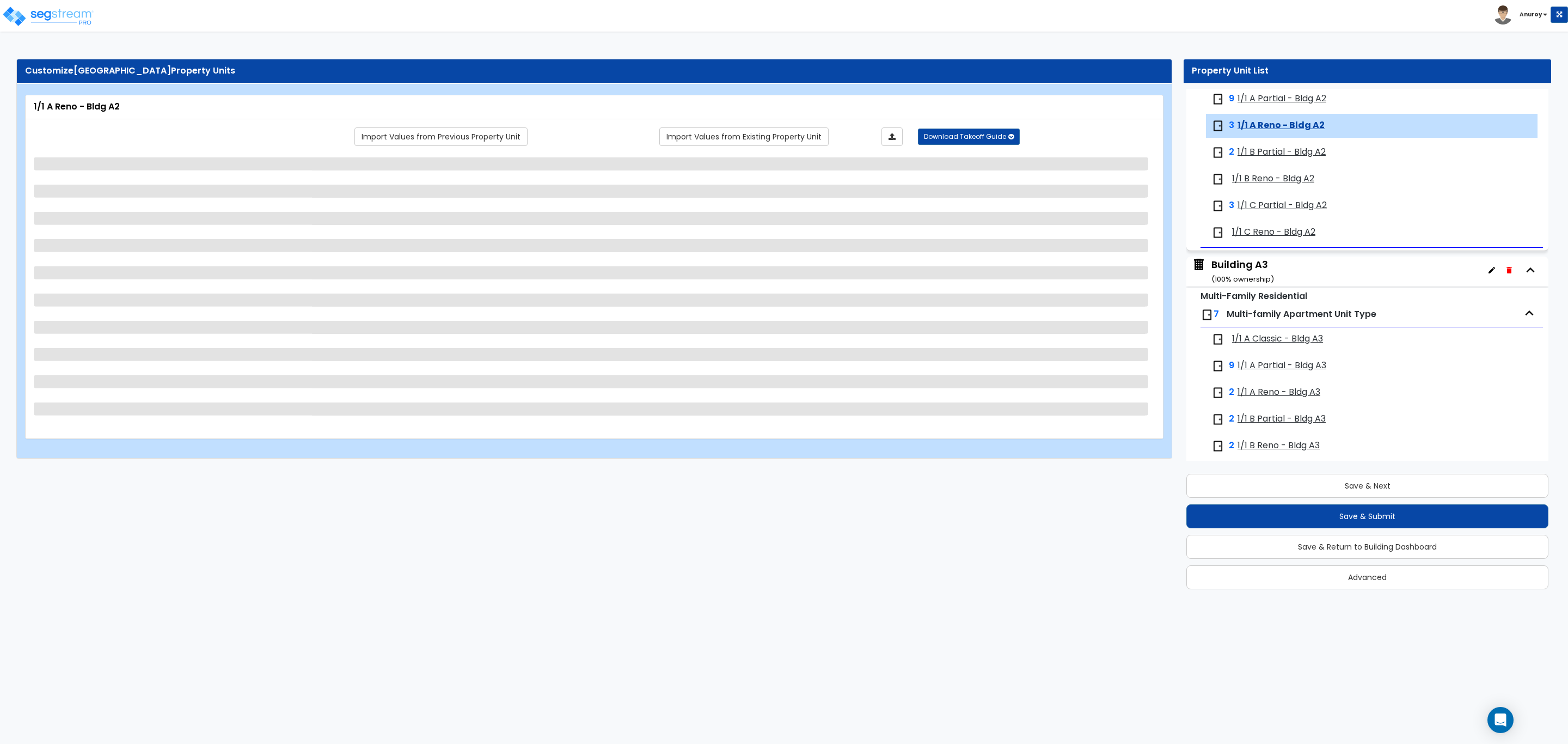
scroll to position [448, 0]
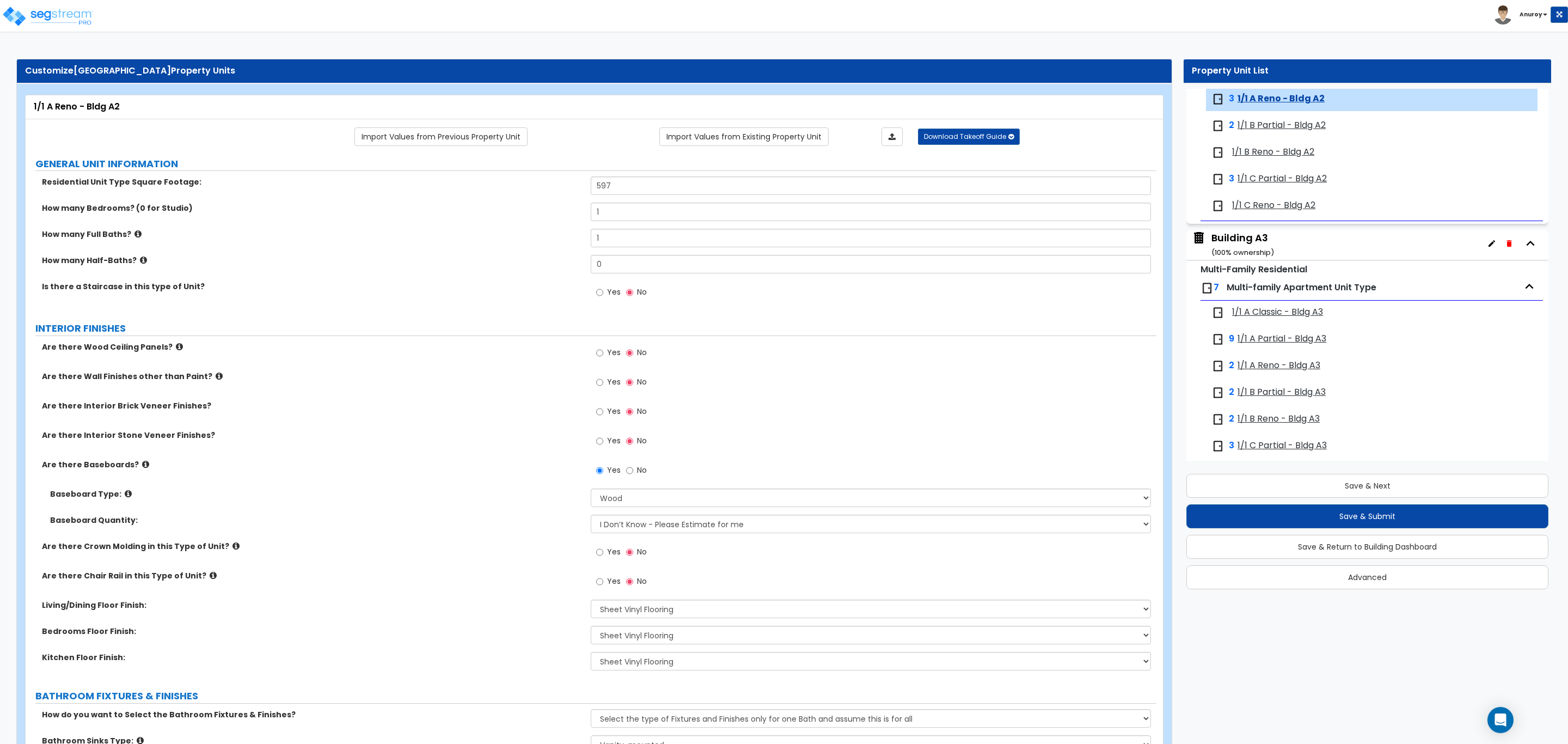
click at [1268, 129] on span "1/1 B Partial - Bldg A2" at bounding box center [1281, 125] width 88 height 13
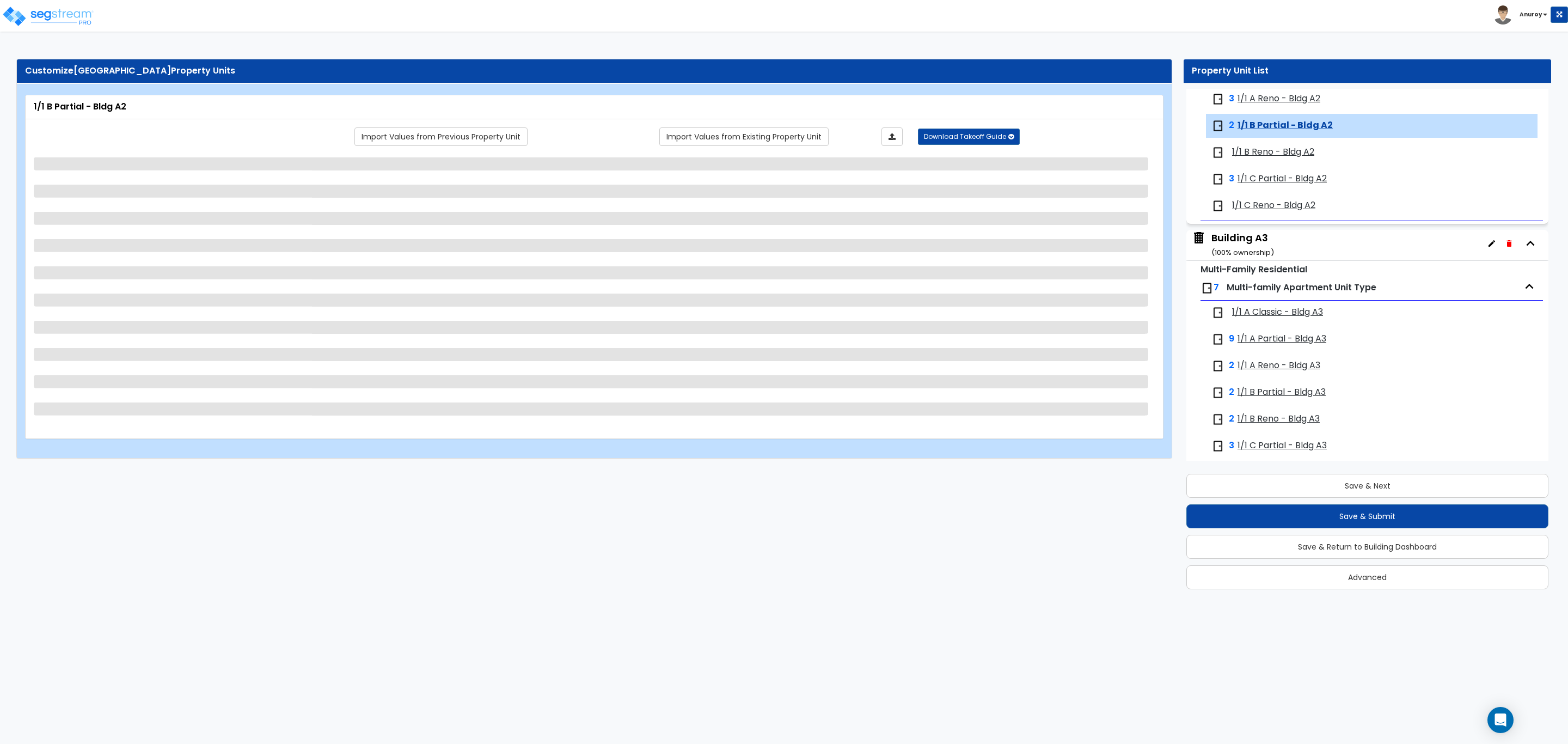
scroll to position [476, 0]
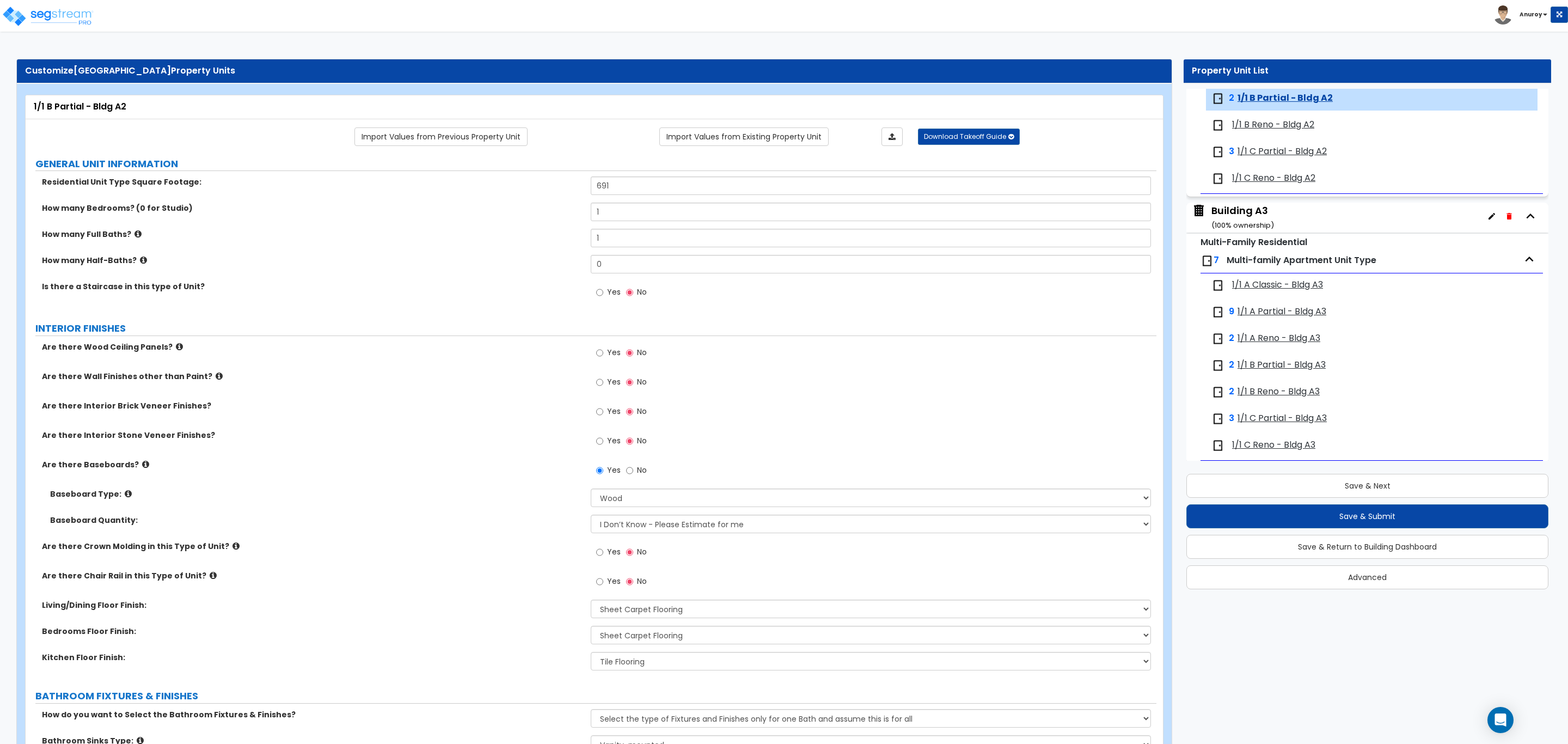
click at [1268, 129] on span "1/1 B Reno - Bldg A2" at bounding box center [1273, 125] width 82 height 13
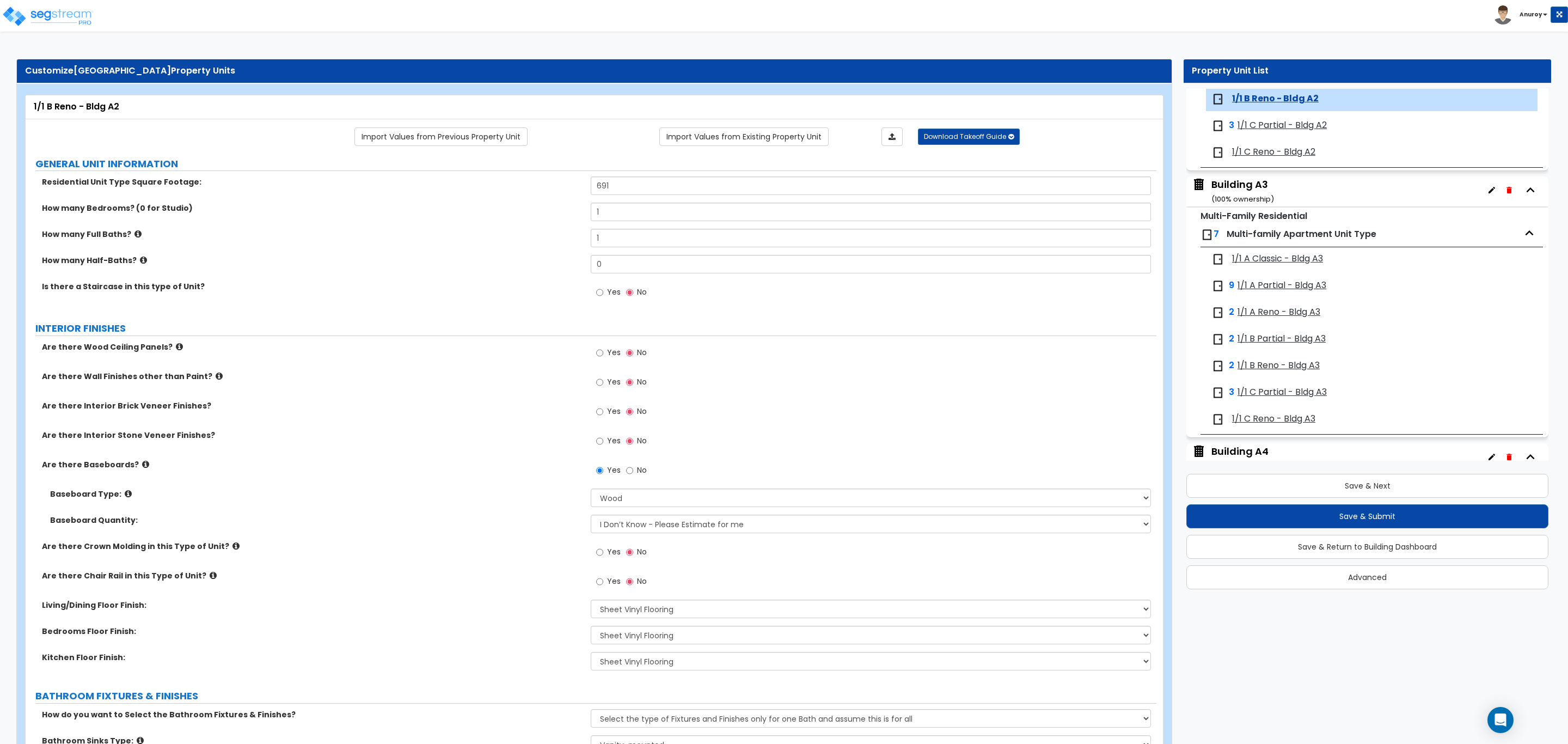
click at [1268, 129] on span "1/1 C Partial - Bldg A2" at bounding box center [1282, 125] width 89 height 13
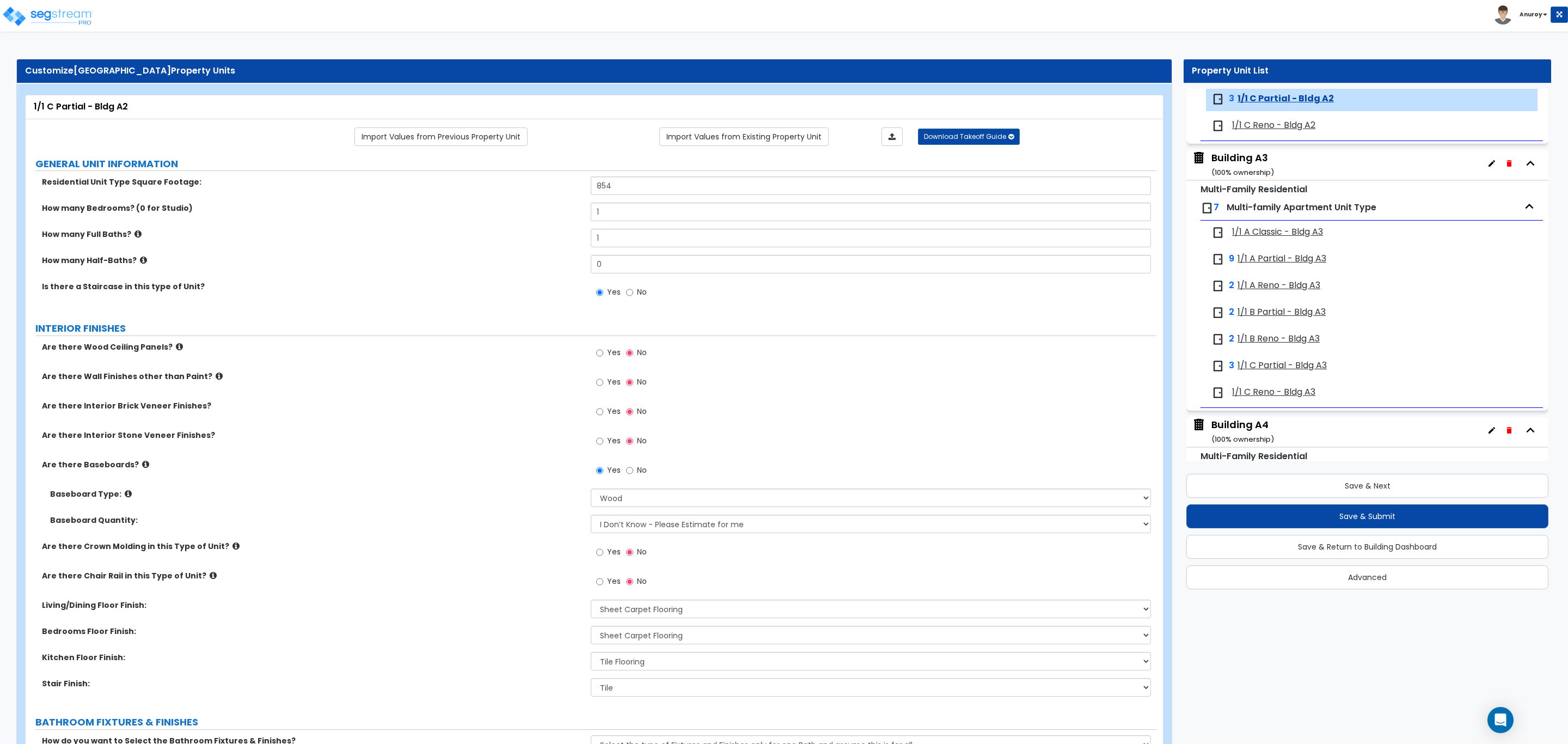
click at [1268, 129] on span "1/1 C Reno - Bldg A2" at bounding box center [1273, 125] width 83 height 13
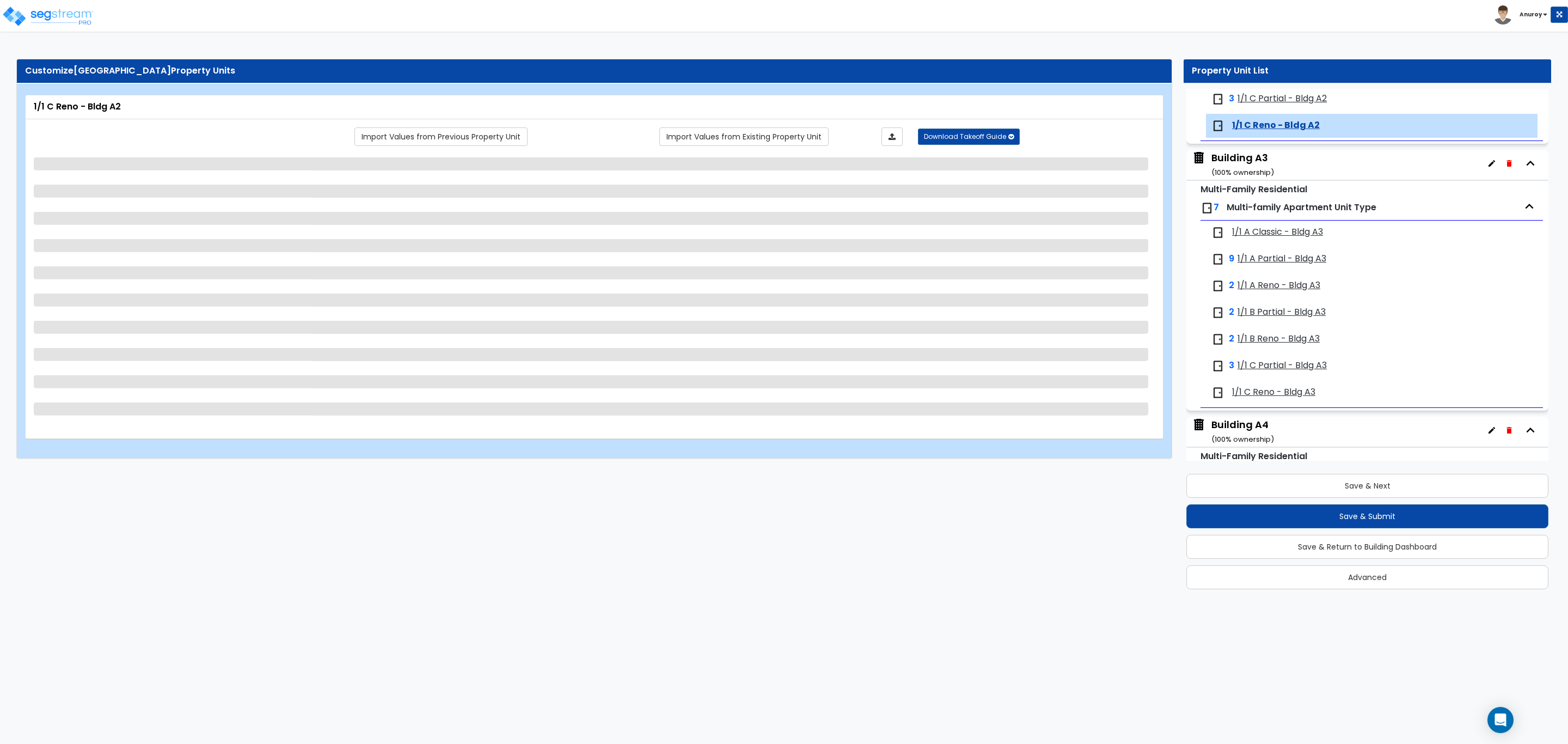
scroll to position [555, 0]
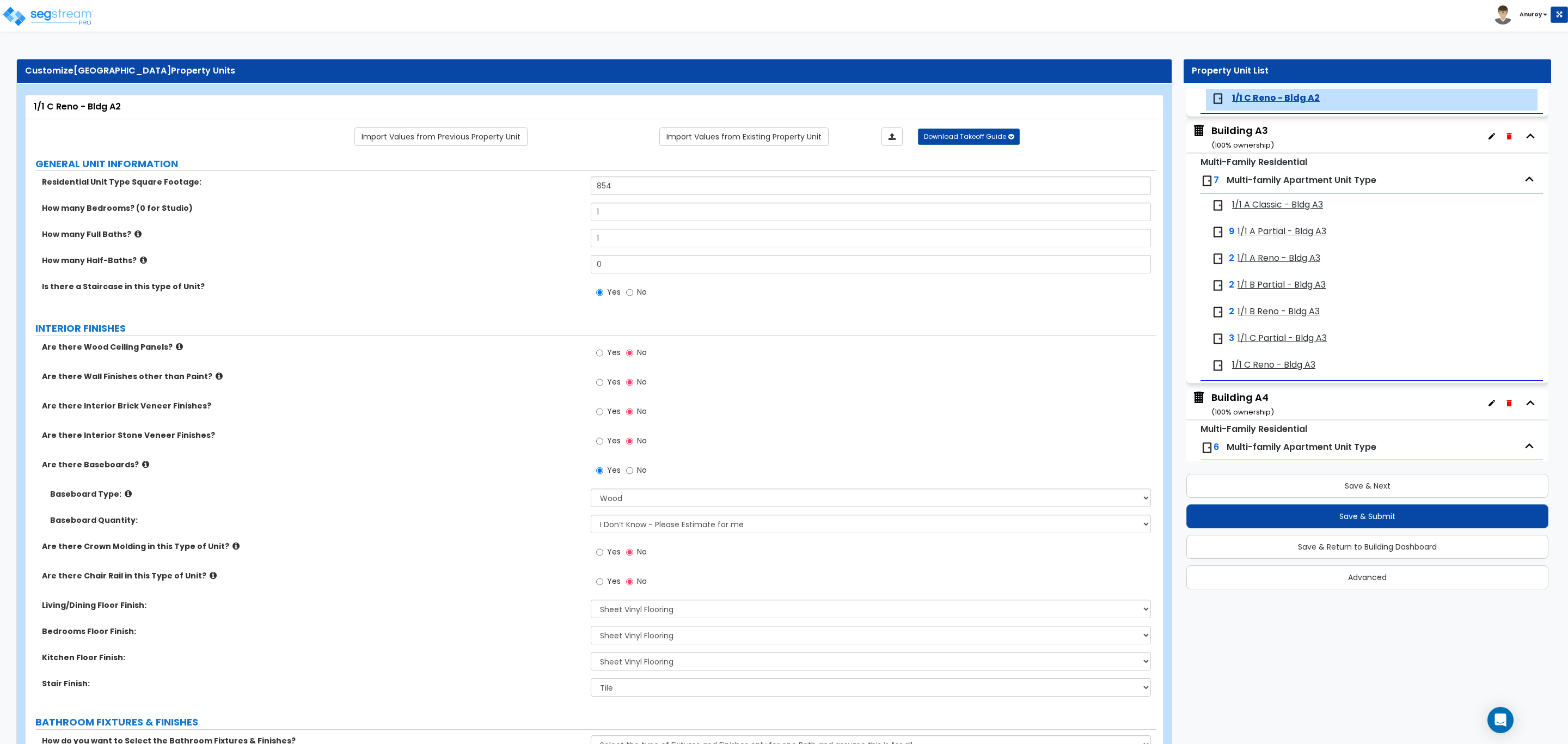
click at [1266, 205] on span "1/1 A Classic - Bldg A3" at bounding box center [1277, 205] width 91 height 13
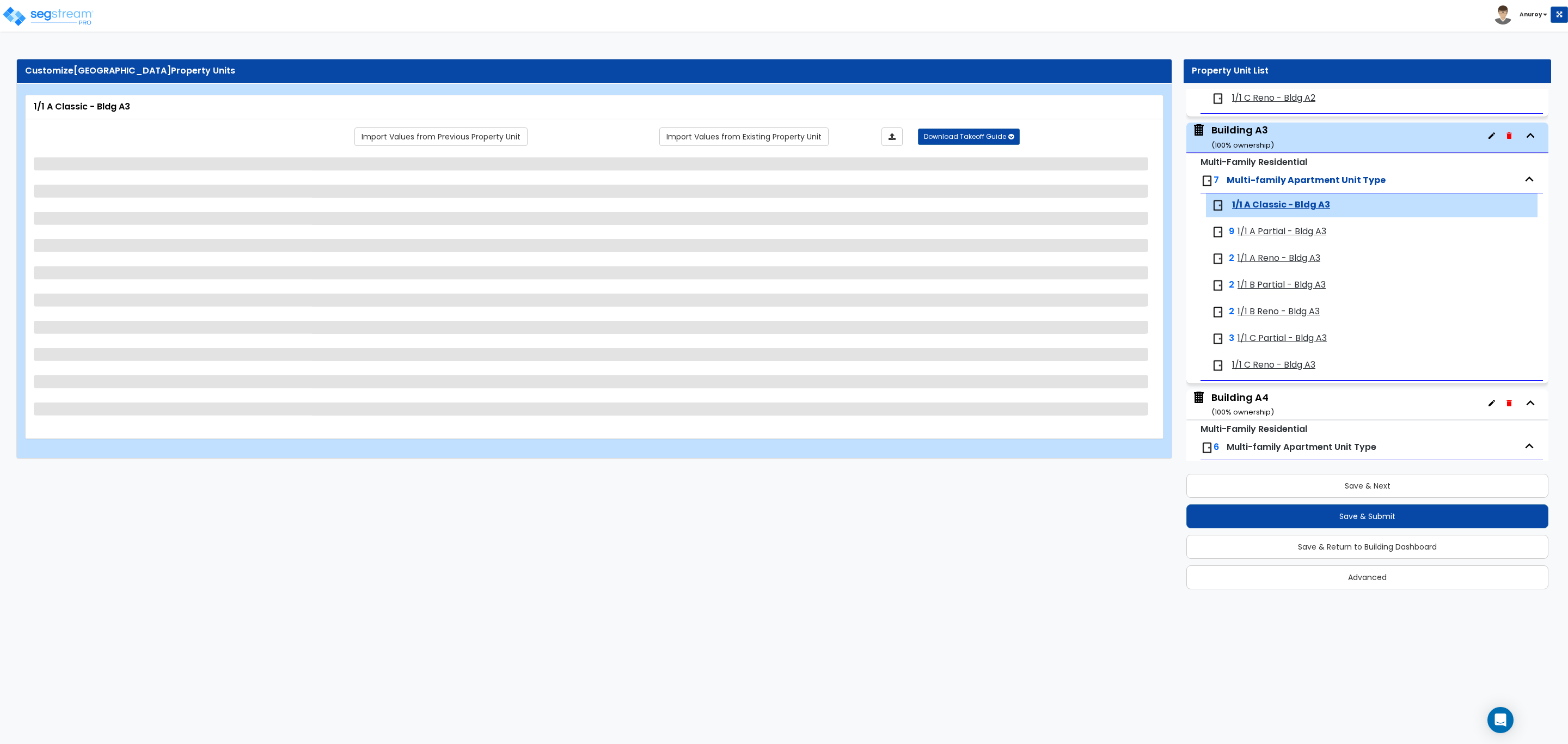
scroll to position [662, 0]
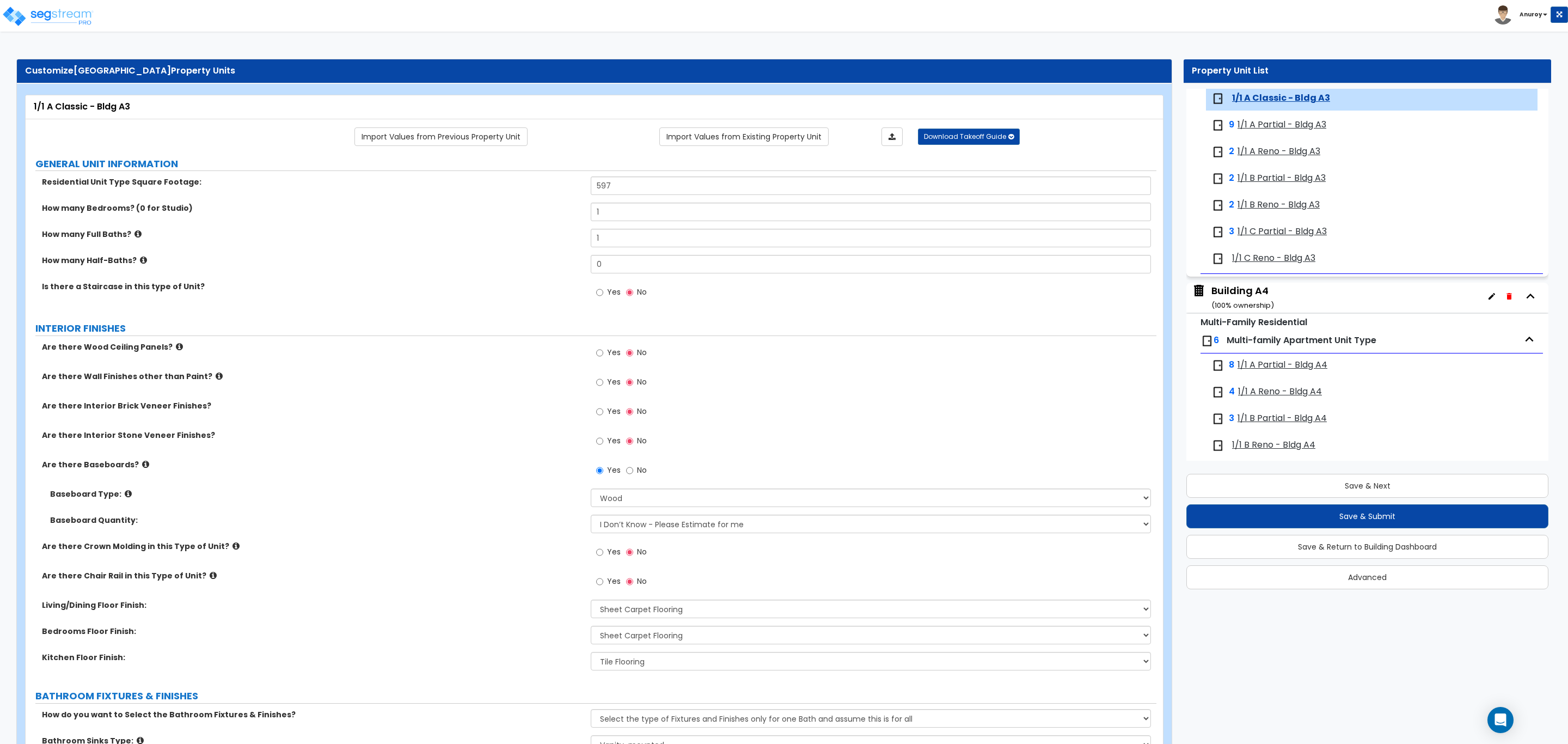
click at [1265, 127] on span "1/1 A Partial - Bldg A3" at bounding box center [1282, 125] width 89 height 13
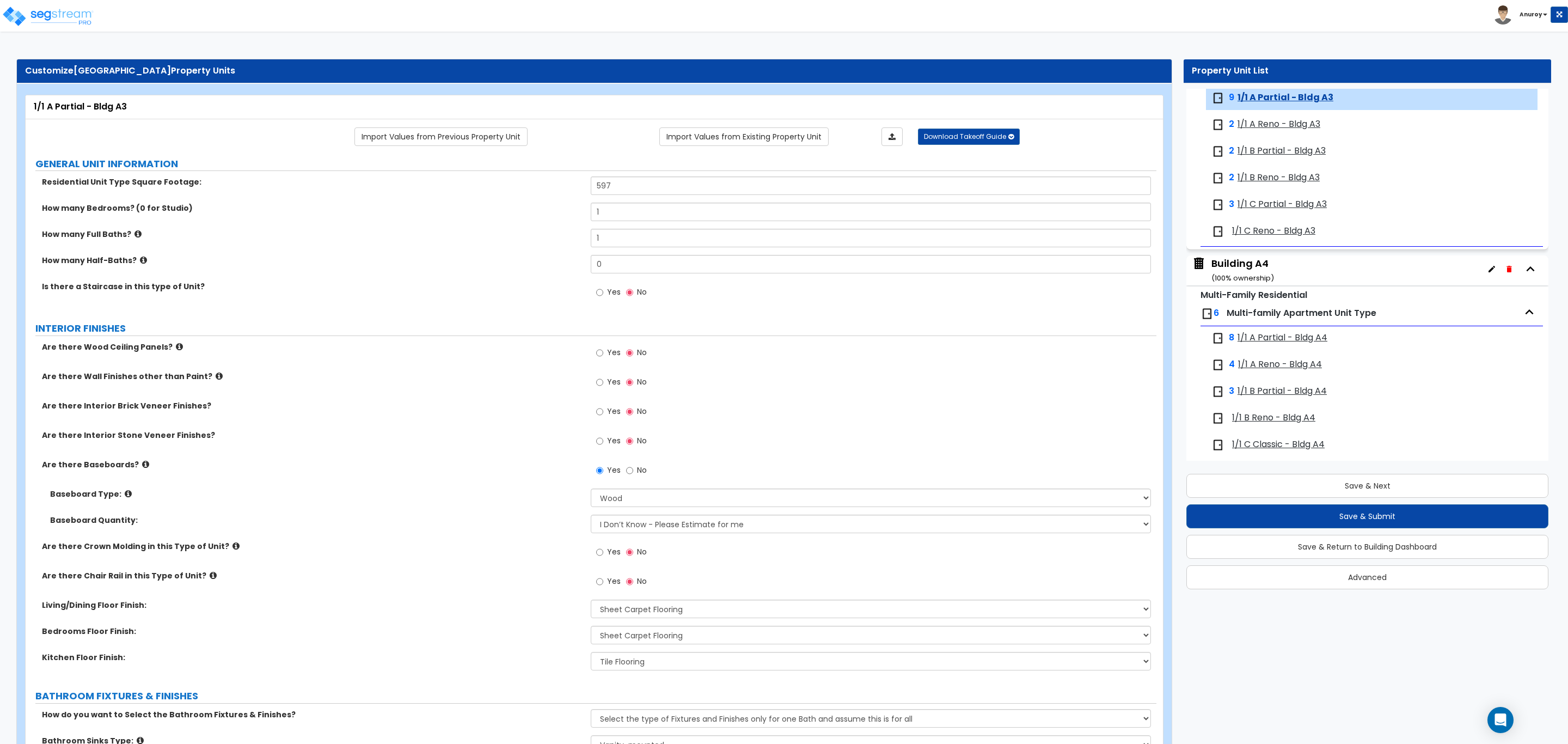
click at [1265, 127] on span "1/1 A Reno - Bldg A3" at bounding box center [1279, 124] width 83 height 13
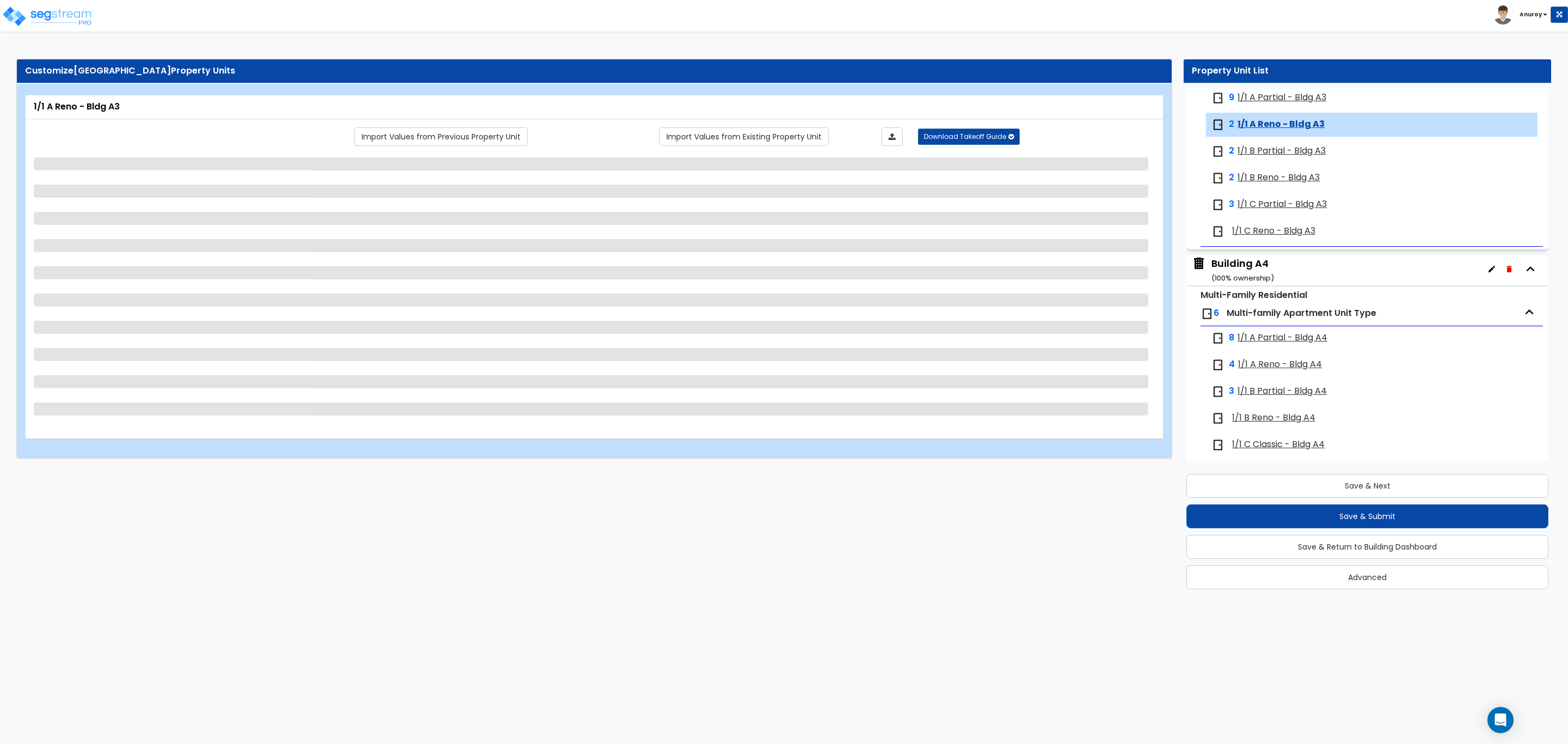
scroll to position [716, 0]
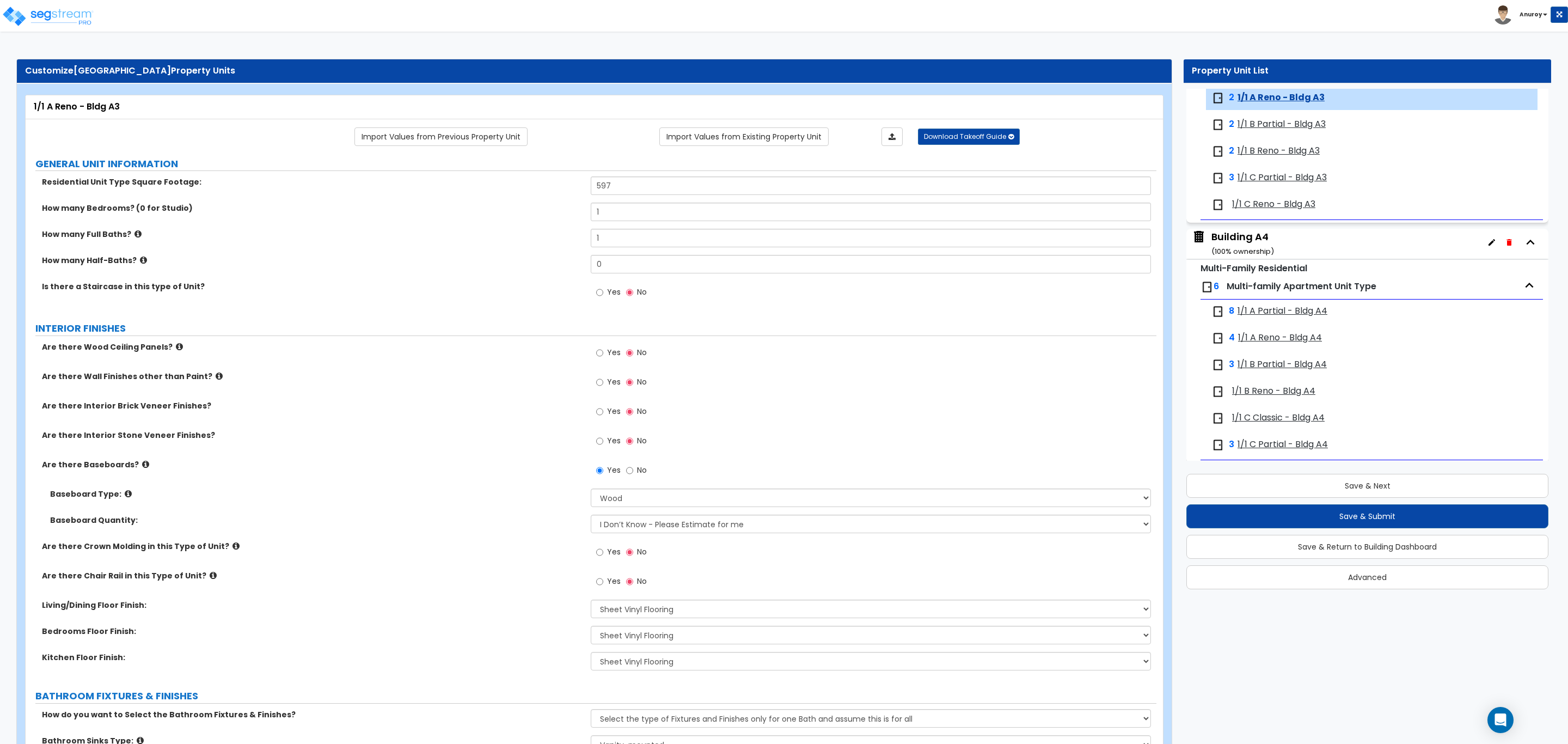
click at [1265, 127] on span "1/1 B Partial - Bldg A3" at bounding box center [1281, 124] width 88 height 13
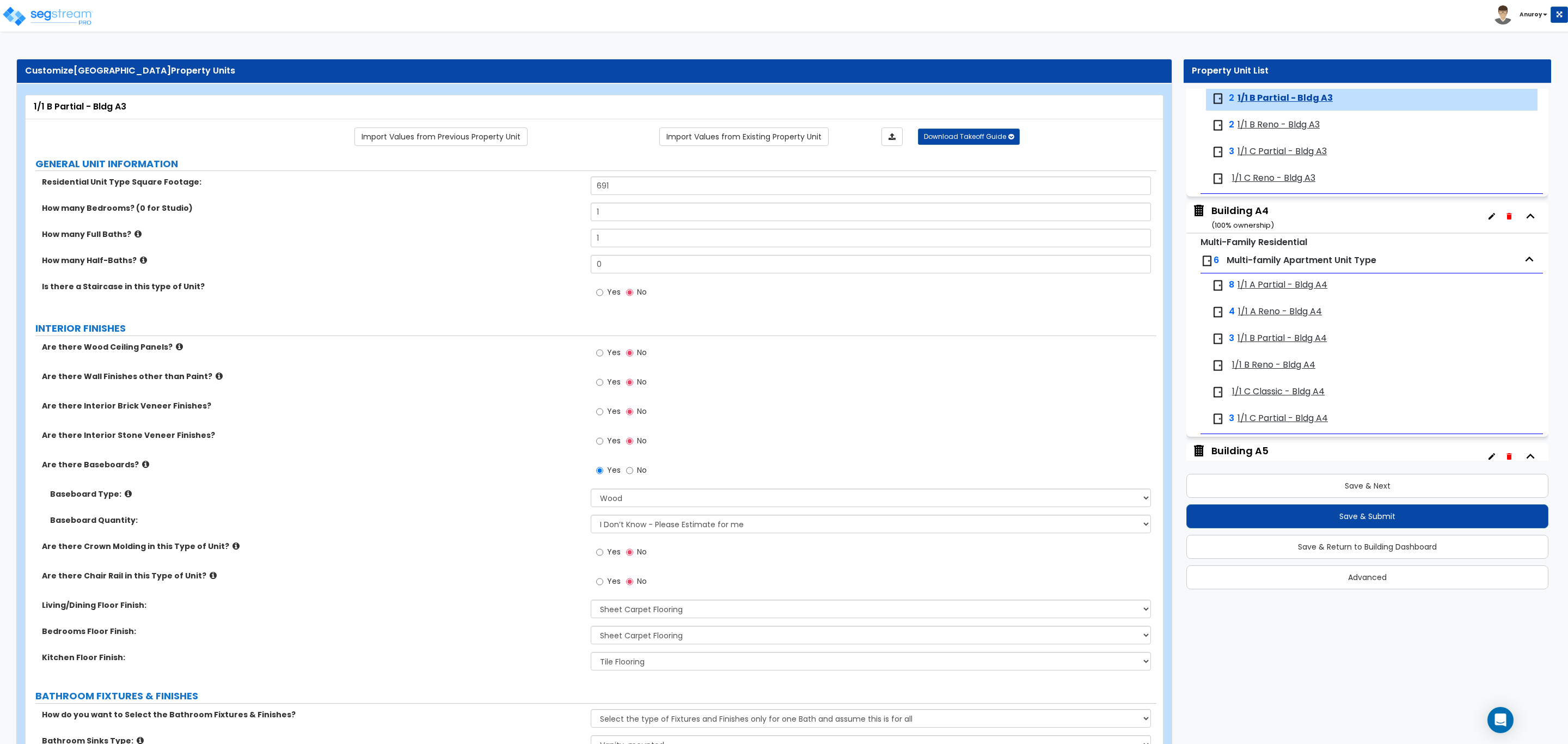
click at [1265, 127] on span "1/1 B Reno - Bldg A3" at bounding box center [1278, 125] width 82 height 13
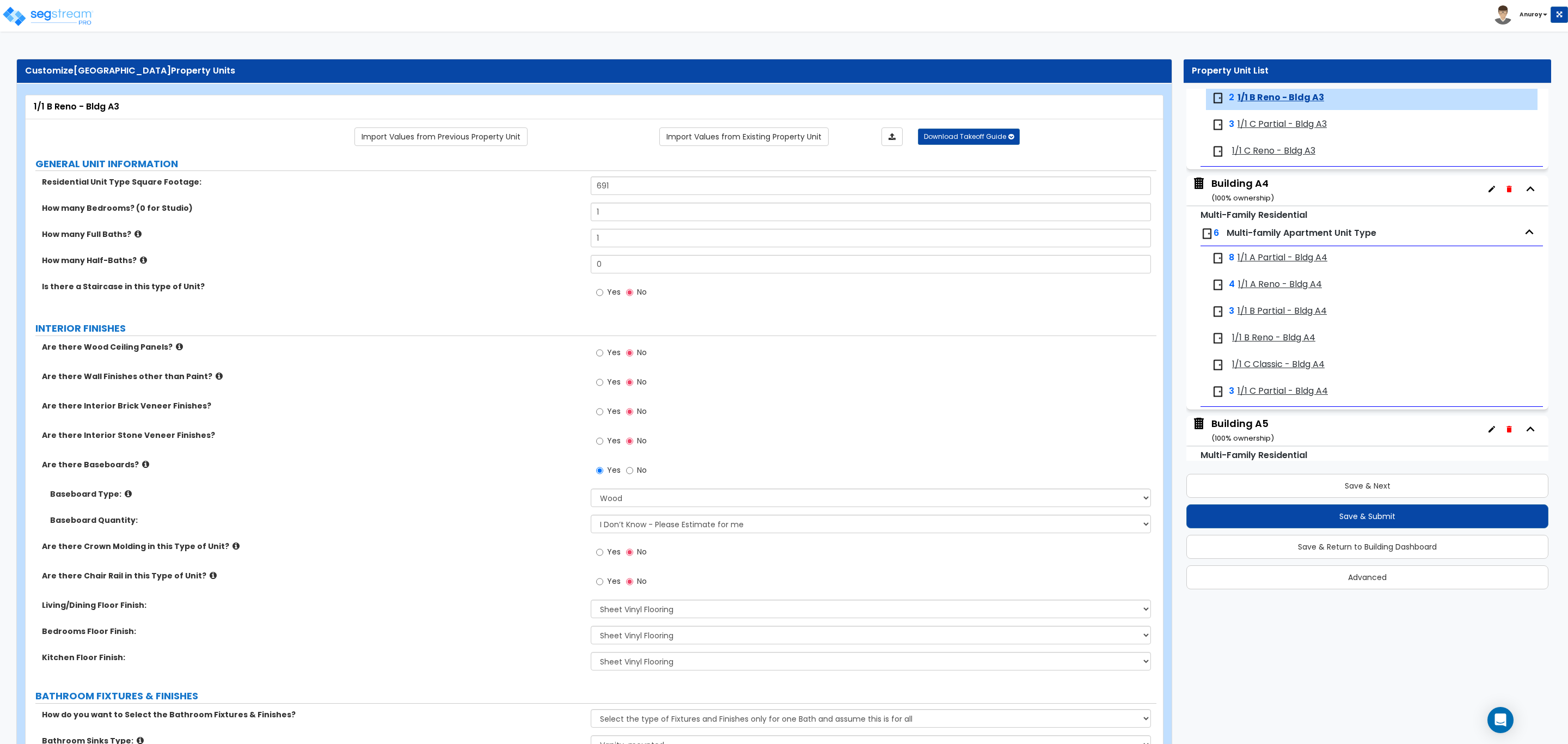
click at [1265, 127] on span "1/1 C Partial - Bldg A3" at bounding box center [1282, 124] width 89 height 13
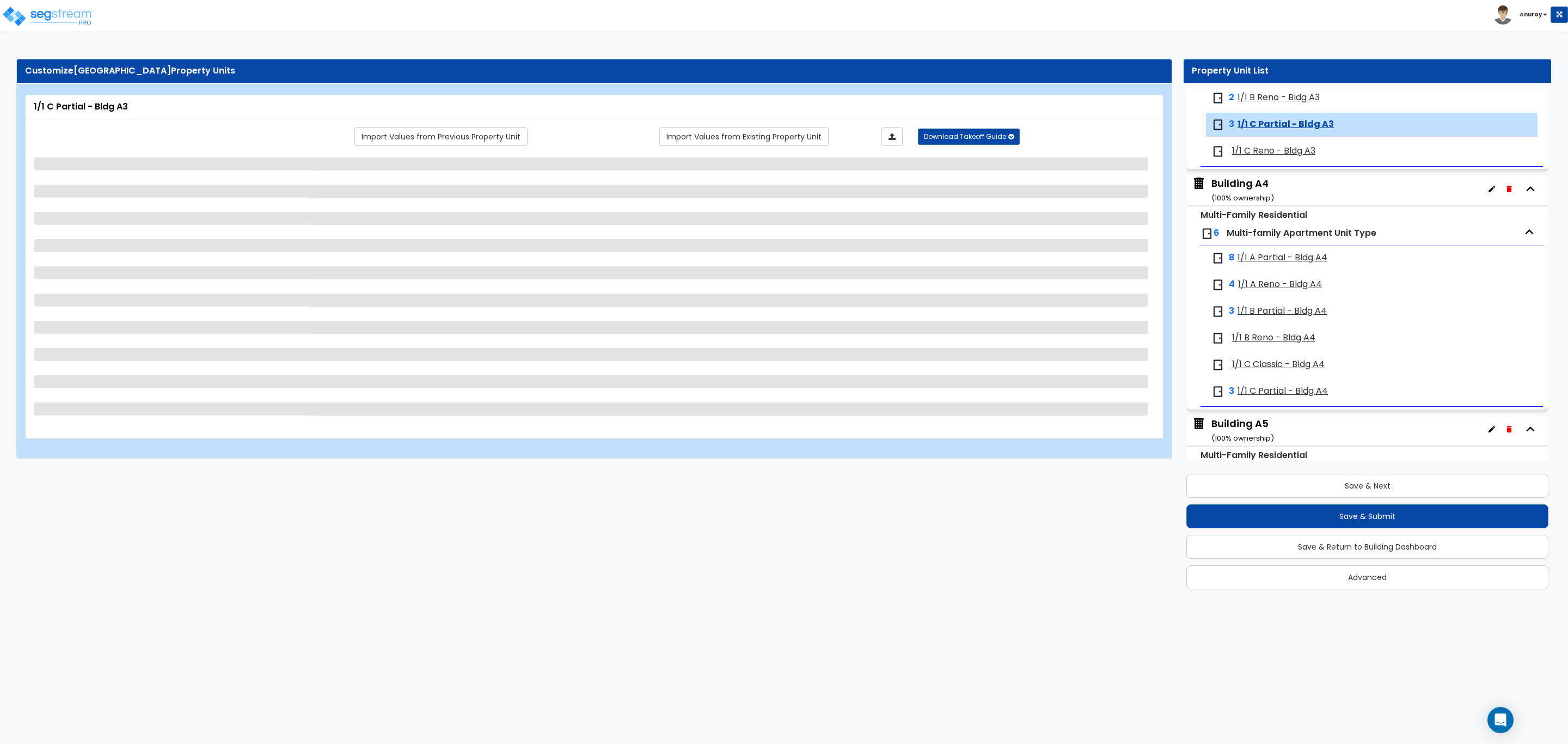
scroll to position [796, 0]
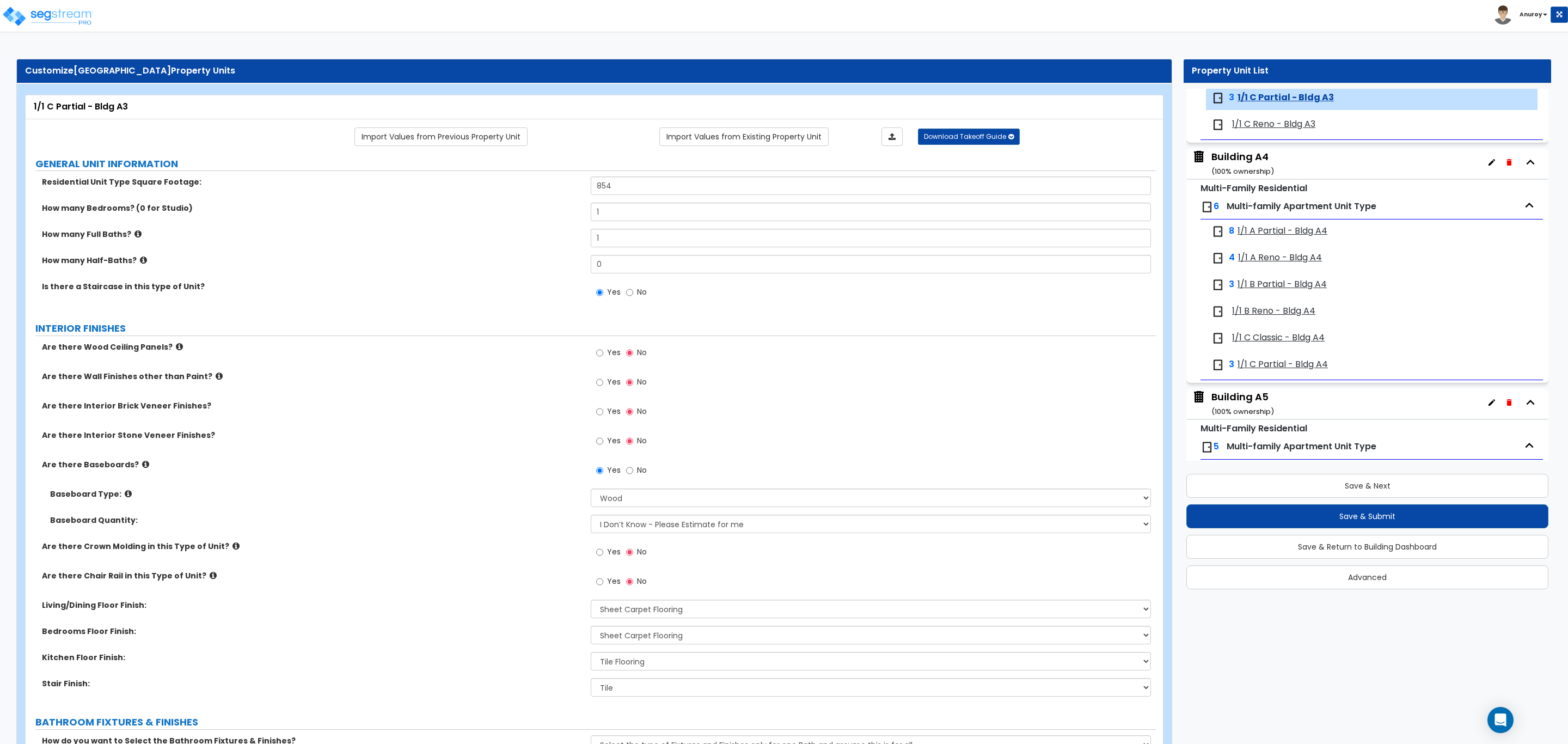
click at [1265, 127] on span "1/1 C Reno - Bldg A3" at bounding box center [1273, 124] width 83 height 13
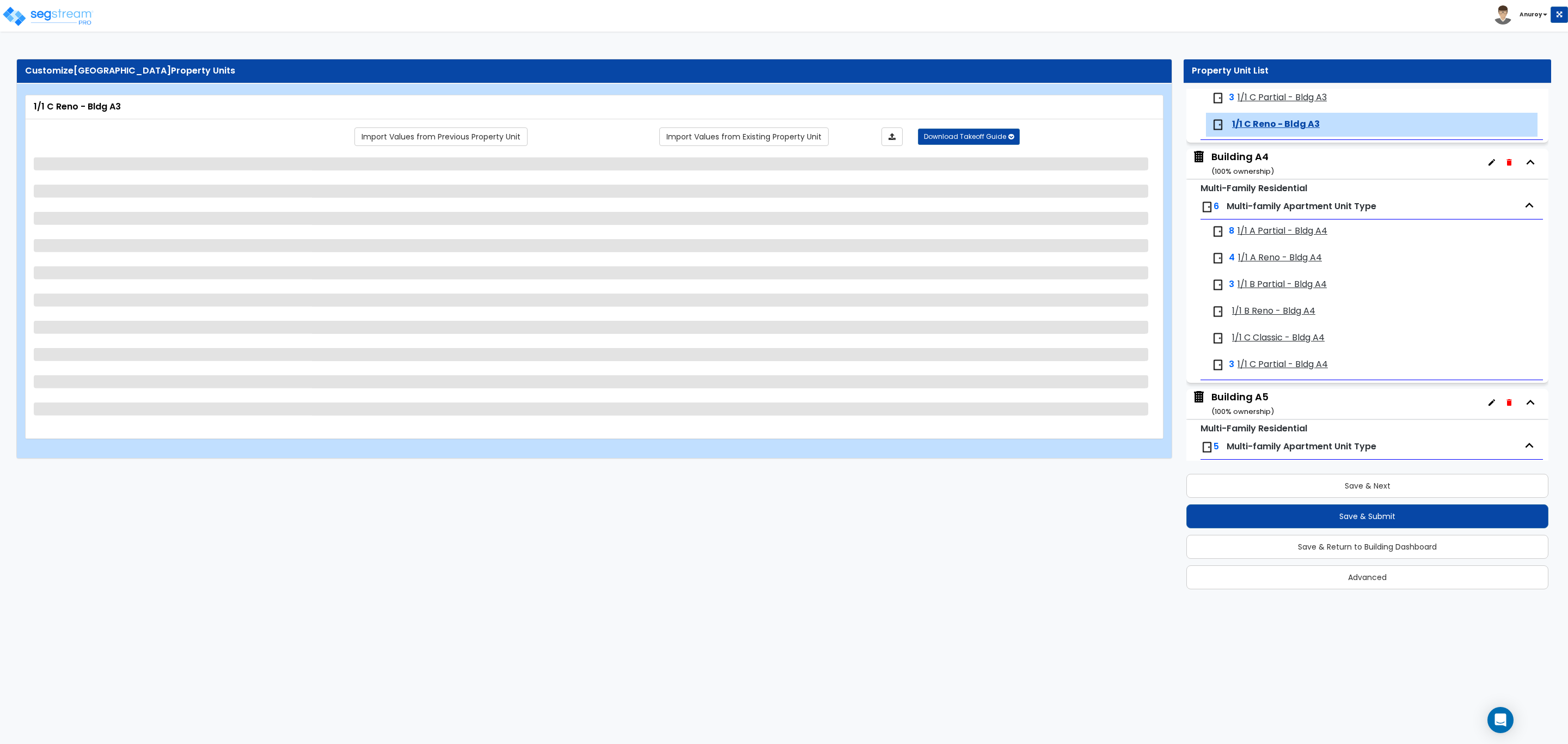
scroll to position [823, 0]
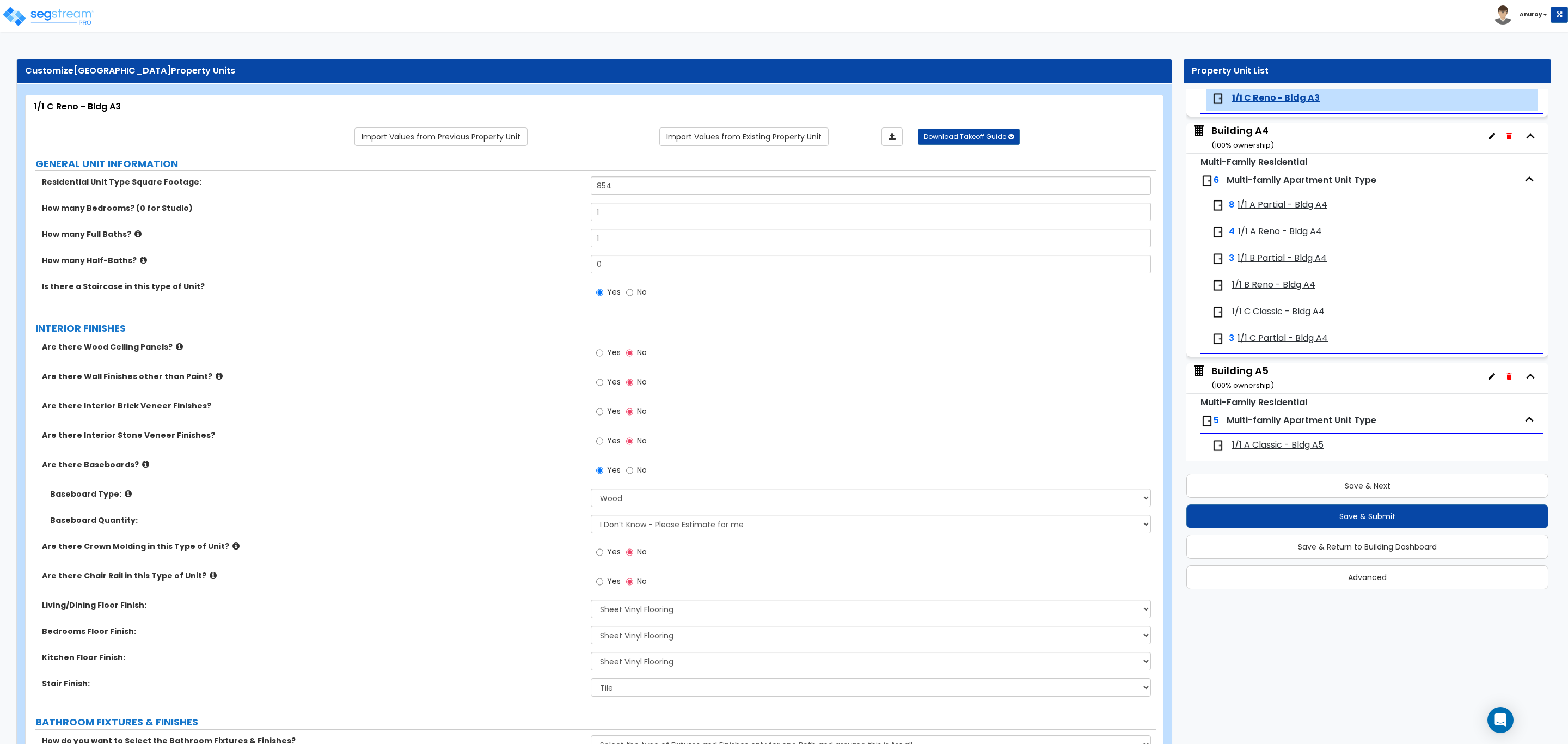
click at [1260, 205] on span "1/1 A Partial - Bldg A4" at bounding box center [1283, 205] width 90 height 13
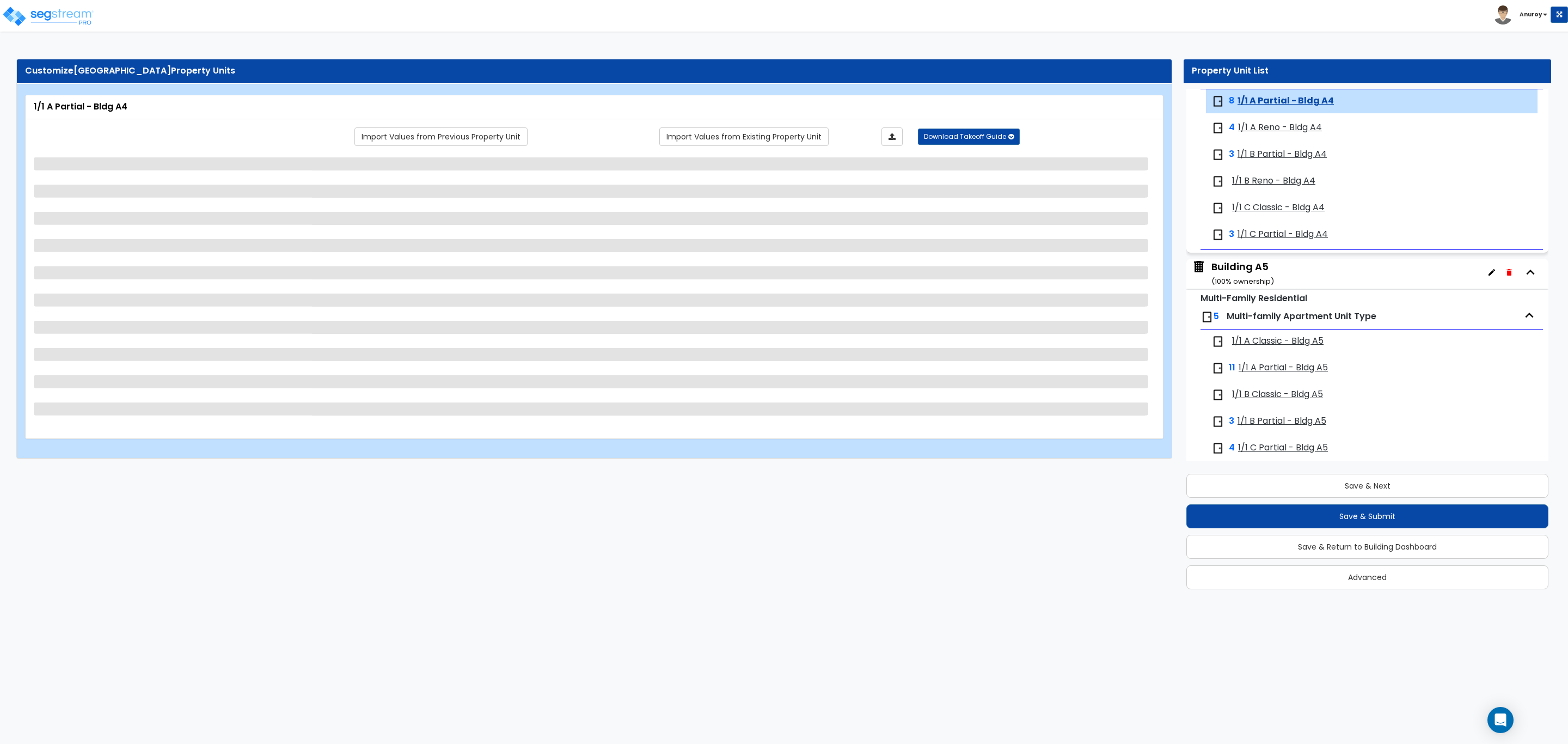
scroll to position [930, 0]
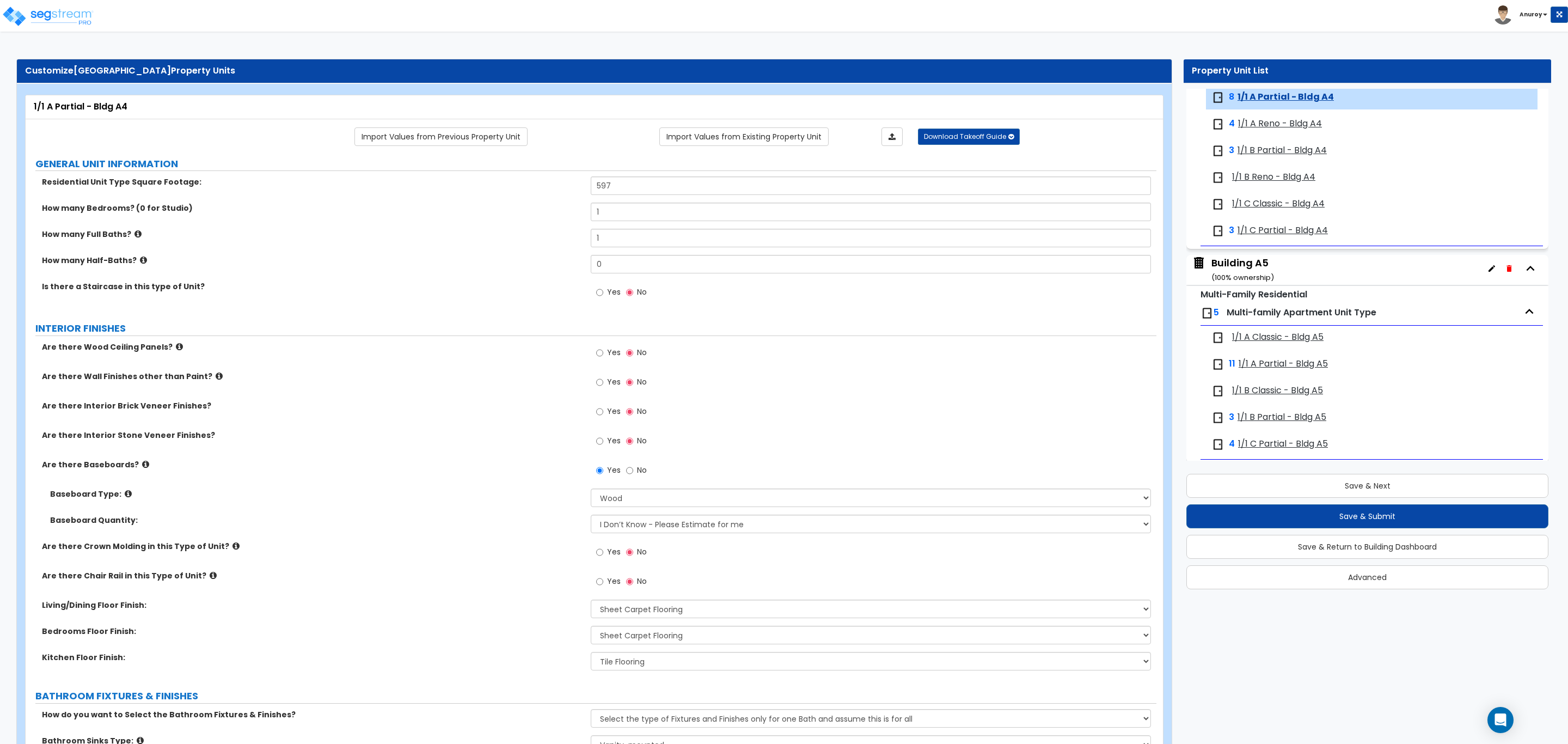
click at [1261, 127] on span "1/1 A Reno - Bldg A4" at bounding box center [1280, 124] width 84 height 13
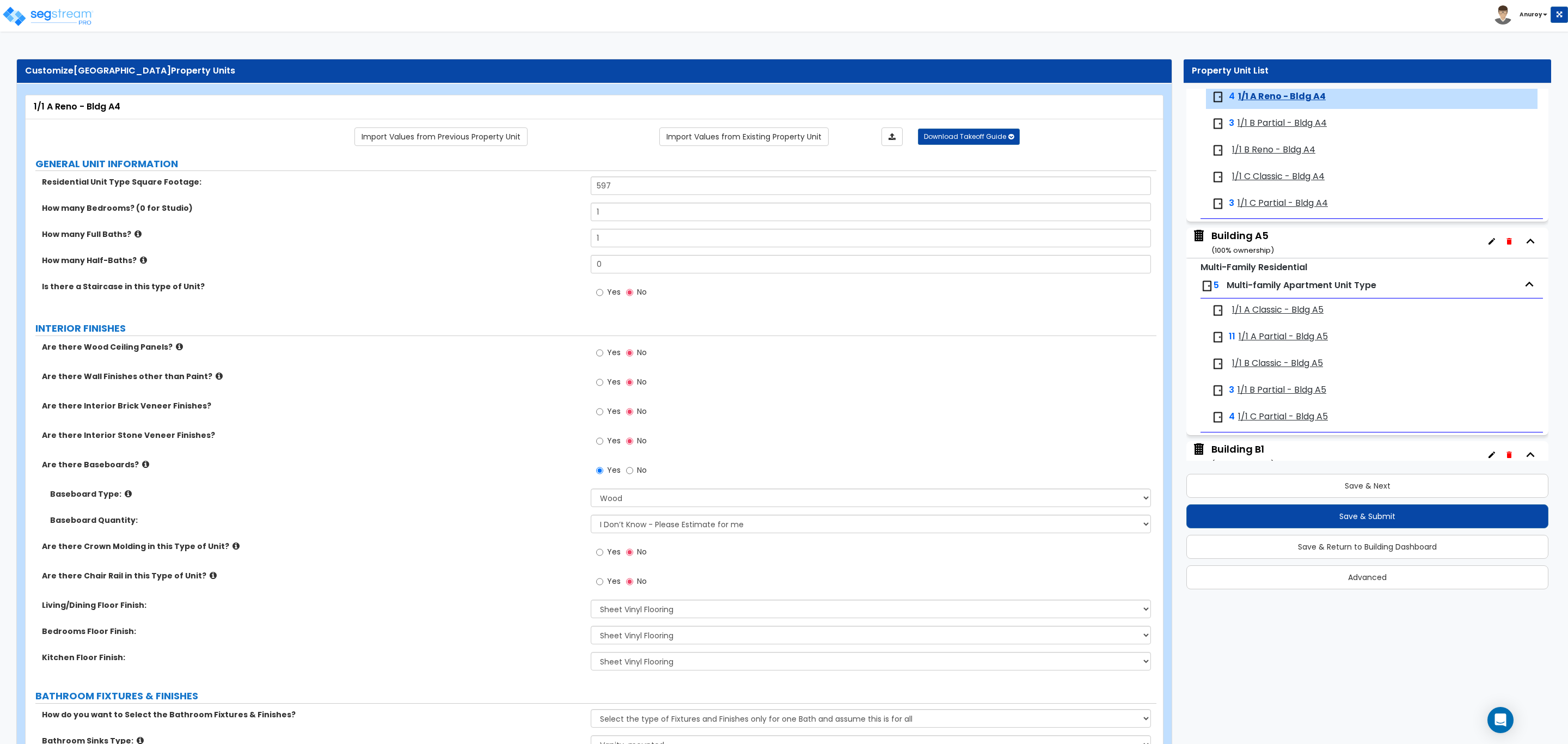
click at [1253, 127] on span "1/1 B Partial - Bldg A4" at bounding box center [1282, 123] width 89 height 13
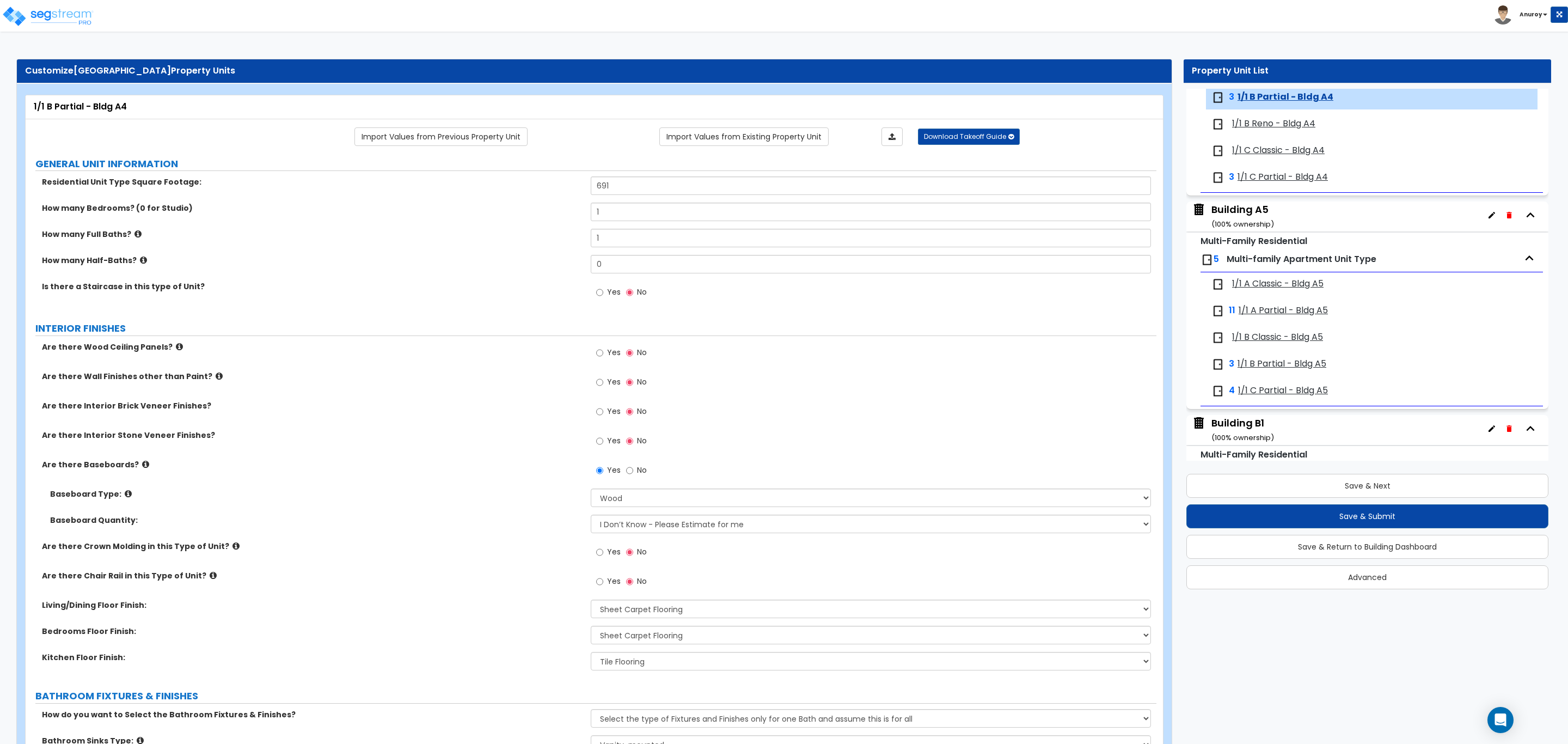
click at [1253, 127] on span "1/1 B Reno - Bldg A4" at bounding box center [1273, 124] width 83 height 13
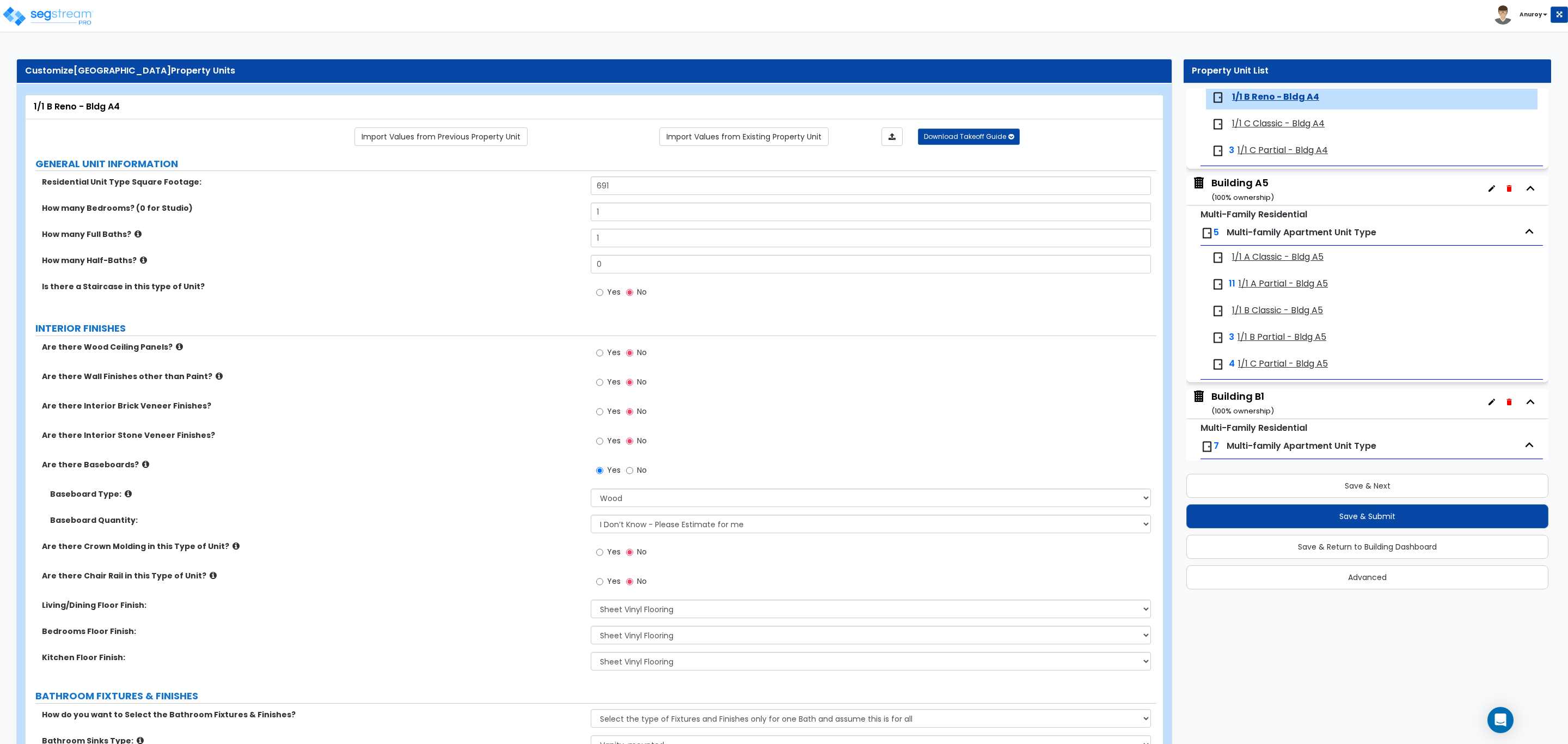
click at [1253, 127] on span "1/1 C Classic - Bldg A4" at bounding box center [1278, 124] width 93 height 13
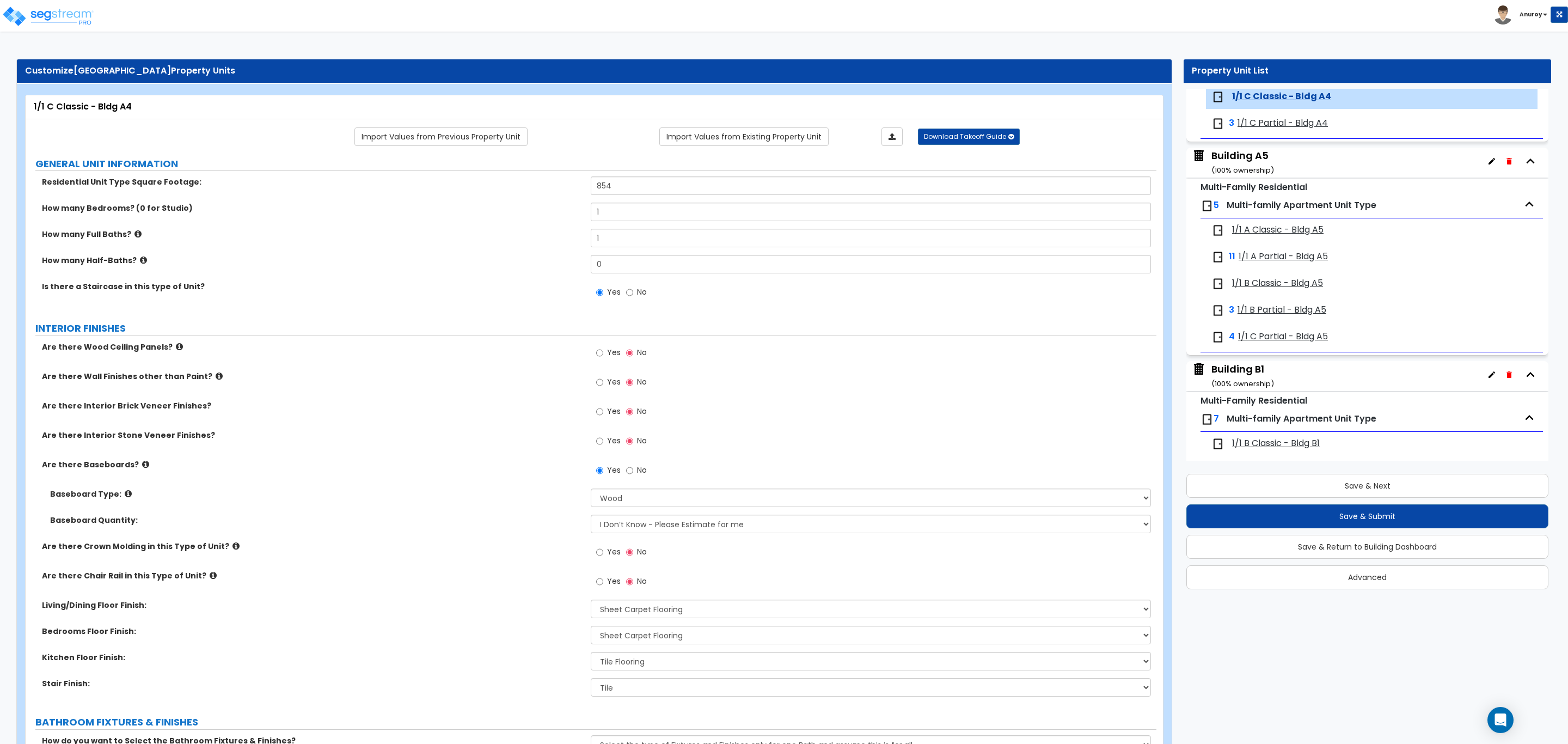
click at [1253, 127] on span "1/1 C Partial - Bldg A4" at bounding box center [1283, 123] width 90 height 13
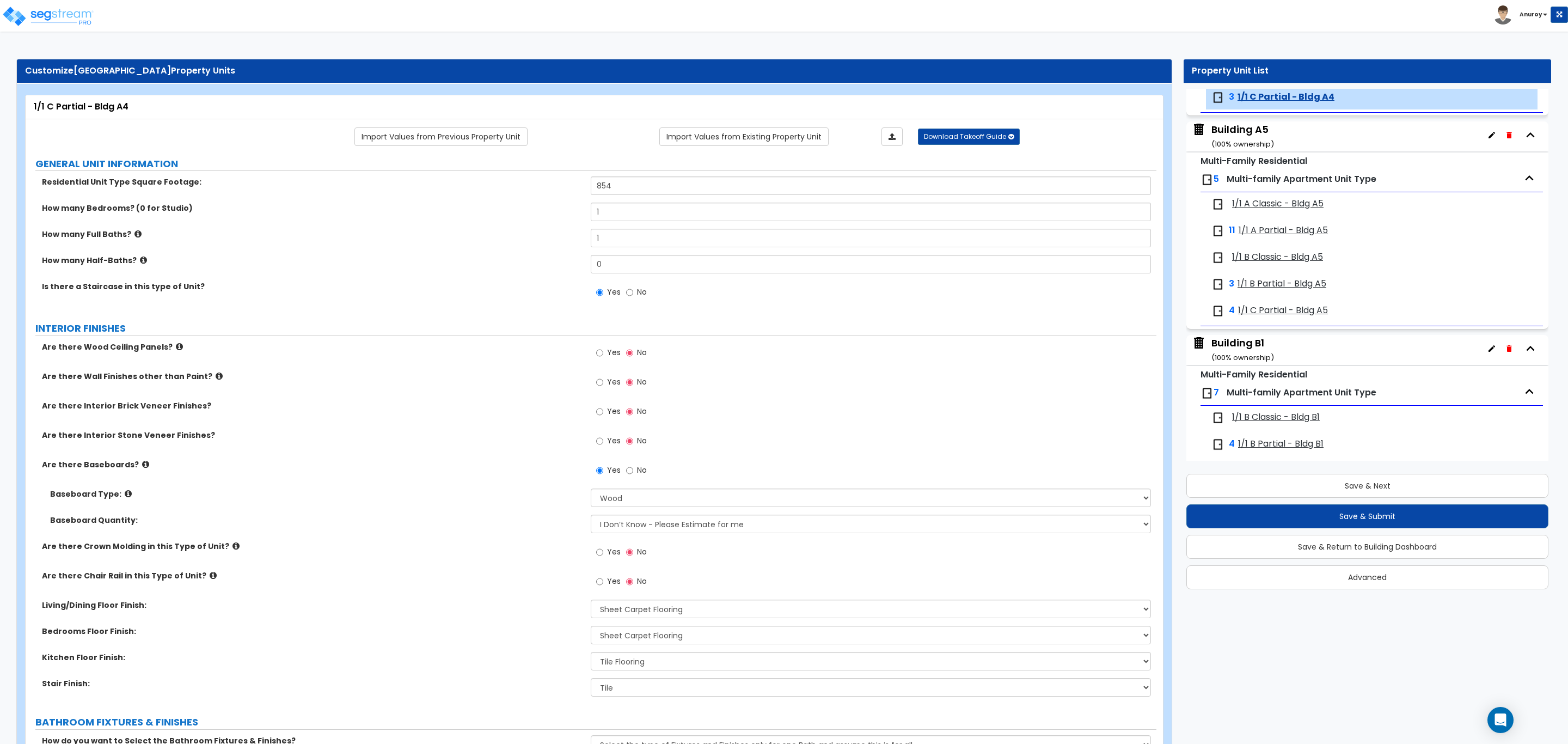
click at [1279, 208] on span "1/1 A Classic - Bldg A5" at bounding box center [1278, 204] width 91 height 13
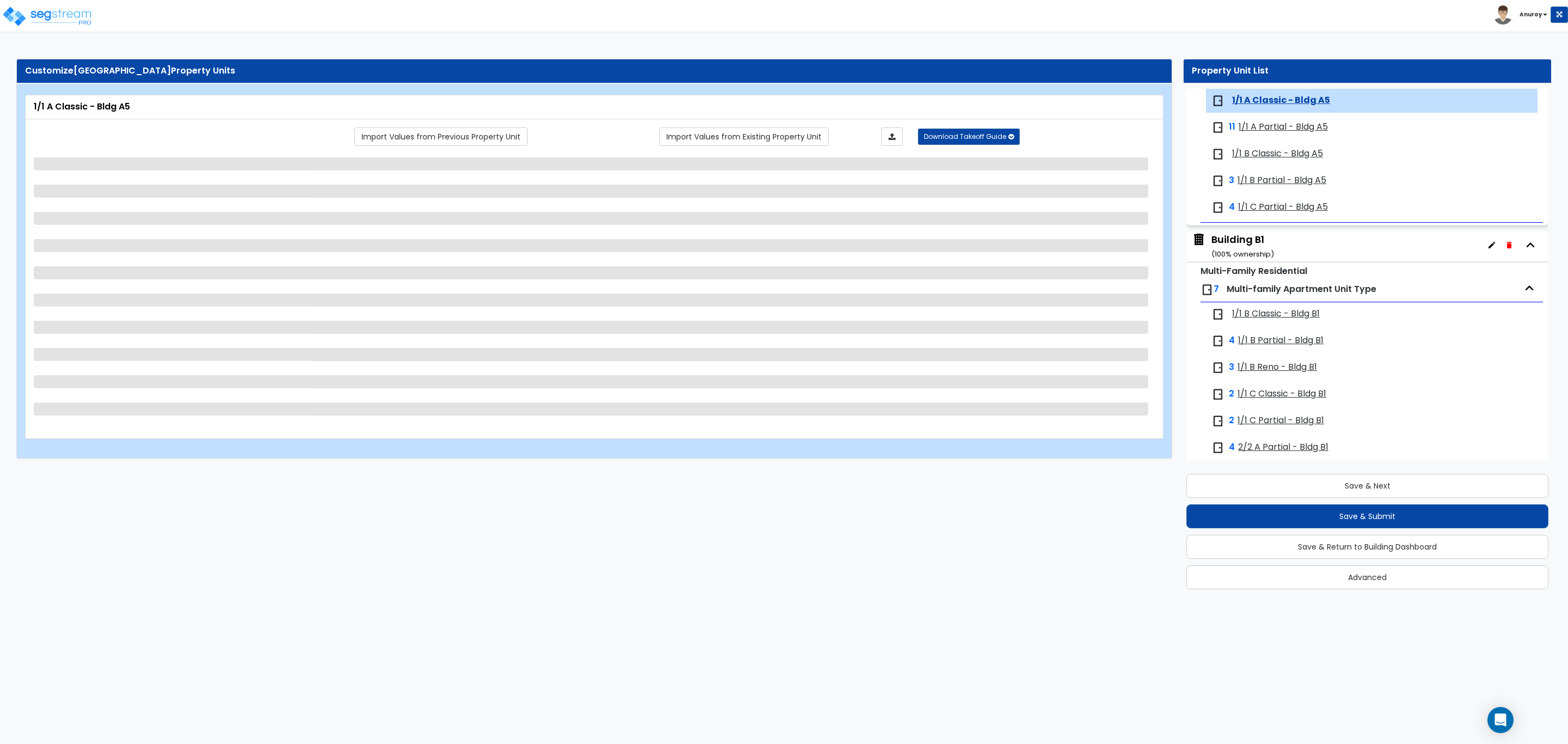
scroll to position [1171, 0]
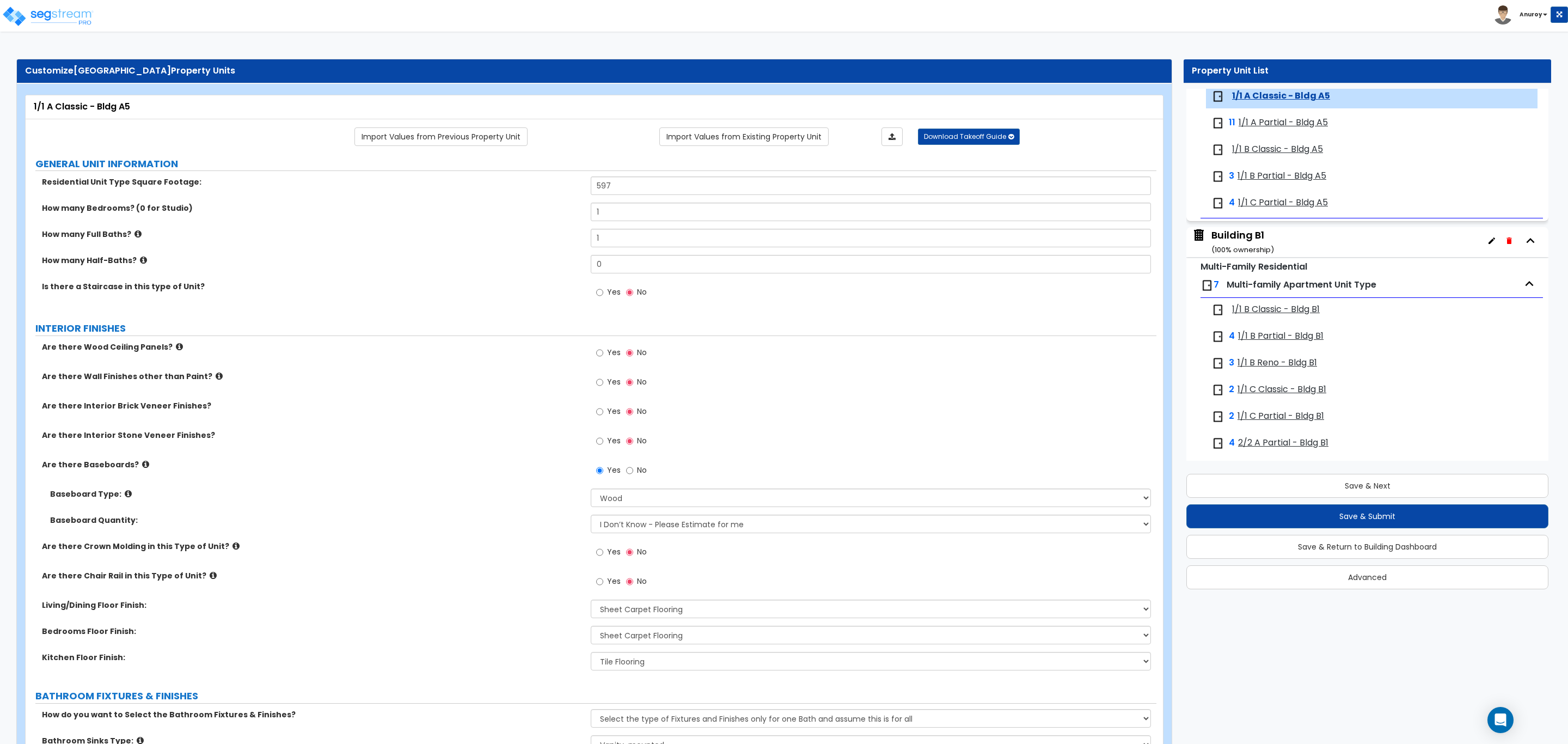
click at [1268, 125] on span "1/1 A Partial - Bldg A5" at bounding box center [1283, 122] width 89 height 13
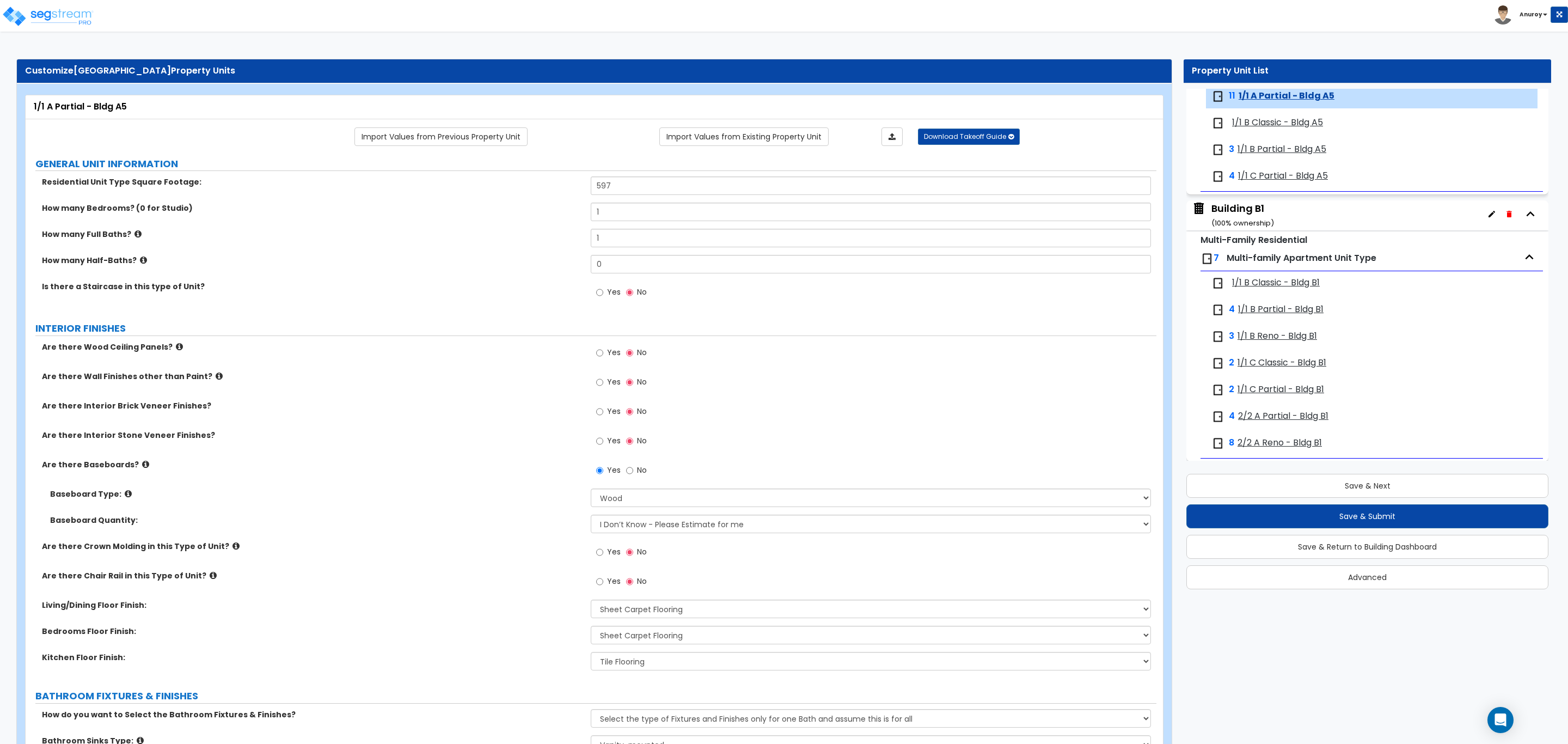
click at [1268, 125] on span "1/1 B Classic - Bldg A5" at bounding box center [1277, 122] width 91 height 13
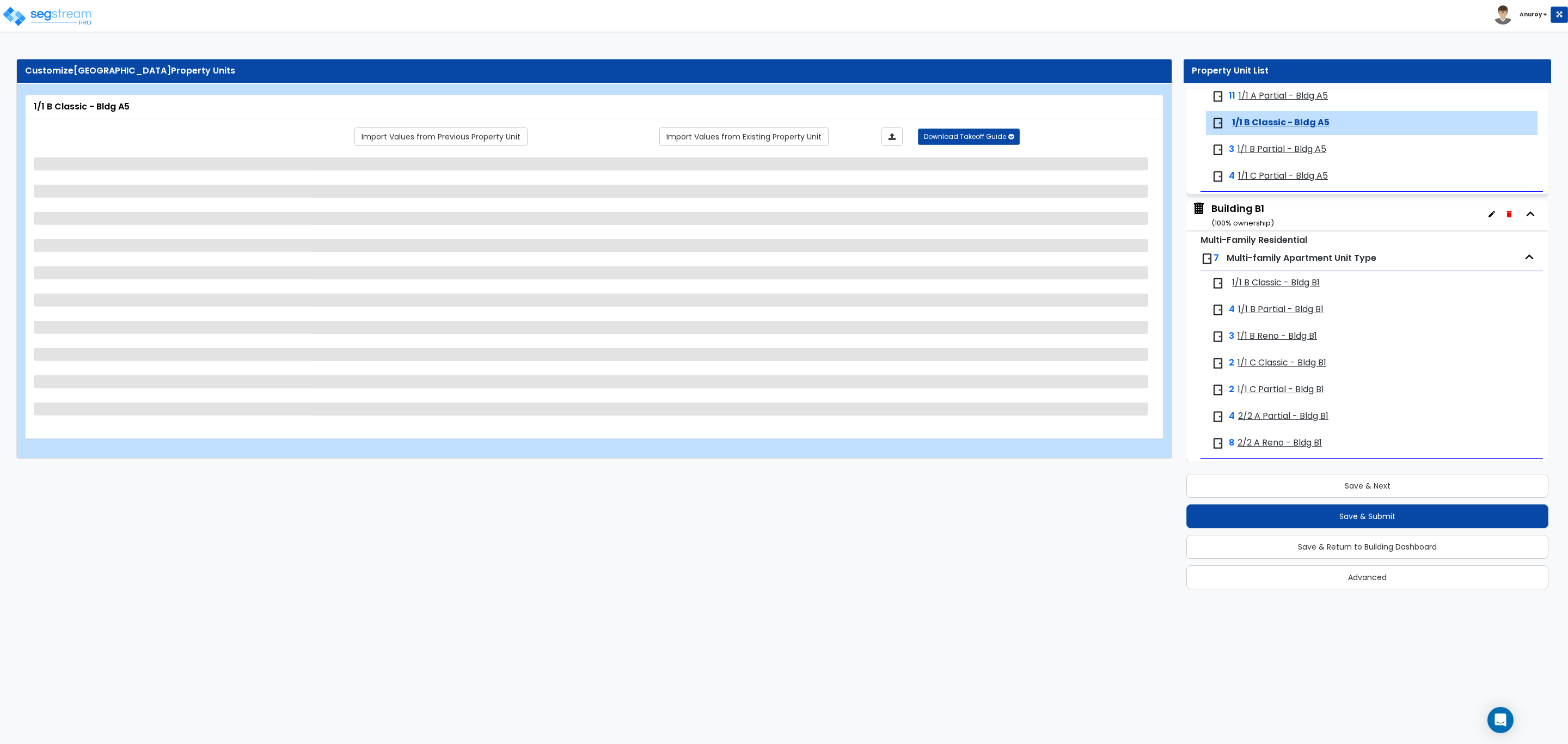
scroll to position [1225, 0]
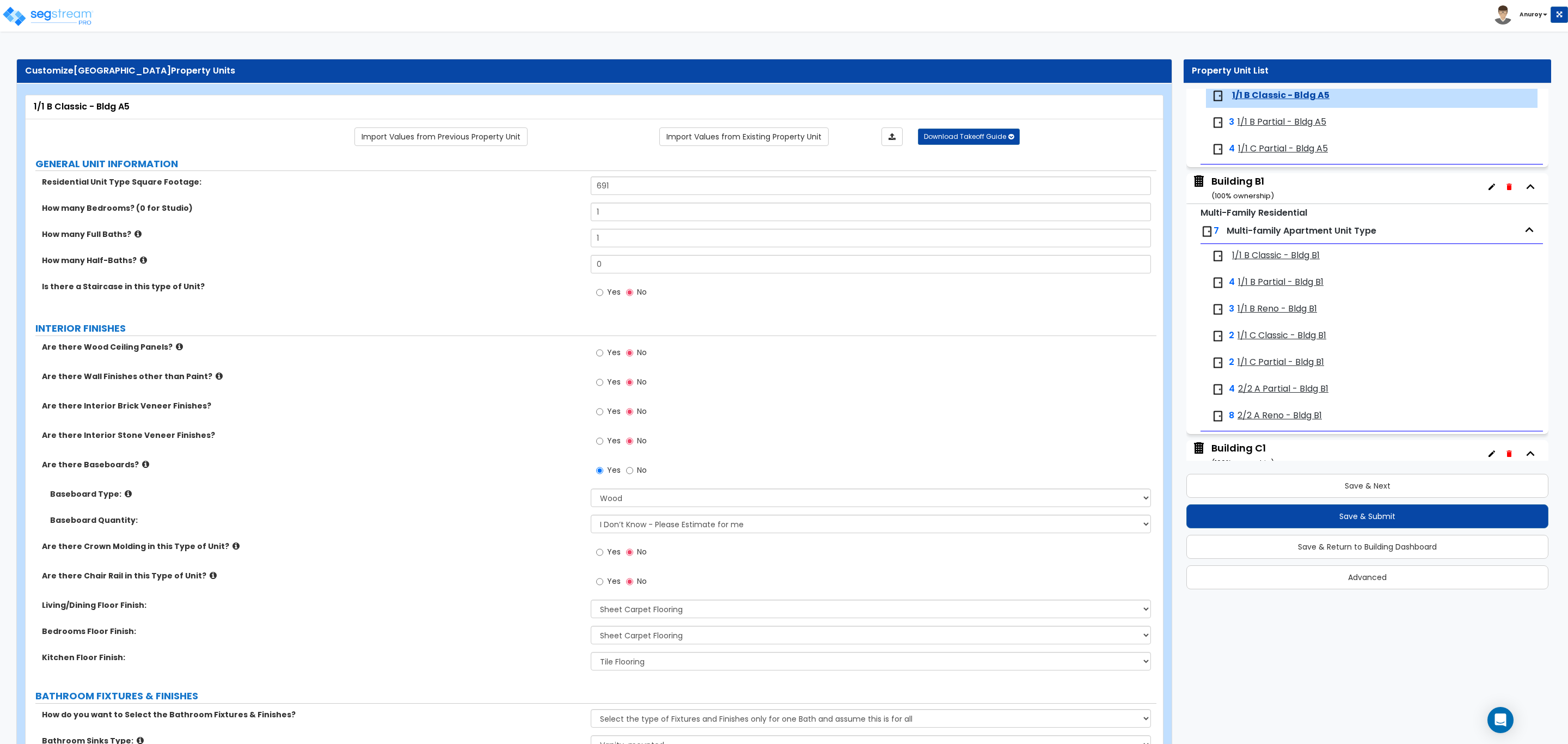
click at [1279, 128] on span "1/1 B Partial - Bldg A5" at bounding box center [1282, 122] width 89 height 13
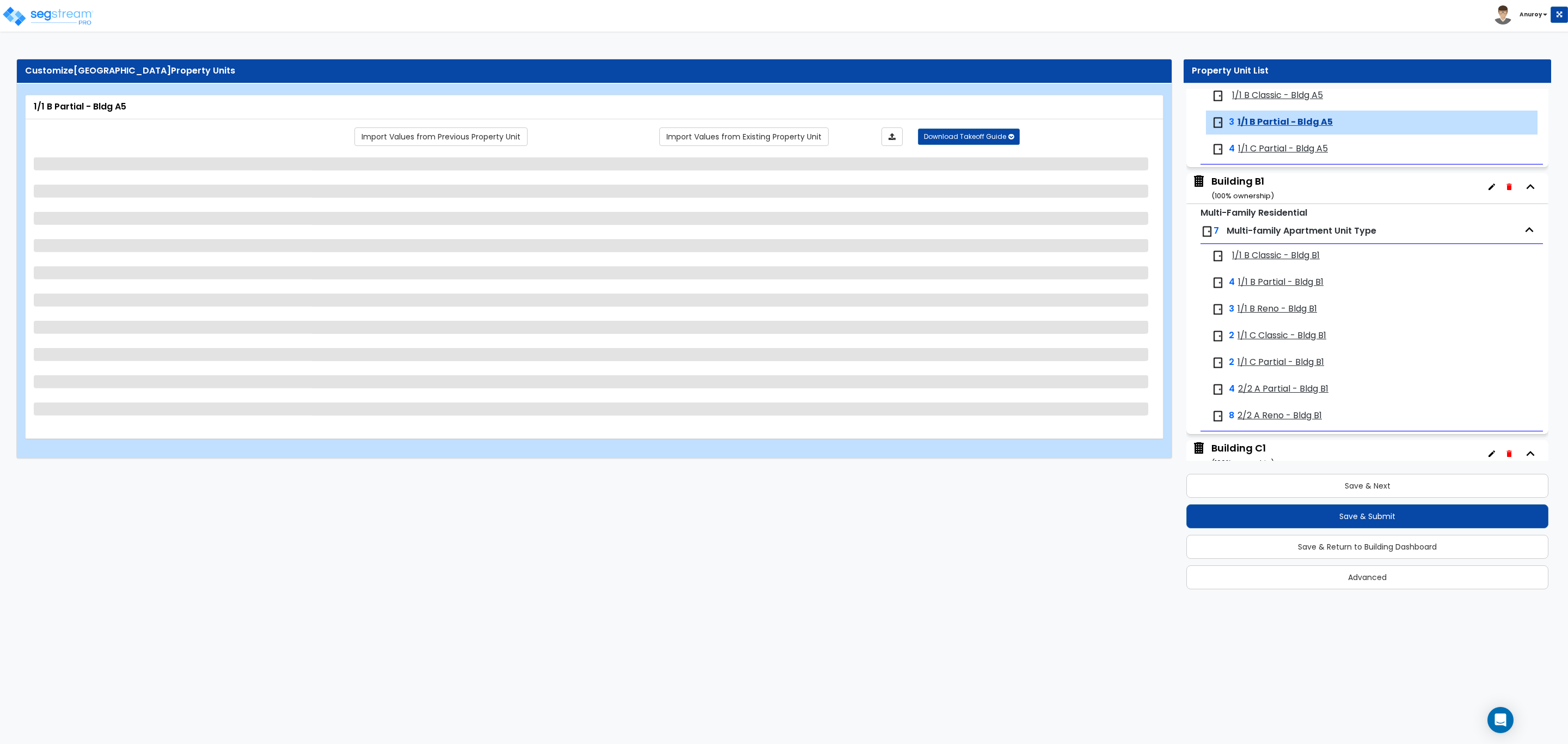
scroll to position [1251, 0]
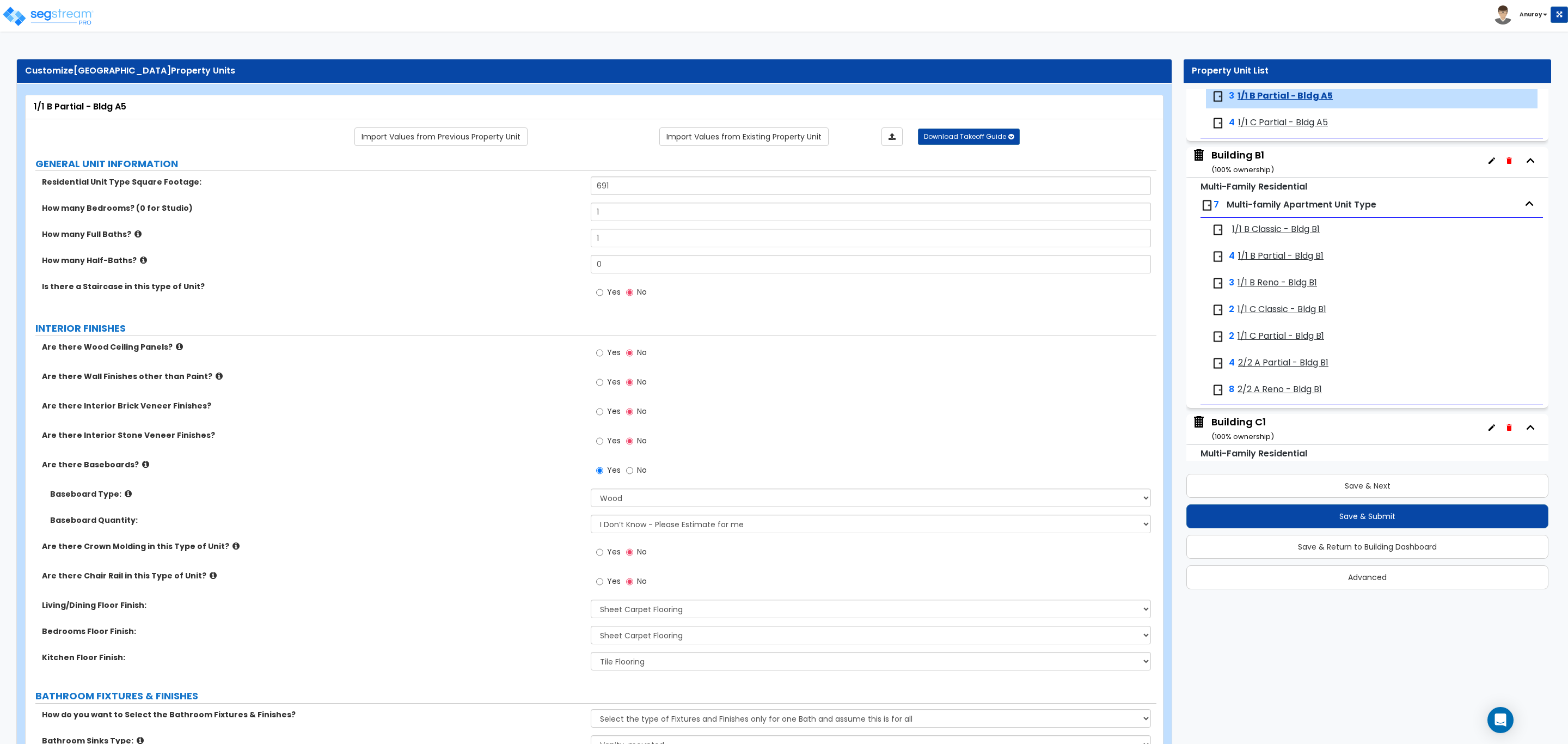
click at [1279, 129] on span "1/1 C Partial - Bldg A5" at bounding box center [1283, 122] width 90 height 13
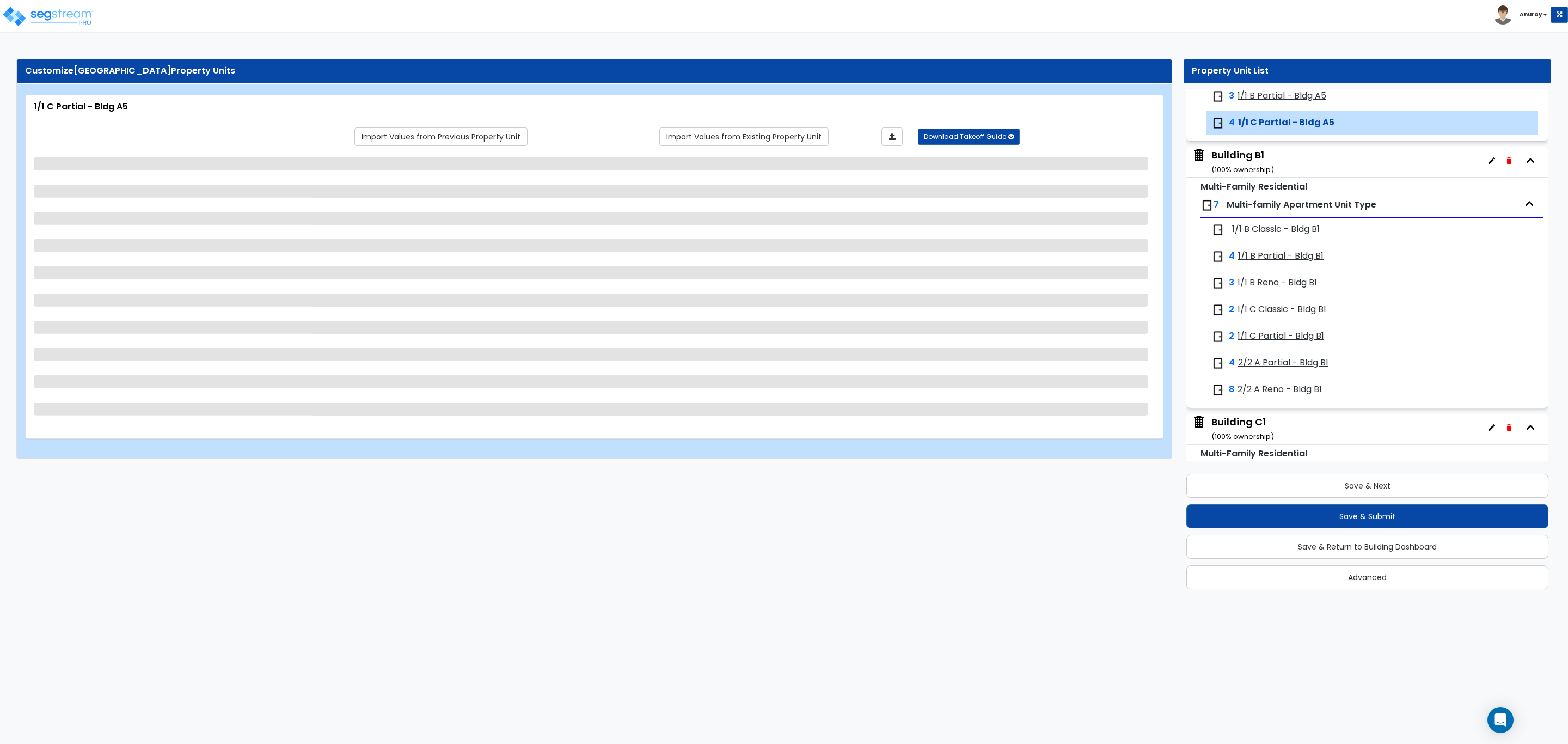
scroll to position [1278, 0]
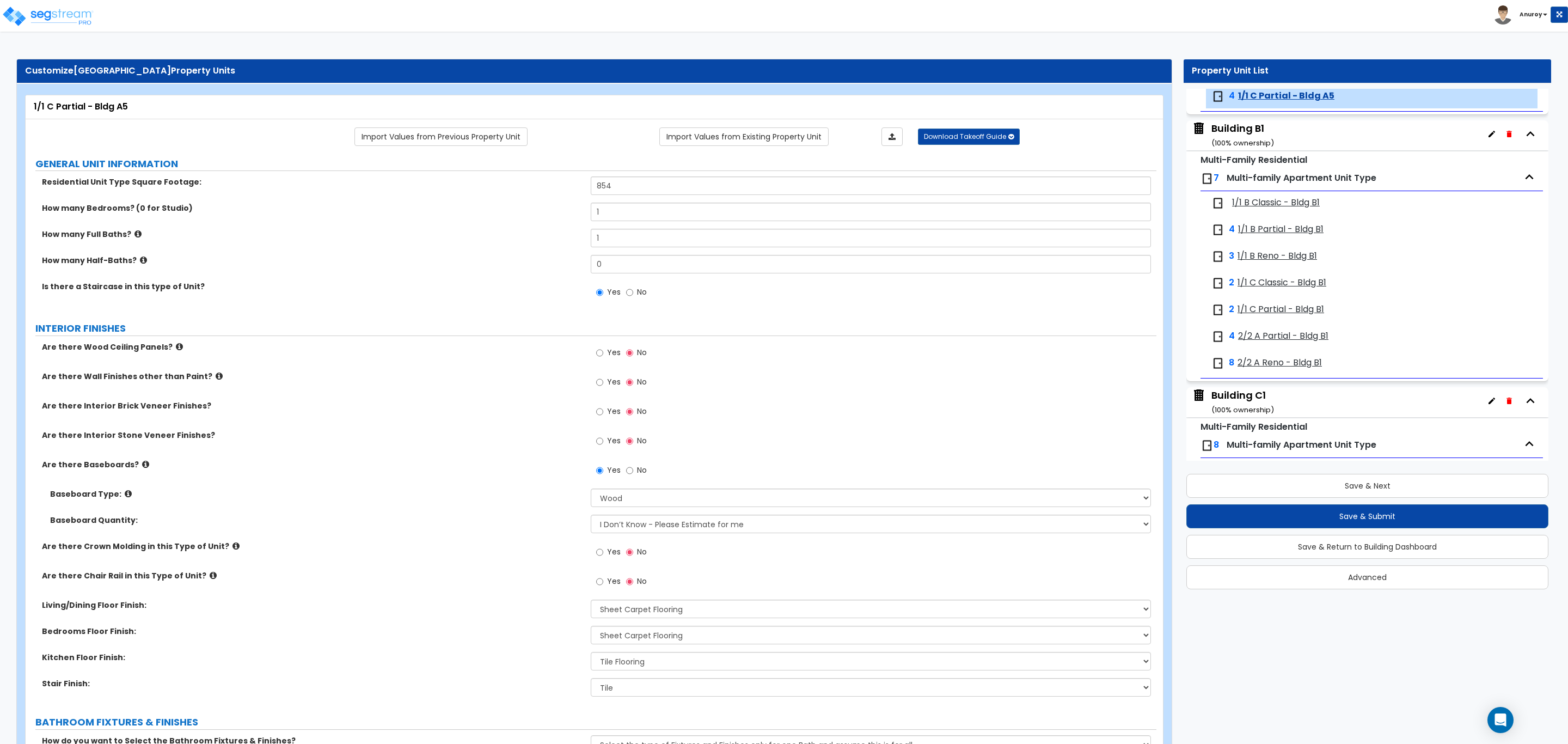
click at [1277, 206] on span "1/1 B Classic - Bldg B1" at bounding box center [1276, 203] width 88 height 13
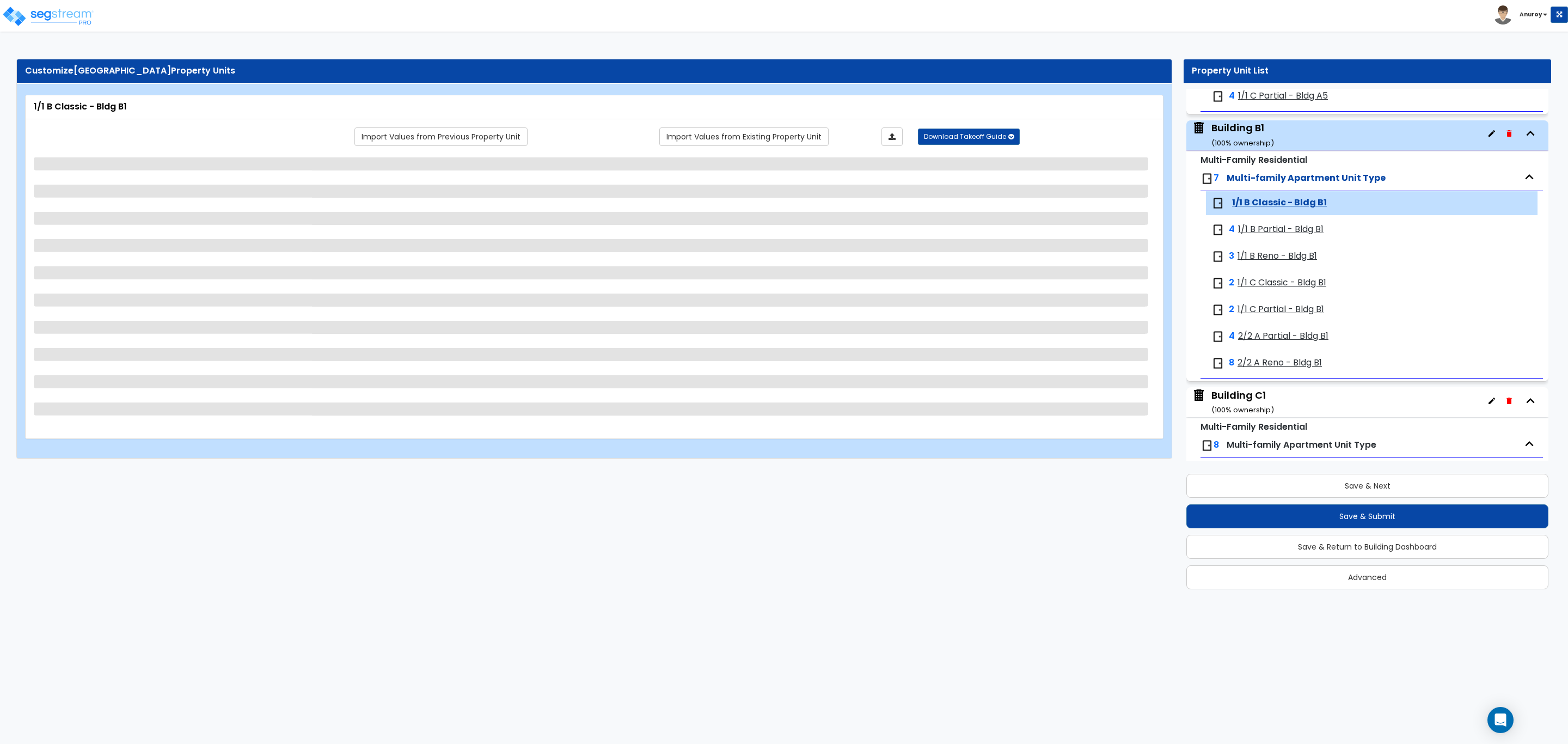
scroll to position [1386, 0]
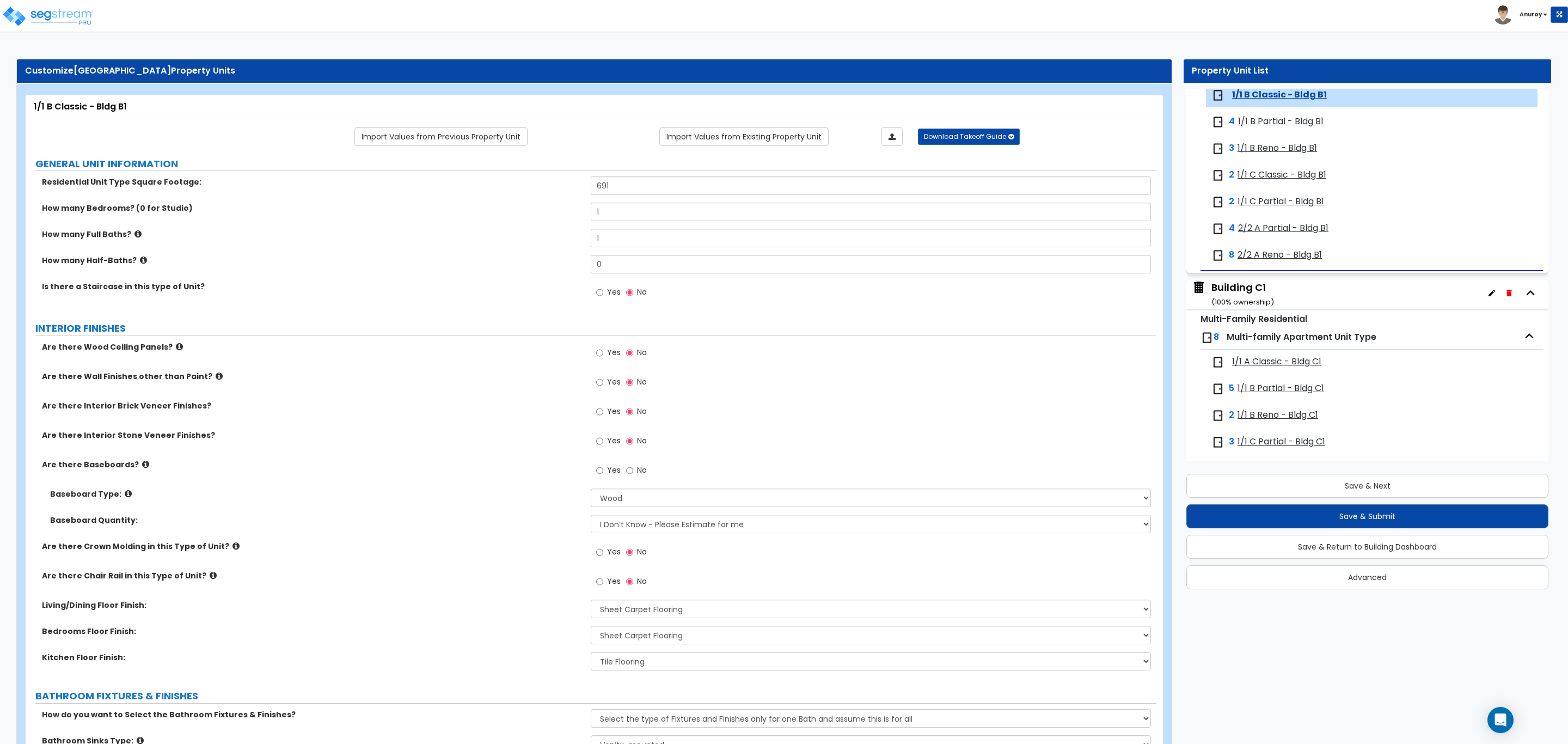
click at [1262, 125] on span "1/1 B Partial - Bldg B1" at bounding box center [1281, 122] width 85 height 13
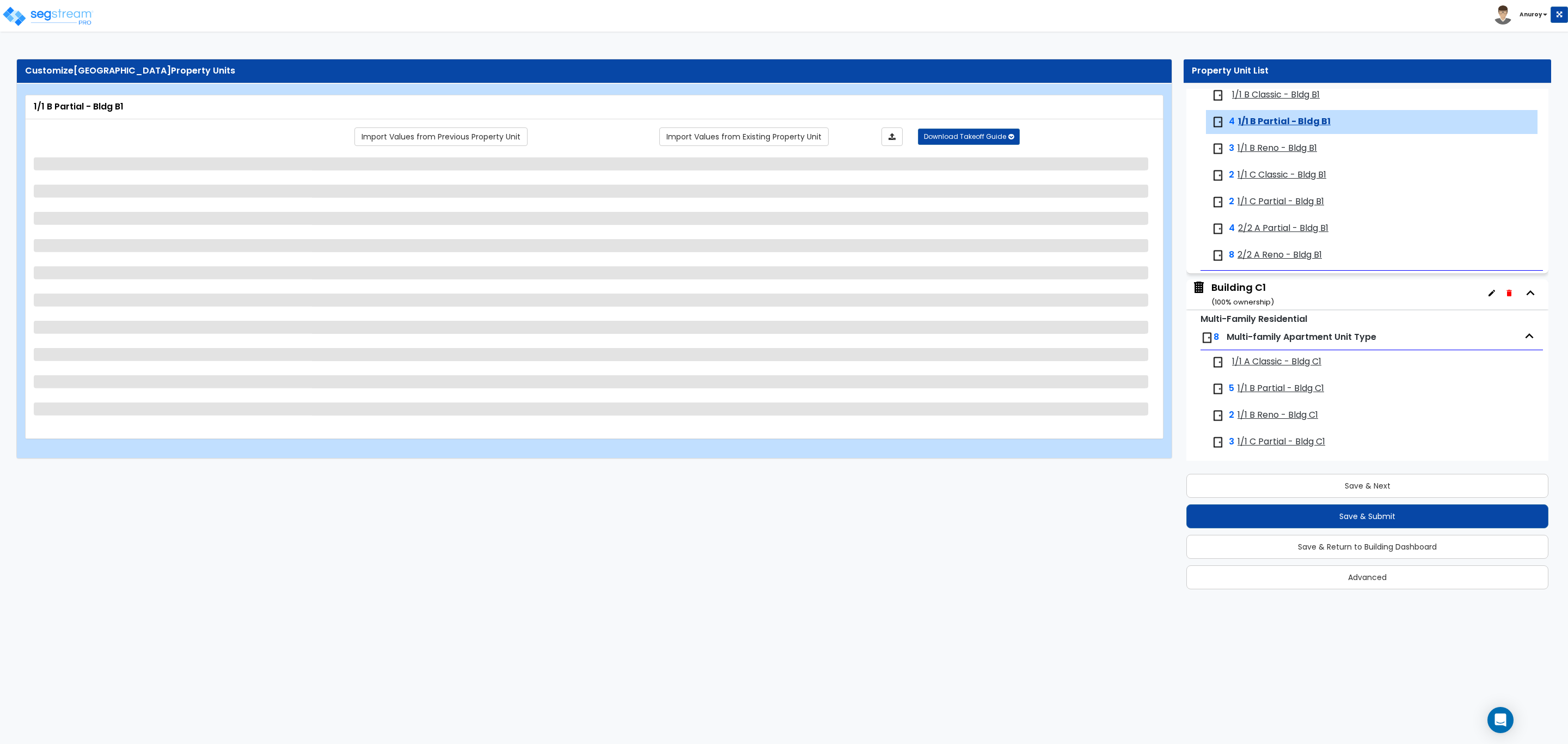
scroll to position [1412, 0]
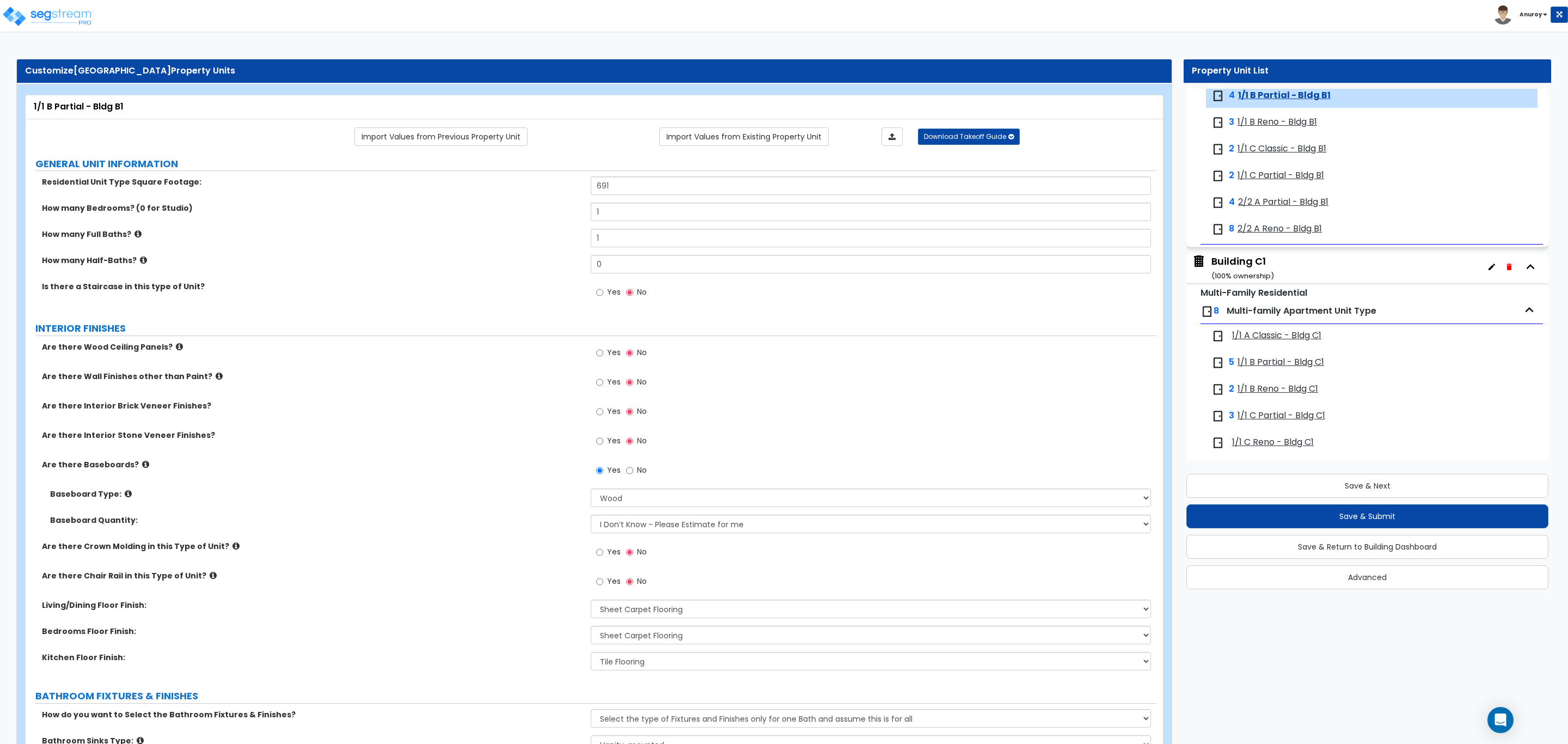
click at [1262, 125] on span "1/1 B Reno - Bldg B1" at bounding box center [1277, 122] width 80 height 13
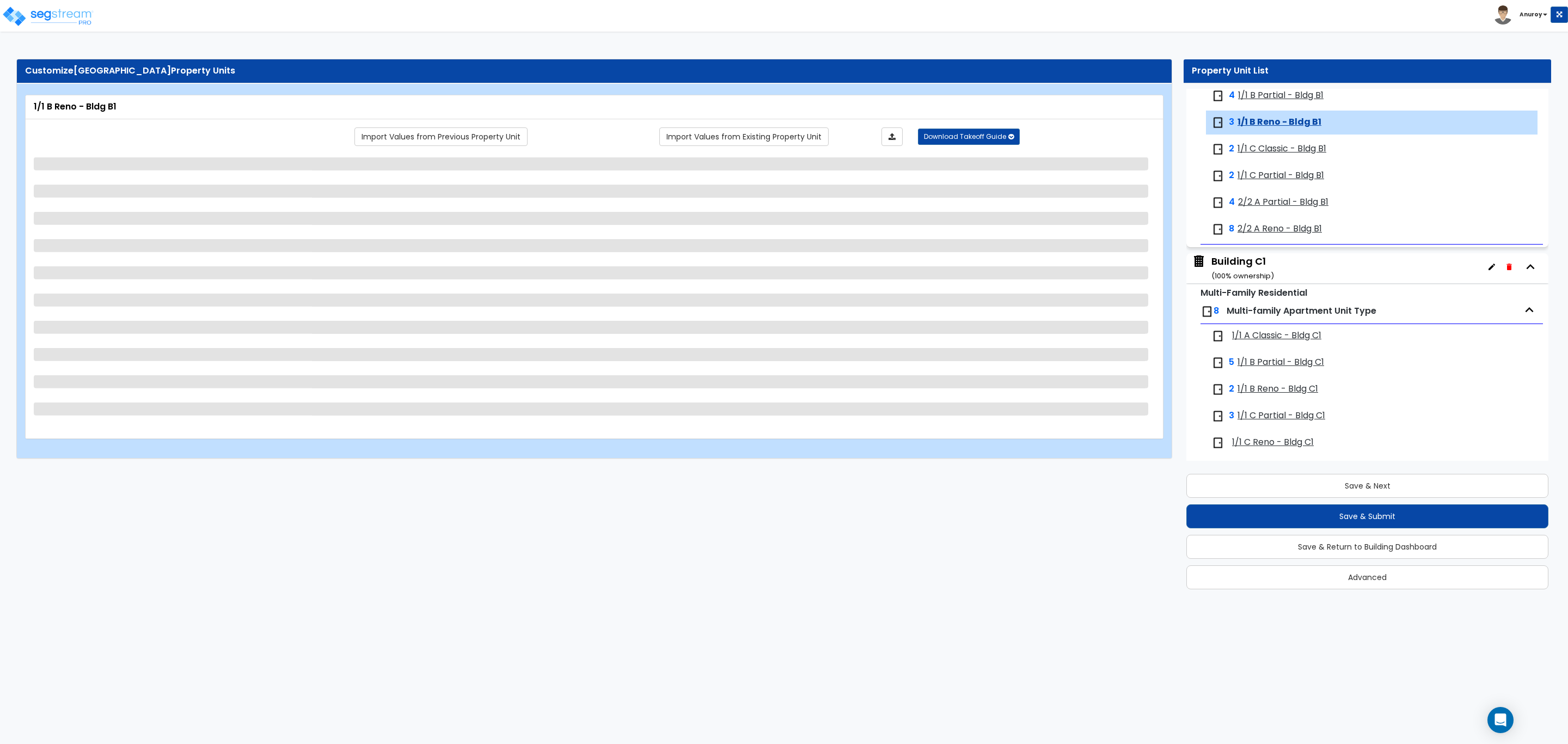
scroll to position [1439, 0]
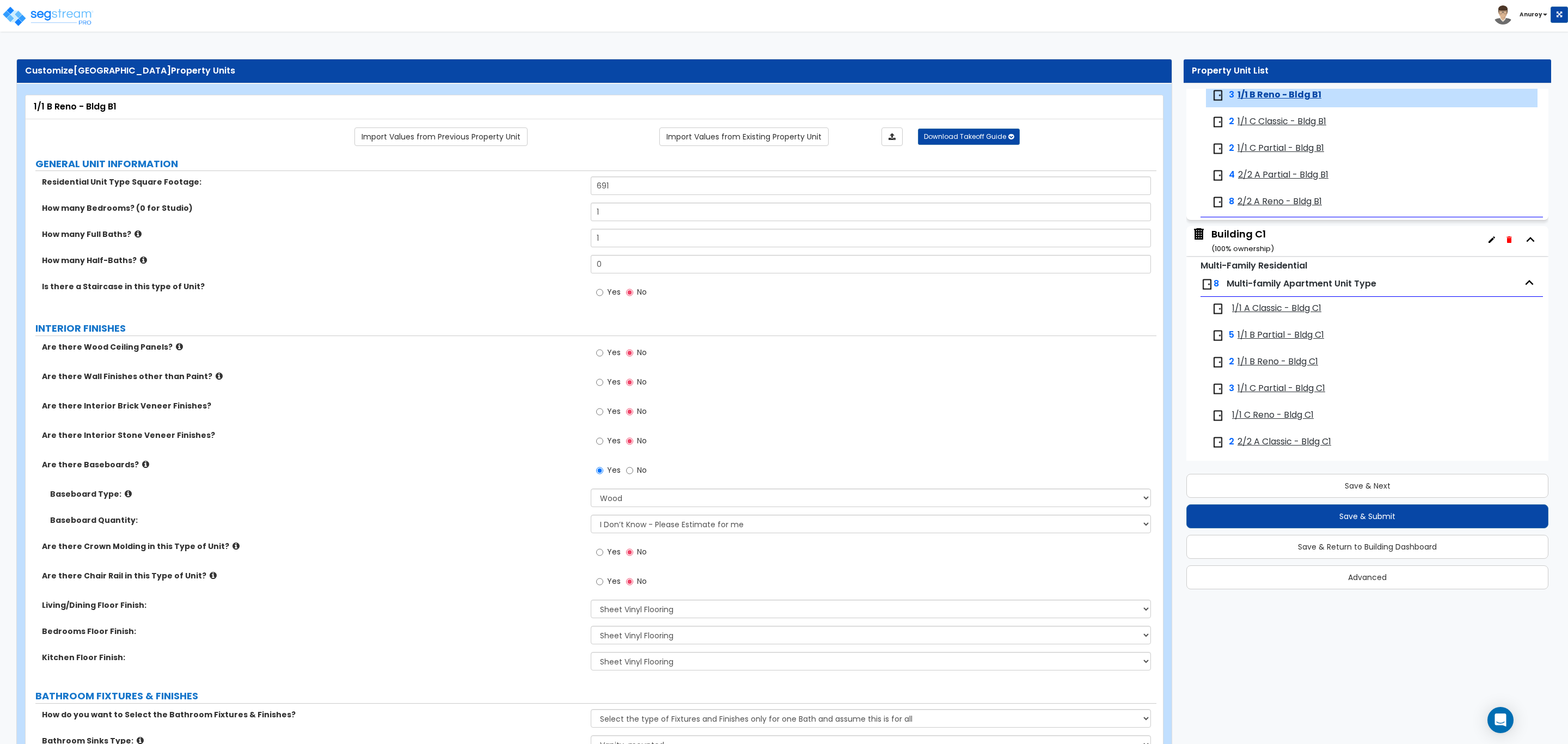
click at [1262, 125] on span "1/1 C Classic - Bldg B1" at bounding box center [1282, 122] width 89 height 13
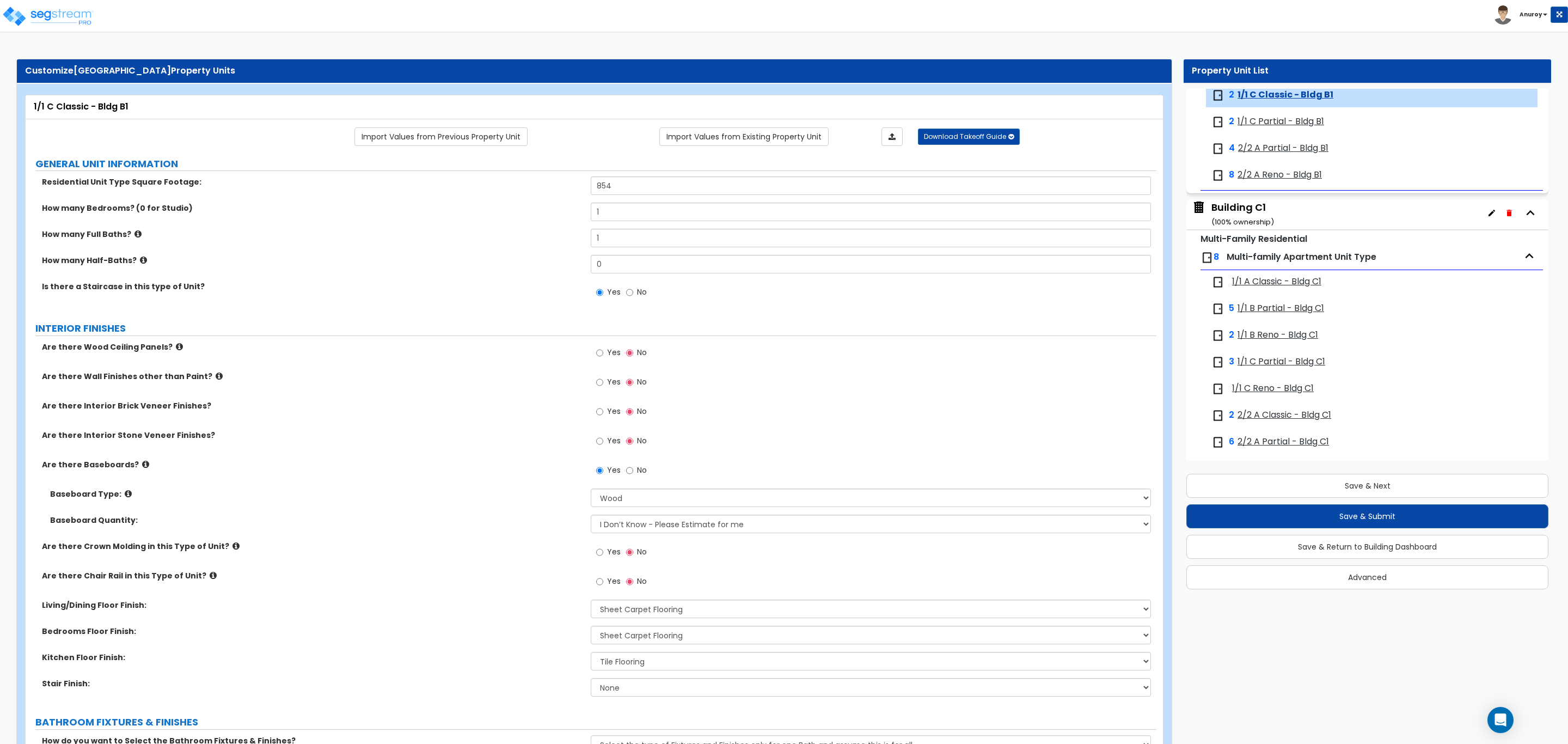
click at [1262, 125] on span "1/1 C Partial - Bldg B1" at bounding box center [1281, 122] width 86 height 13
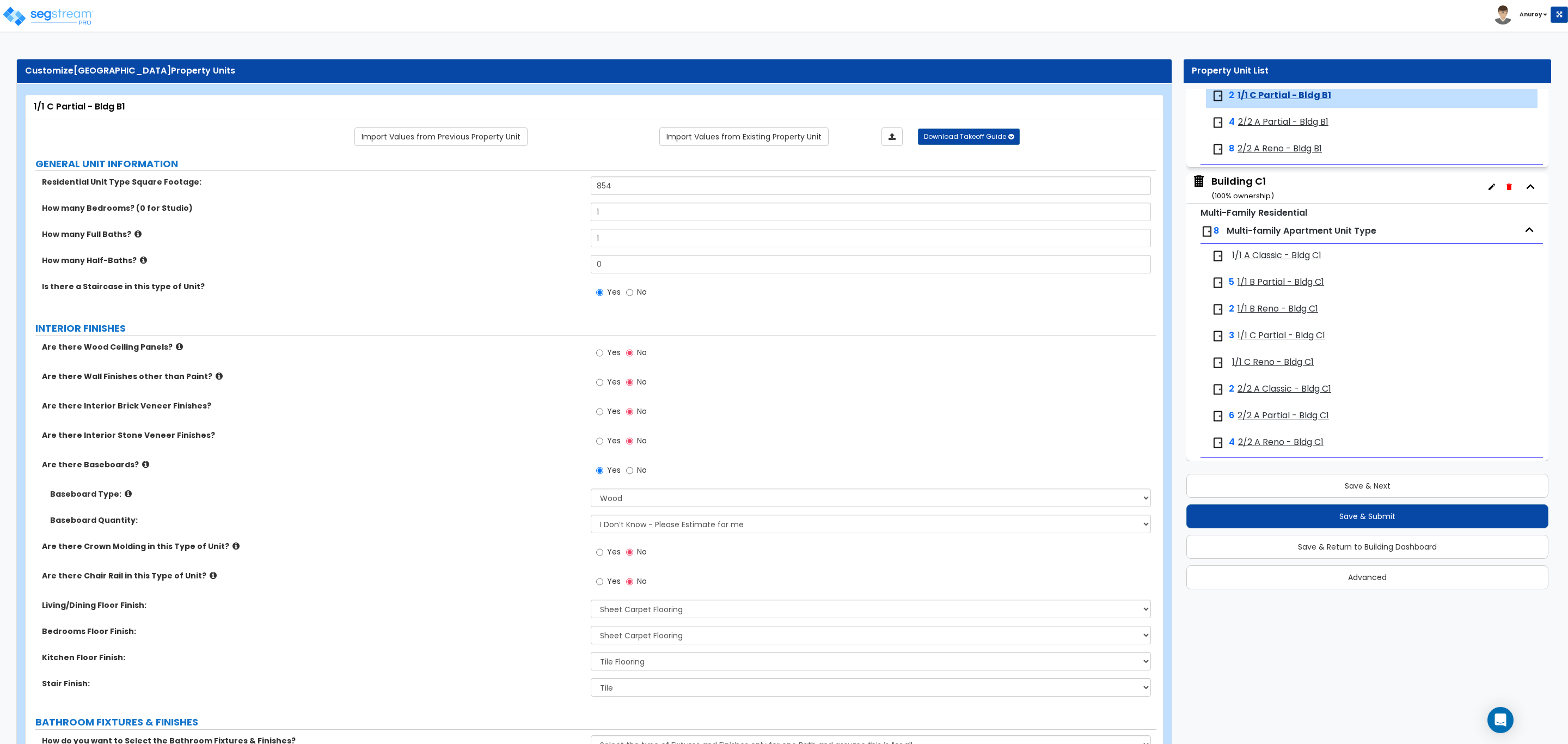
click at [1262, 125] on span "2/2 A Partial - Bldg B1" at bounding box center [1283, 122] width 90 height 13
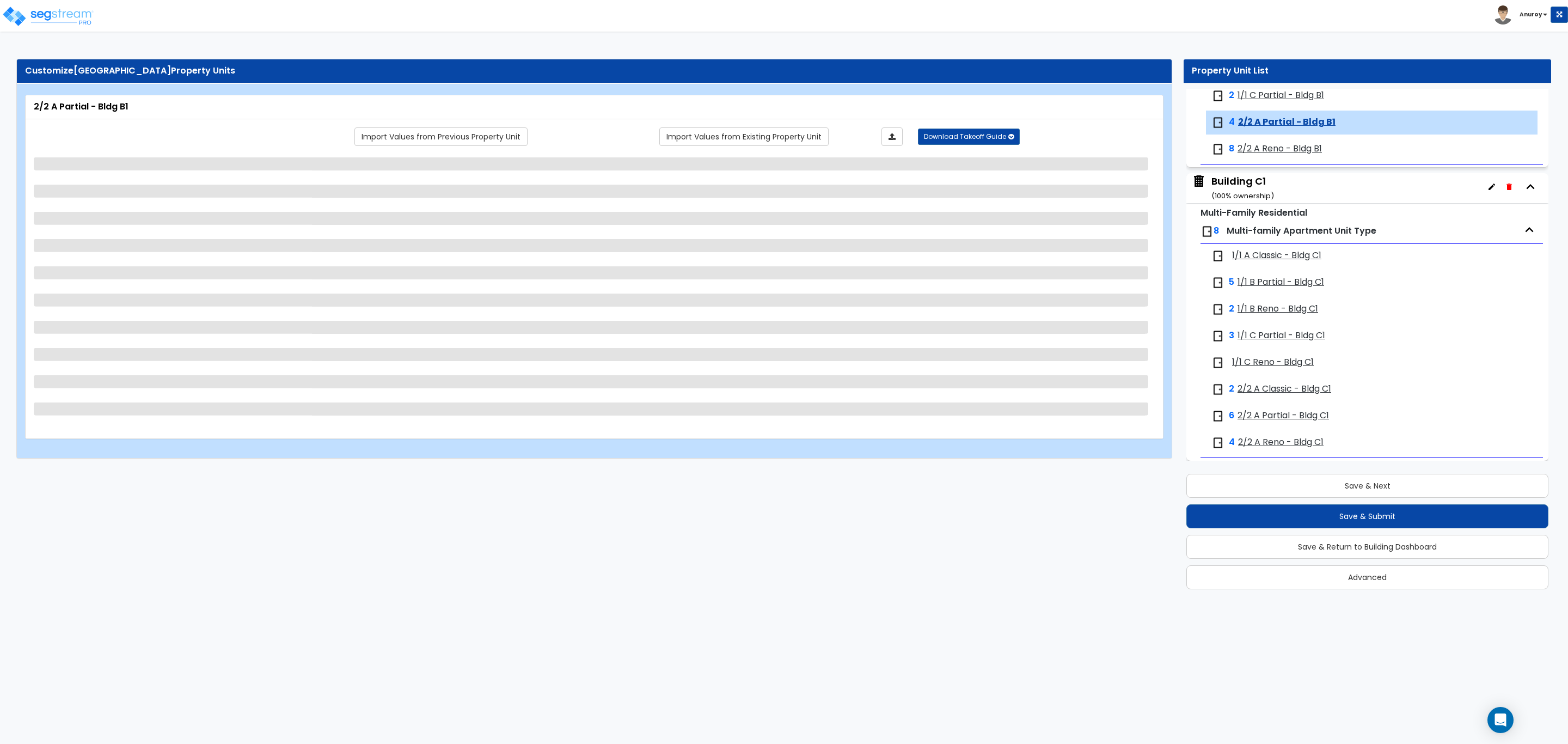
scroll to position [1520, 0]
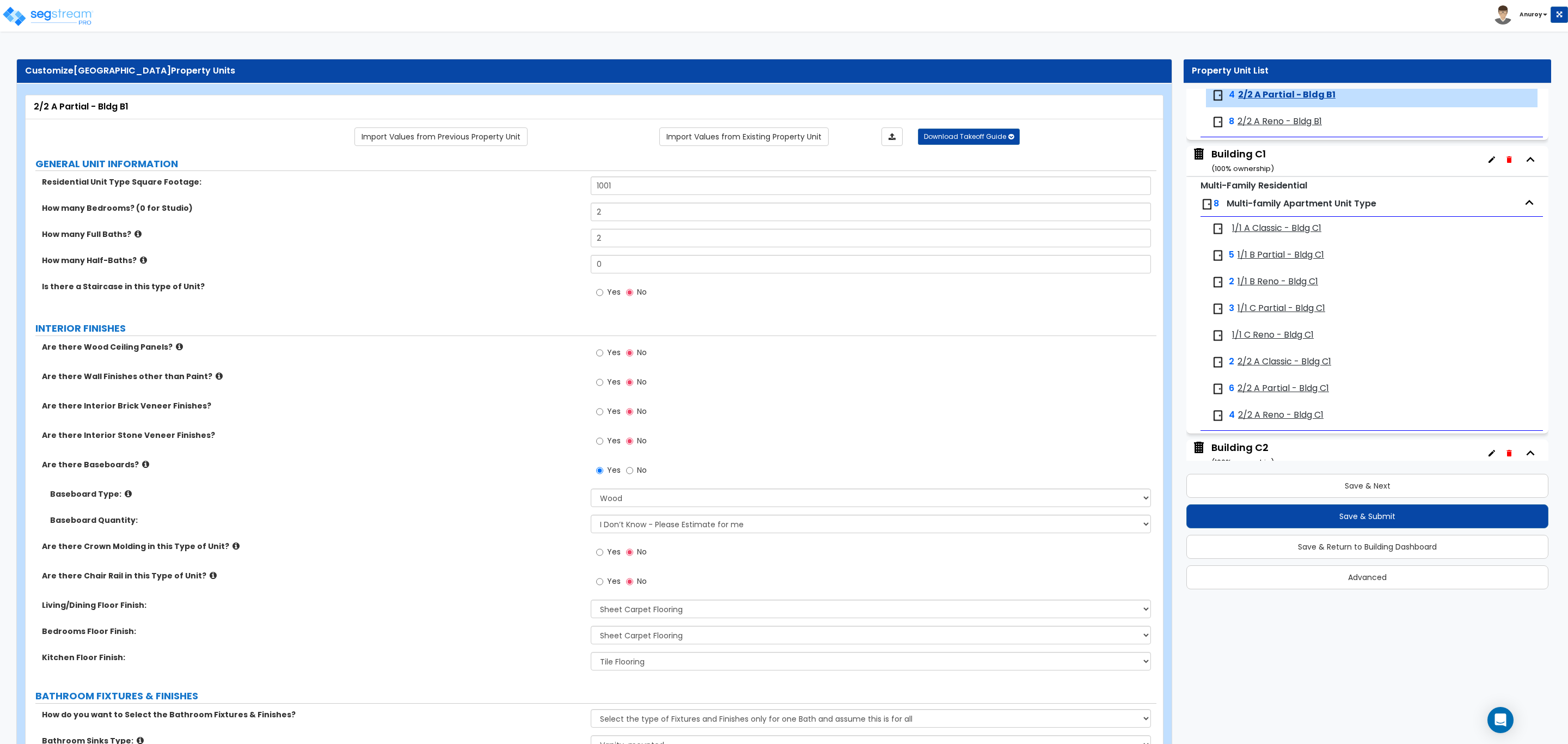
click at [1262, 125] on span "2/2 A Reno - Bldg B1" at bounding box center [1279, 122] width 85 height 13
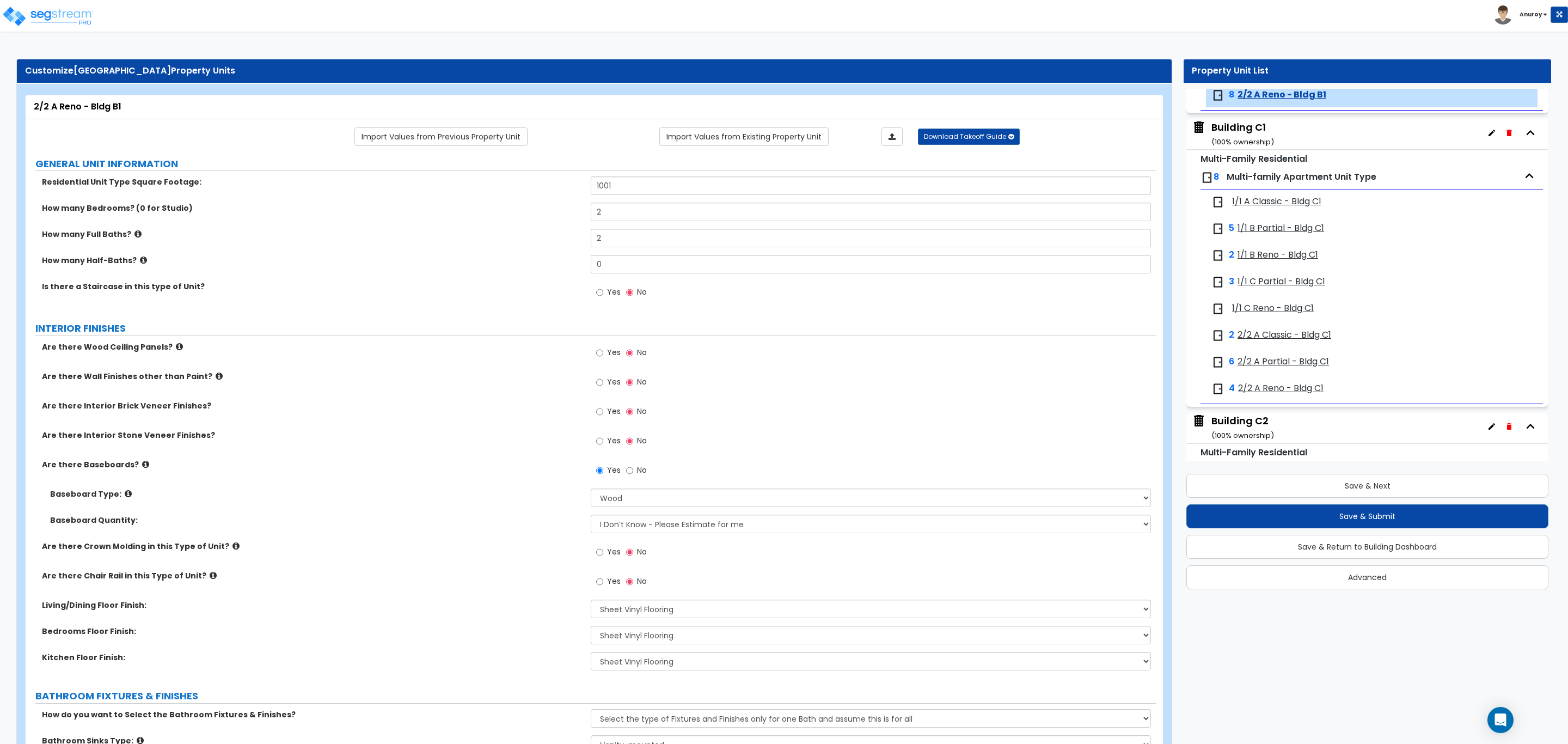
click at [1266, 206] on span "1/1 A Classic - Bldg C1" at bounding box center [1276, 202] width 89 height 13
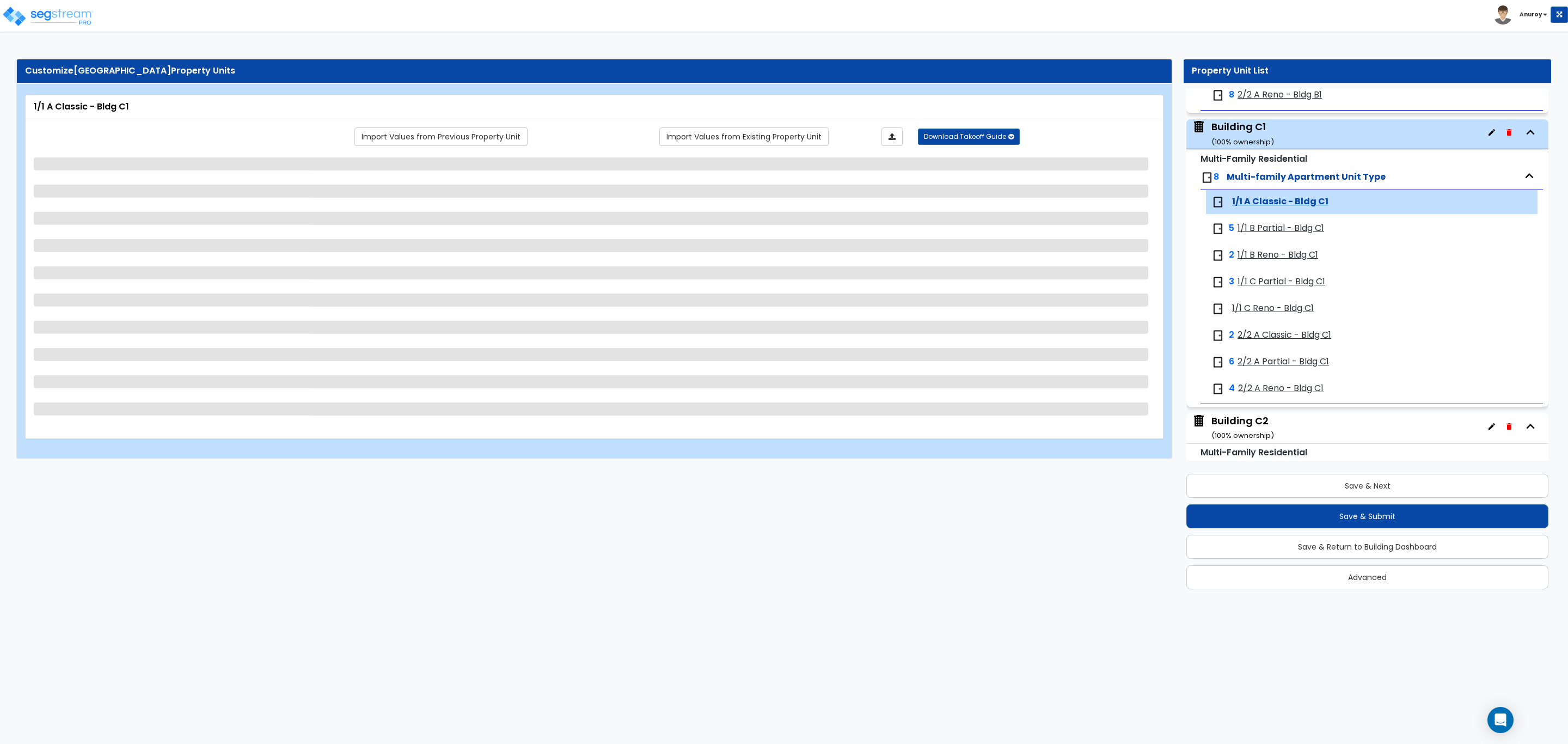
scroll to position [1654, 0]
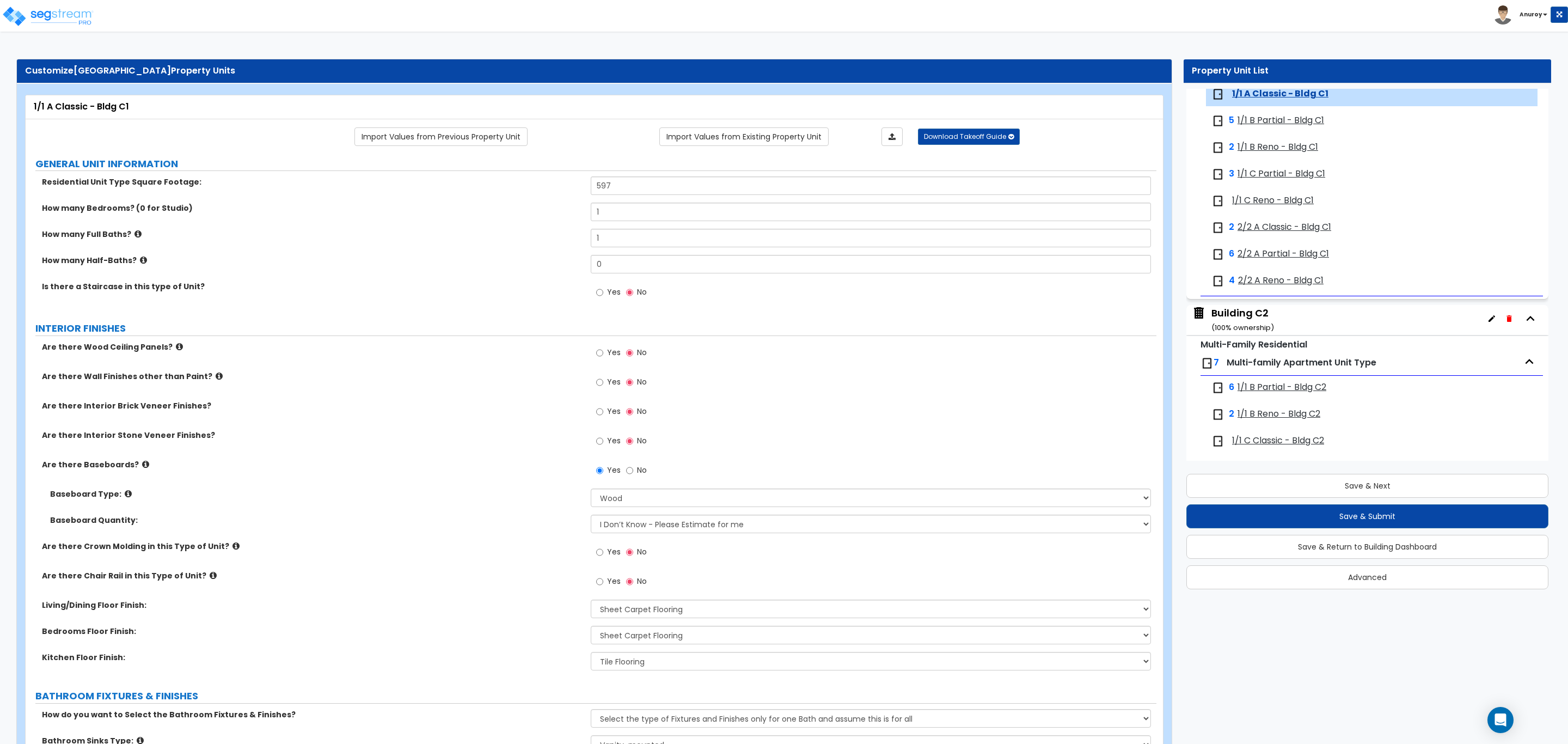
click at [1265, 121] on span "1/1 B Partial - Bldg C1" at bounding box center [1281, 121] width 86 height 13
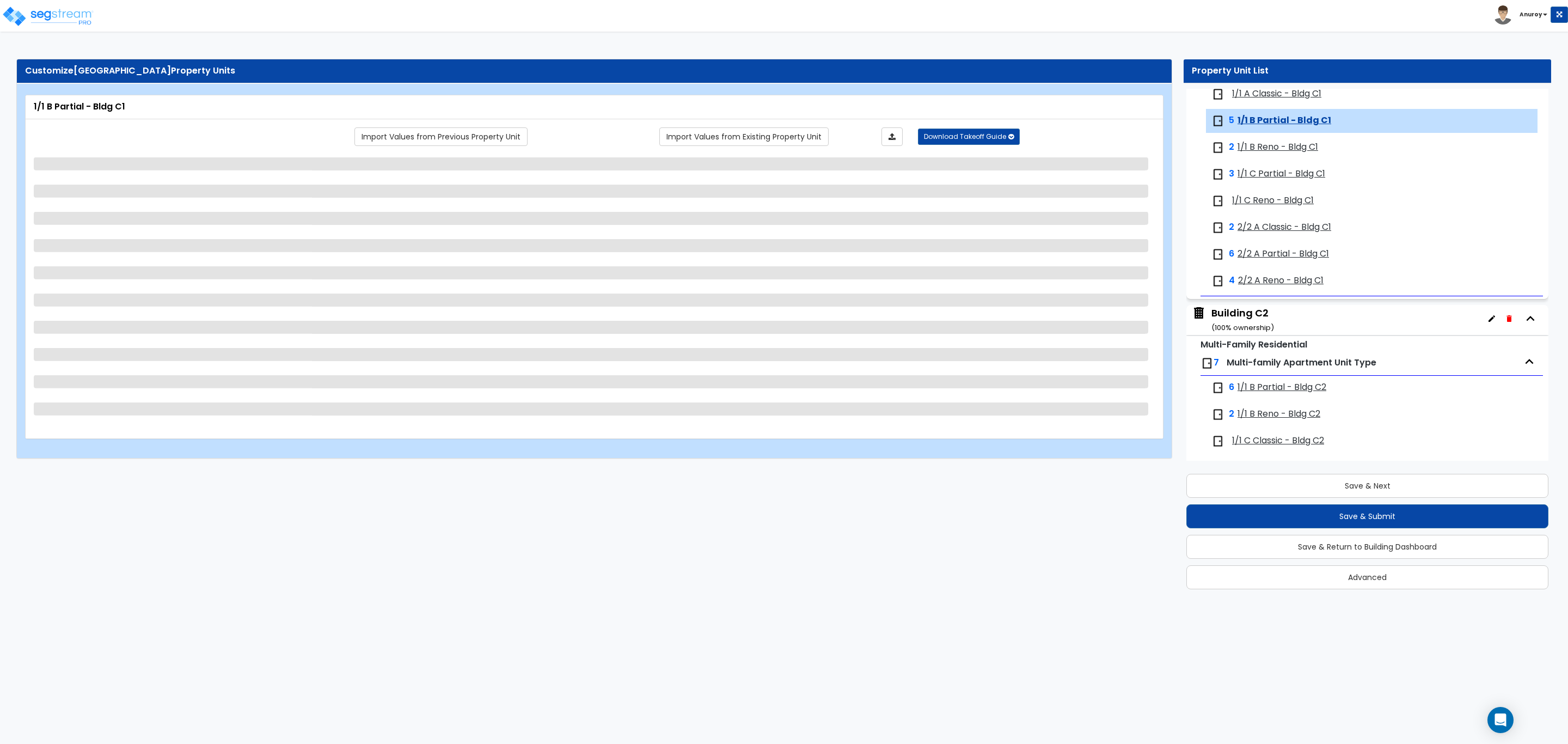
scroll to position [1680, 0]
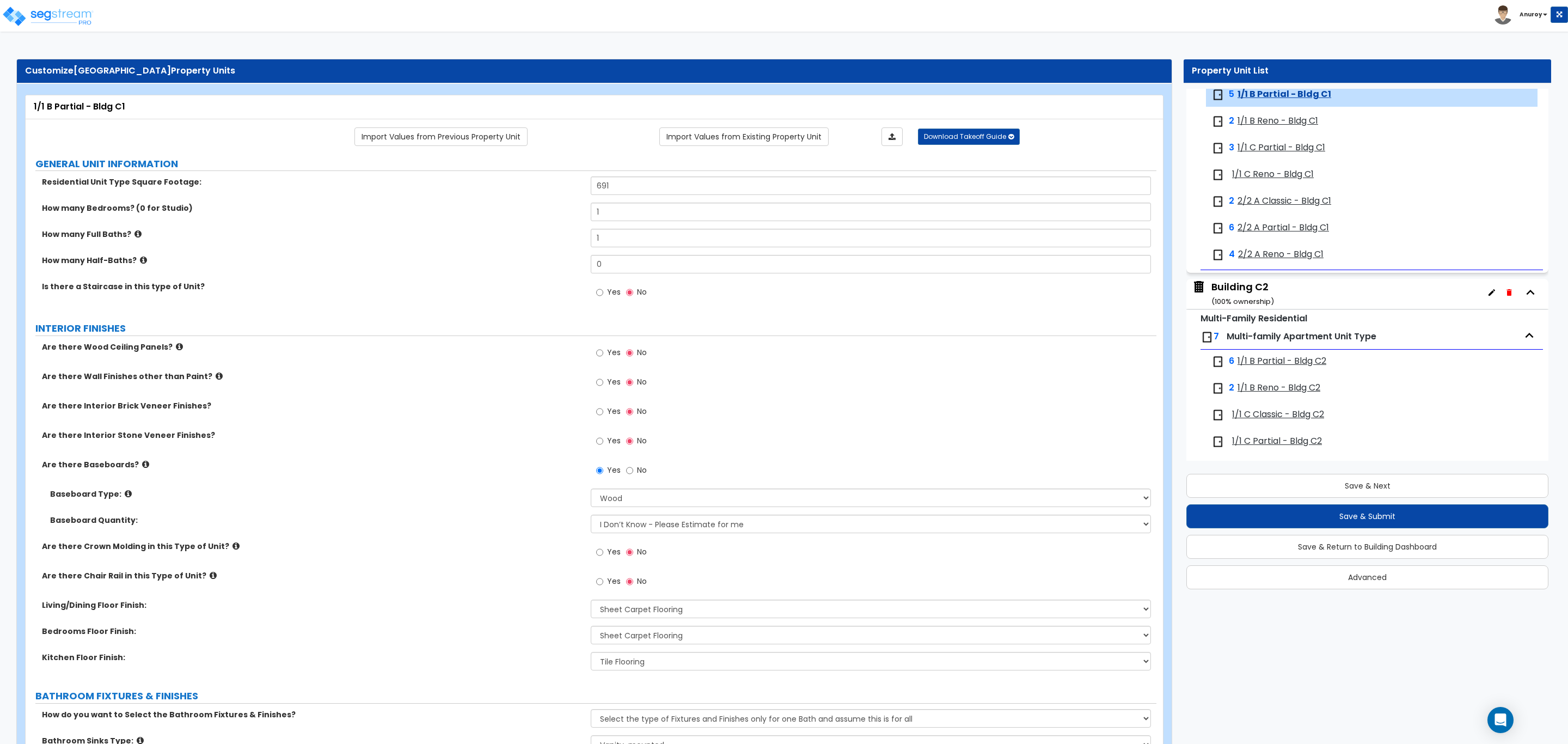
click at [1270, 125] on span "1/1 B Reno - Bldg C1" at bounding box center [1278, 121] width 80 height 13
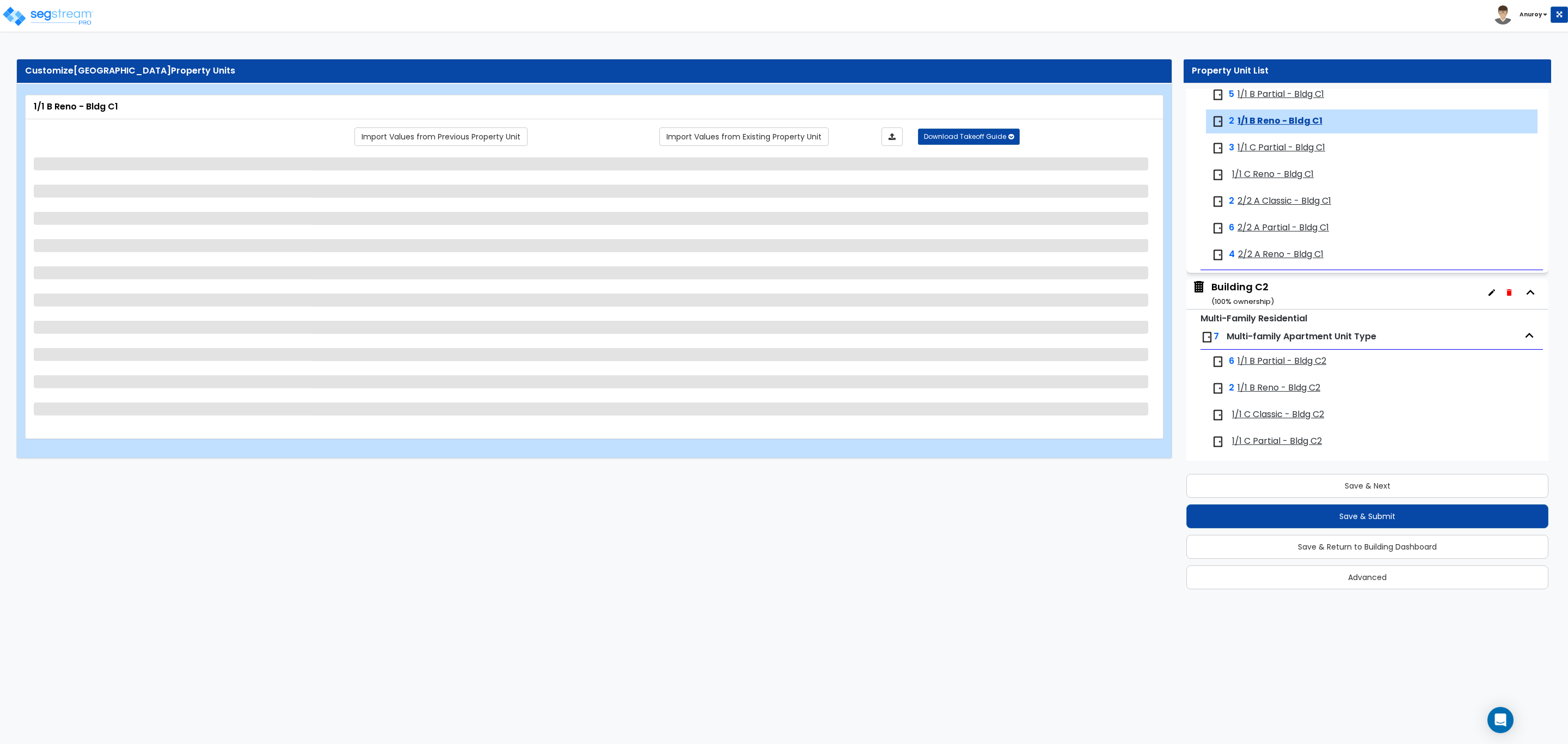
scroll to position [1707, 0]
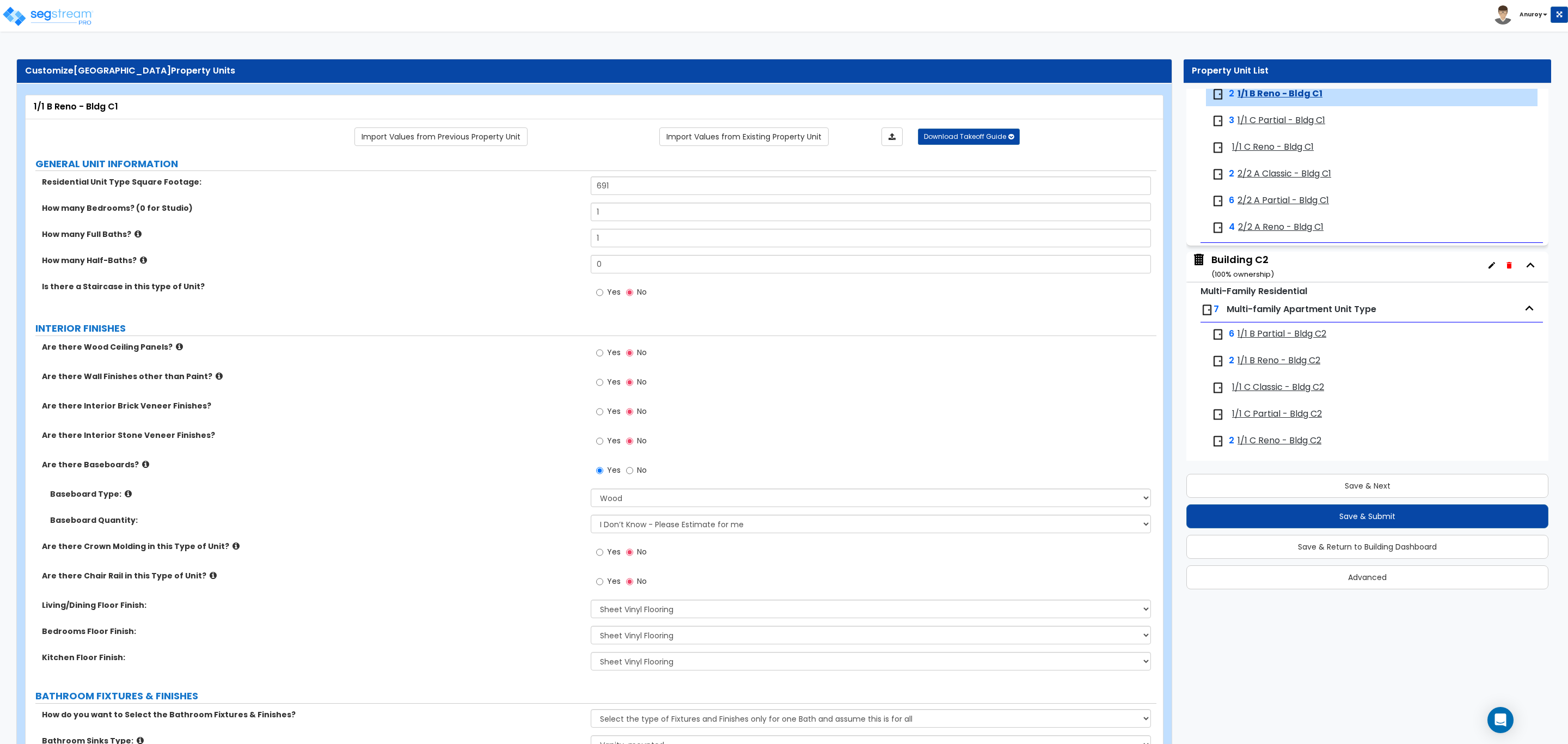
click at [1275, 125] on span "1/1 C Partial - Bldg C1" at bounding box center [1281, 121] width 88 height 13
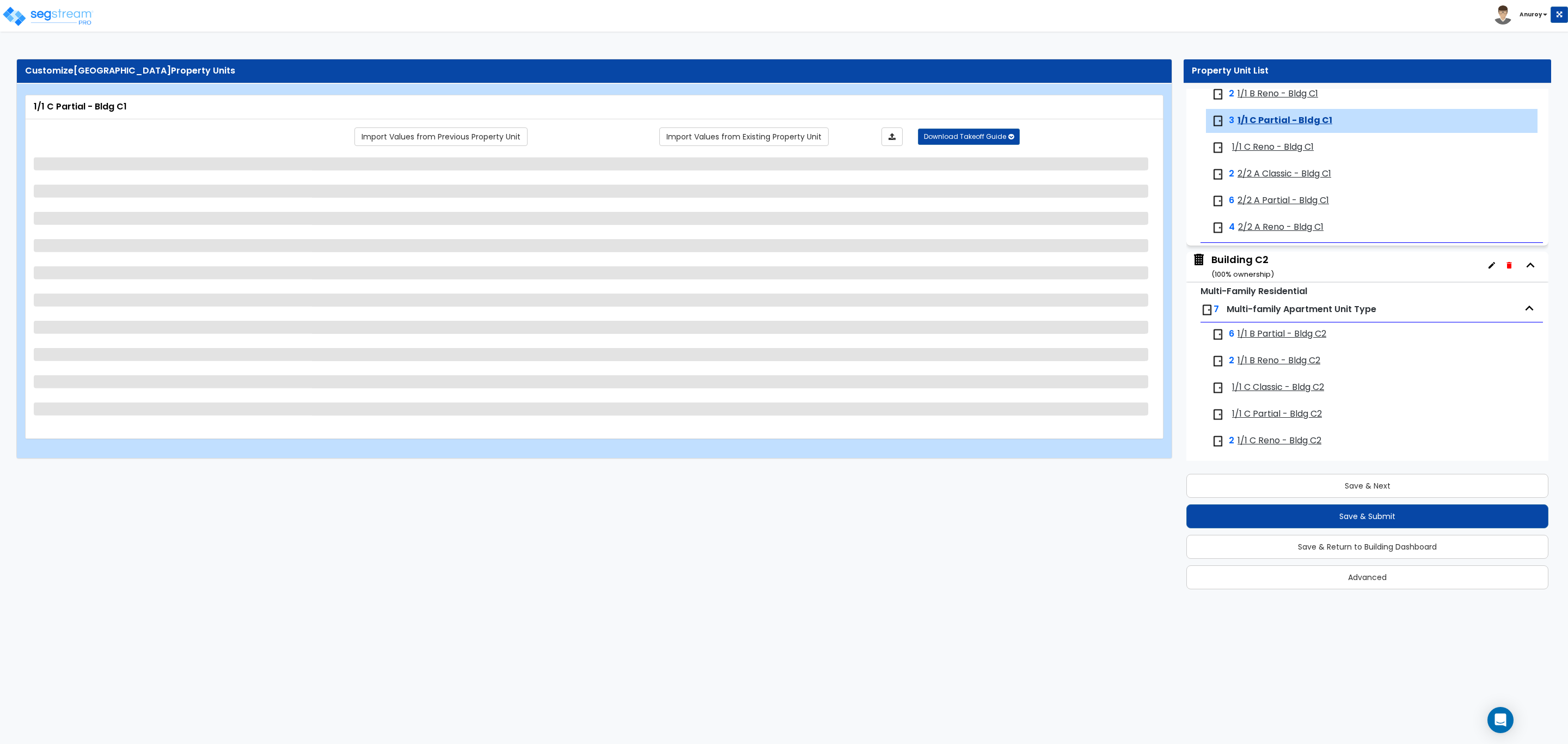
scroll to position [1734, 0]
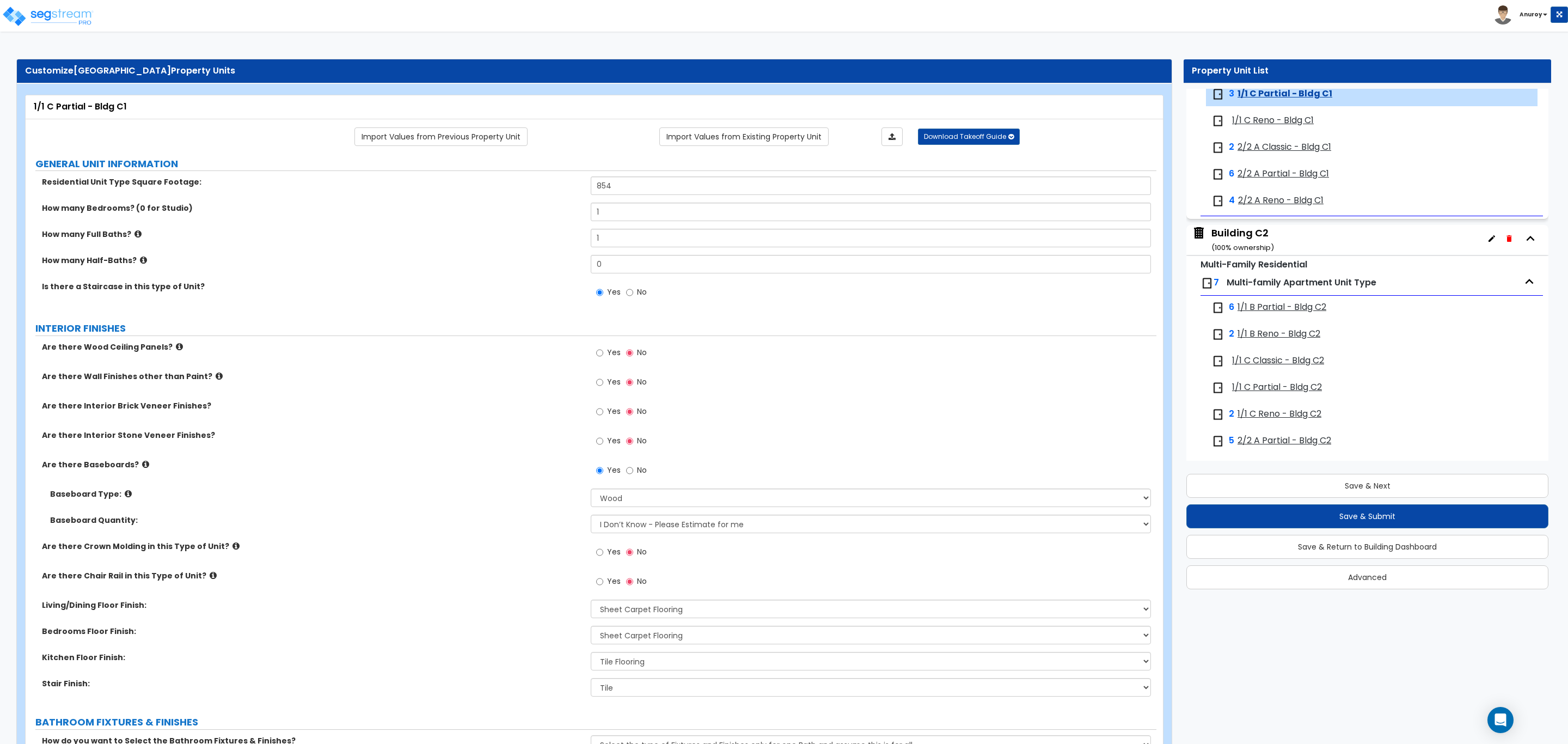
click at [1284, 124] on span "1/1 C Reno - Bldg C1" at bounding box center [1273, 121] width 82 height 13
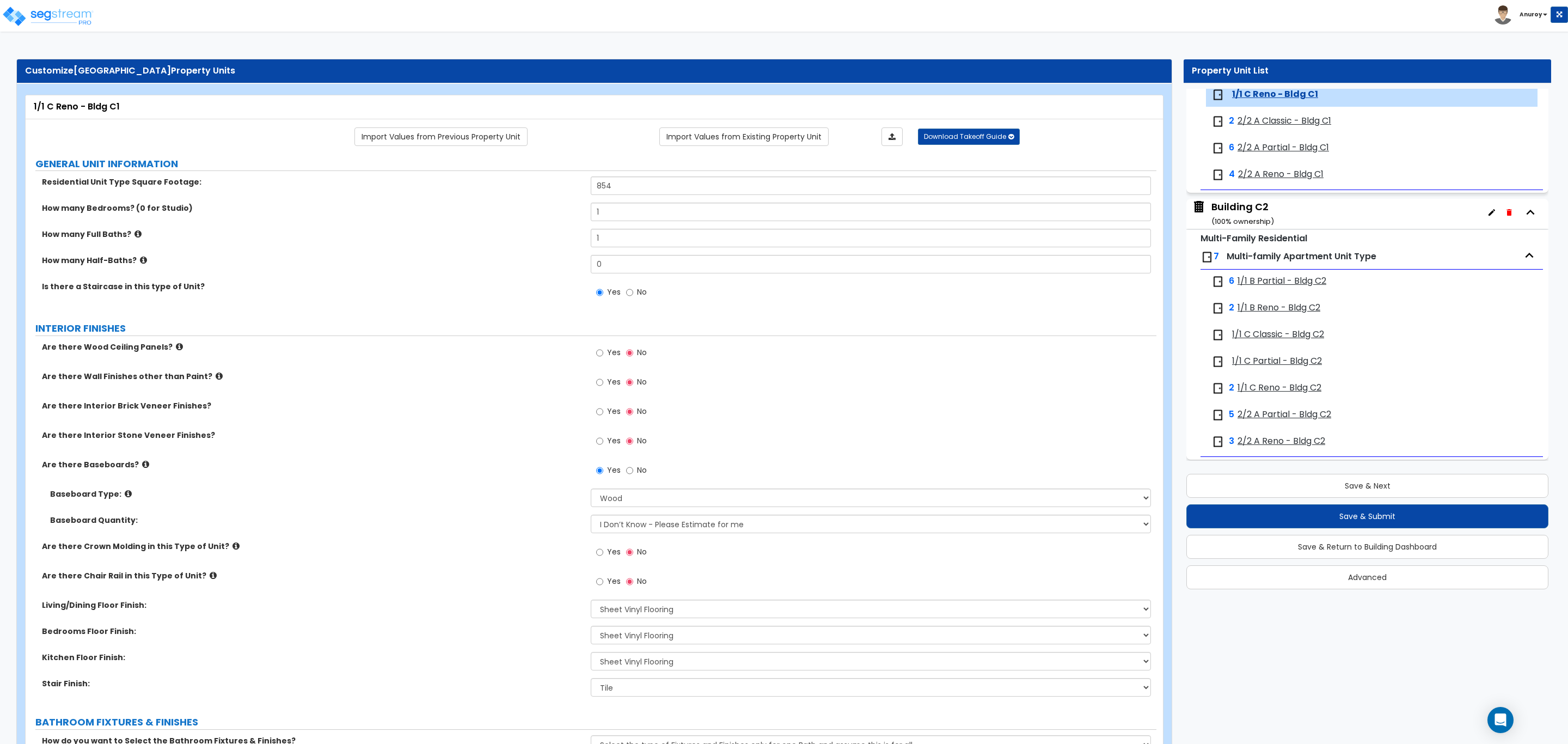
click at [1284, 124] on span "2/2 A Classic - Bldg C1" at bounding box center [1284, 121] width 94 height 13
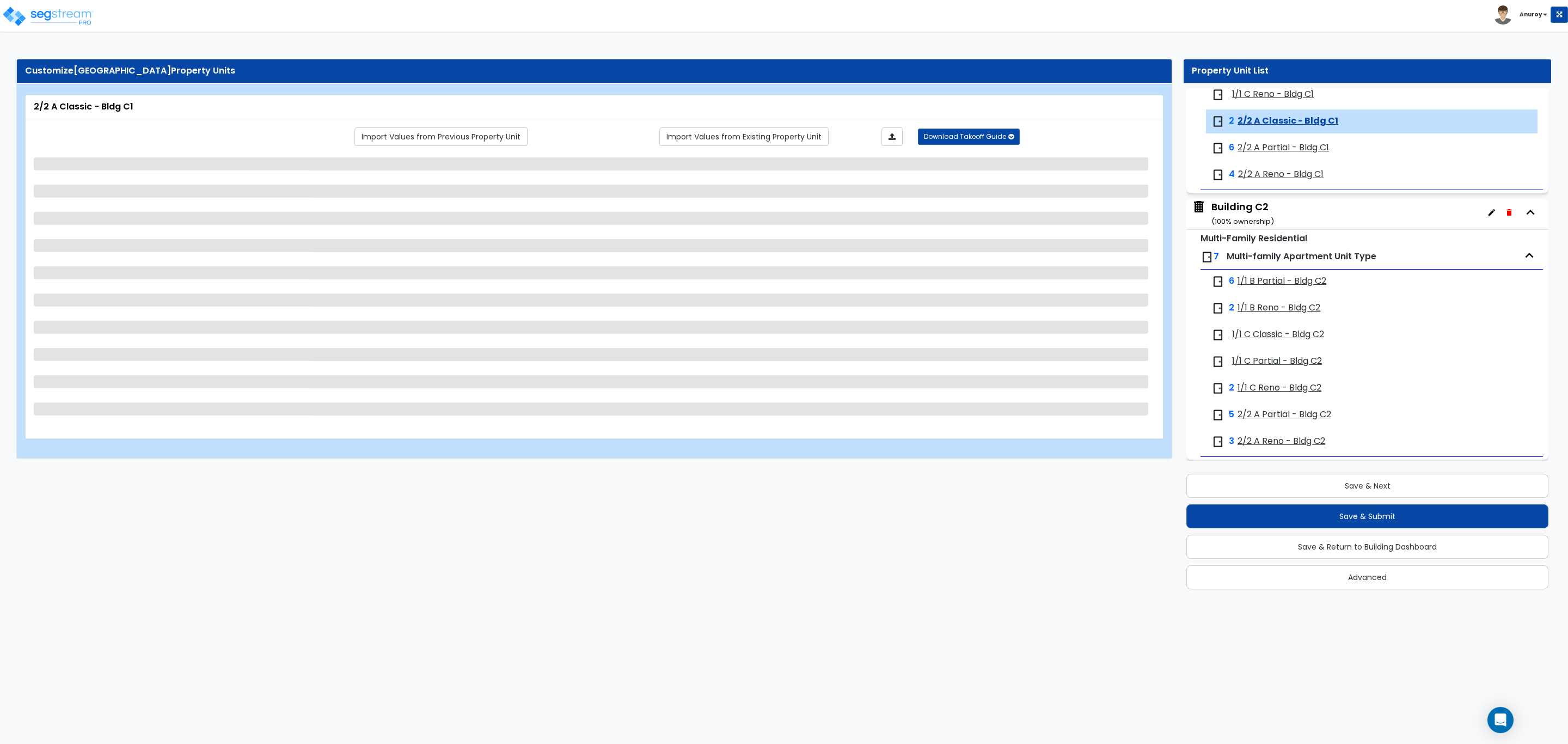
scroll to position [1788, 0]
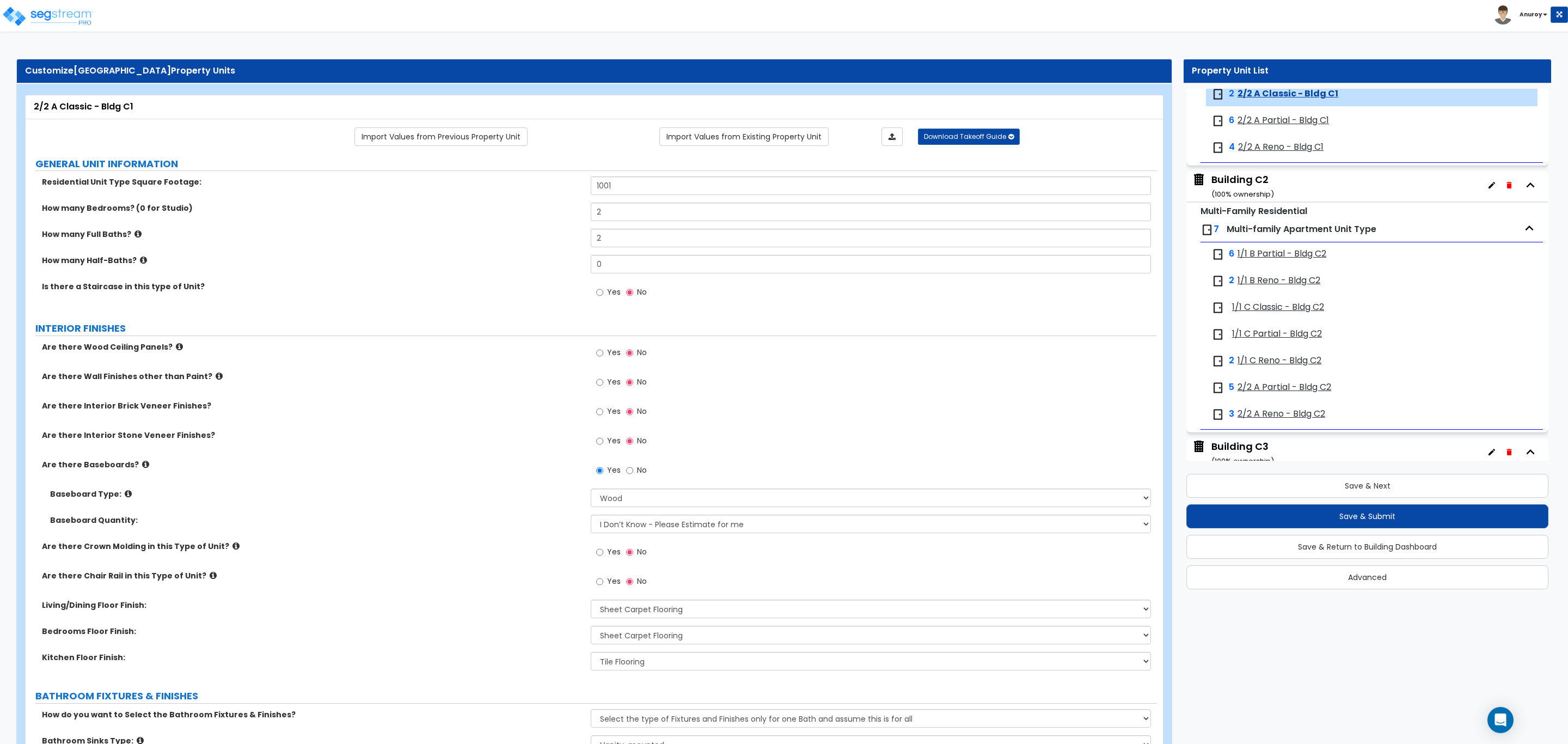
click at [1284, 124] on span "2/2 A Partial - Bldg C1" at bounding box center [1283, 121] width 91 height 13
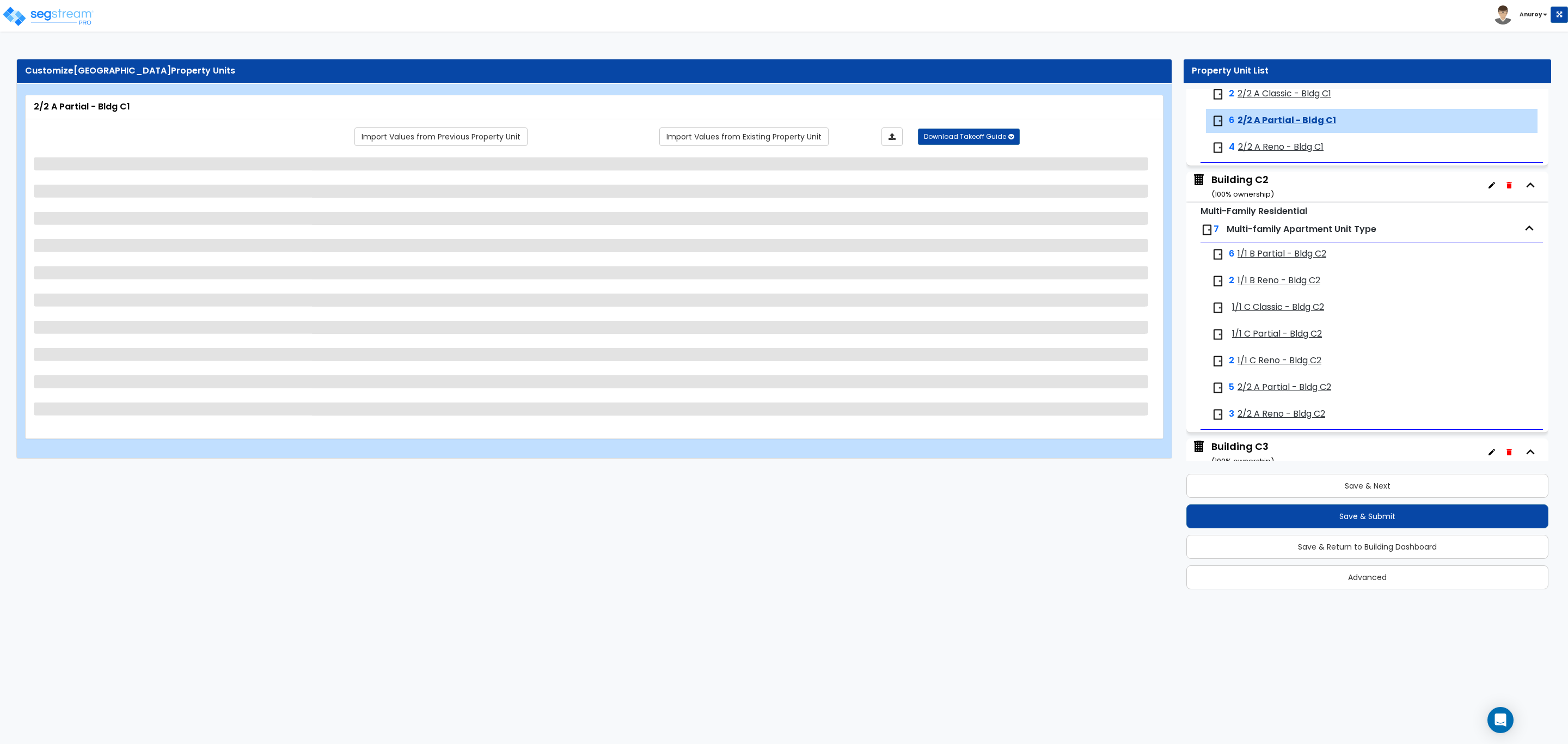
scroll to position [1813, 0]
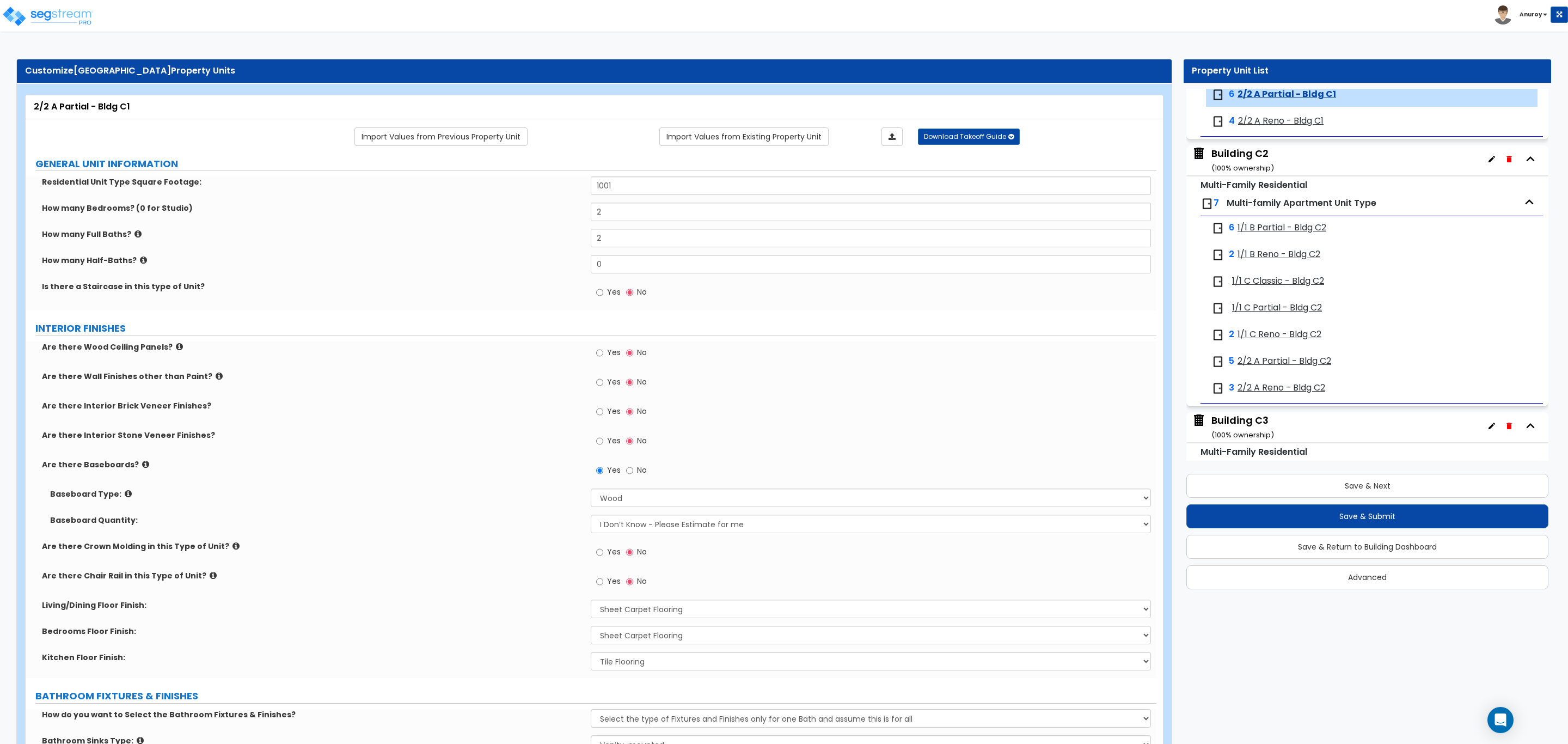
click at [1284, 124] on span "2/2 A Reno - Bldg C1" at bounding box center [1281, 121] width 85 height 13
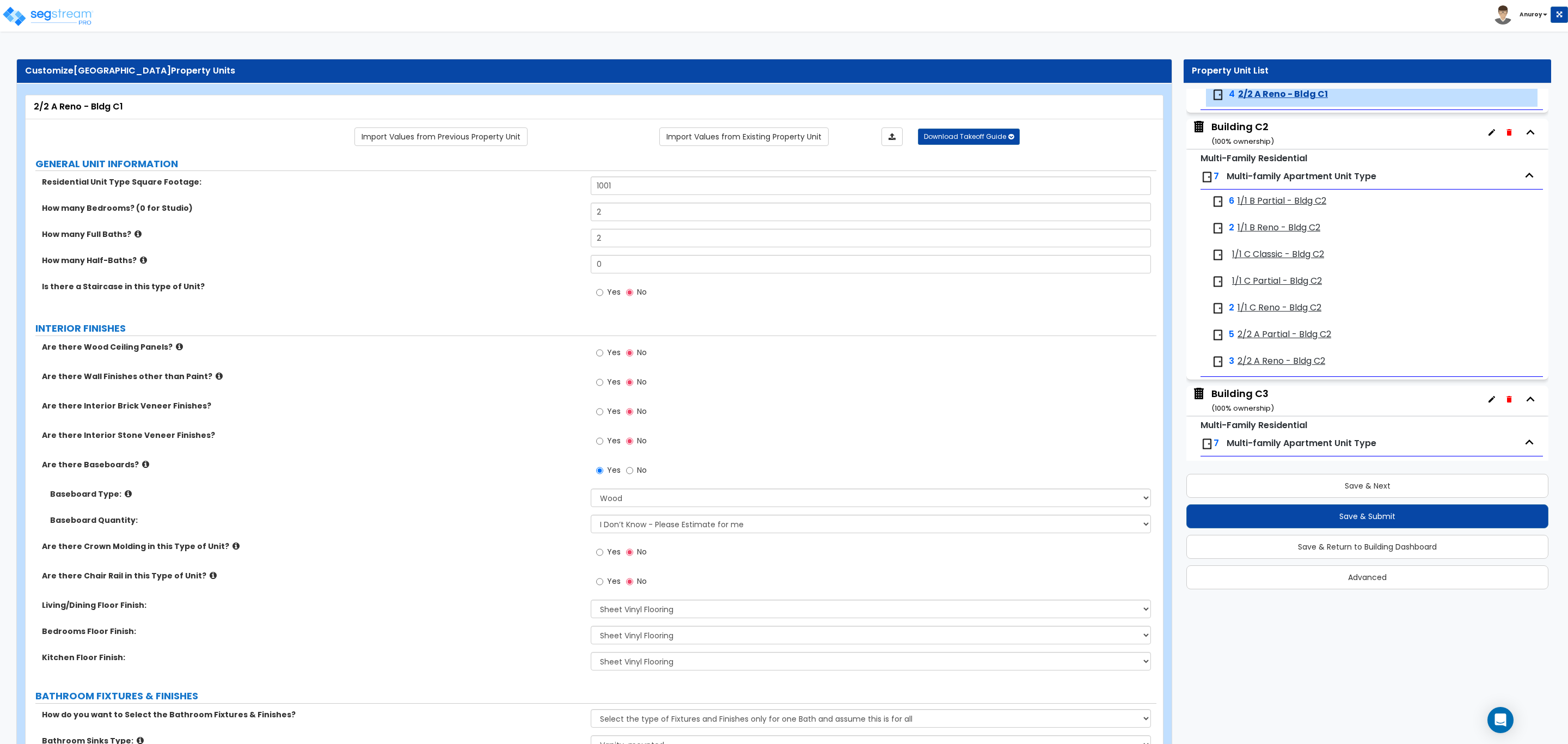
click at [1269, 208] on span "1/1 B Partial - Bldg C2" at bounding box center [1282, 201] width 89 height 13
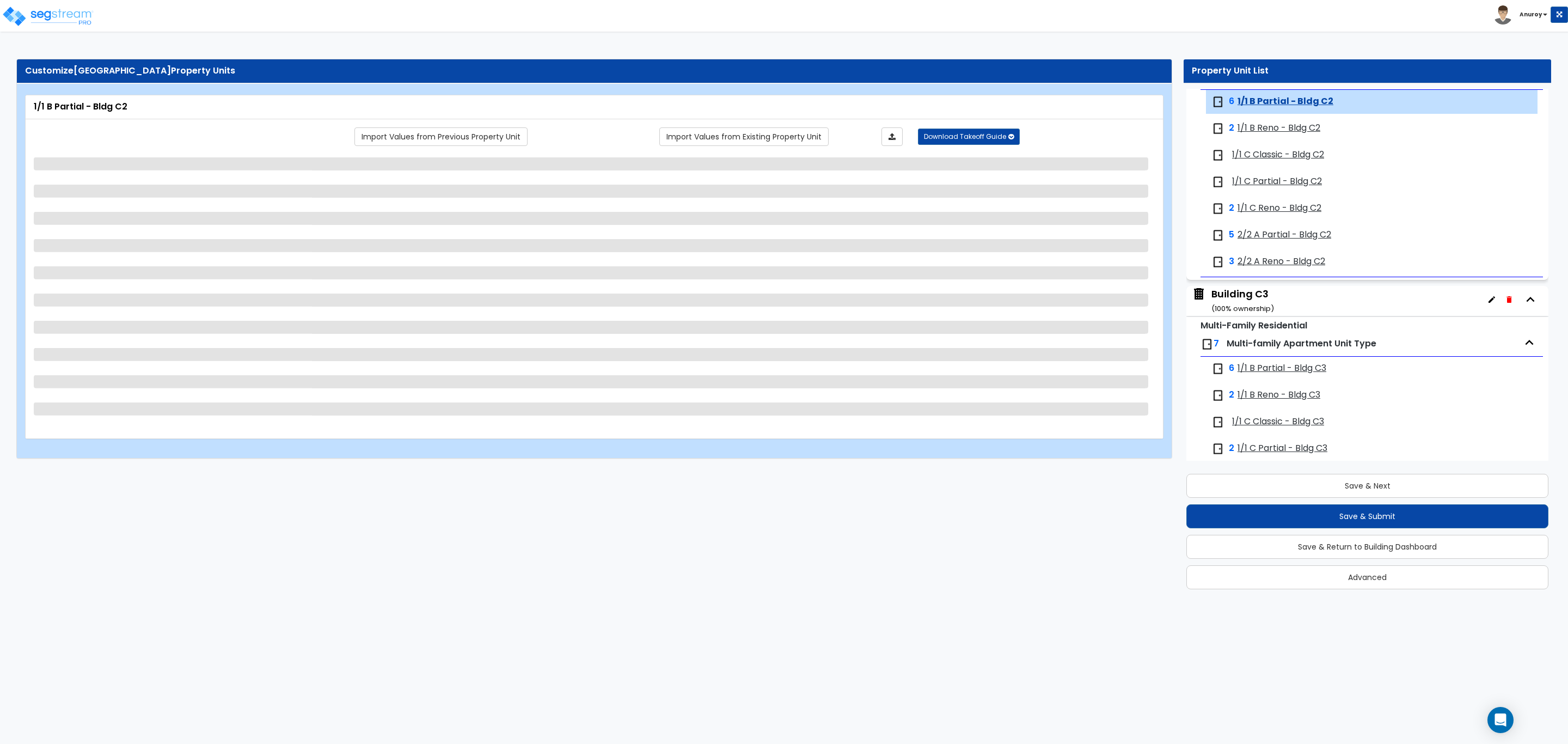
scroll to position [1948, 0]
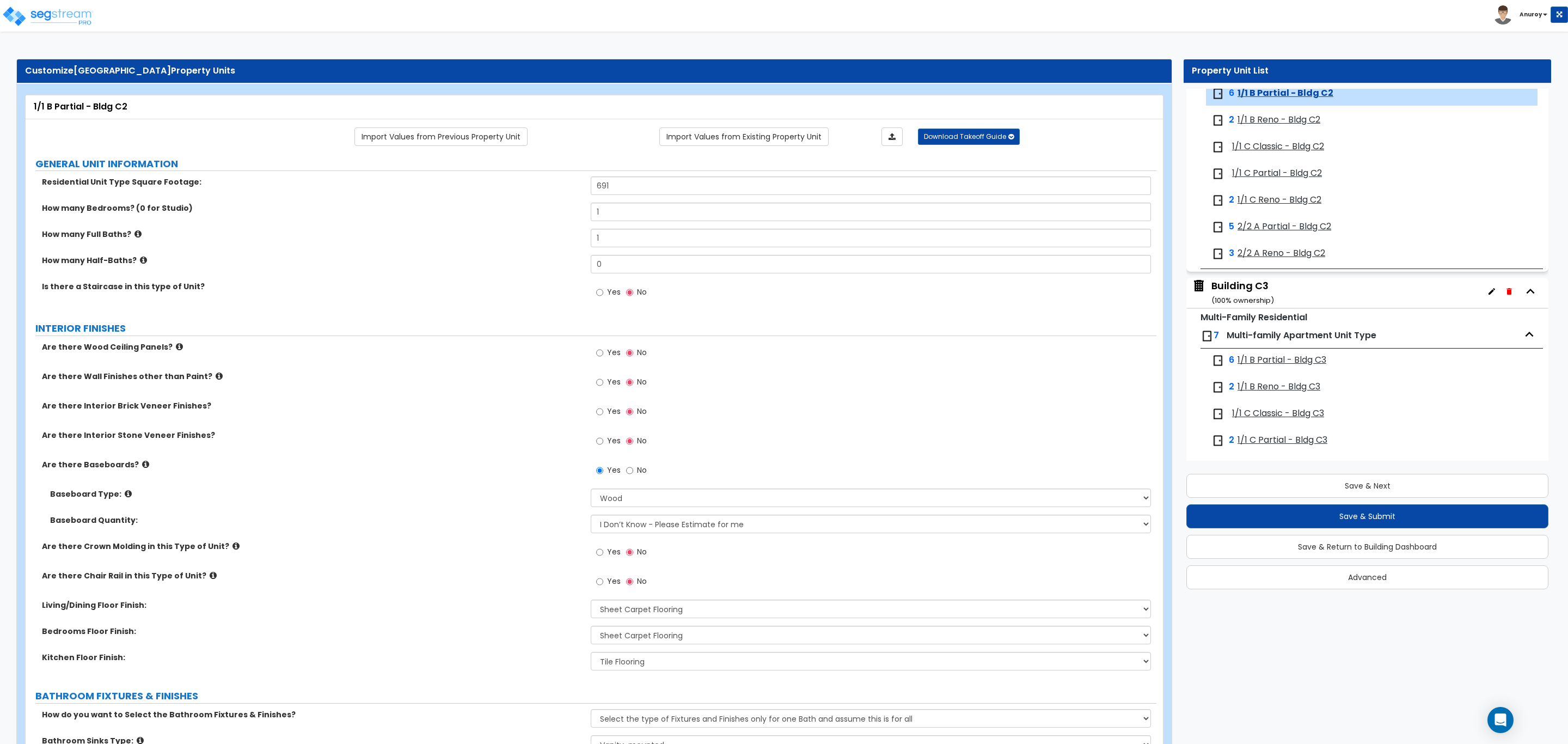
click at [1272, 127] on span "1/1 B Reno - Bldg C2" at bounding box center [1279, 120] width 83 height 13
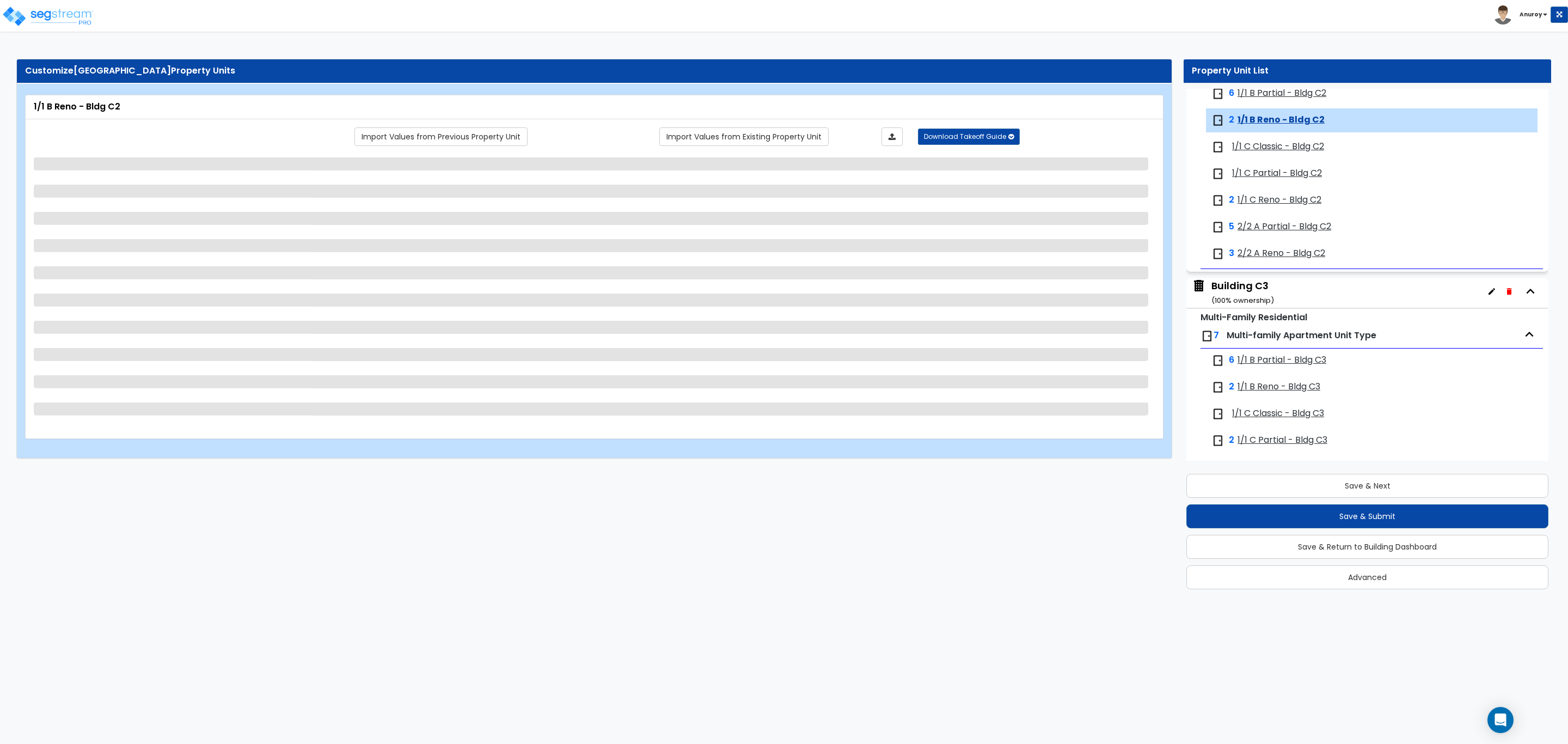
scroll to position [1975, 0]
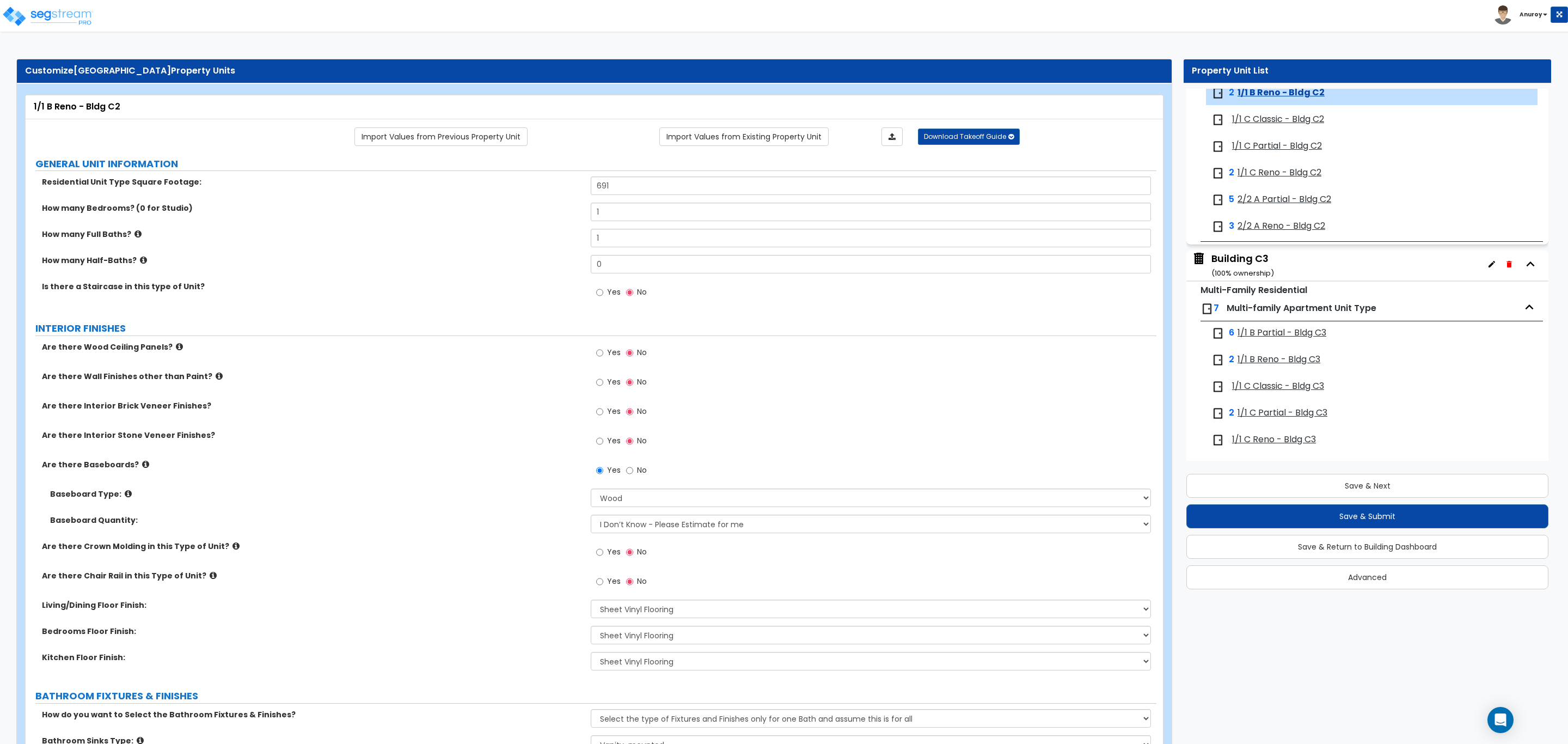
click at [1272, 126] on span "1/1 C Classic - Bldg C2" at bounding box center [1278, 119] width 92 height 13
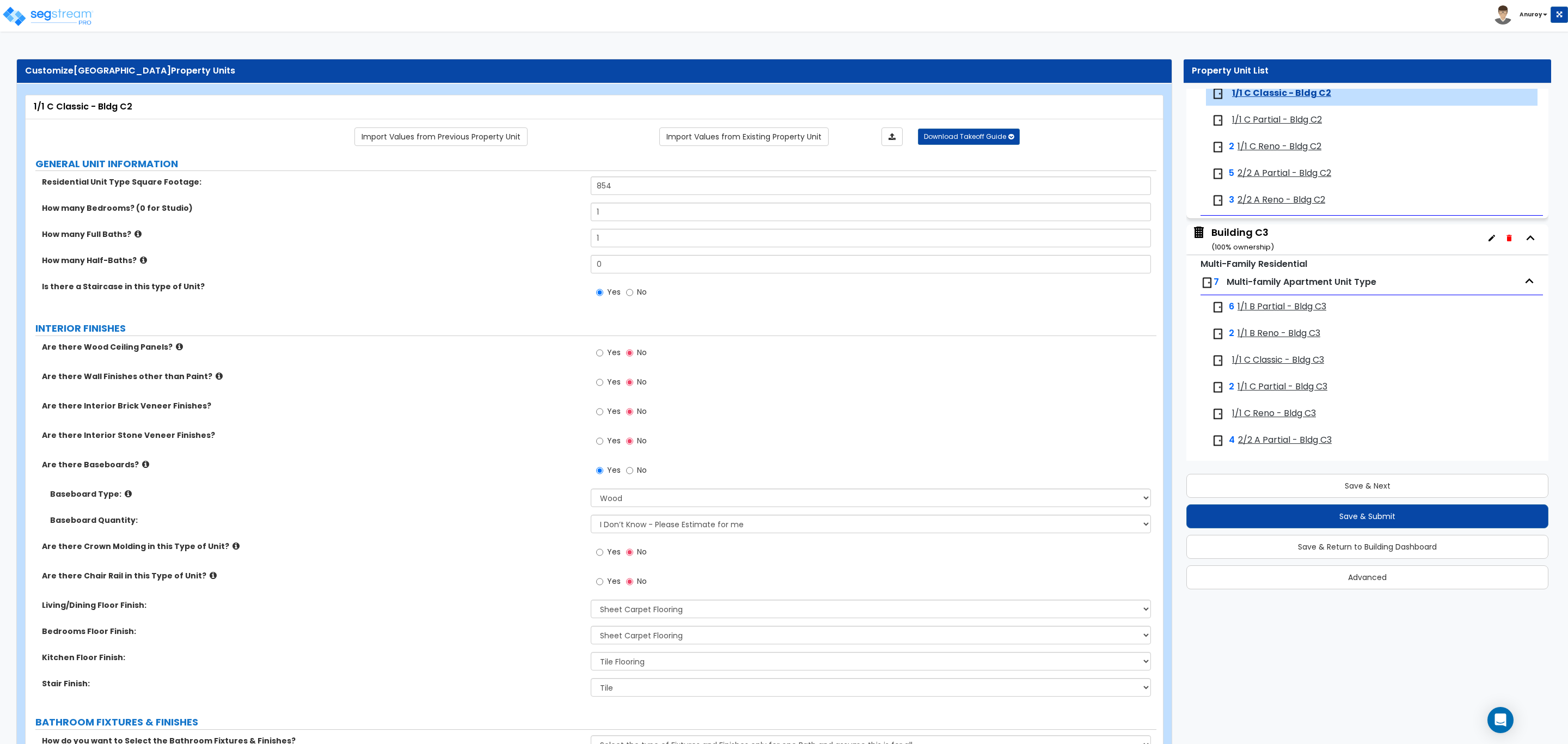
click at [1266, 127] on span "1/1 C Partial - Bldg C2" at bounding box center [1277, 120] width 90 height 13
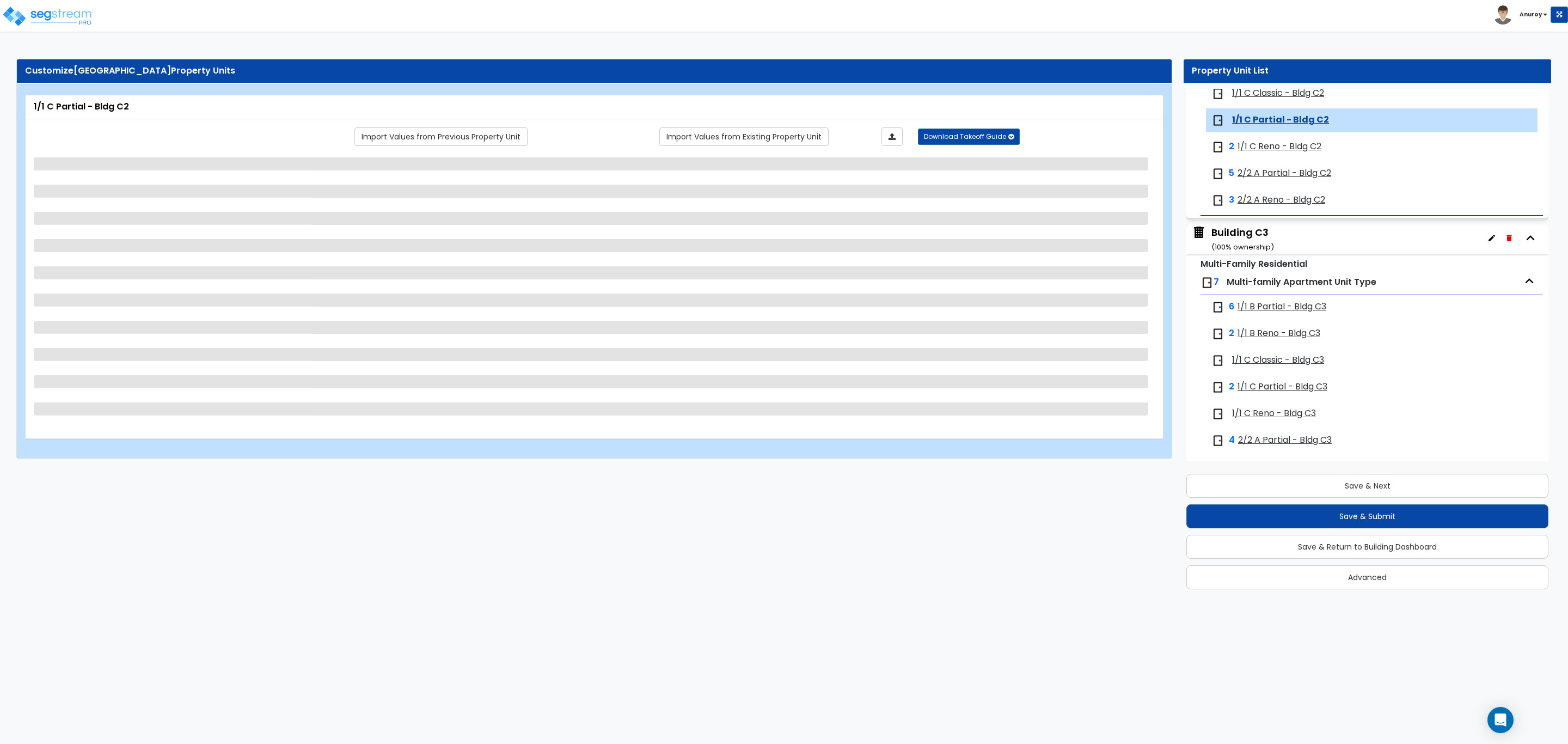
scroll to position [2028, 0]
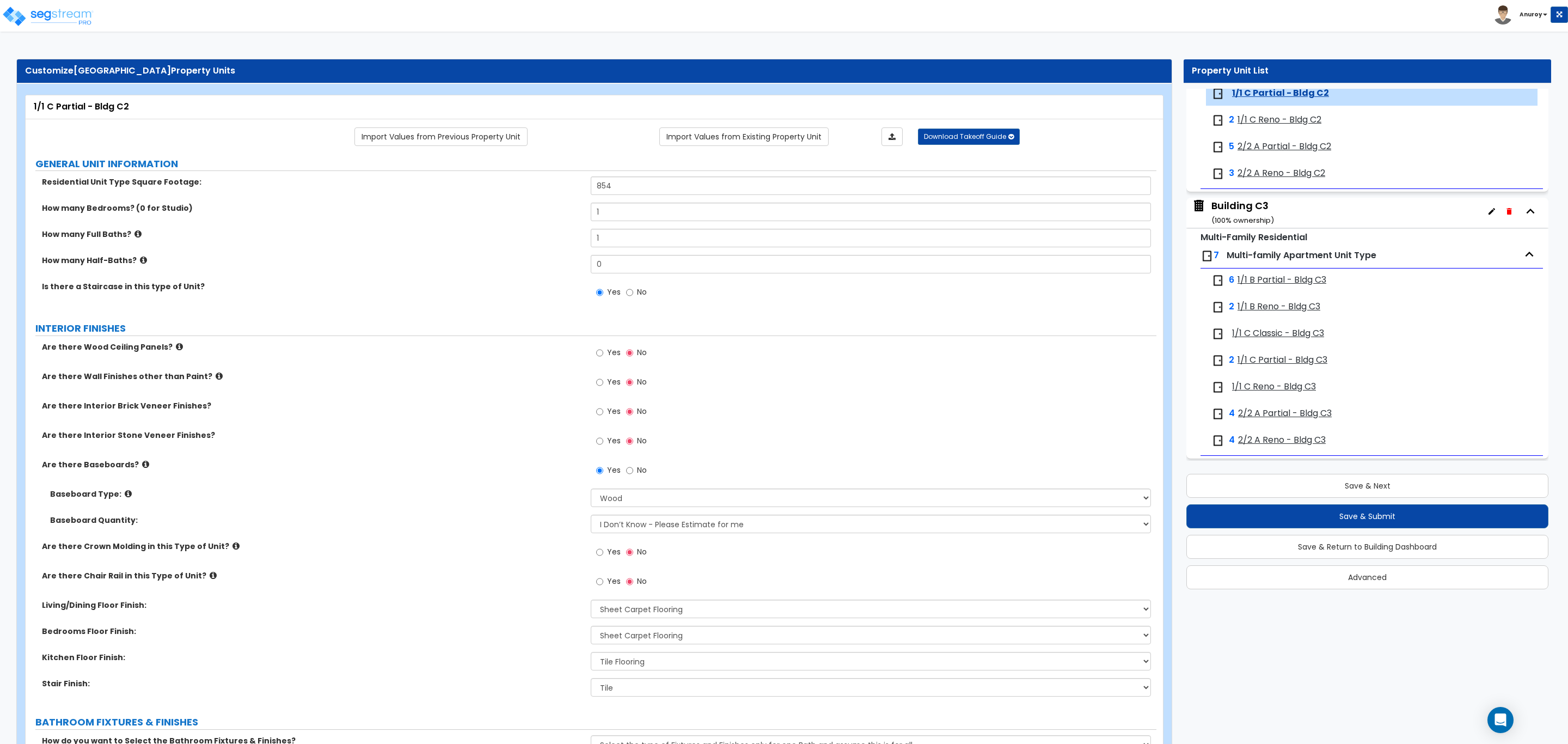
click at [1267, 127] on span "1/1 C Reno - Bldg C2" at bounding box center [1279, 120] width 84 height 13
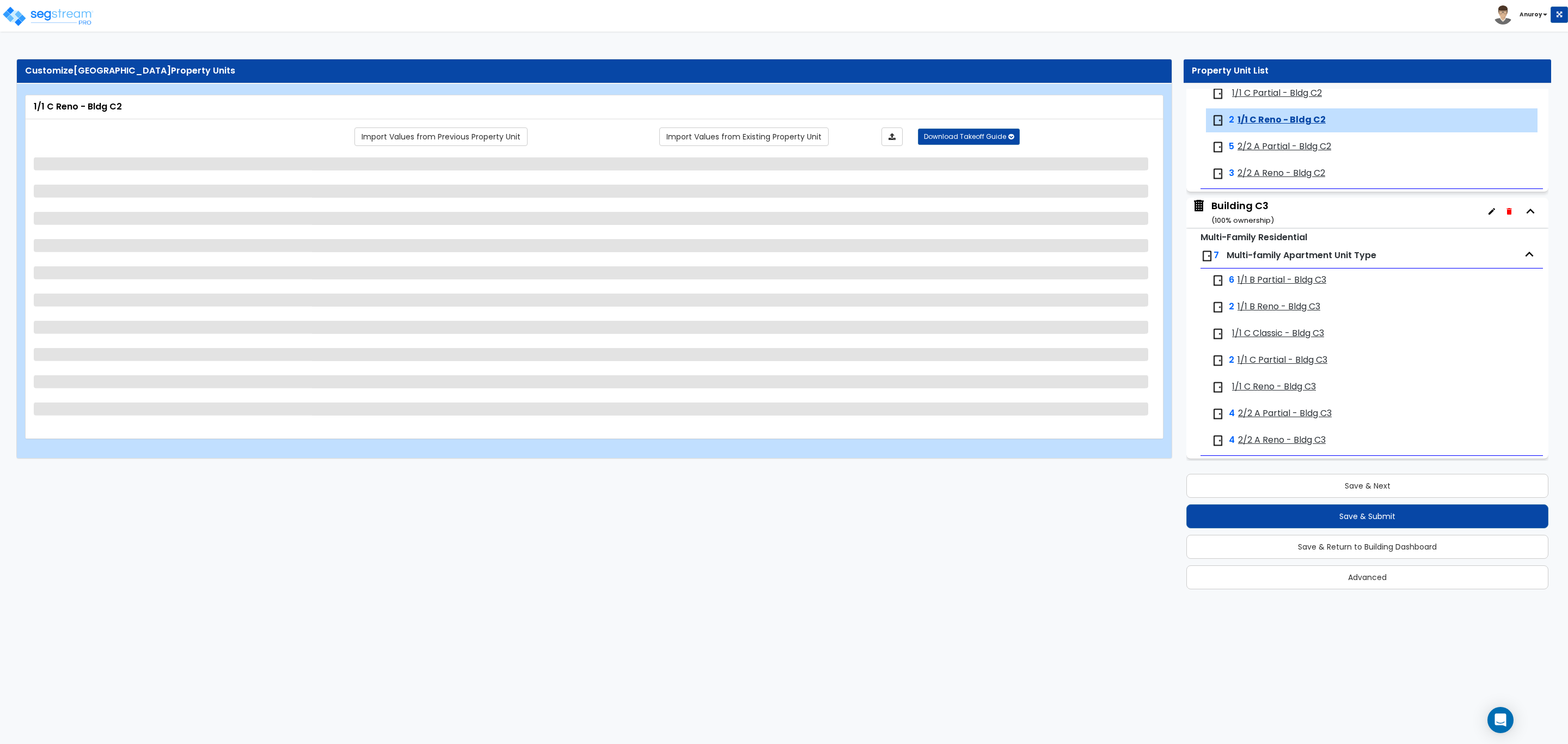
scroll to position [2055, 0]
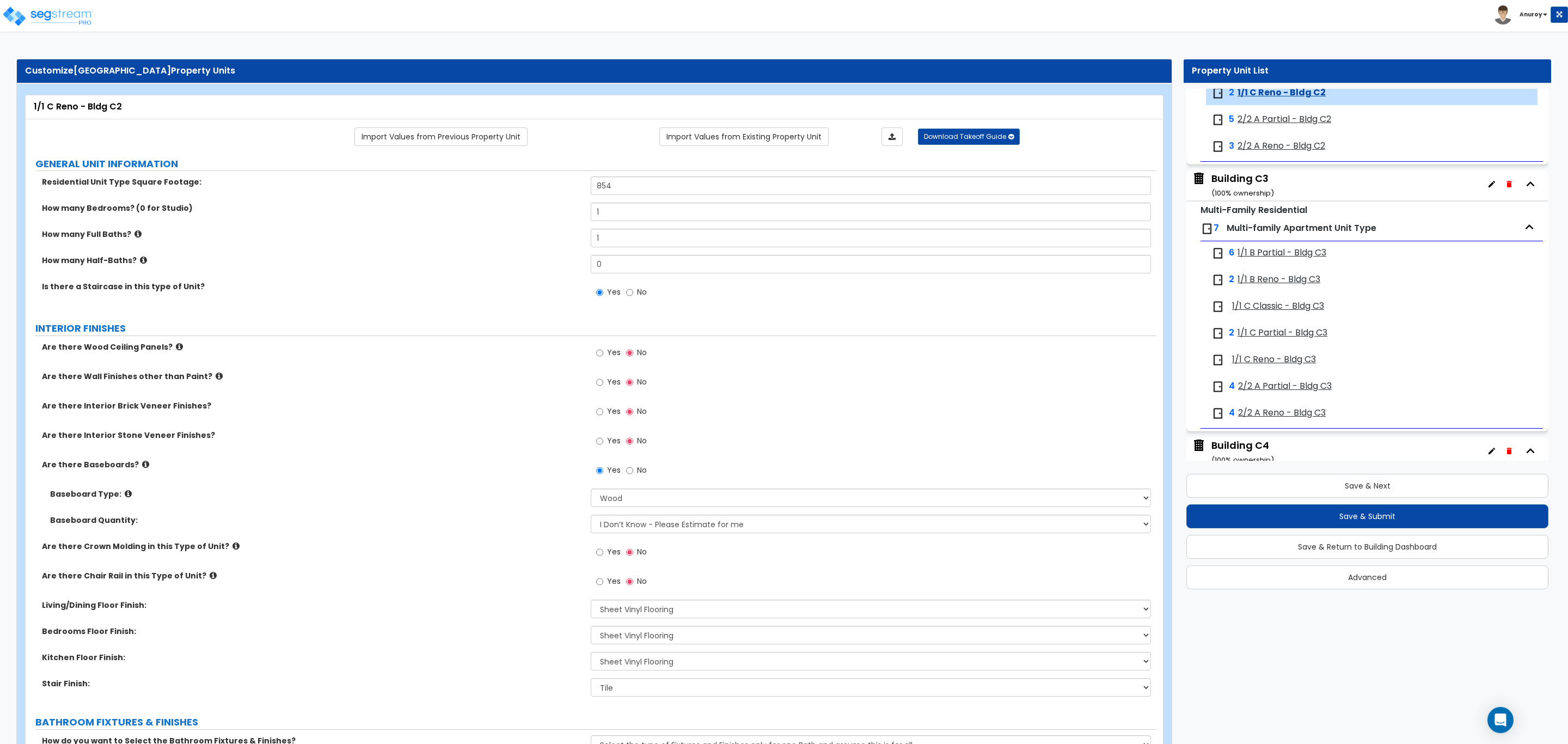
click at [1267, 126] on span "2/2 A Partial - Bldg C2" at bounding box center [1284, 119] width 94 height 13
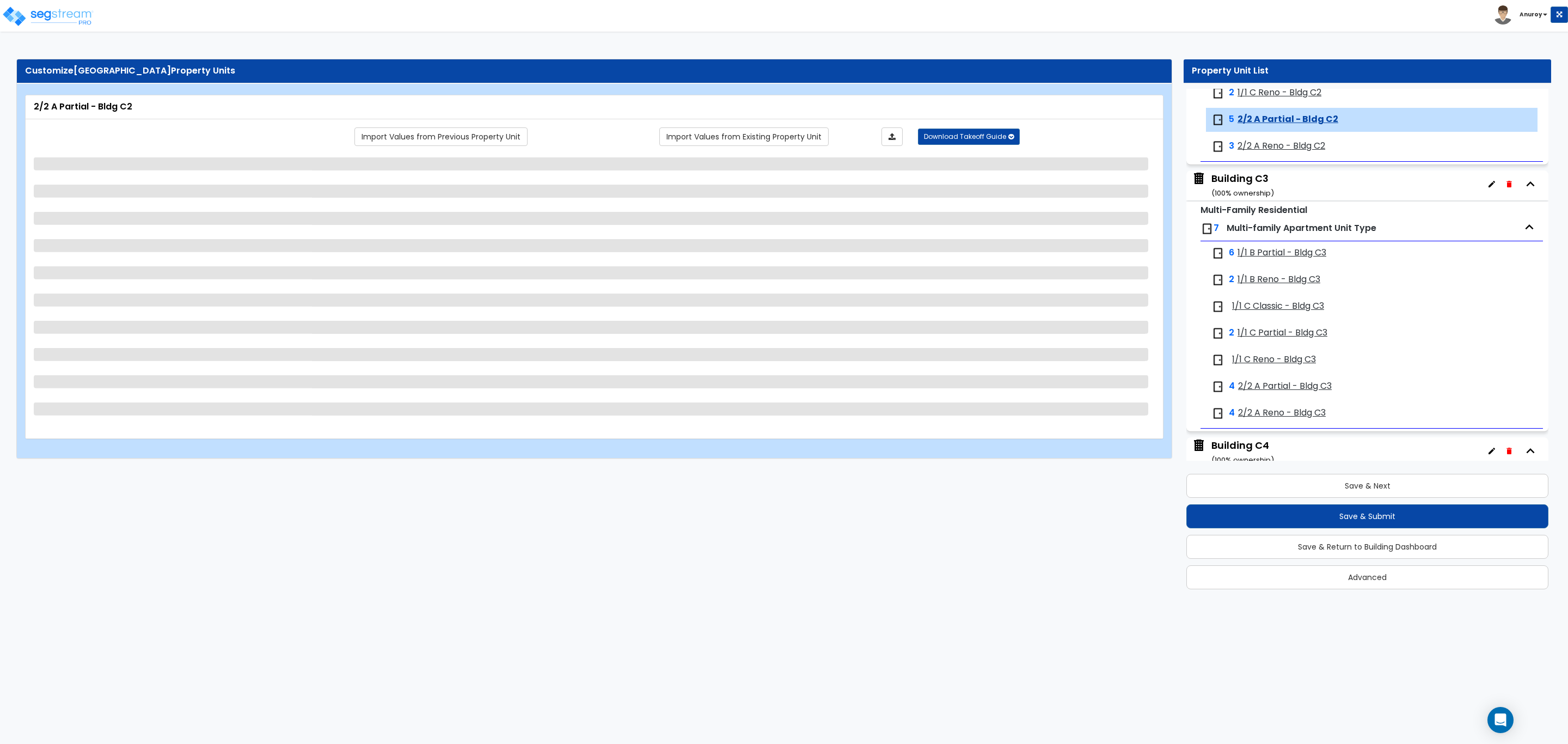
scroll to position [2082, 0]
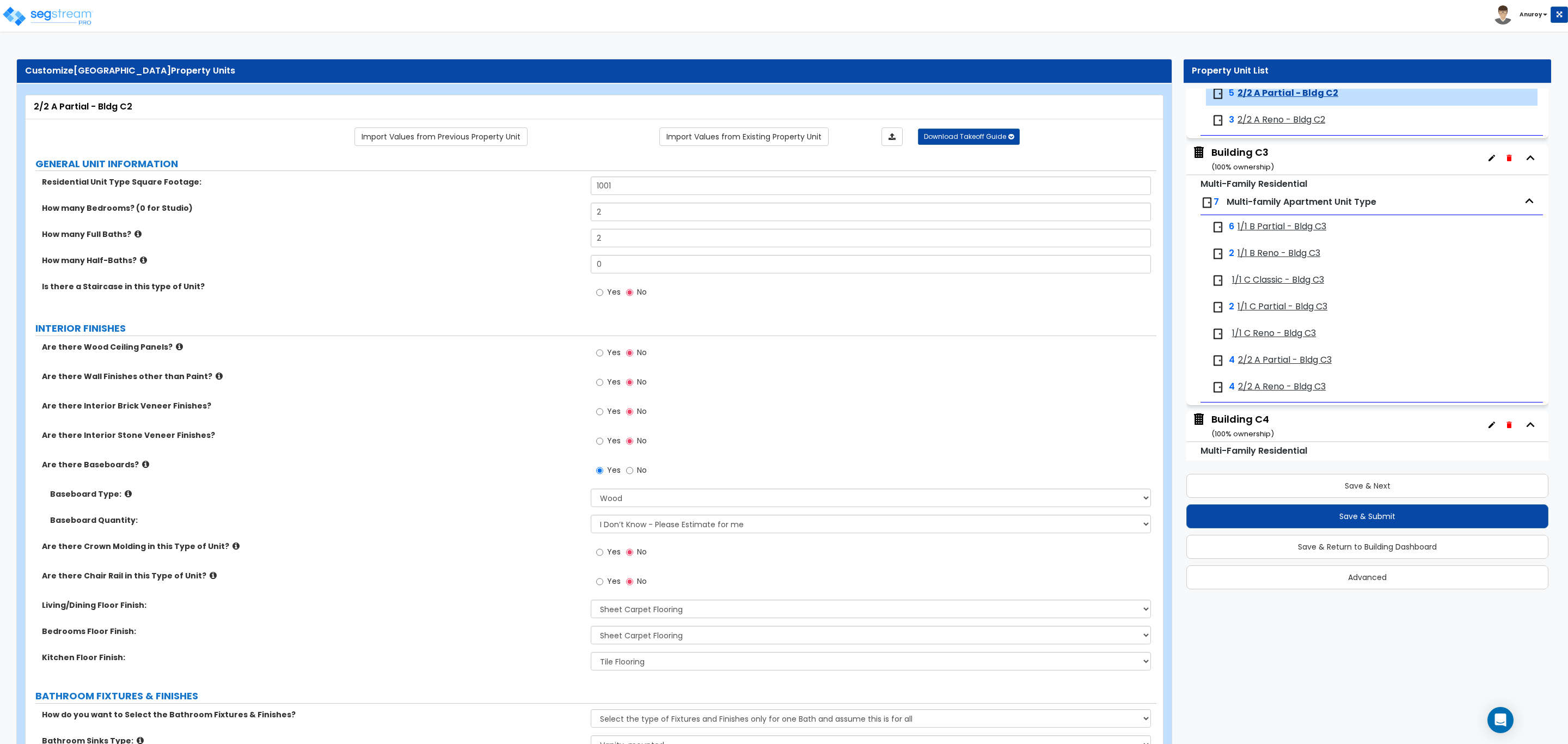
click at [1259, 127] on span "2/2 A Reno - Bldg C2" at bounding box center [1281, 120] width 88 height 13
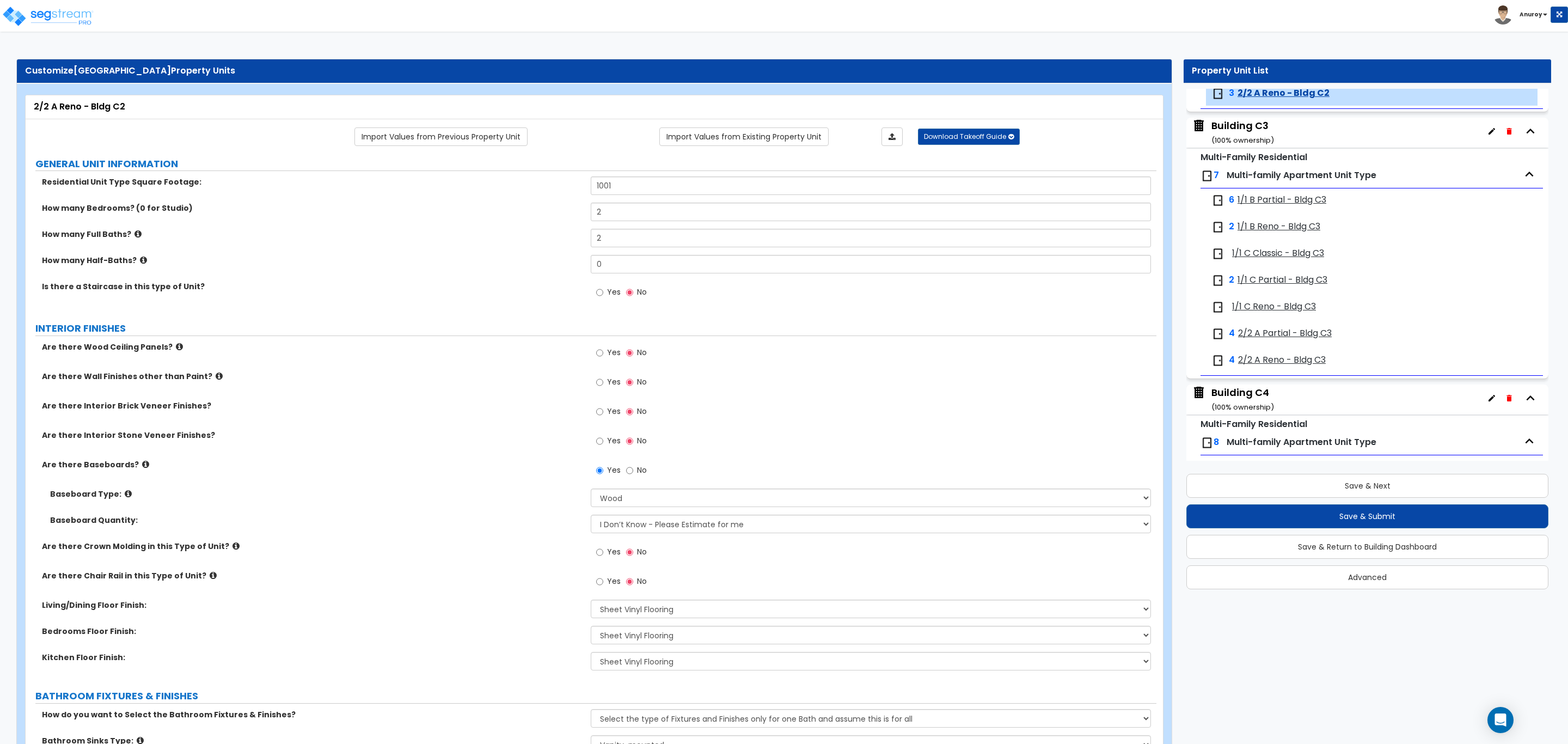
click at [1269, 206] on span "1/1 B Partial - Bldg C3" at bounding box center [1282, 200] width 89 height 13
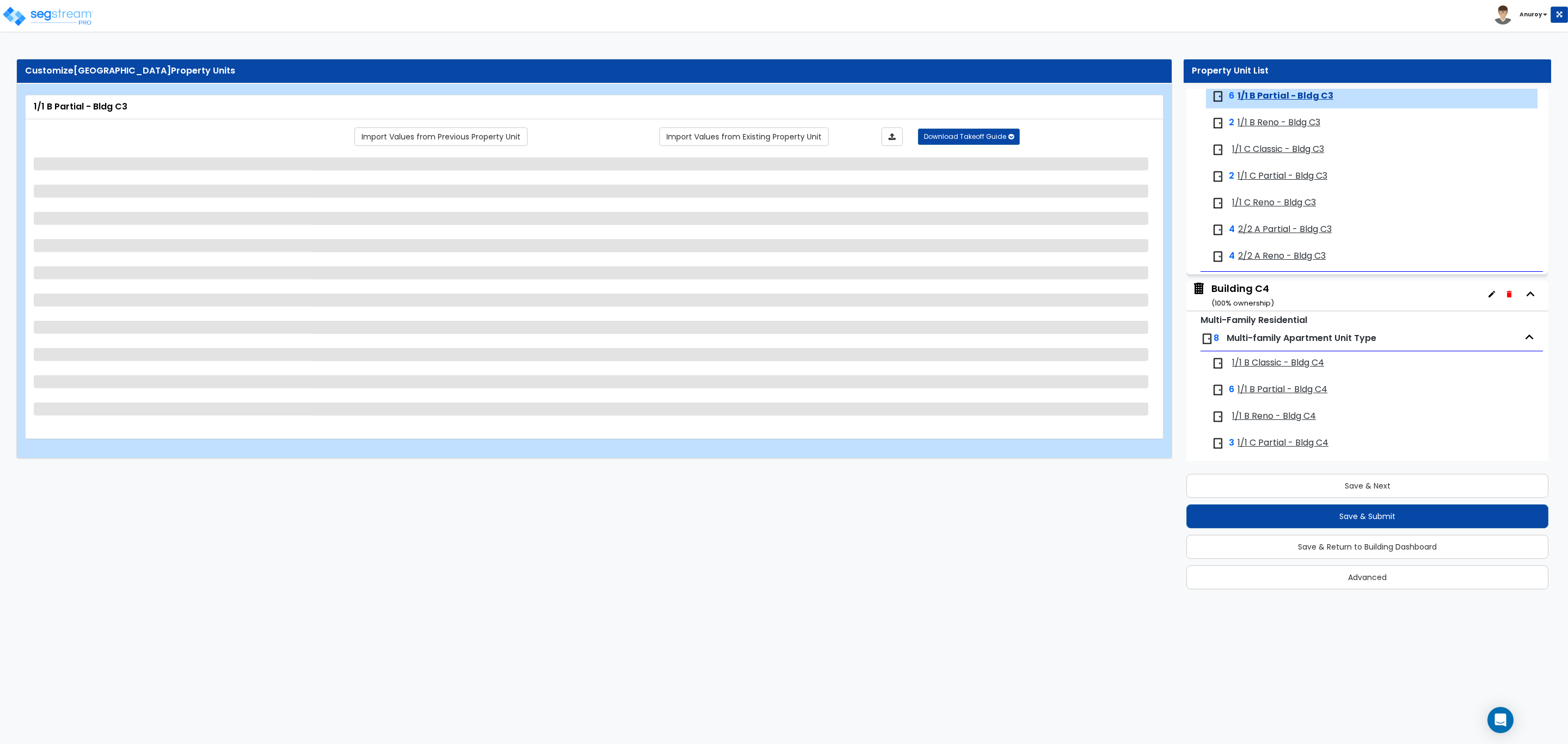
scroll to position [2216, 0]
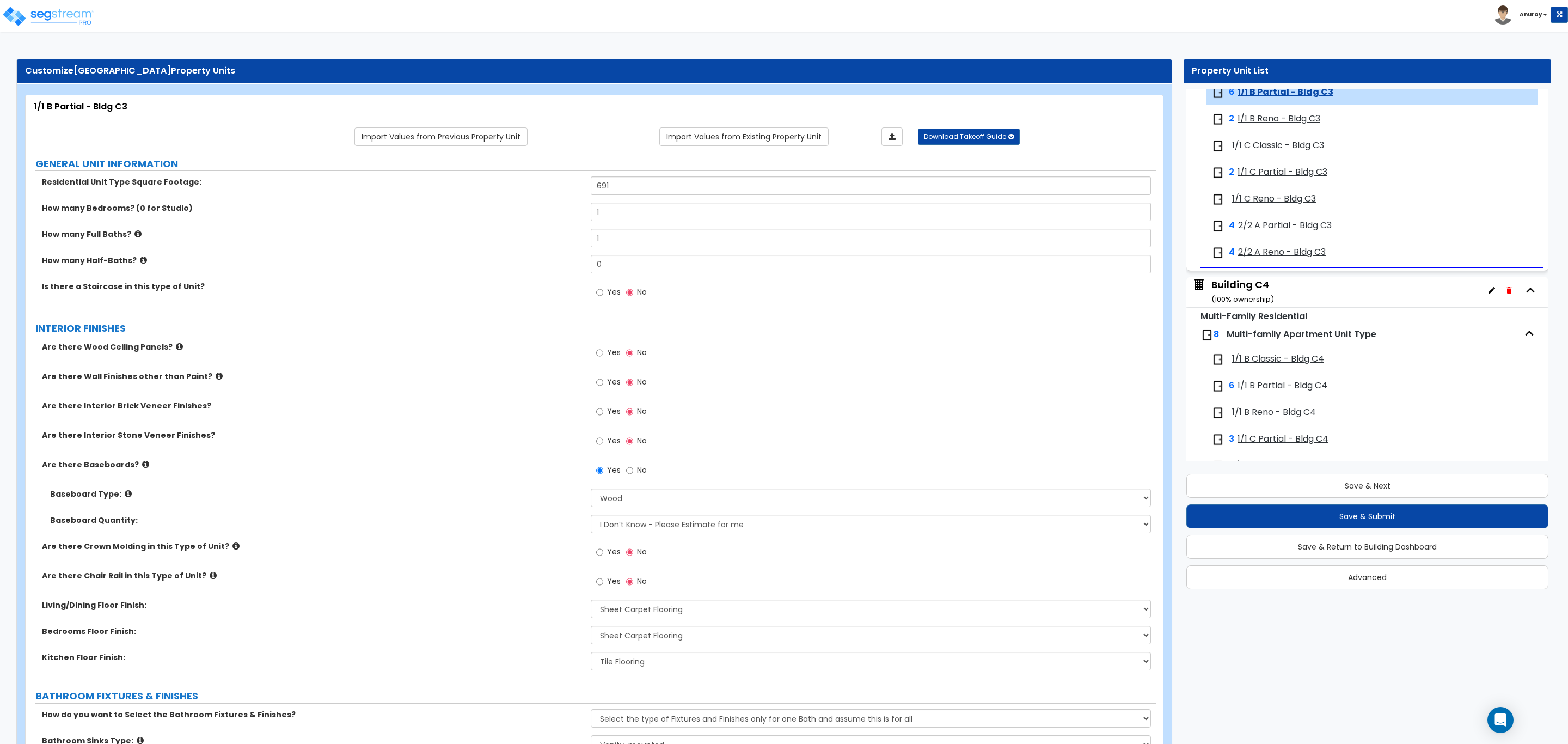
click at [1289, 125] on span "1/1 B Reno - Bldg C3" at bounding box center [1279, 119] width 83 height 13
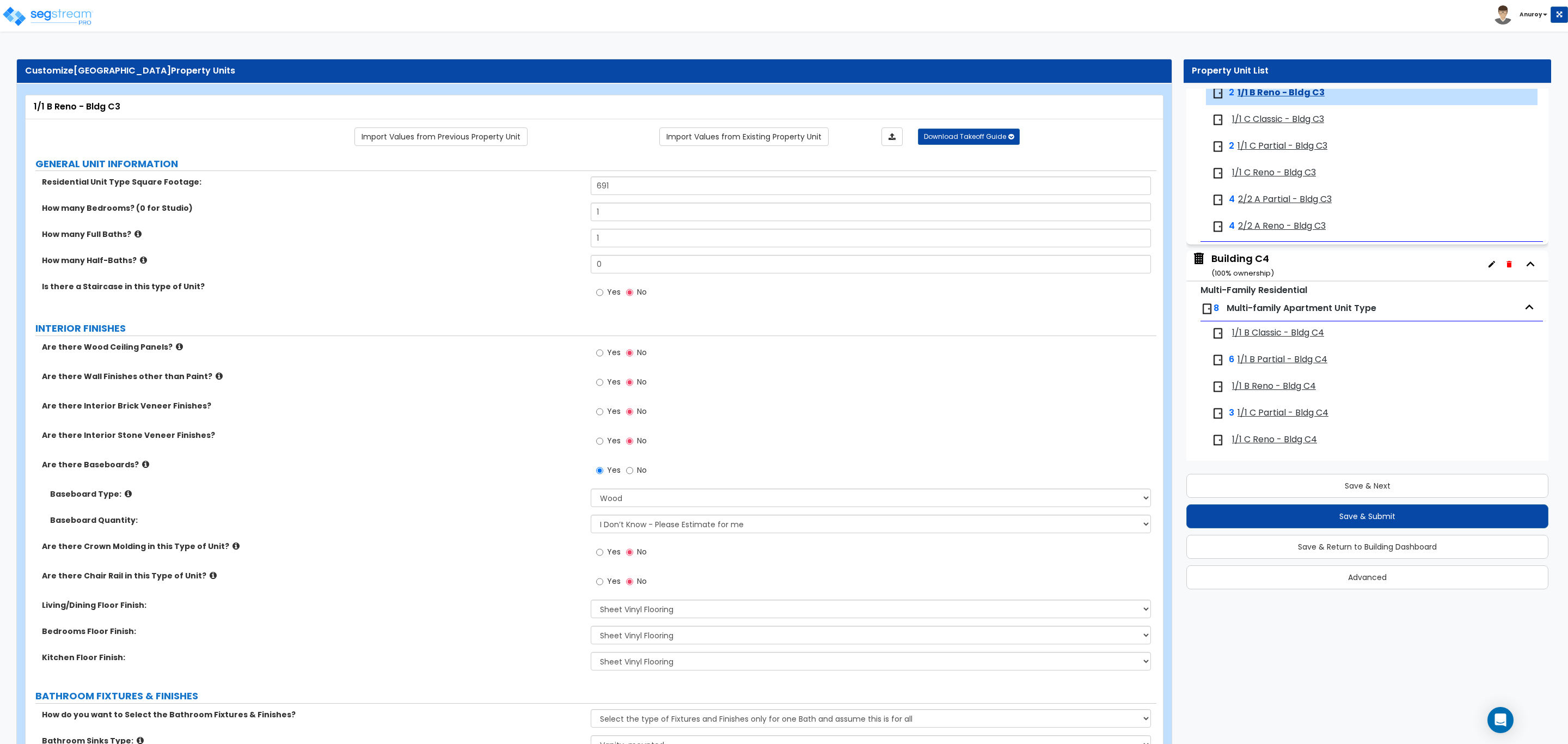
click at [1289, 126] on span "1/1 C Classic - Bldg C3" at bounding box center [1278, 119] width 92 height 13
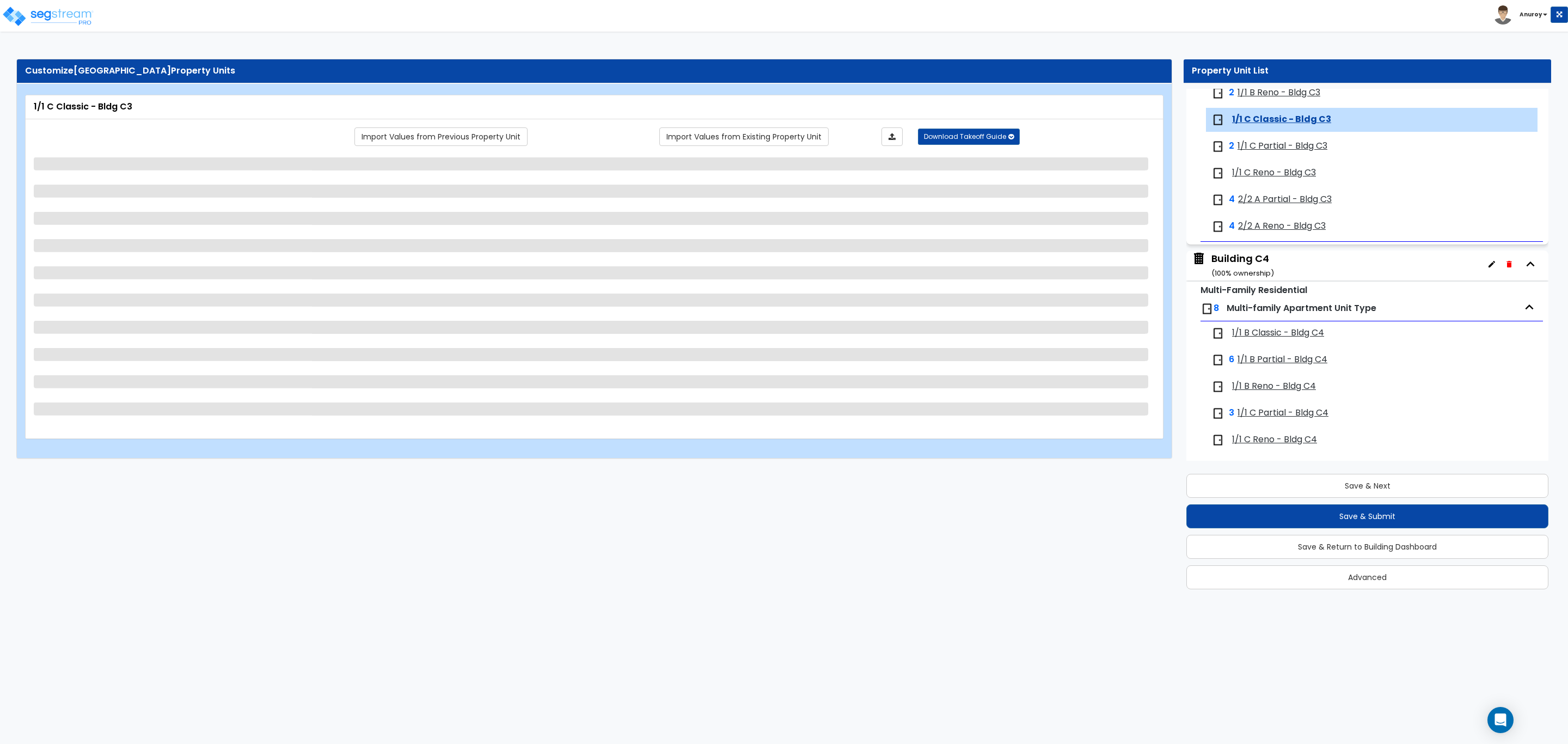
scroll to position [2269, 0]
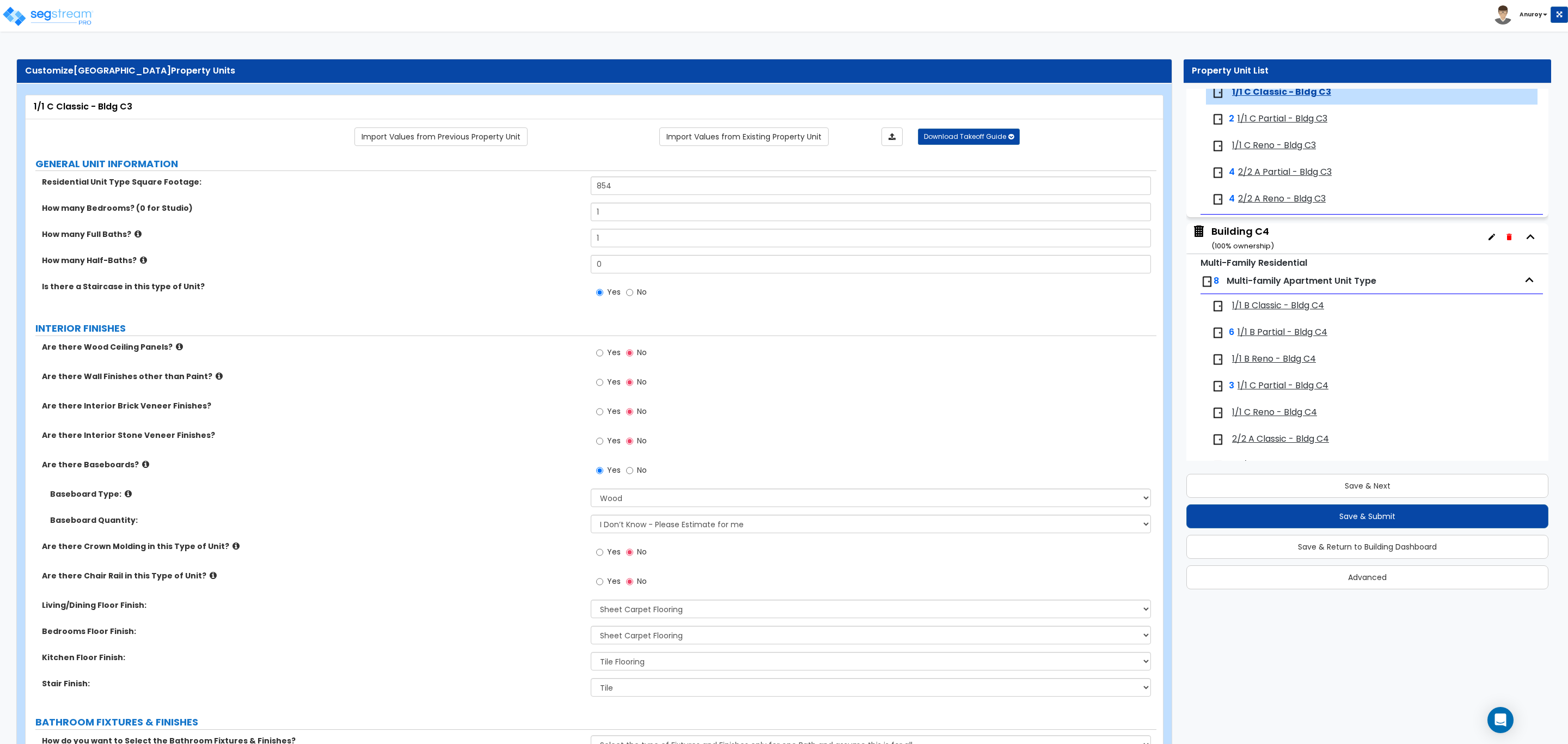
click at [1289, 125] on span "1/1 C Partial - Bldg C3" at bounding box center [1283, 119] width 90 height 13
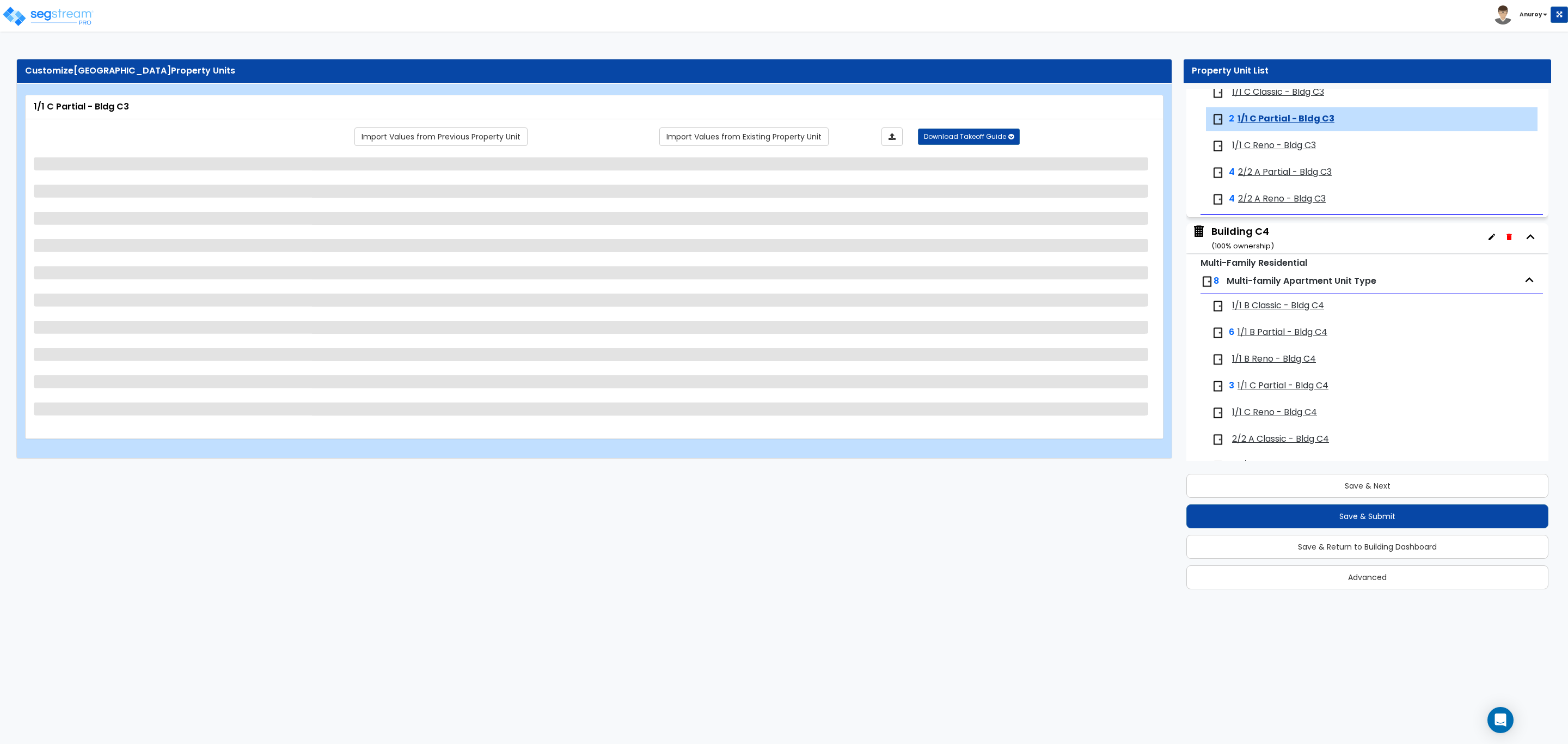
scroll to position [2296, 0]
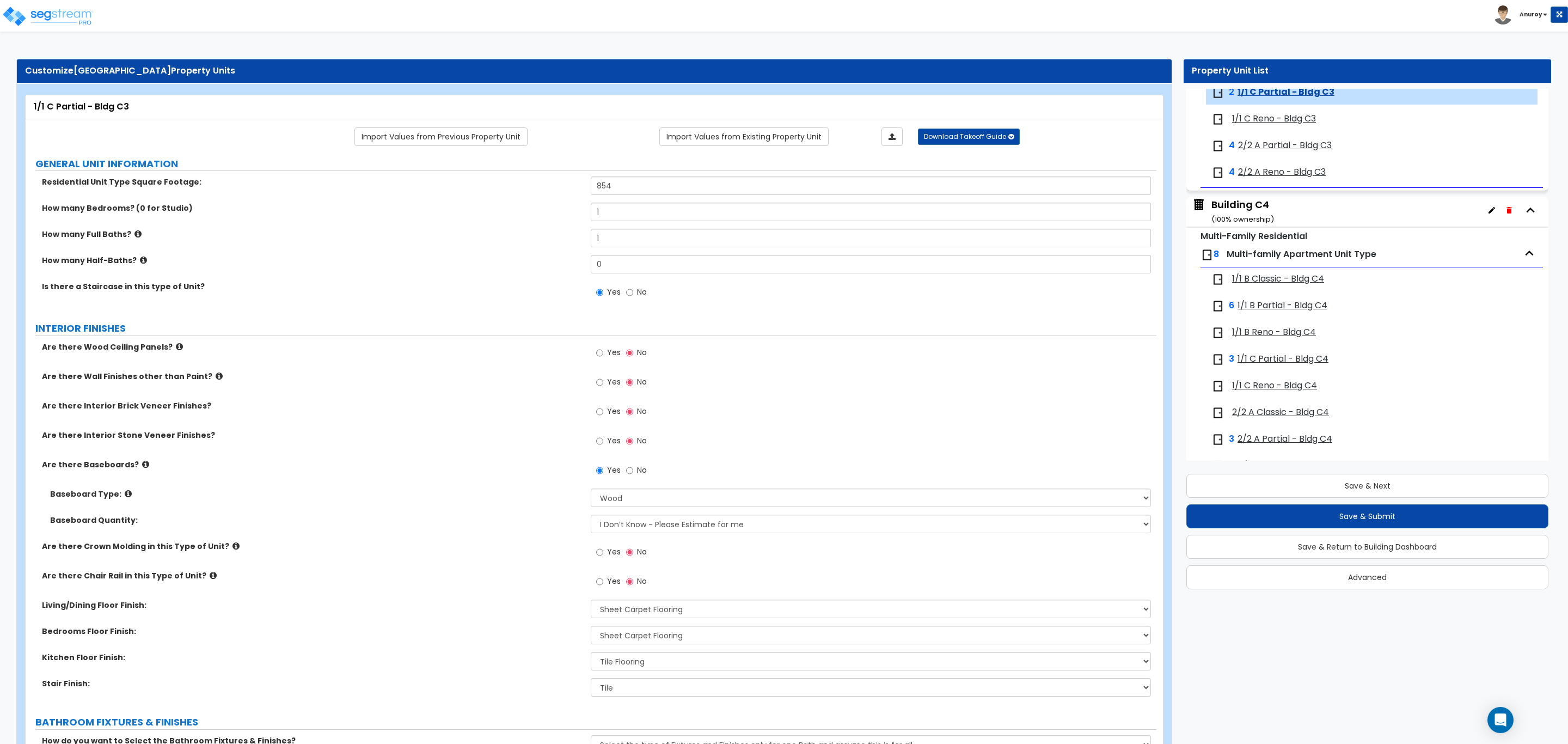
click at [1289, 125] on span "1/1 C Reno - Bldg C3" at bounding box center [1274, 119] width 84 height 13
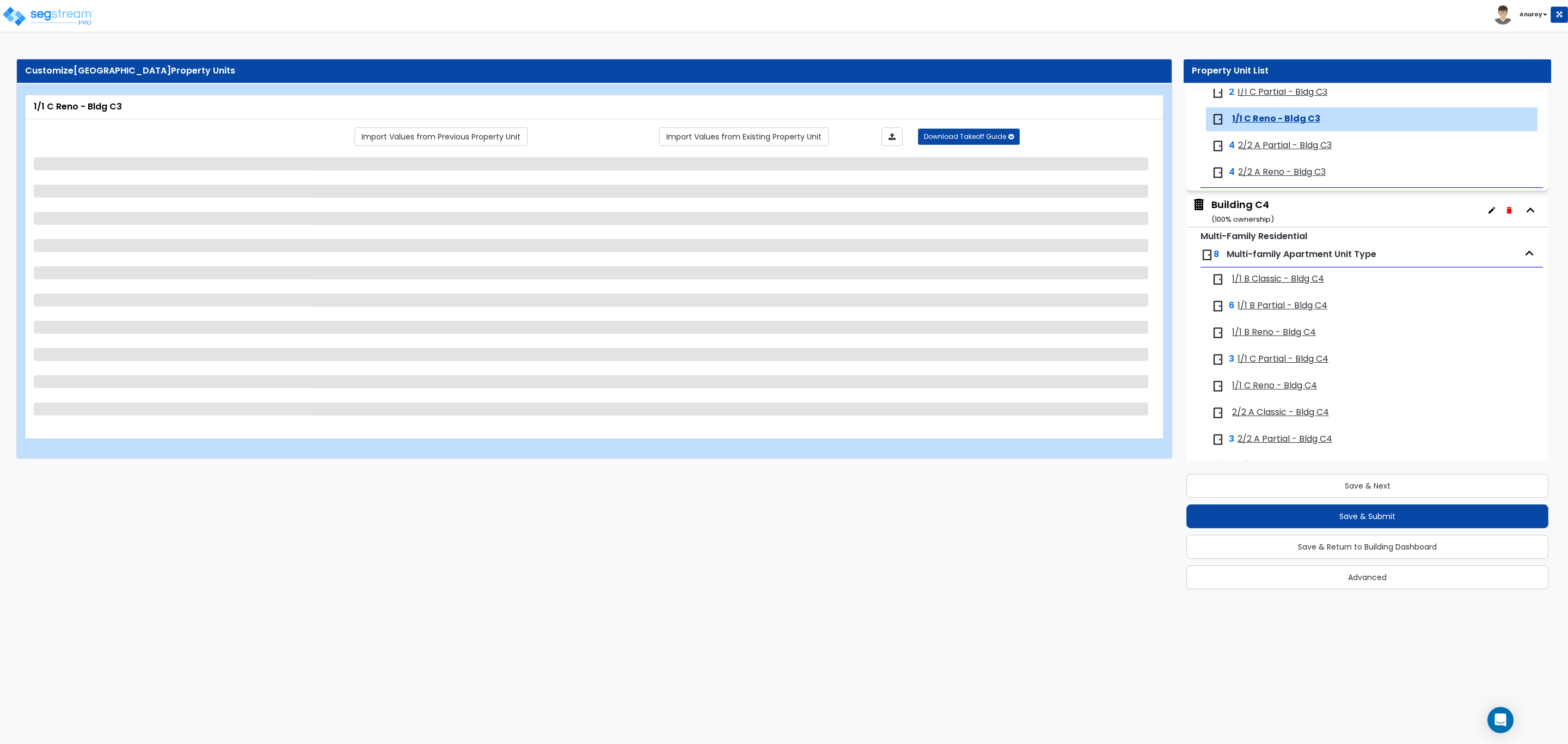
scroll to position [2322, 0]
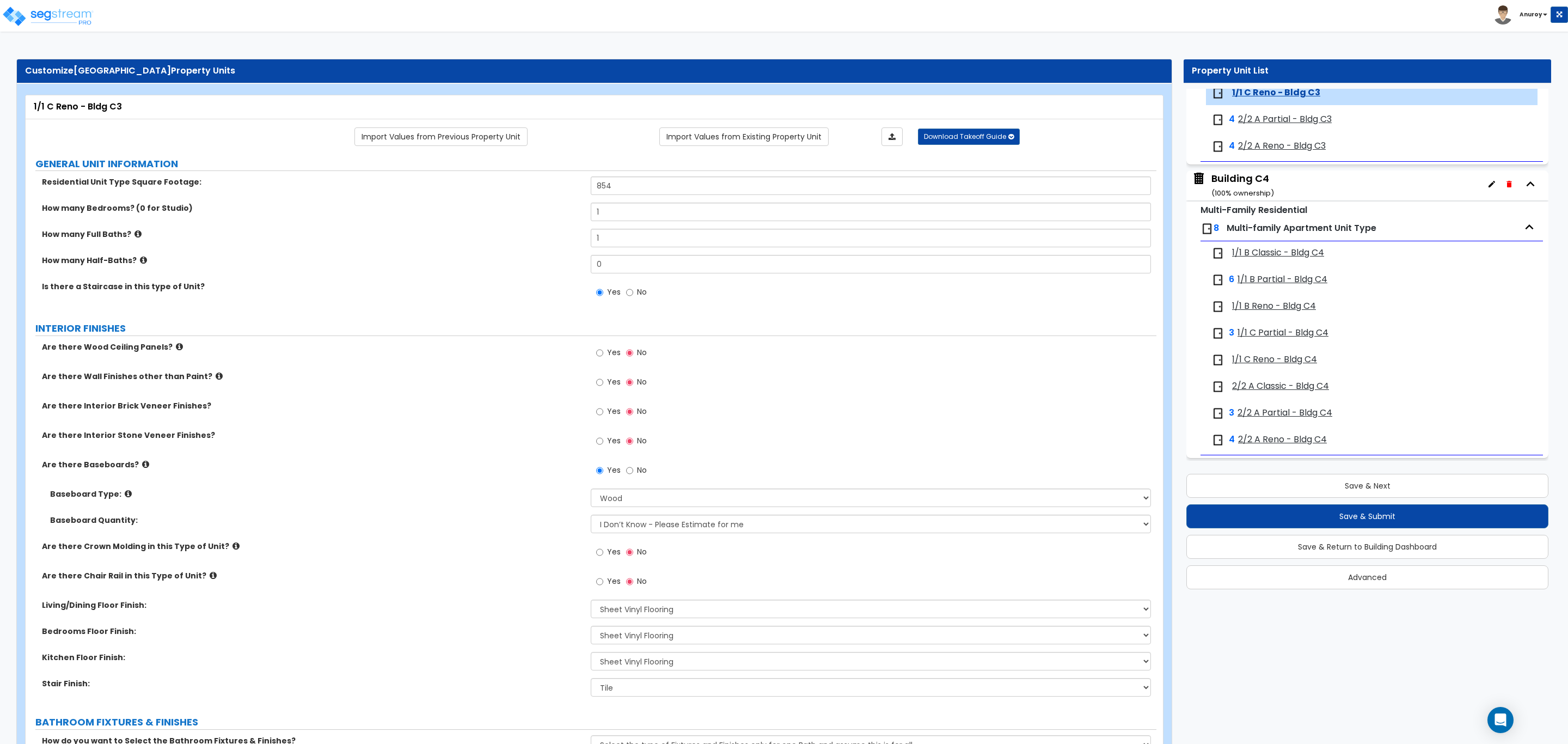
click at [1289, 126] on span "2/2 A Partial - Bldg C3" at bounding box center [1285, 119] width 94 height 13
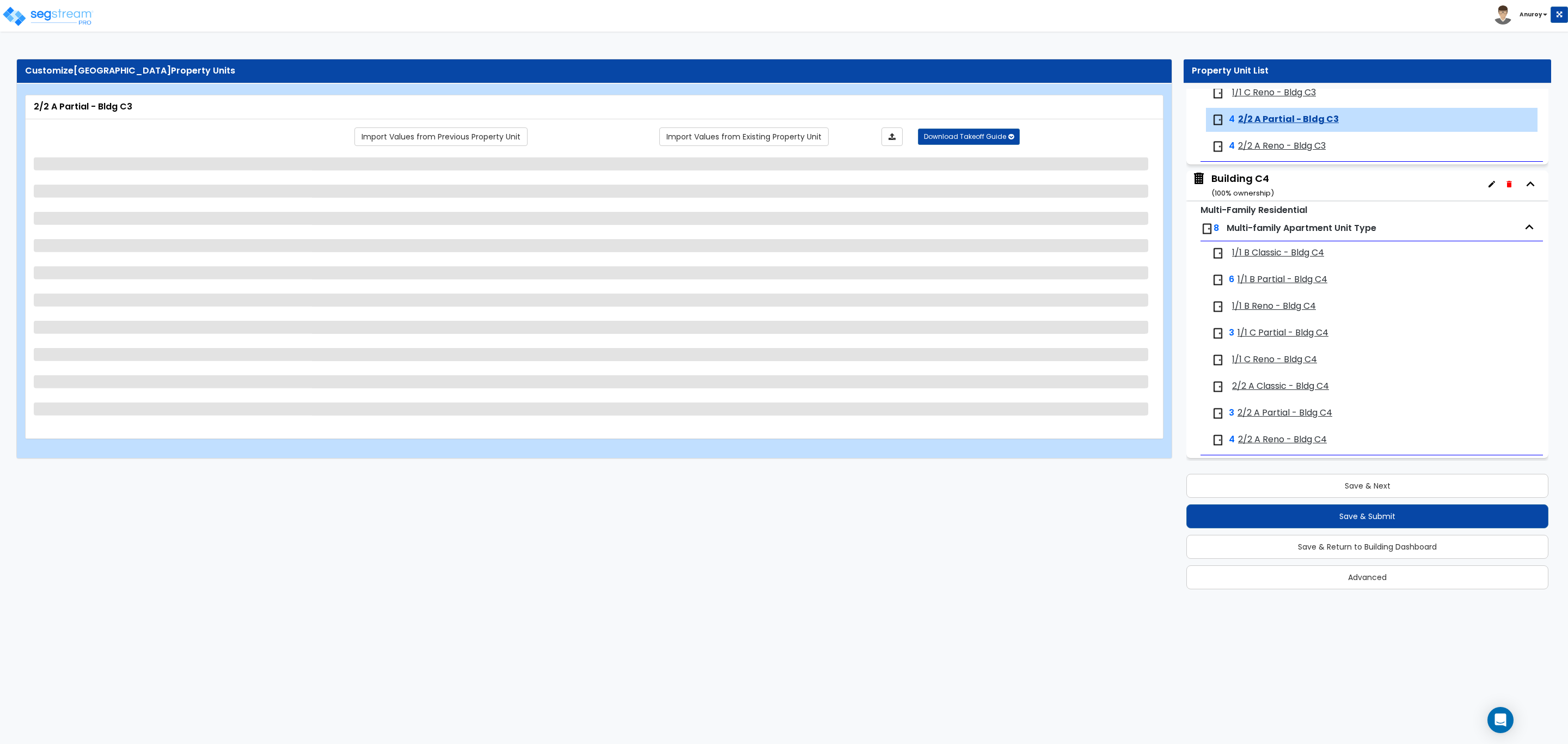
scroll to position [2350, 0]
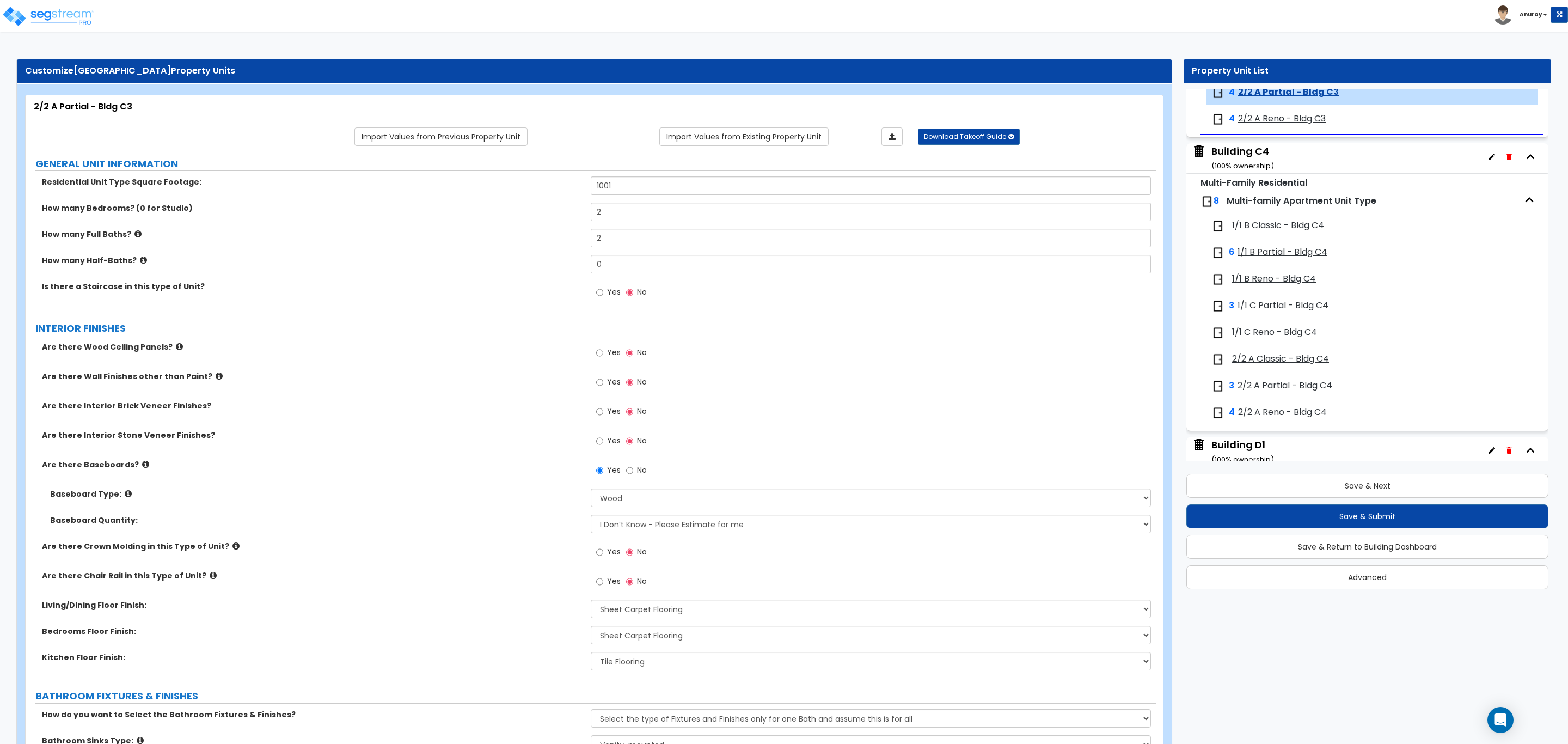
click at [1289, 125] on span "2/2 A Reno - Bldg C3" at bounding box center [1282, 119] width 88 height 13
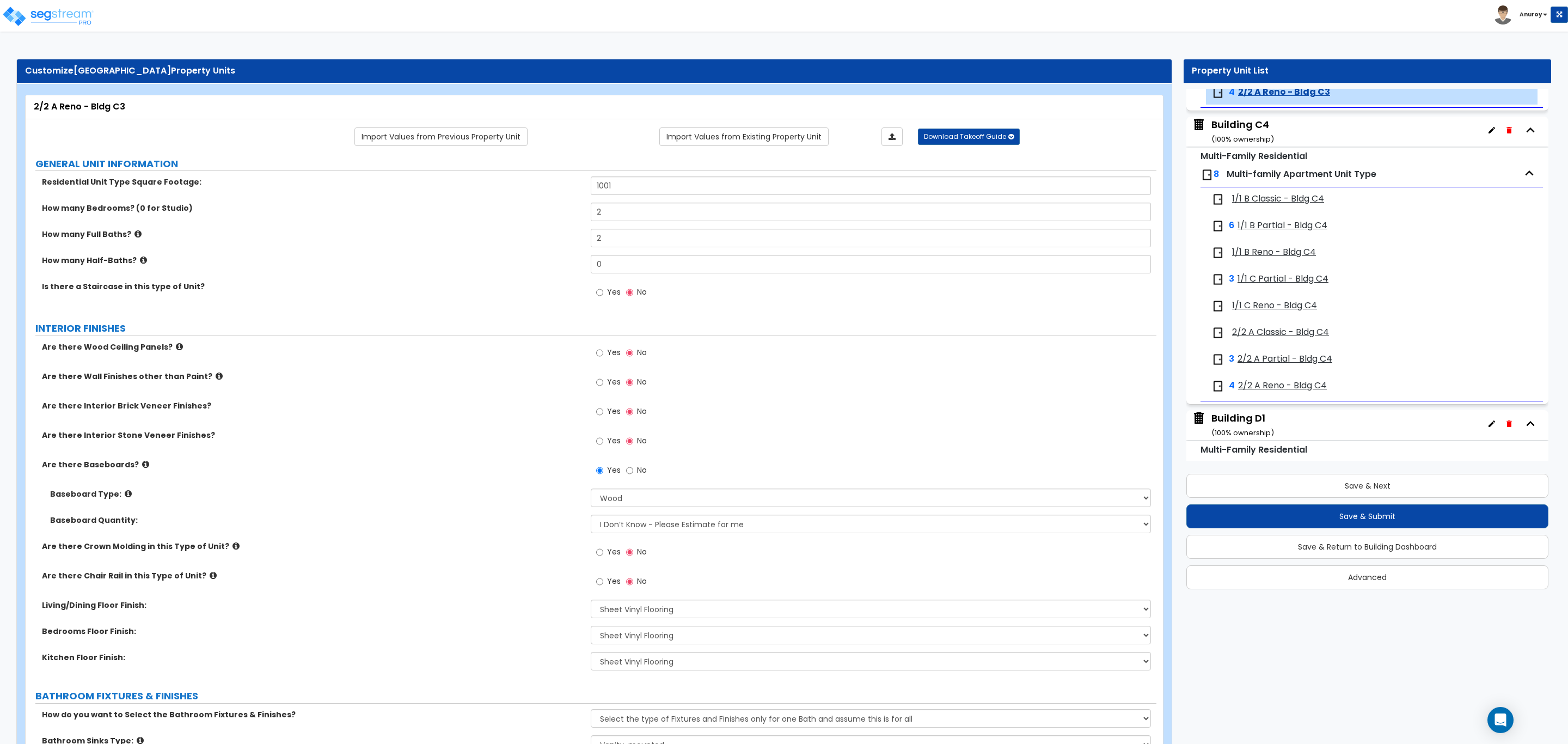
click at [1289, 205] on span "1/1 B Classic - Bldg C4" at bounding box center [1278, 199] width 92 height 13
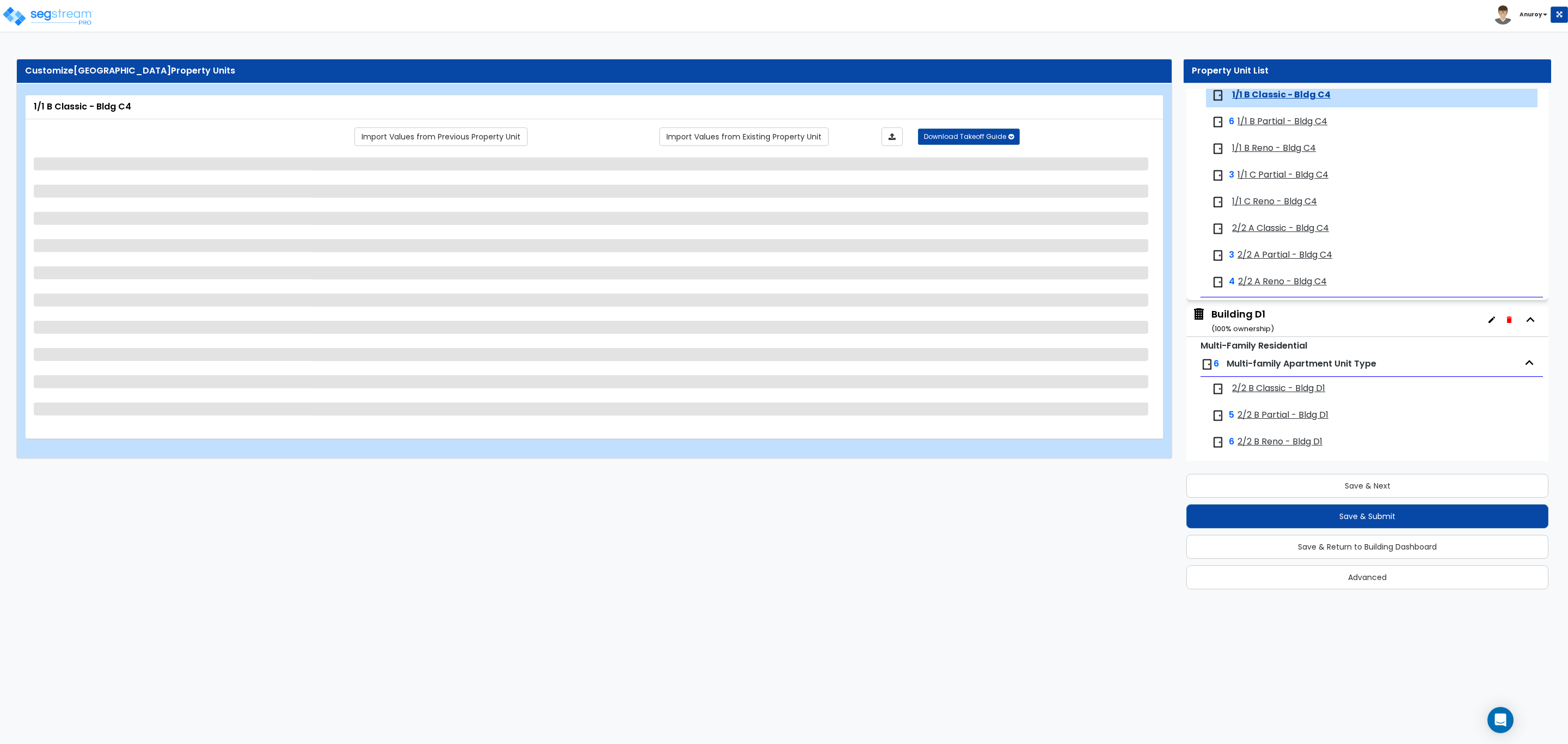
scroll to position [2484, 0]
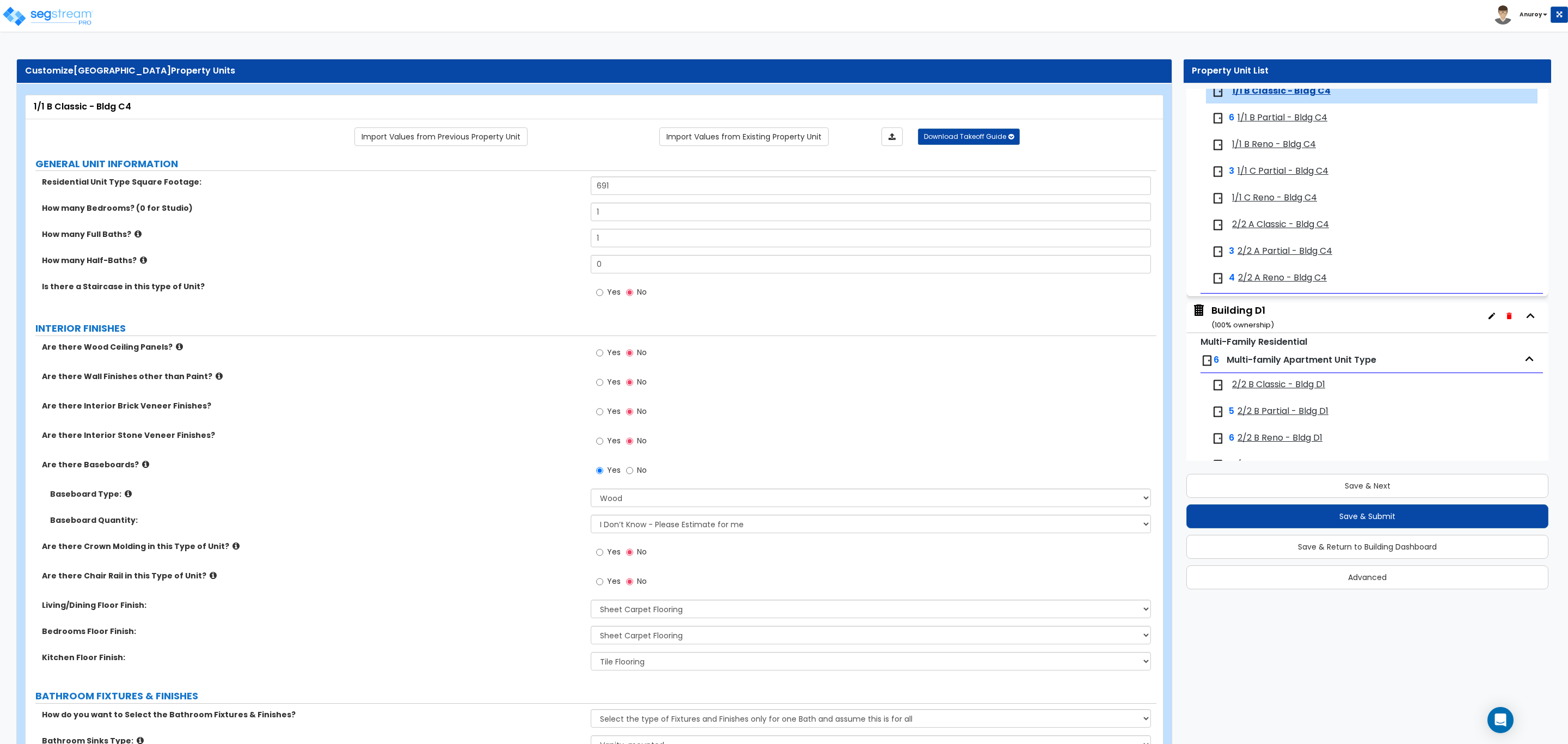
click at [1289, 124] on span "1/1 B Partial - Bldg C4" at bounding box center [1283, 118] width 90 height 13
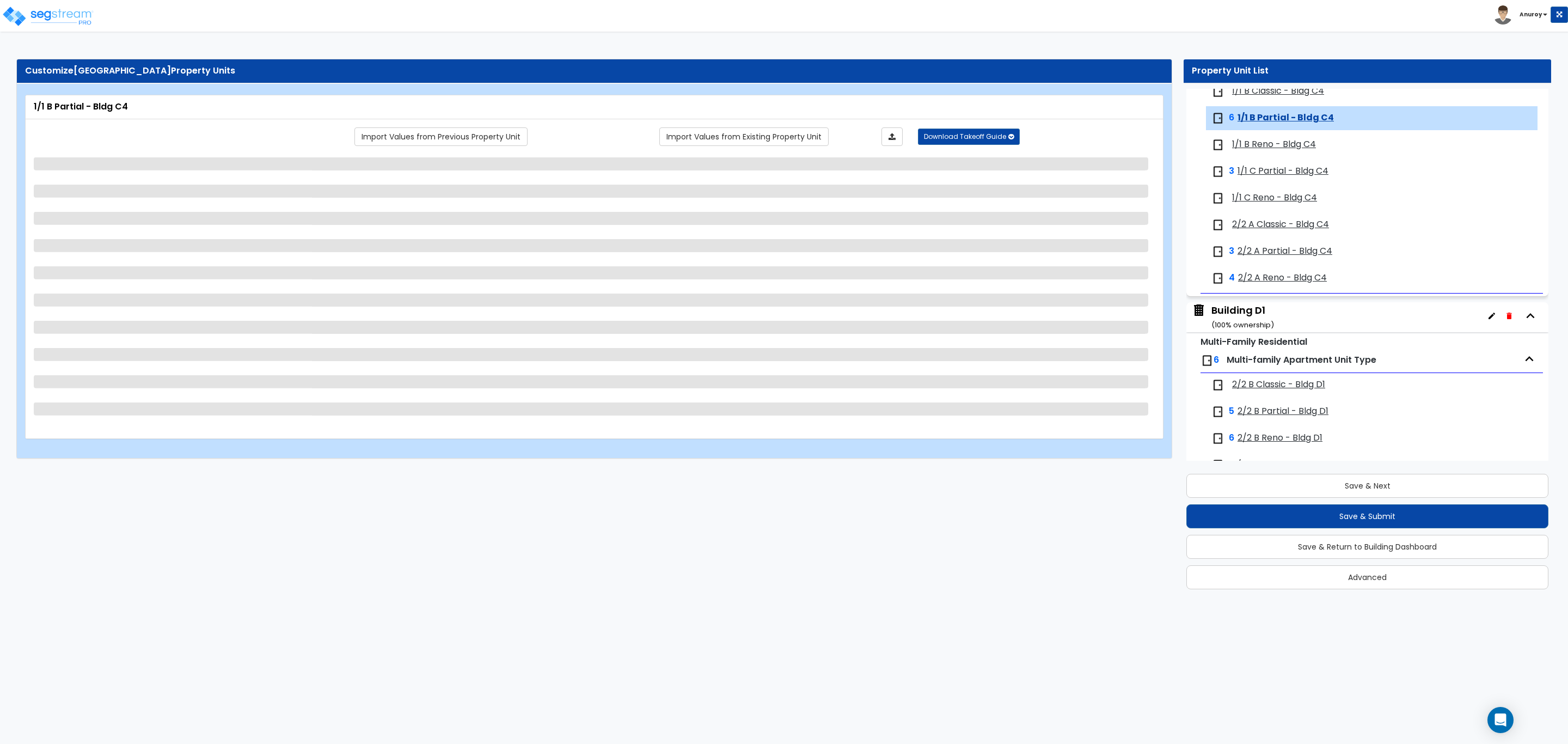
scroll to position [2510, 0]
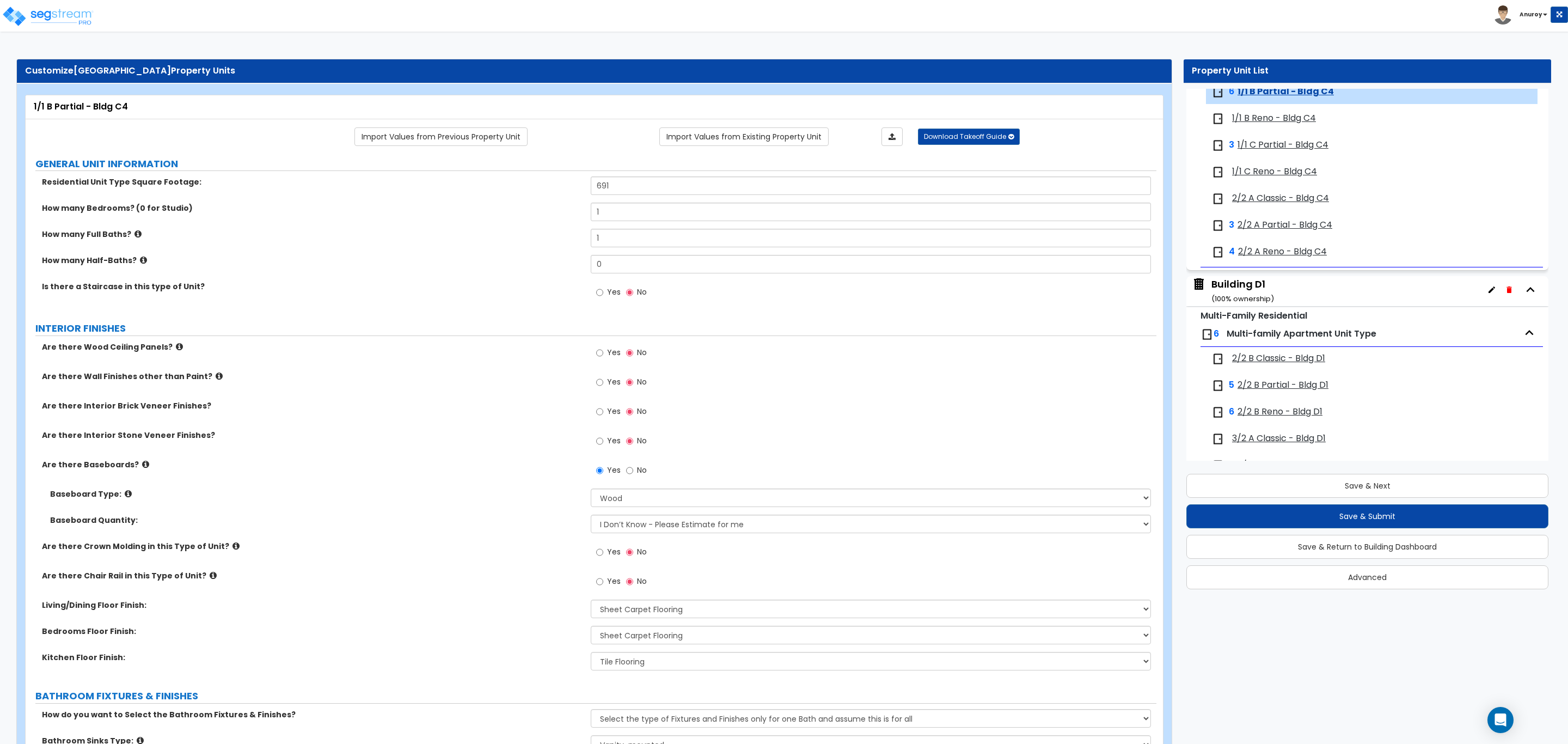
click at [1270, 125] on span "1/1 B Reno - Bldg C4" at bounding box center [1274, 118] width 84 height 13
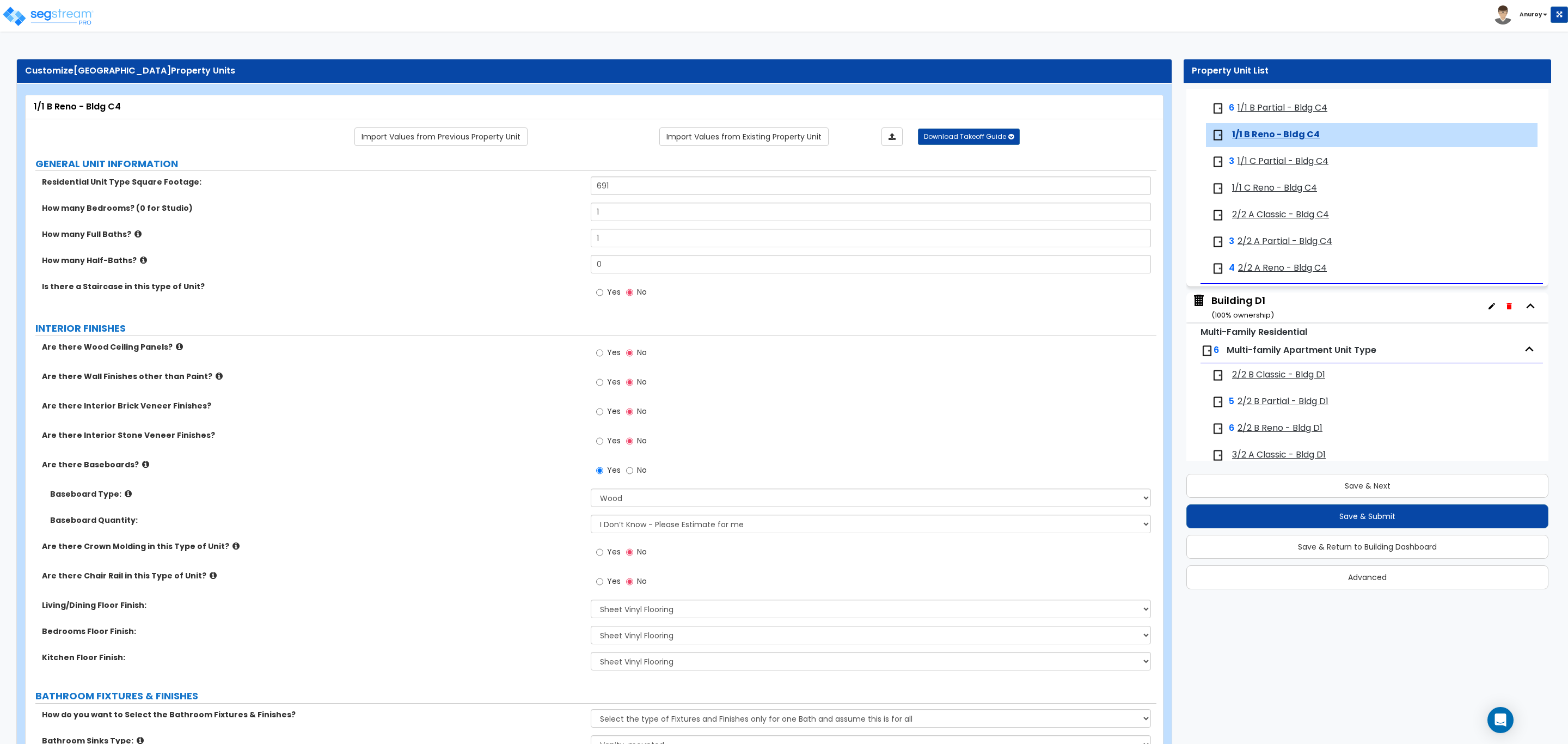
scroll to position [2455, 0]
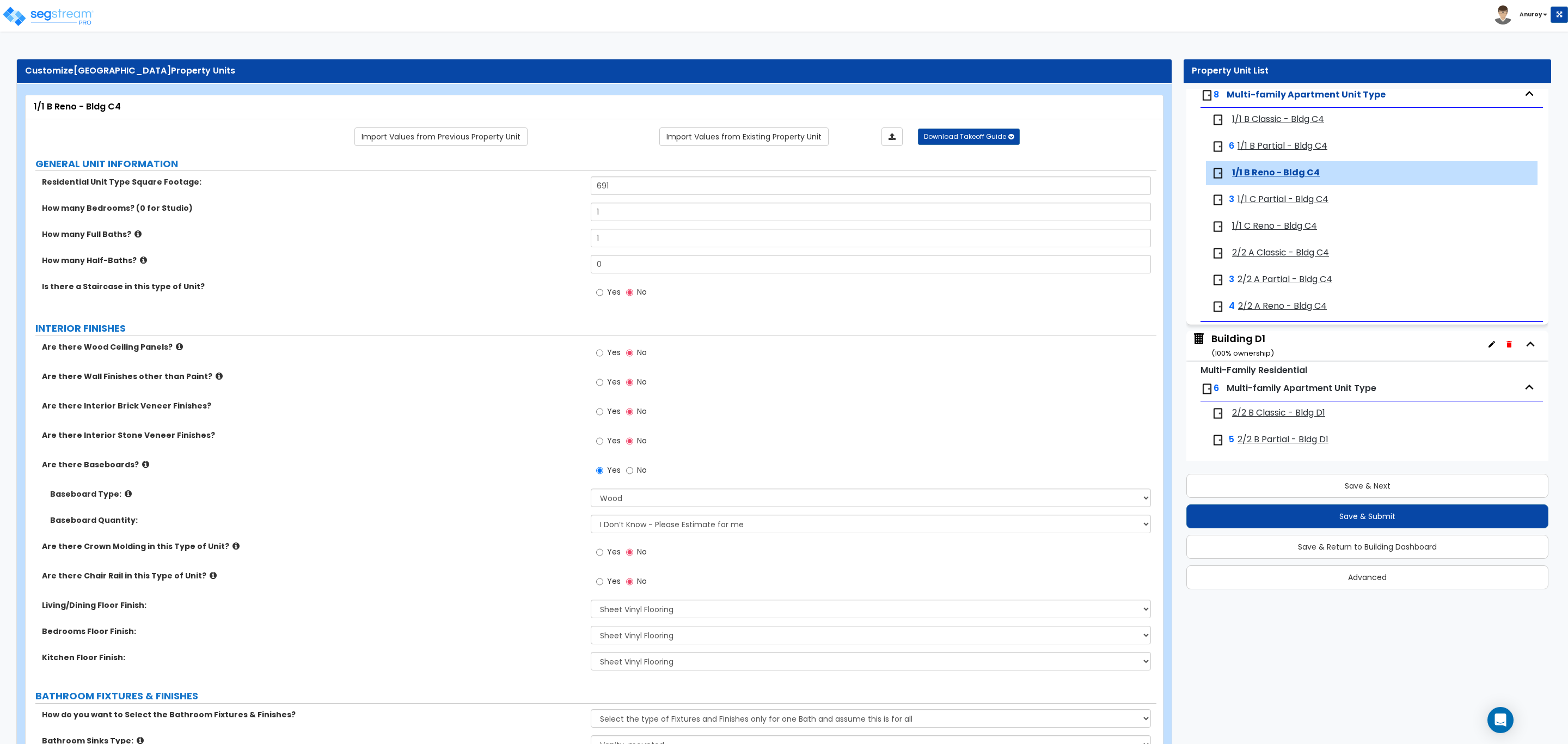
click at [1312, 206] on span "1/1 C Partial - Bldg C4" at bounding box center [1283, 200] width 91 height 13
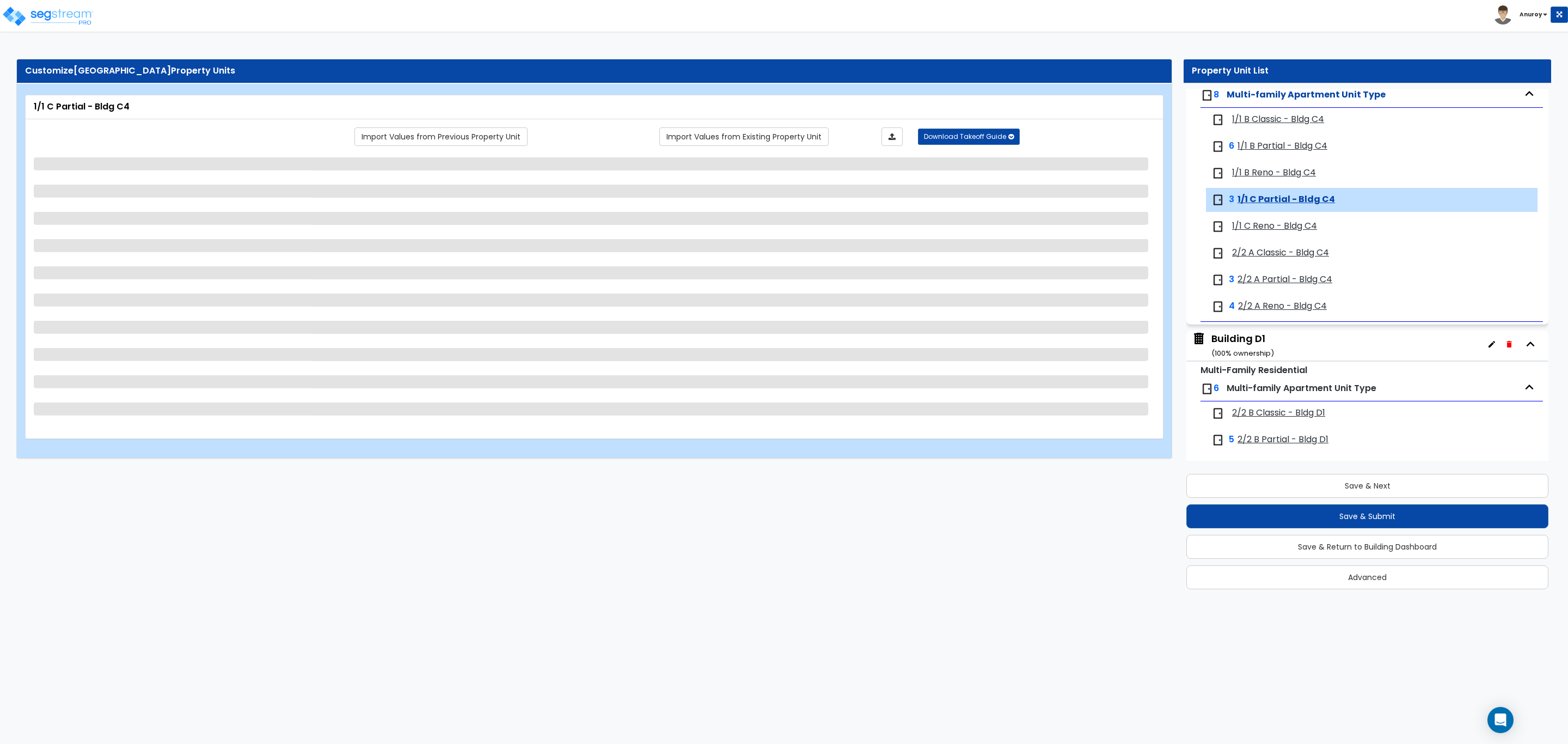
scroll to position [2563, 0]
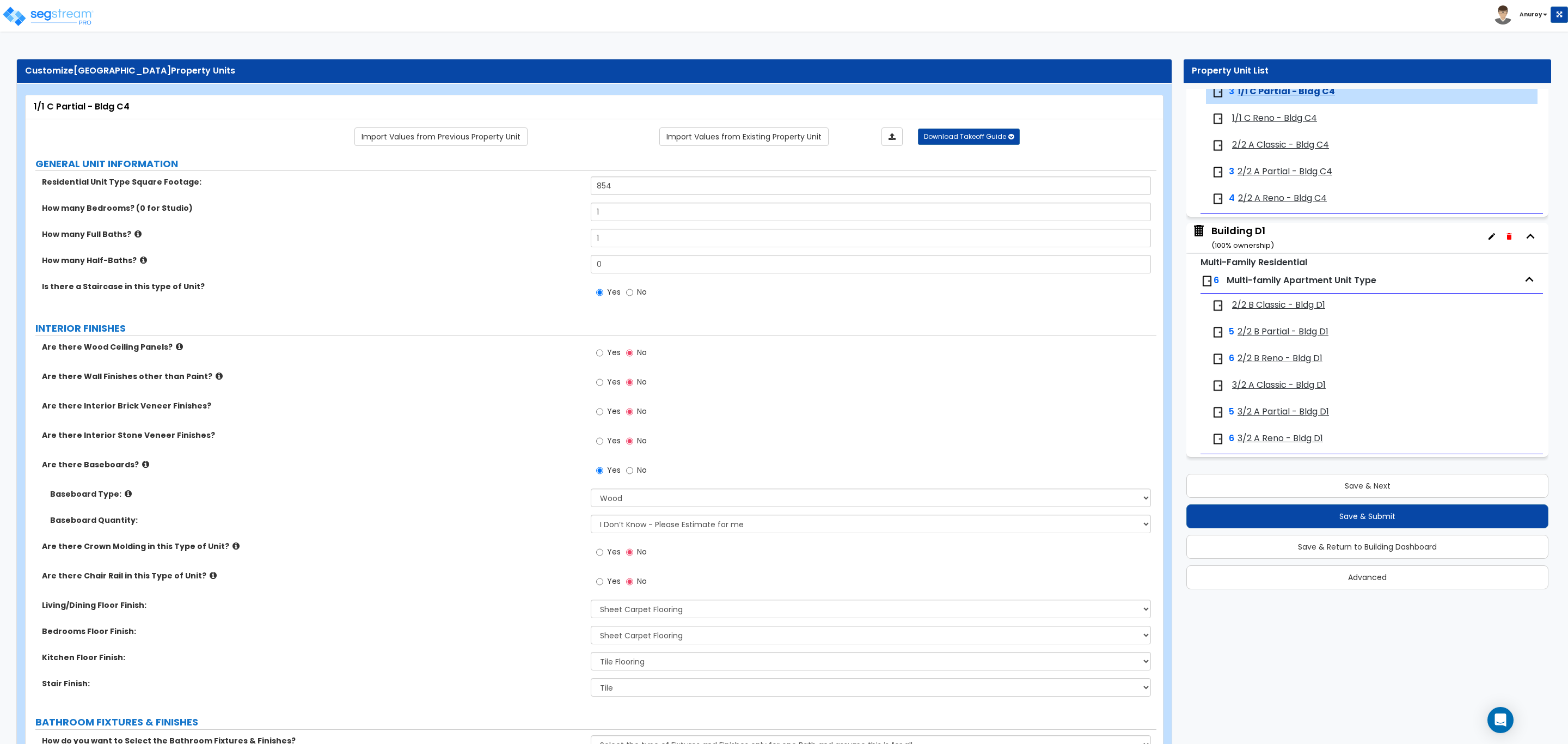
click at [1294, 125] on span "1/1 C Reno - Bldg C4" at bounding box center [1275, 118] width 85 height 13
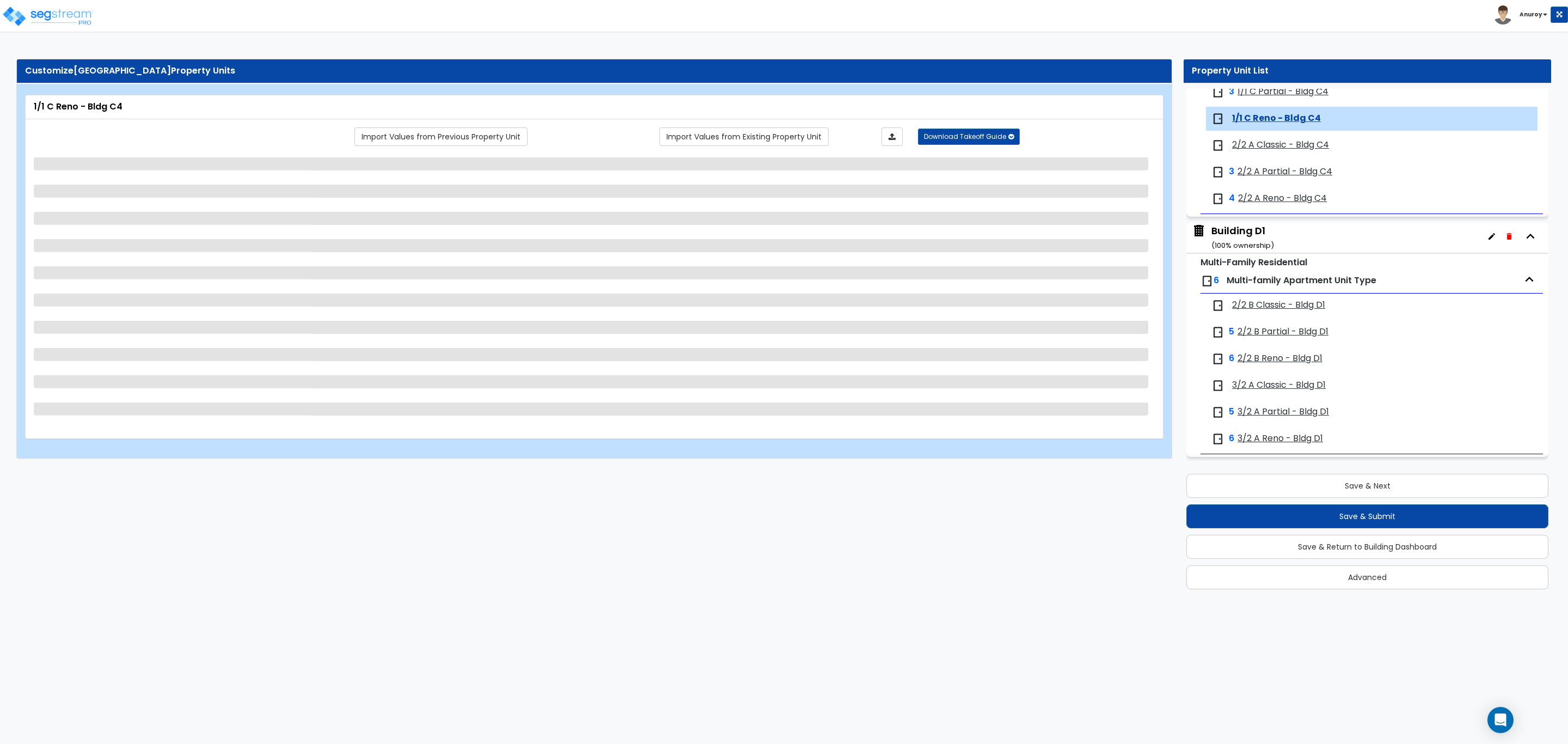
scroll to position [2590, 0]
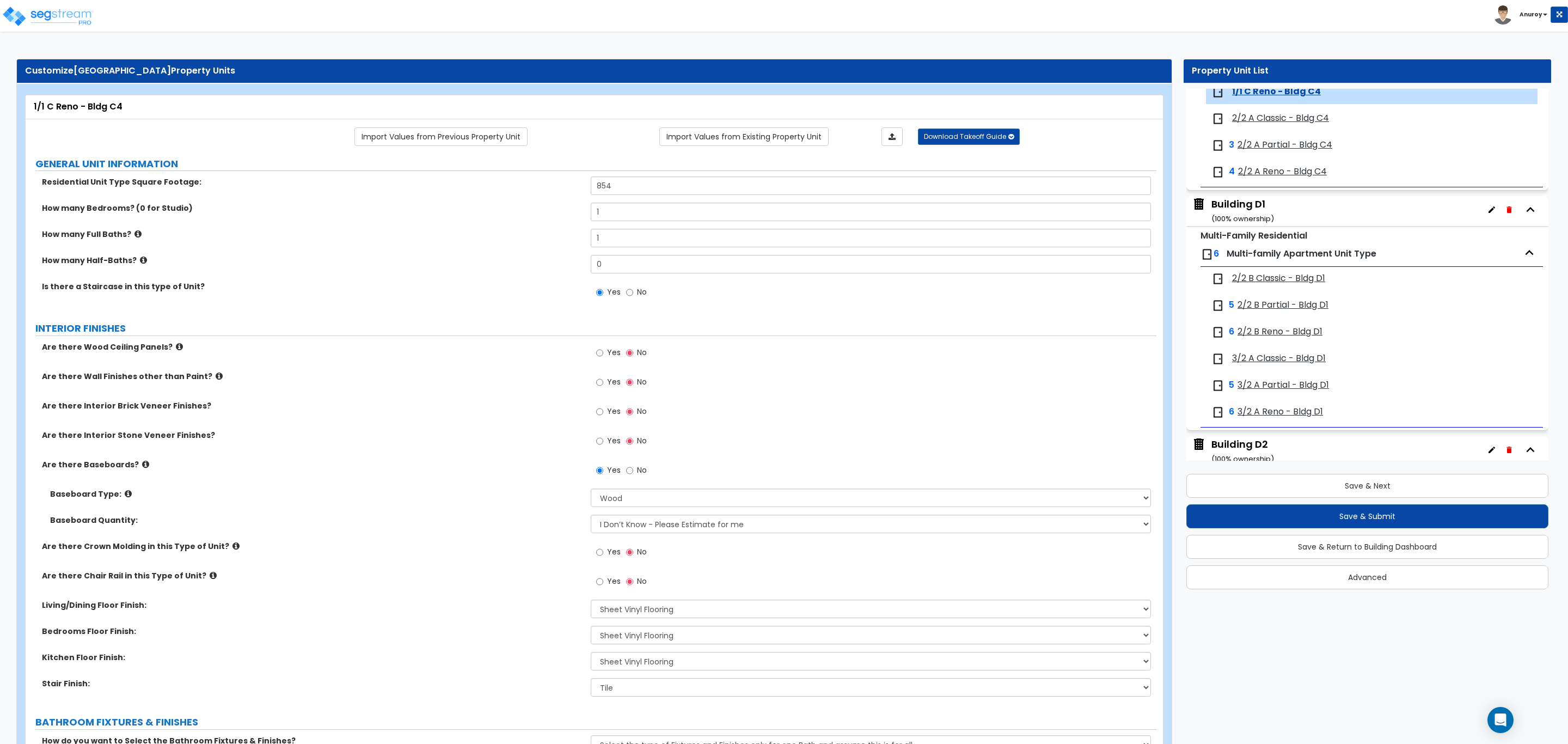
click at [1295, 125] on span "2/2 A Classic - Bldg C4" at bounding box center [1280, 118] width 97 height 13
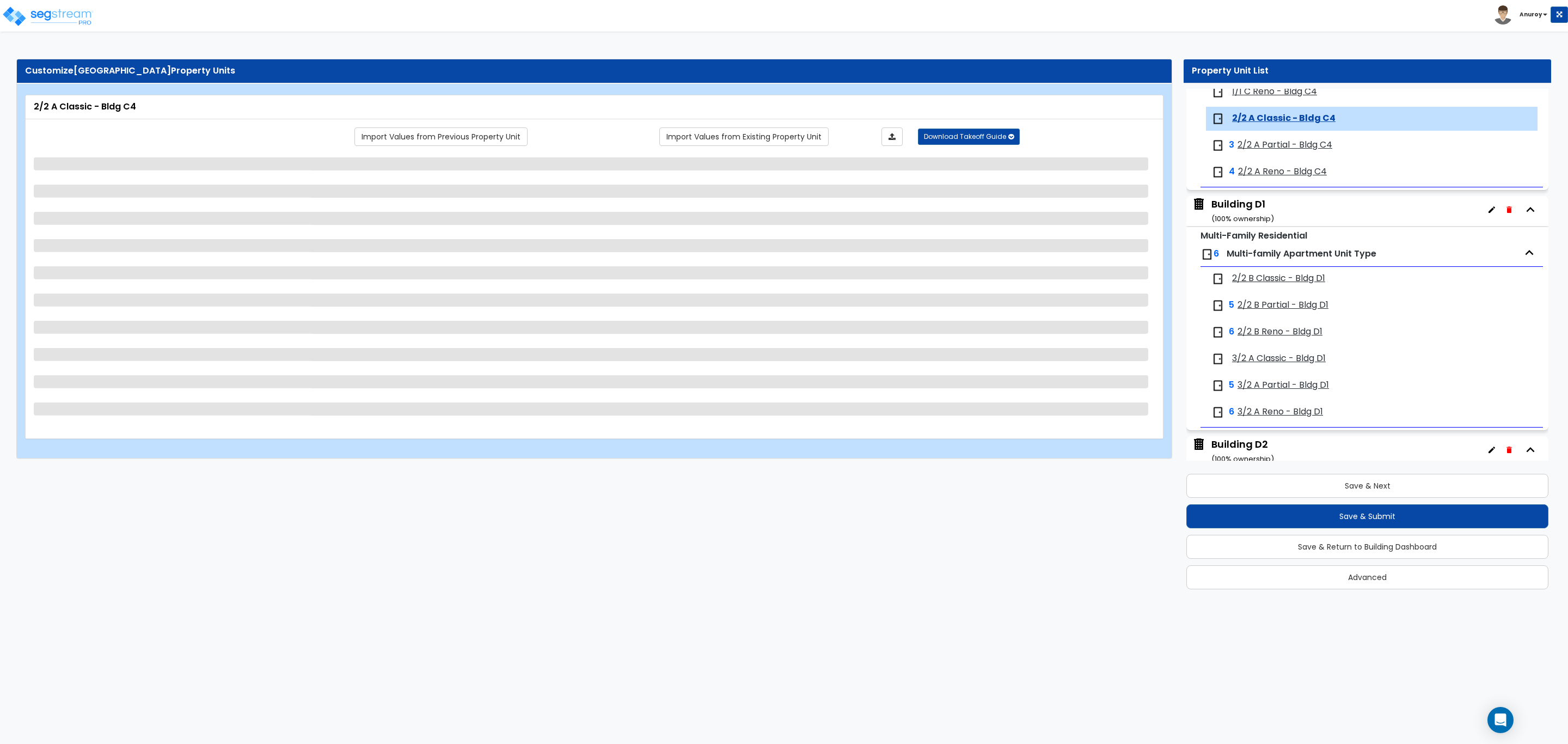
scroll to position [2617, 0]
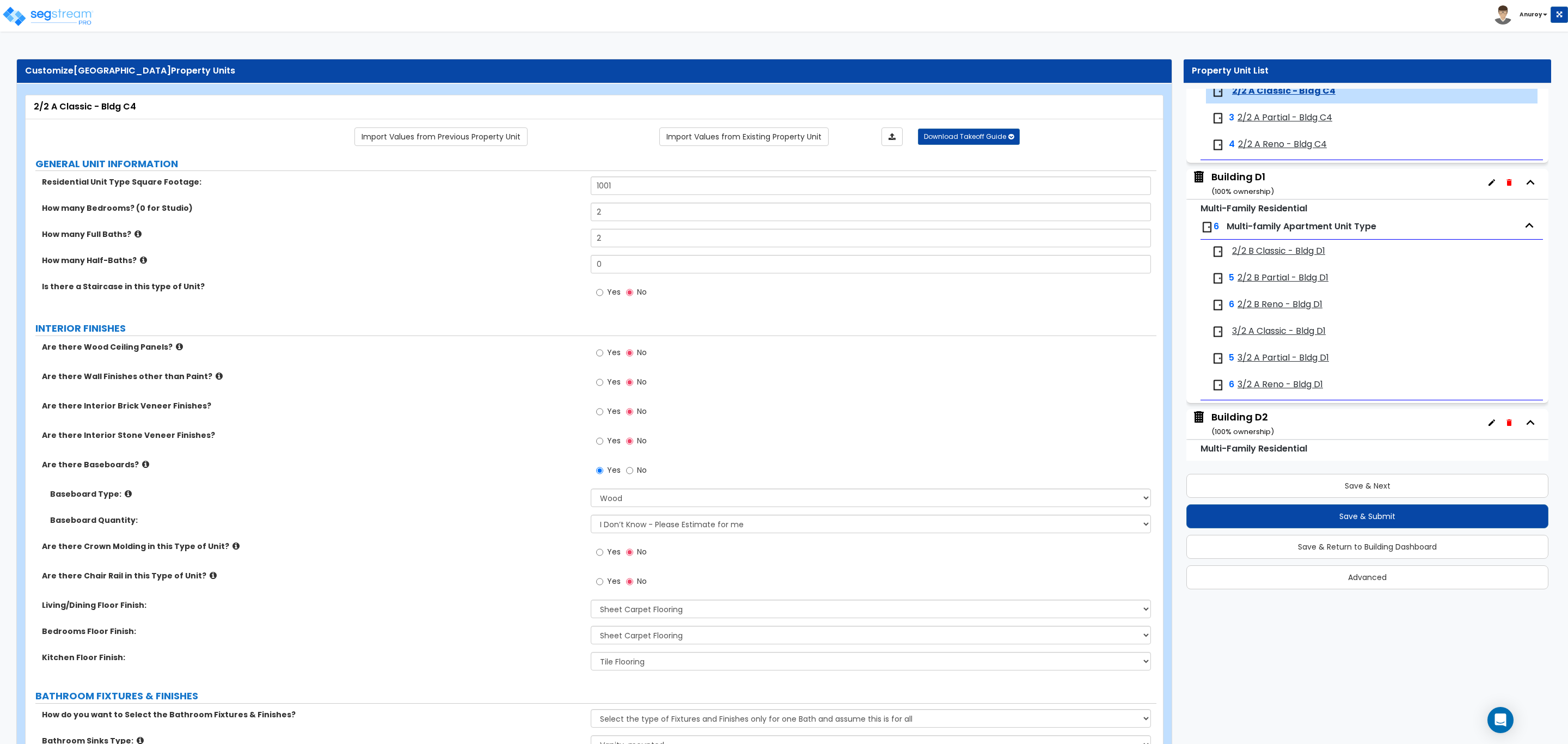
click at [1292, 124] on span "2/2 A Partial - Bldg C4" at bounding box center [1285, 118] width 95 height 13
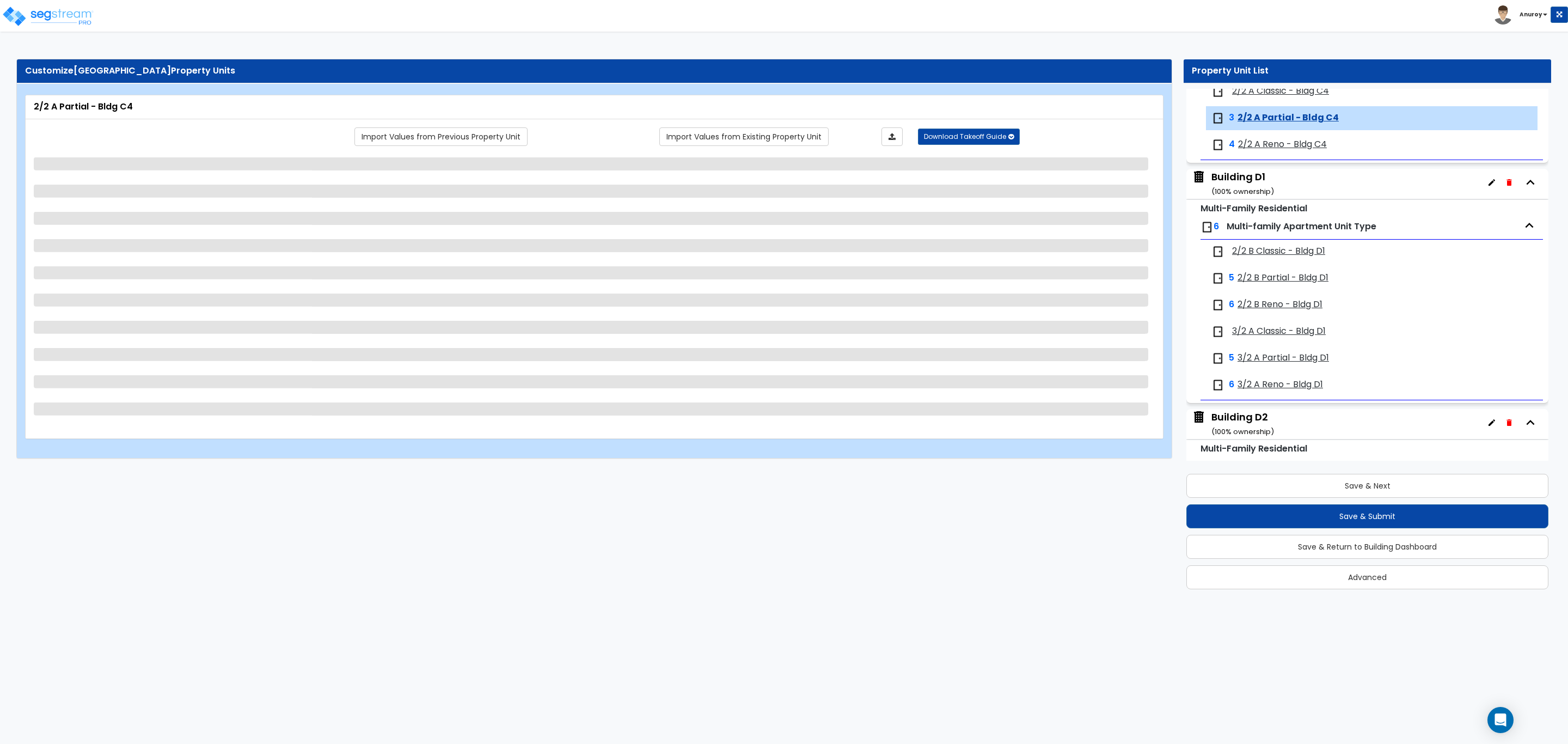
scroll to position [2644, 0]
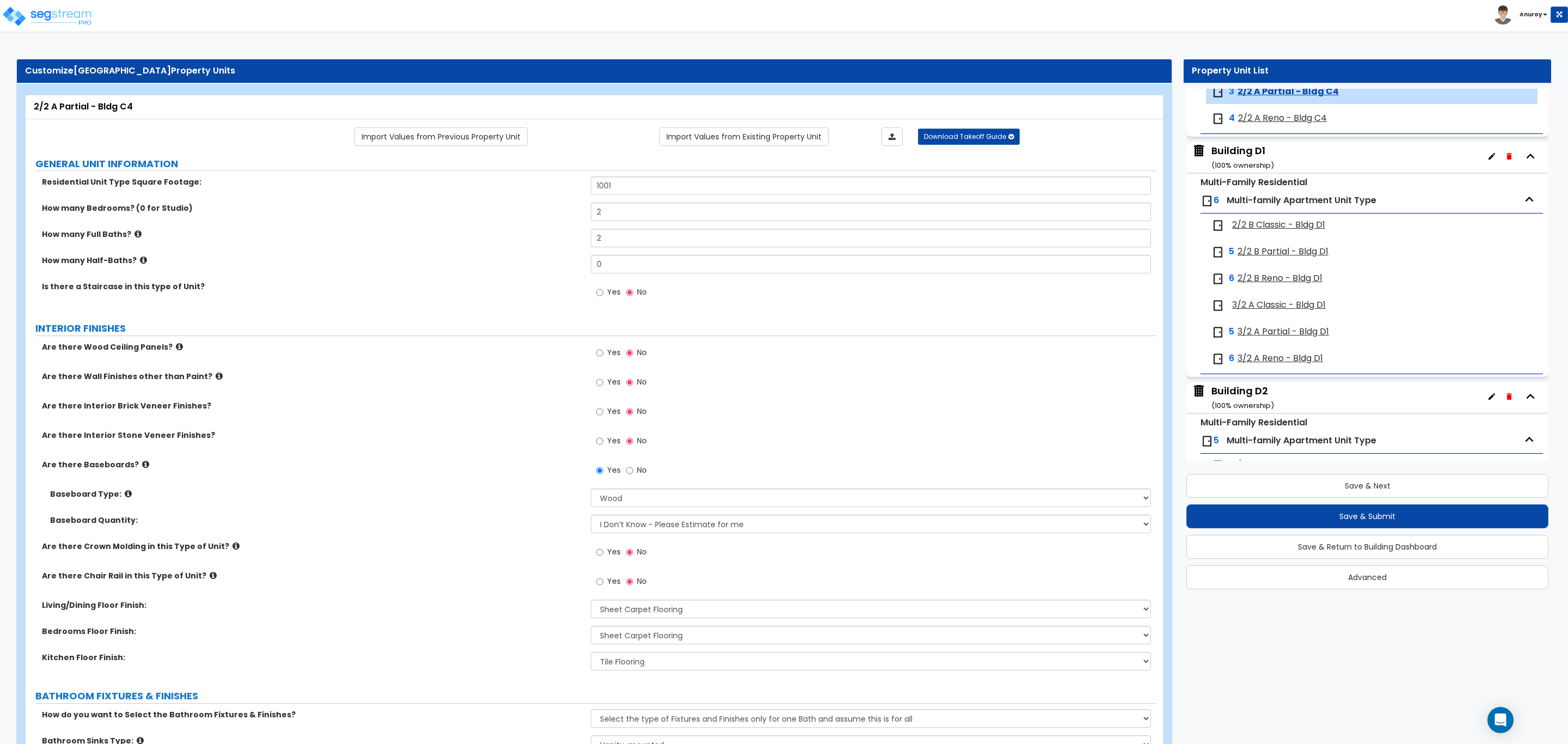
click at [1284, 125] on span "2/2 A Reno - Bldg C4" at bounding box center [1283, 118] width 89 height 13
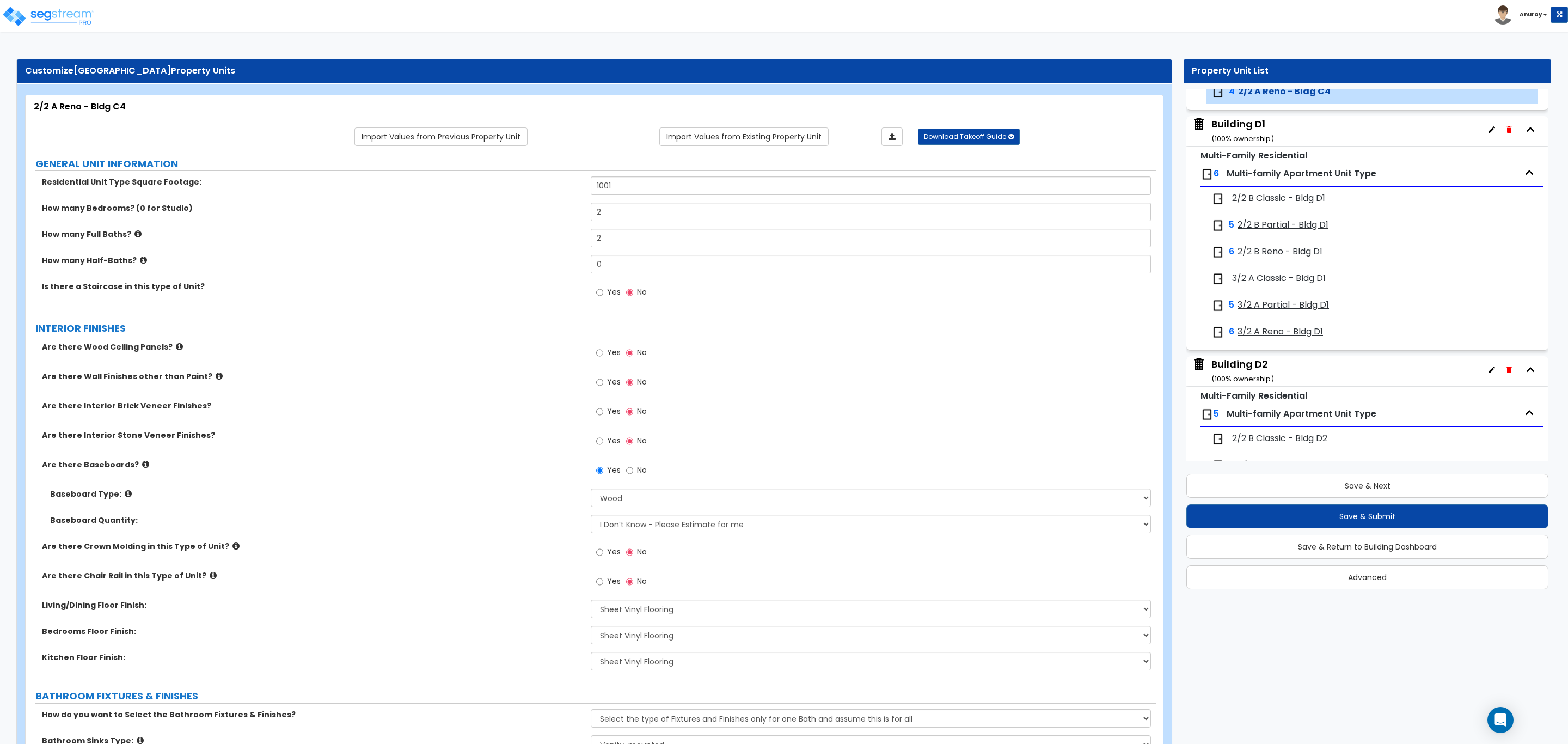
click at [1266, 205] on span "2/2 B Classic - Bldg D1" at bounding box center [1278, 198] width 93 height 13
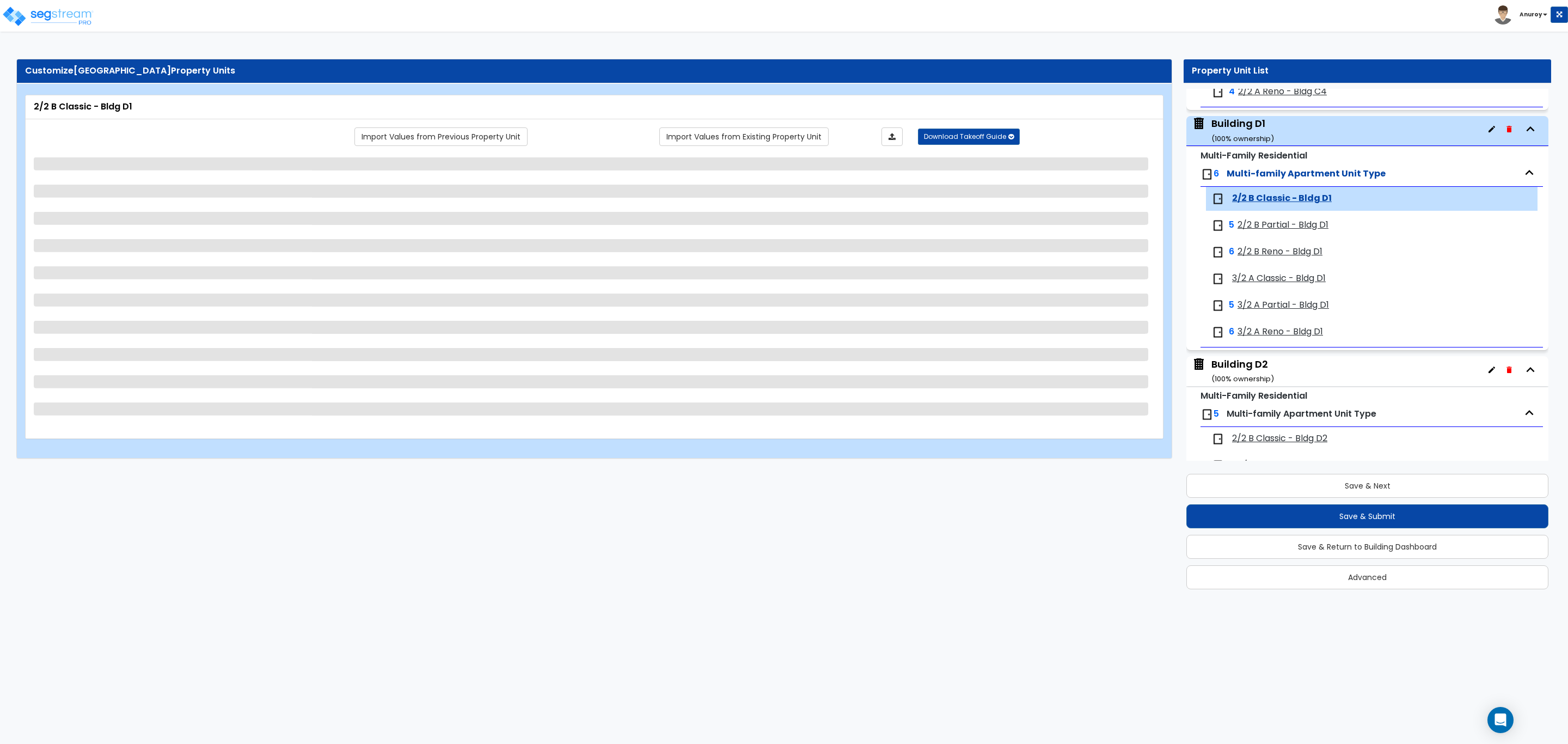
scroll to position [2778, 0]
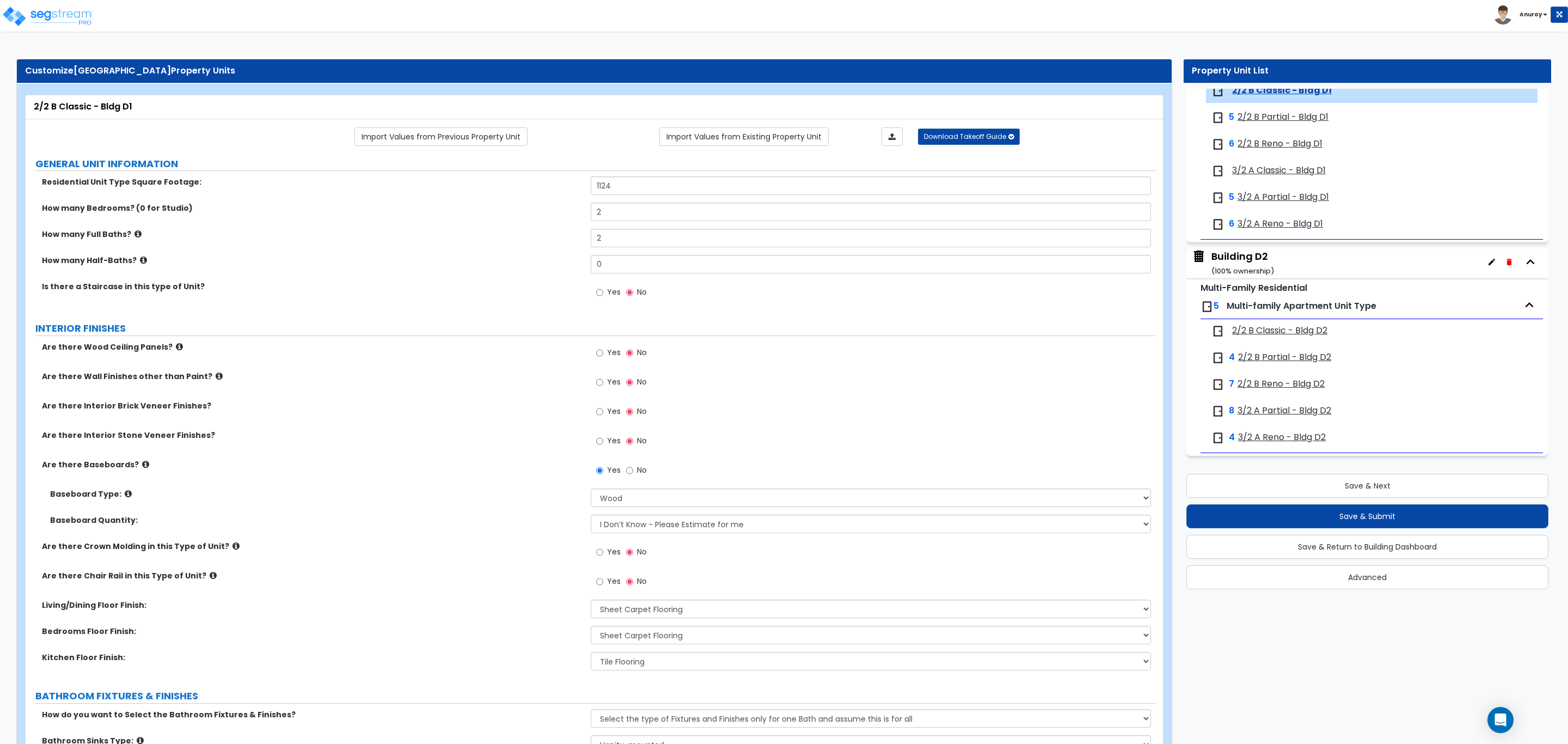
click at [1301, 124] on span "2/2 B Partial - Bldg D1" at bounding box center [1283, 117] width 91 height 13
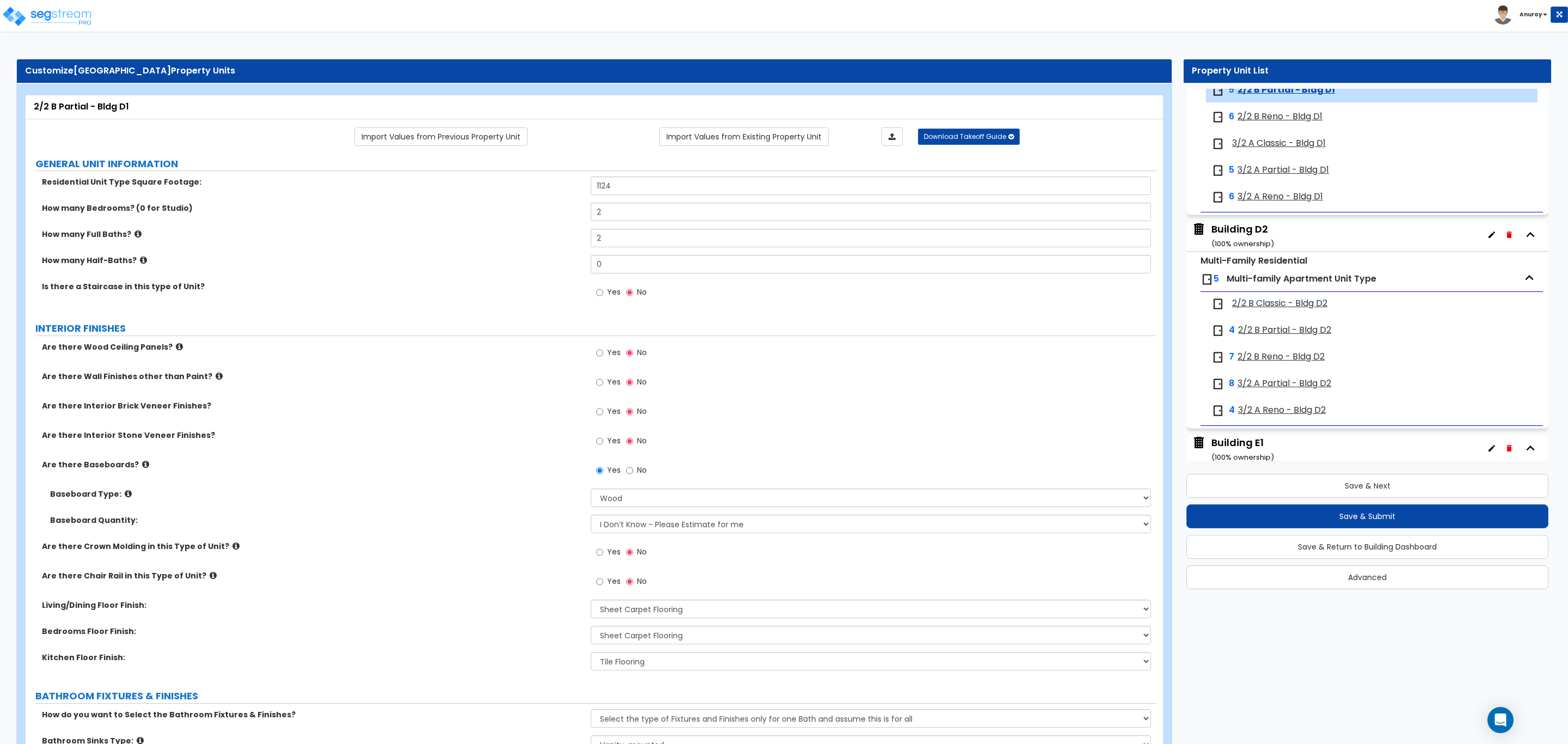
click at [1297, 123] on span "2/2 B Reno - Bldg D1" at bounding box center [1280, 117] width 85 height 13
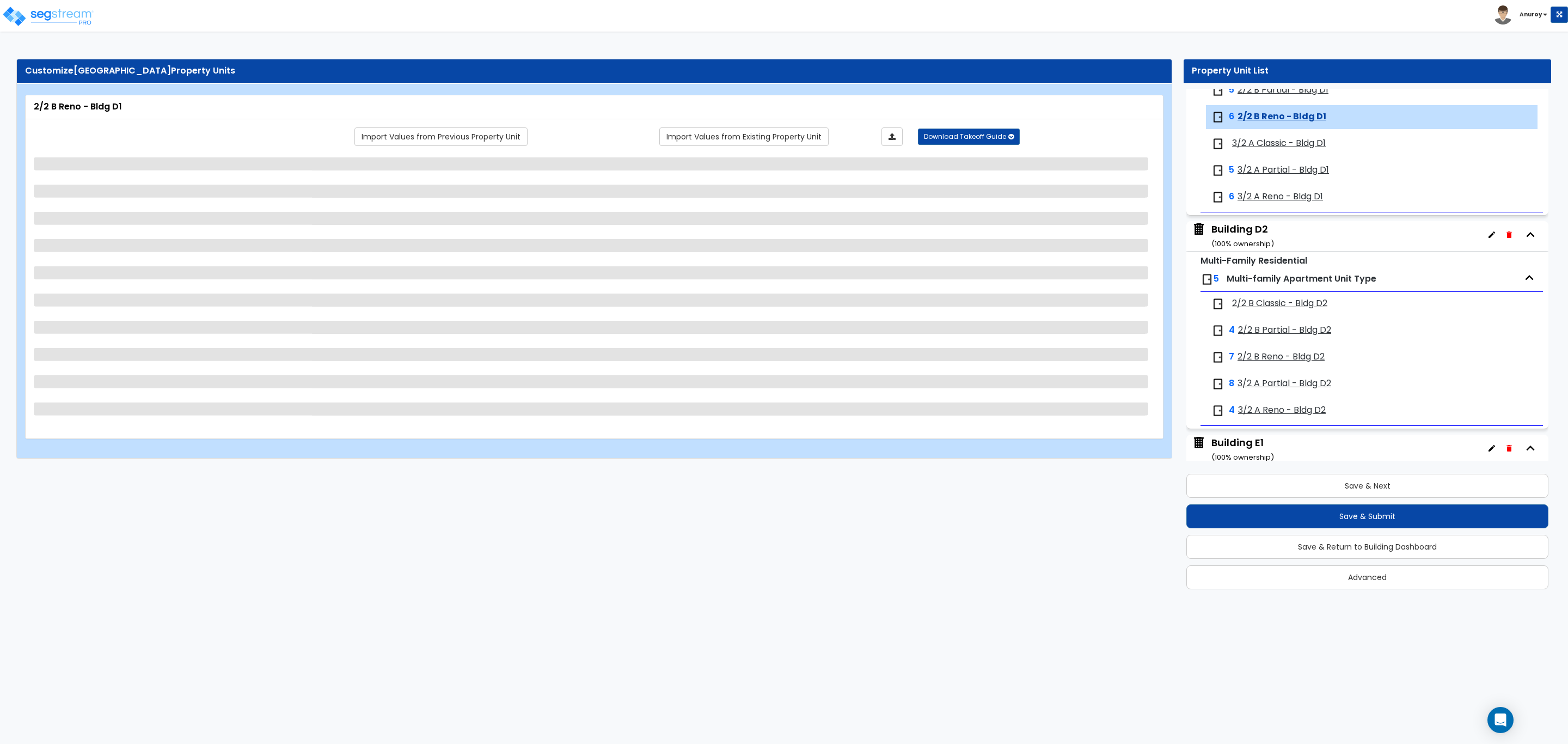
scroll to position [2831, 0]
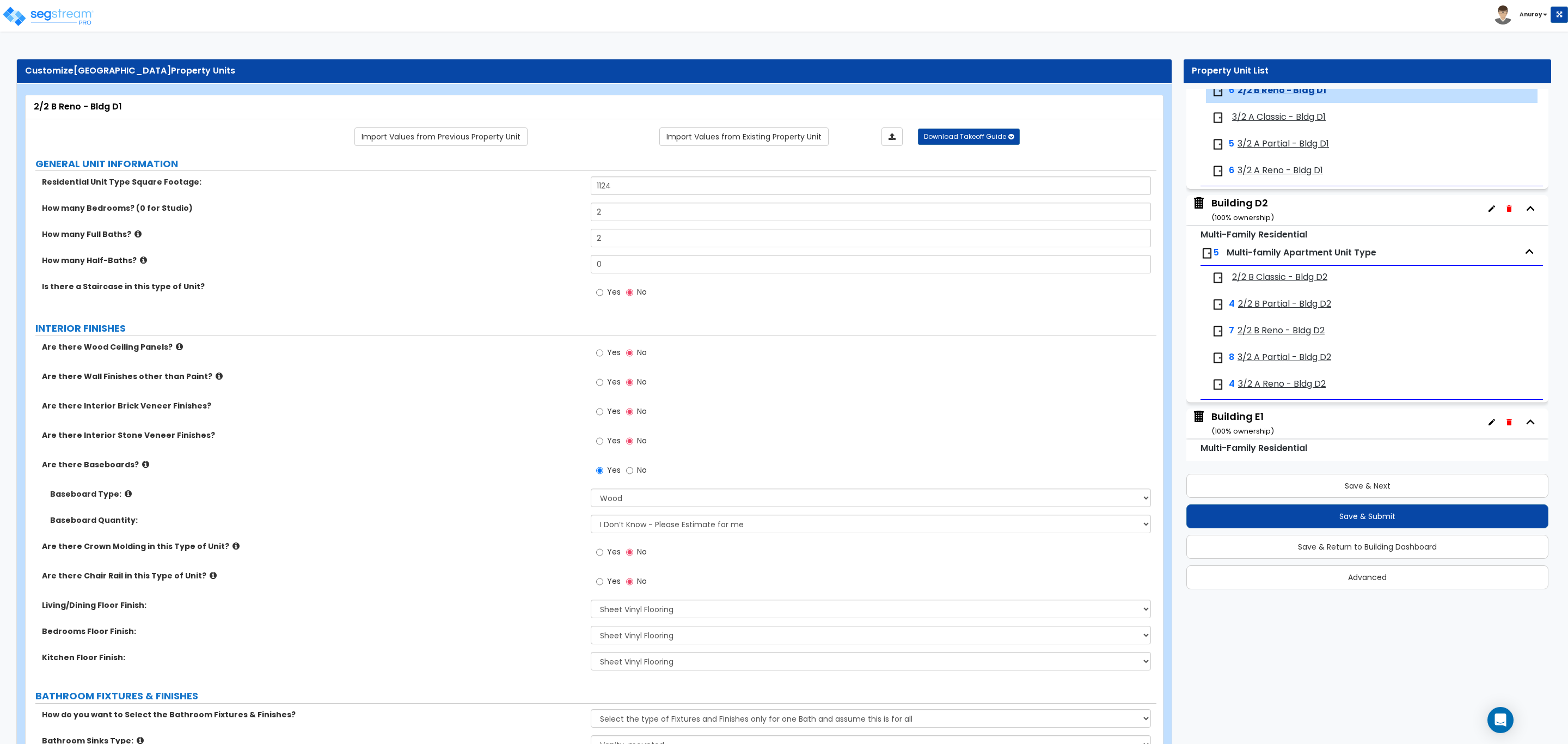
click at [1278, 121] on span "3/2 A Classic - Bldg D1" at bounding box center [1279, 117] width 94 height 13
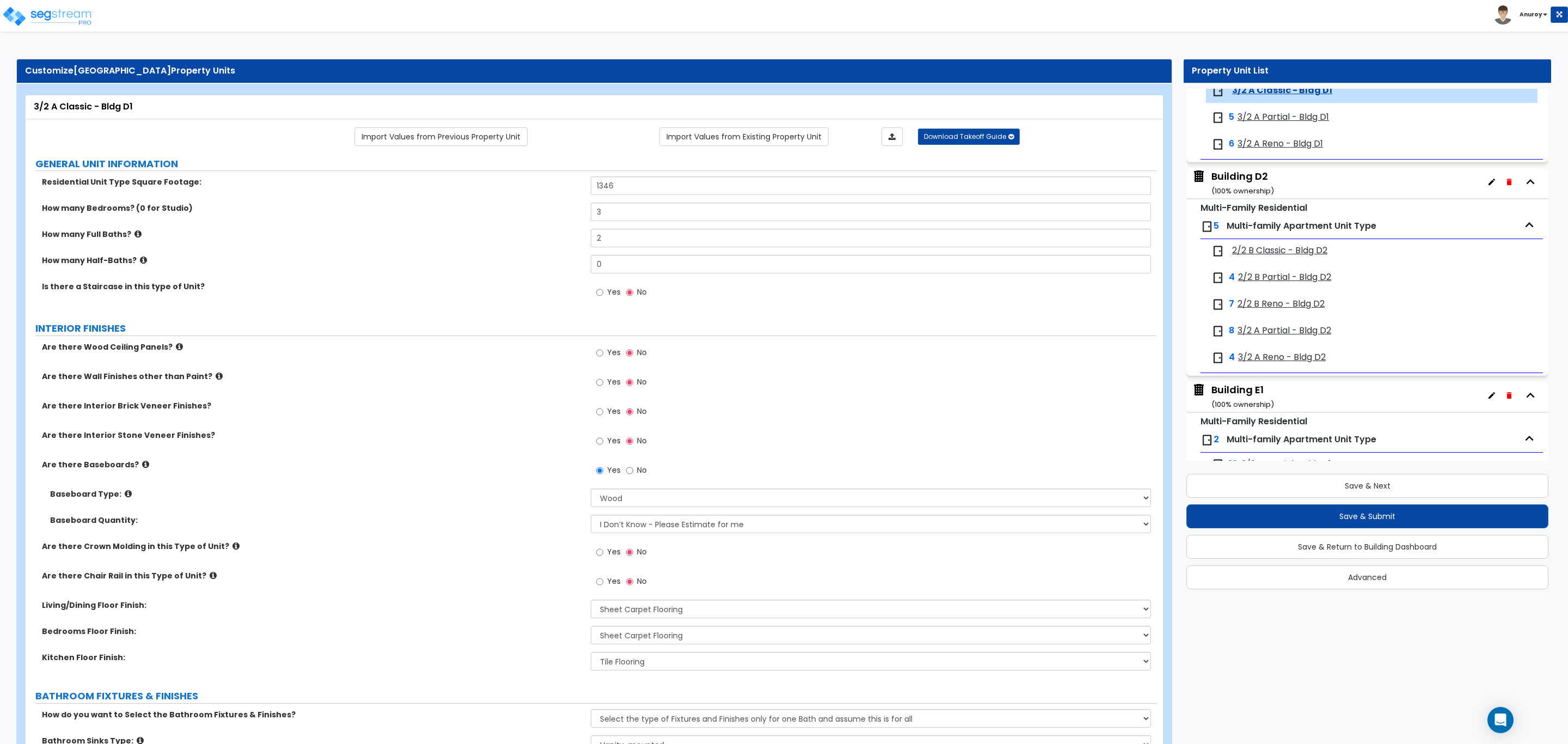
click at [1281, 124] on span "3/2 A Partial - Bldg D1" at bounding box center [1283, 117] width 91 height 13
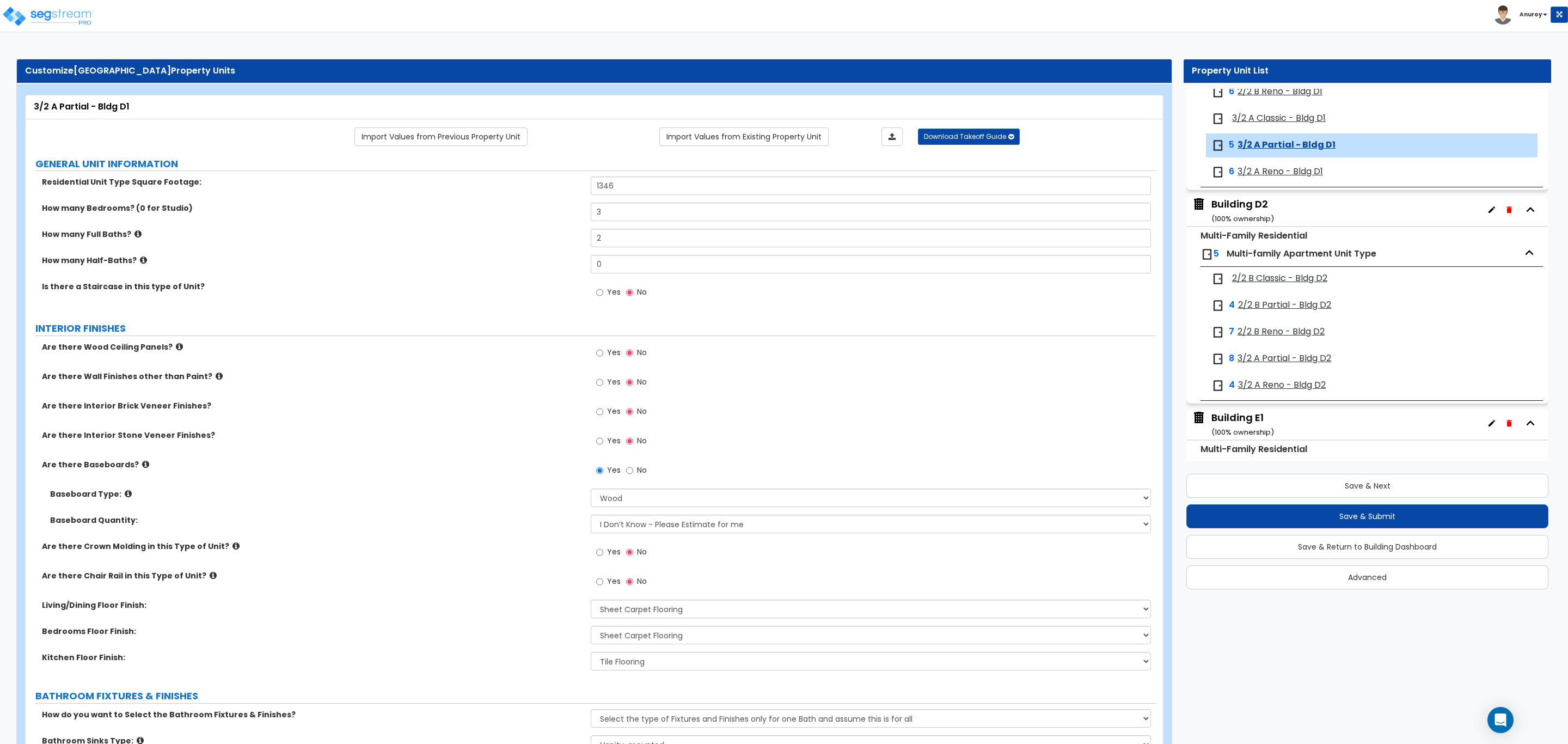
scroll to position [2802, 0]
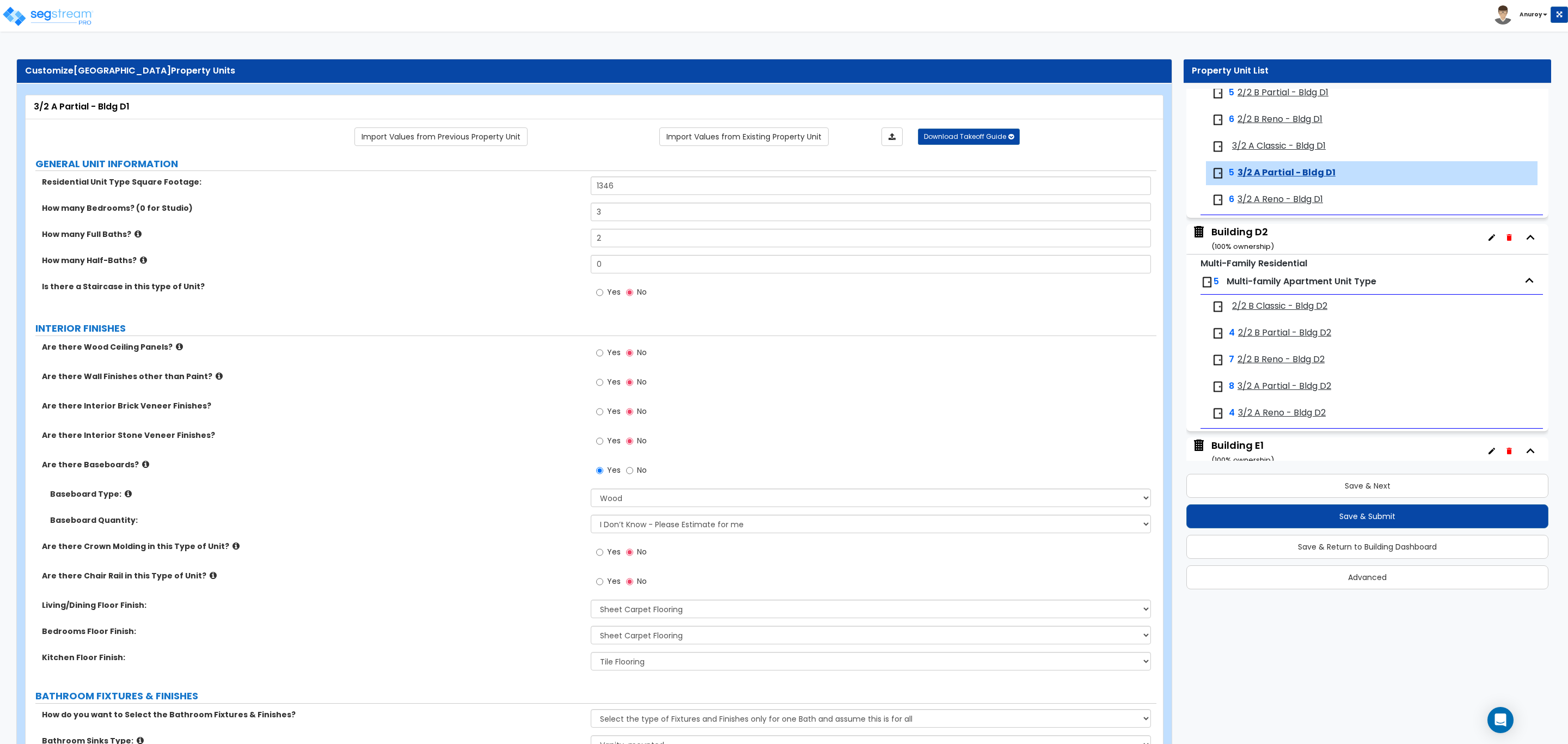
click at [1282, 152] on span "3/2 A Classic - Bldg D1" at bounding box center [1279, 146] width 94 height 13
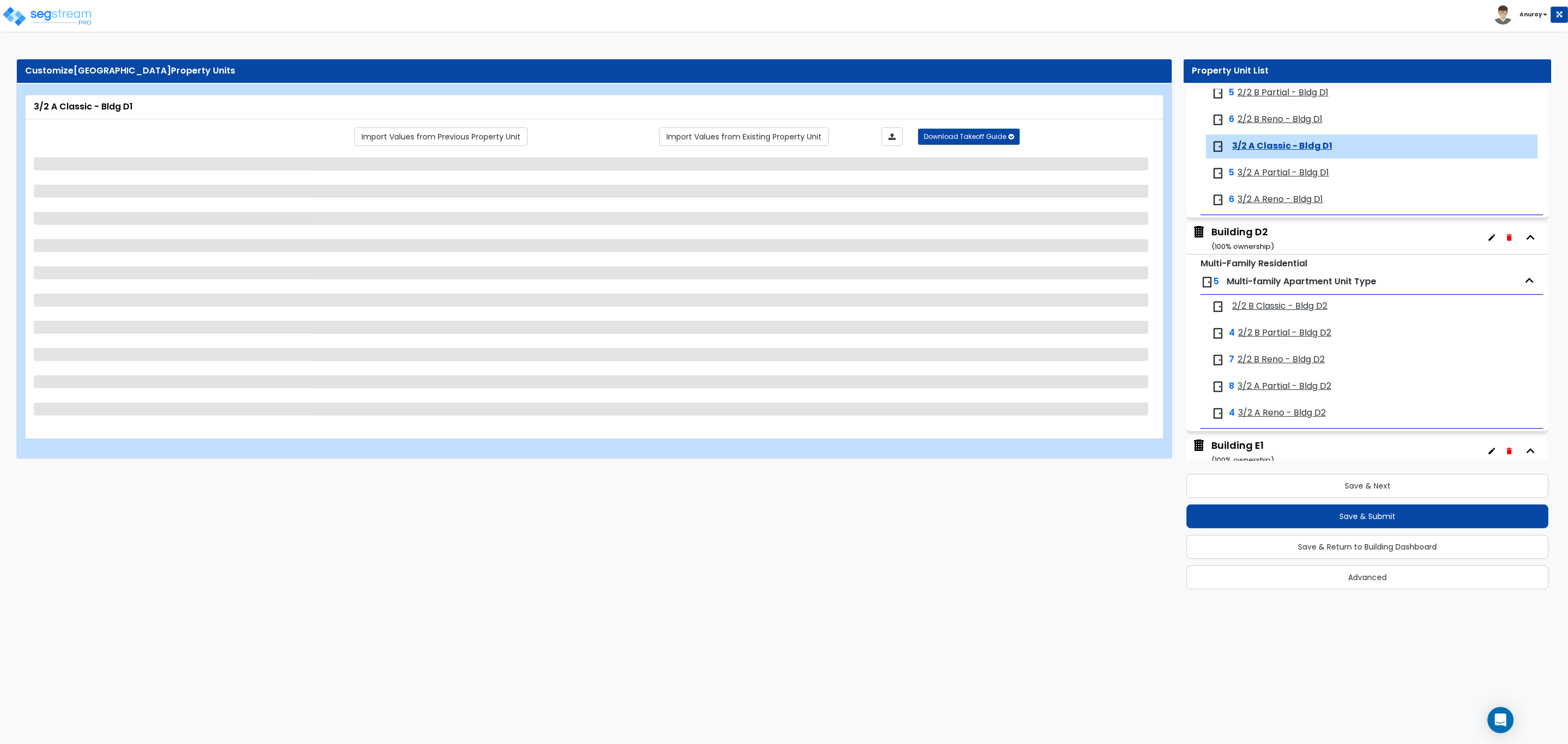
scroll to position [2858, 0]
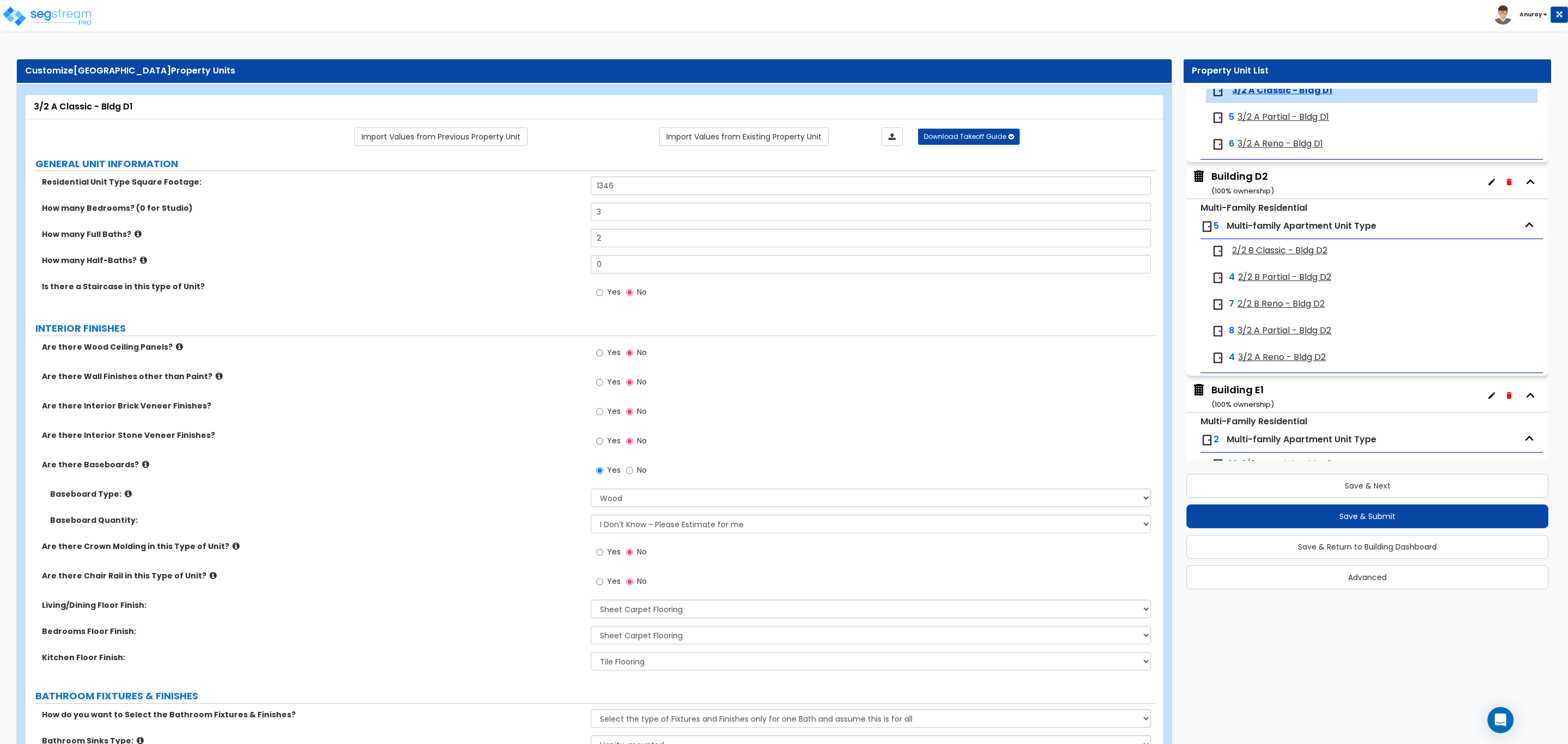
click at [1289, 124] on span "3/2 A Partial - Bldg D1" at bounding box center [1283, 117] width 91 height 13
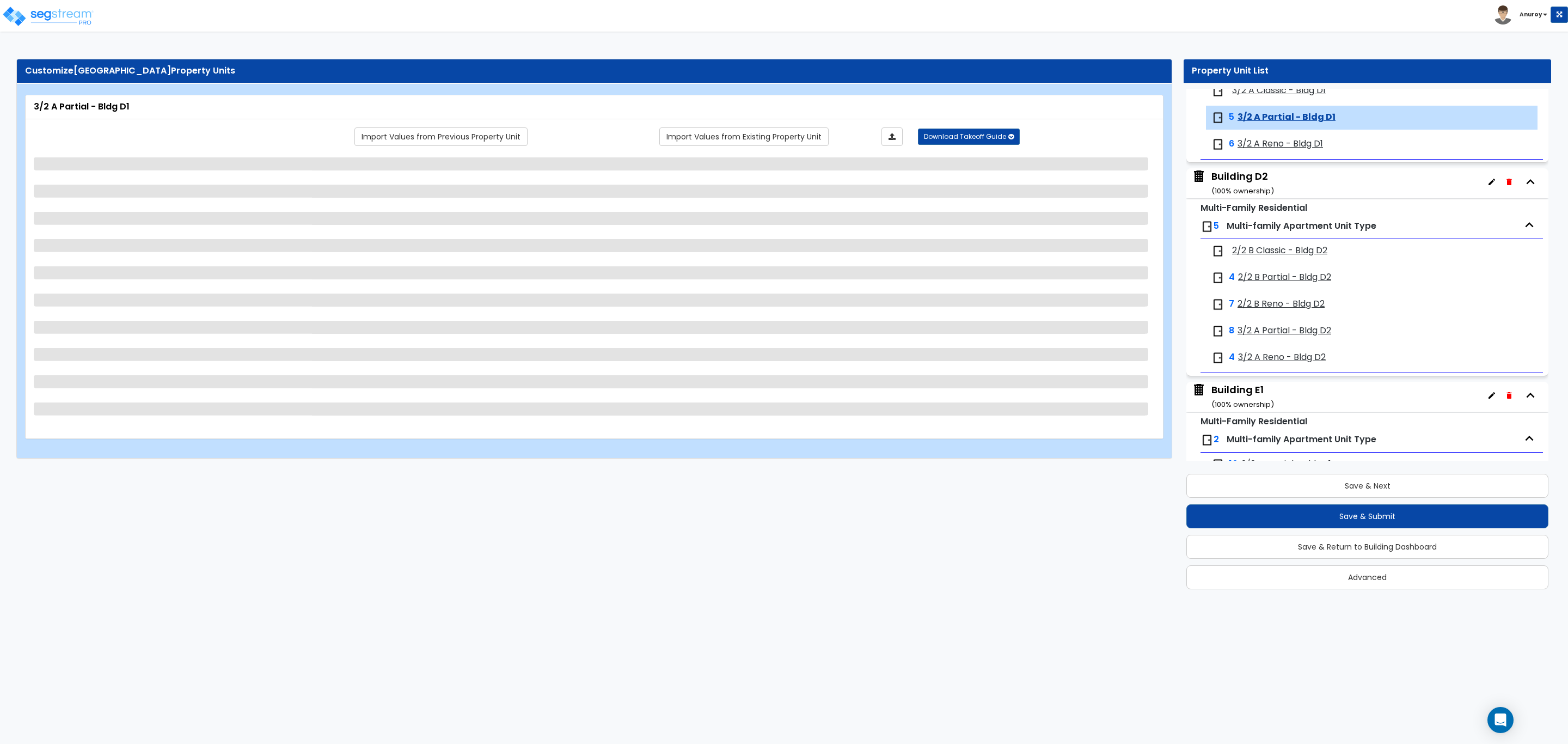
scroll to position [2884, 0]
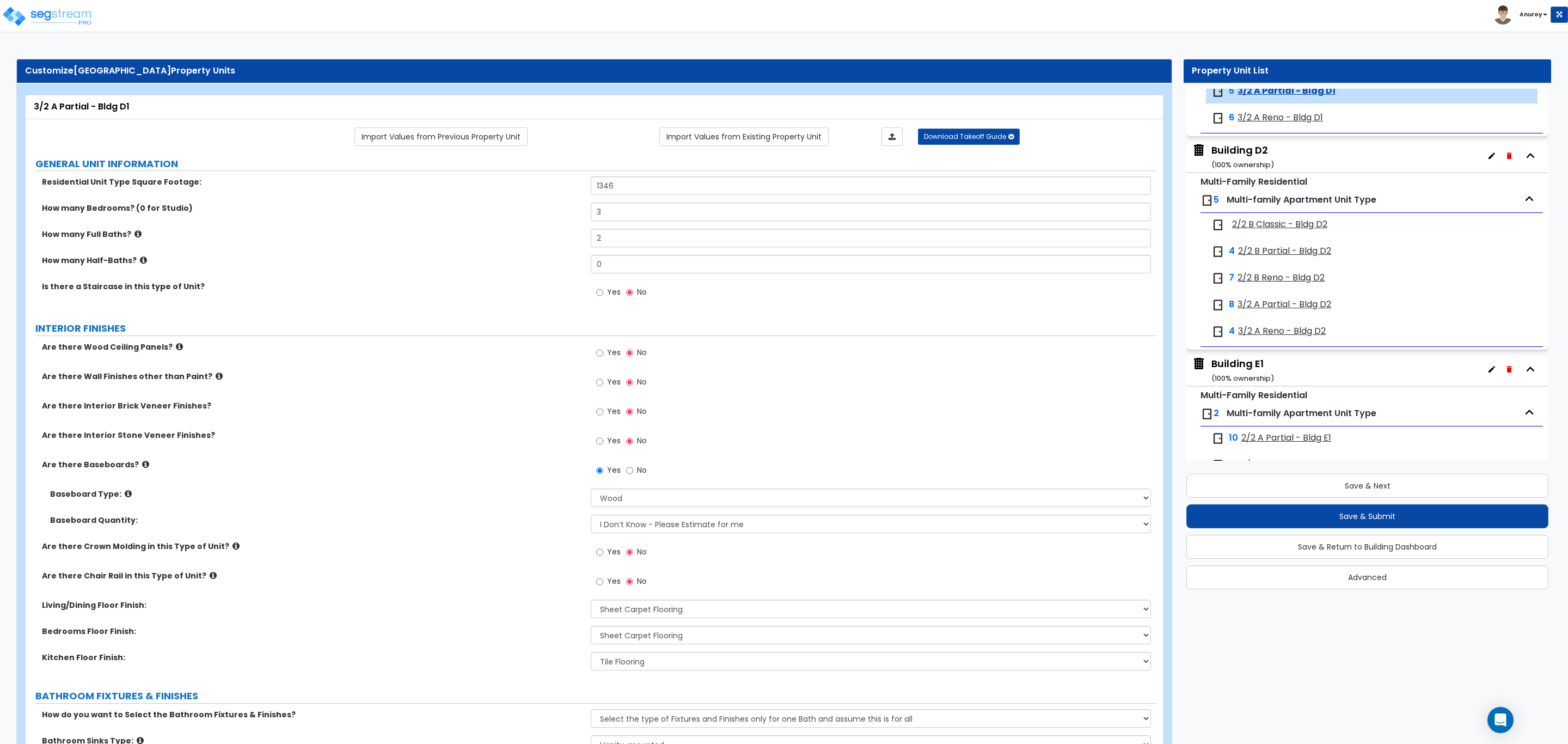
click at [1289, 124] on span "3/2 A Reno - Bldg D1" at bounding box center [1280, 118] width 85 height 13
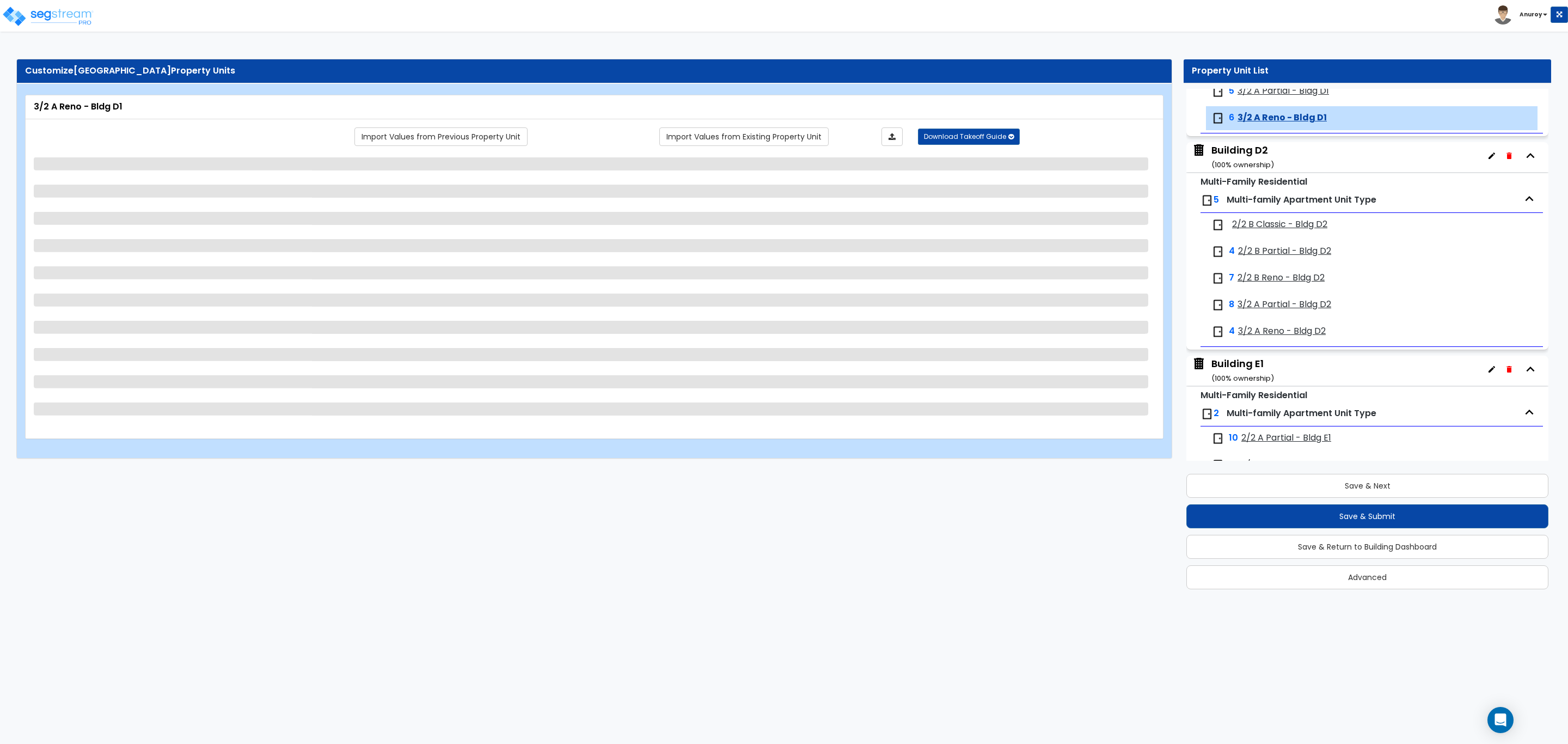
scroll to position [2911, 0]
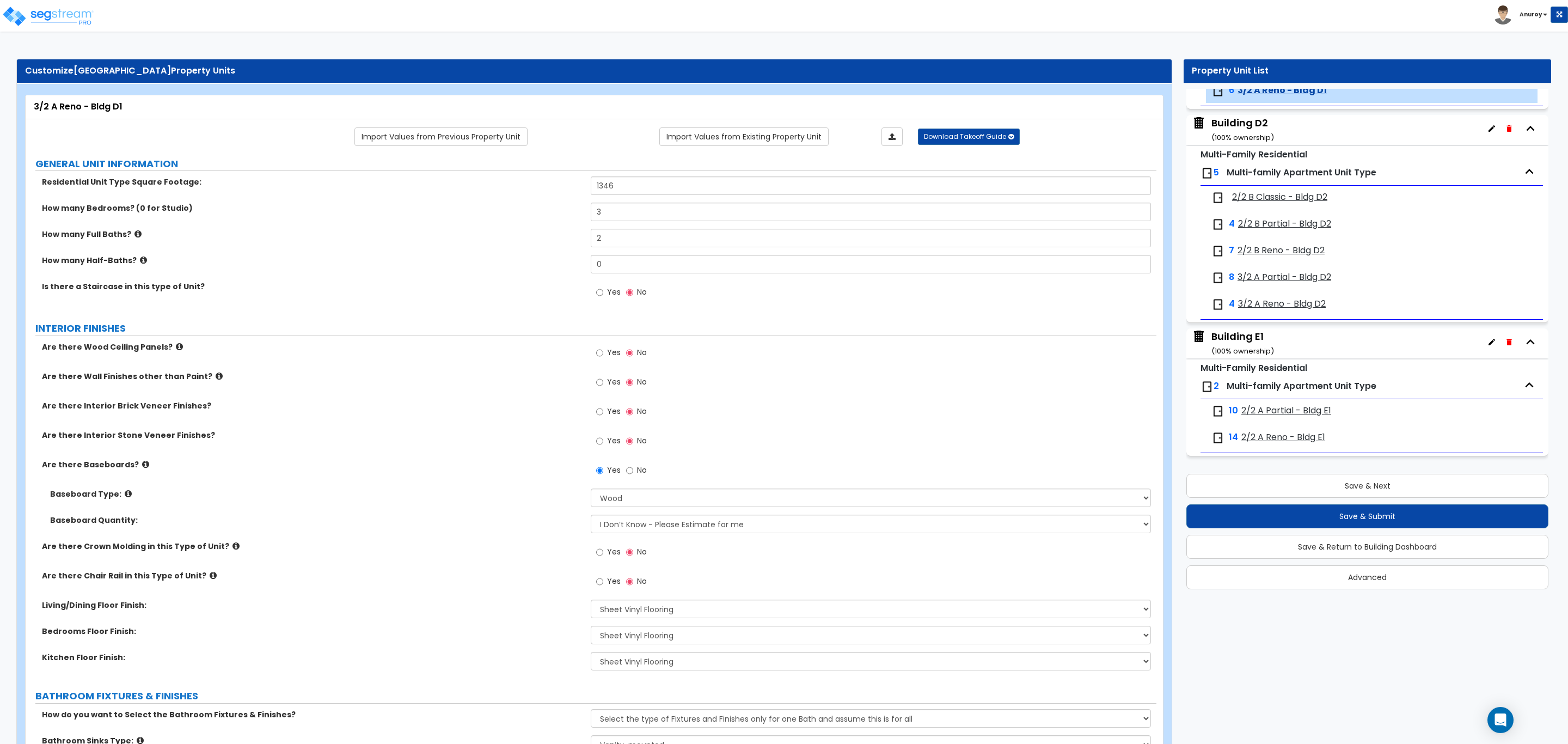
click at [1282, 204] on span "2/2 B Classic - Bldg D2" at bounding box center [1279, 197] width 96 height 13
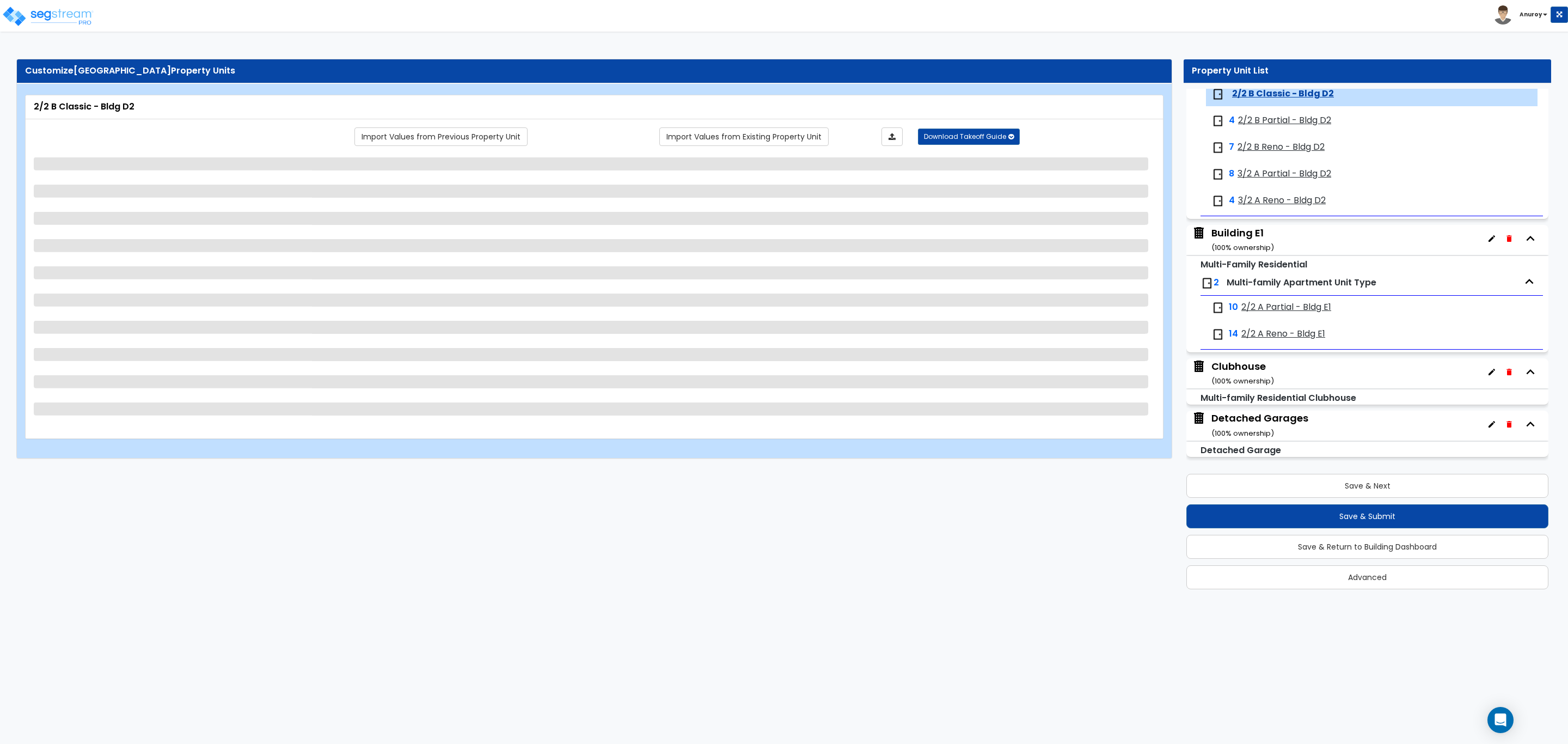
scroll to position [3019, 0]
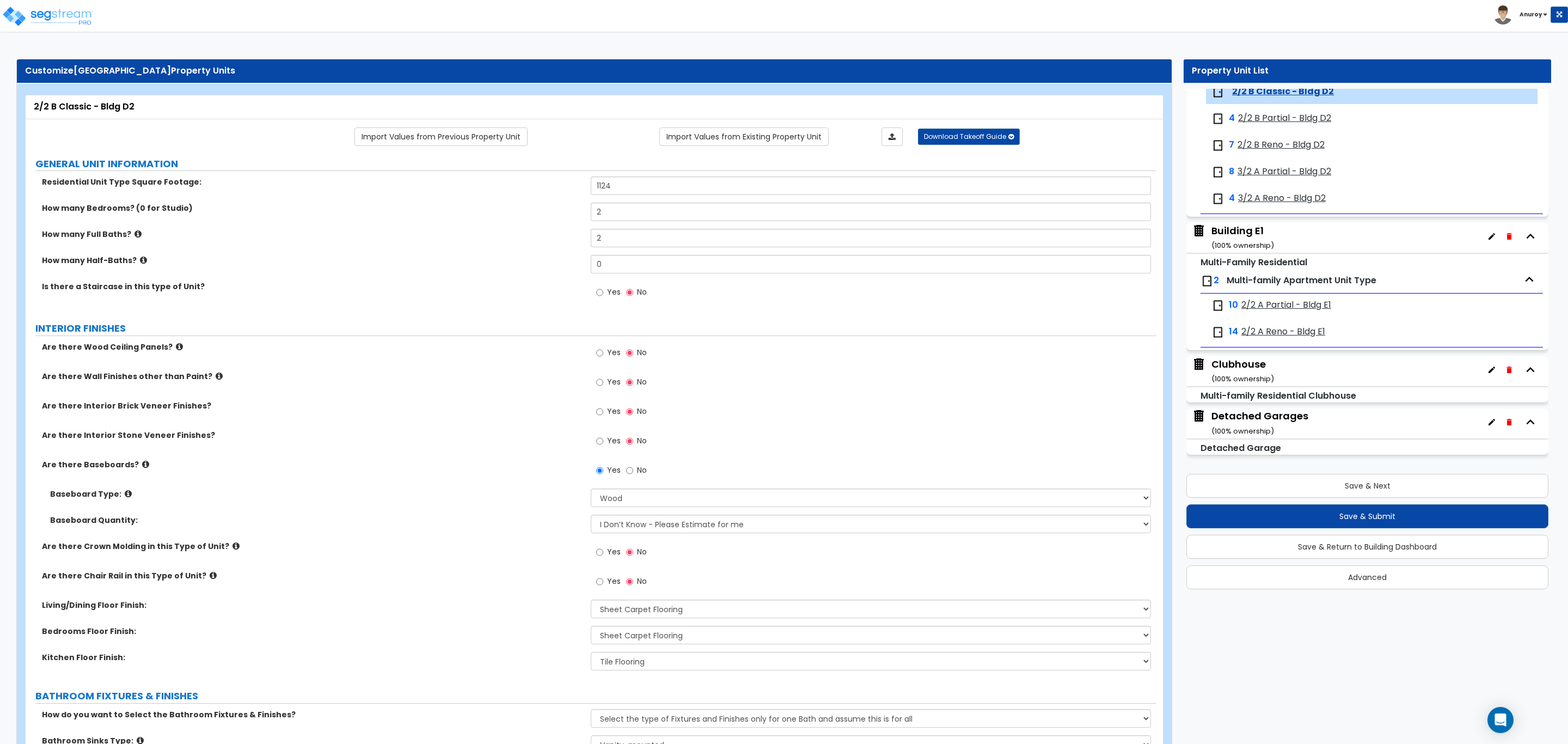
click at [1266, 125] on span "2/2 B Partial - Bldg D2" at bounding box center [1284, 118] width 93 height 13
click at [1266, 144] on span "2/2 B Reno - Bldg D2" at bounding box center [1281, 145] width 87 height 13
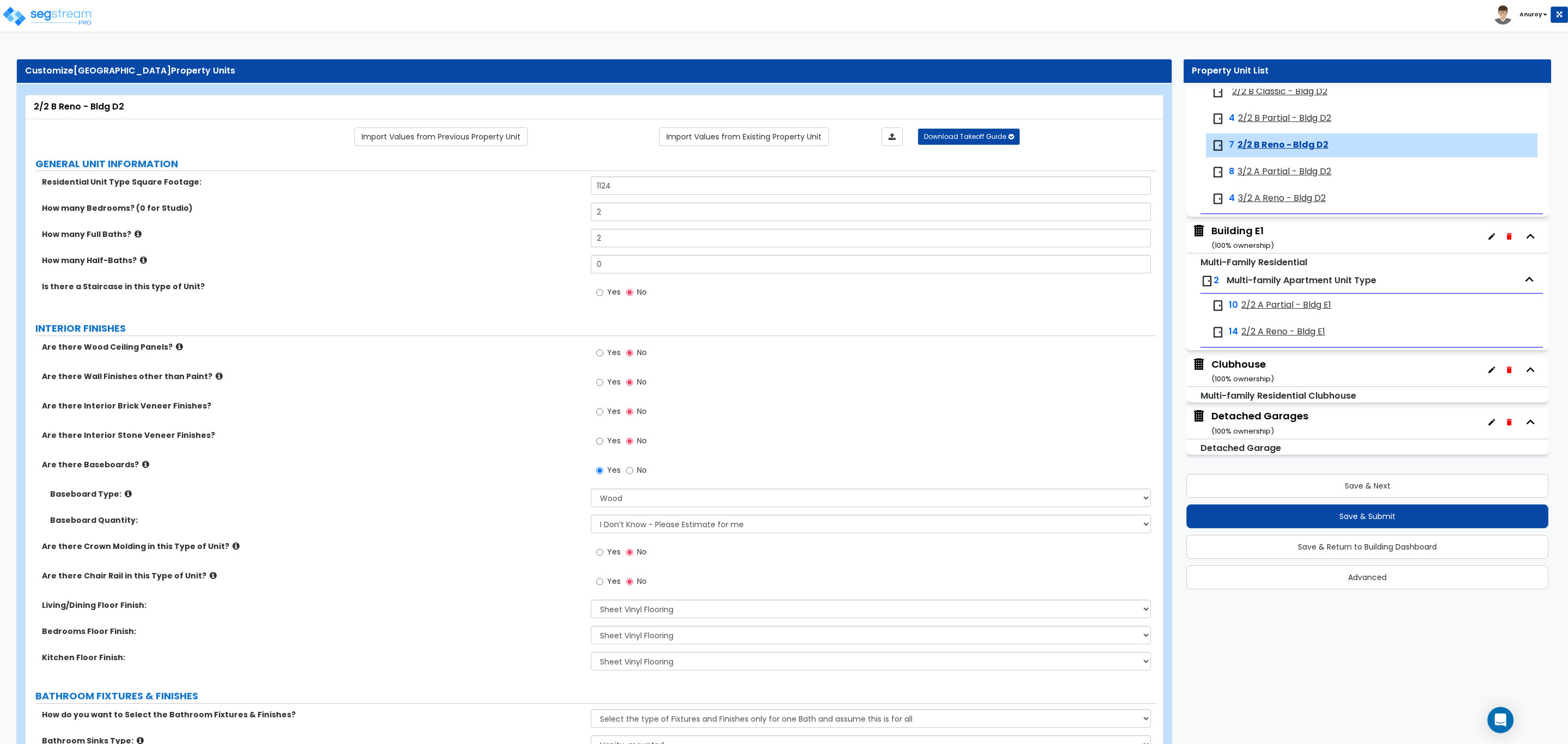
click at [1255, 170] on span "3/2 A Partial - Bldg D2" at bounding box center [1284, 172] width 94 height 13
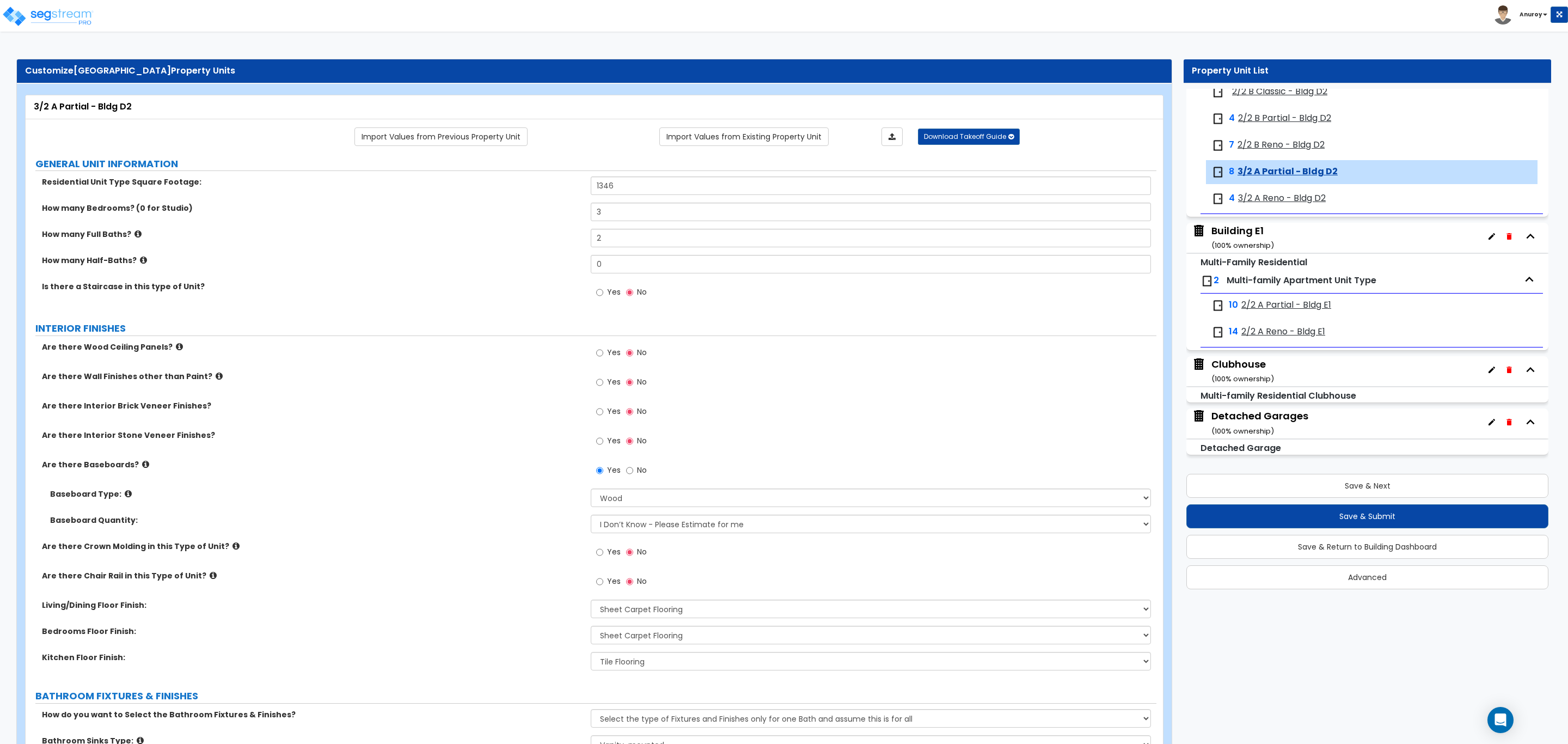
click at [1270, 197] on span "3/2 A Reno - Bldg D2" at bounding box center [1282, 198] width 88 height 13
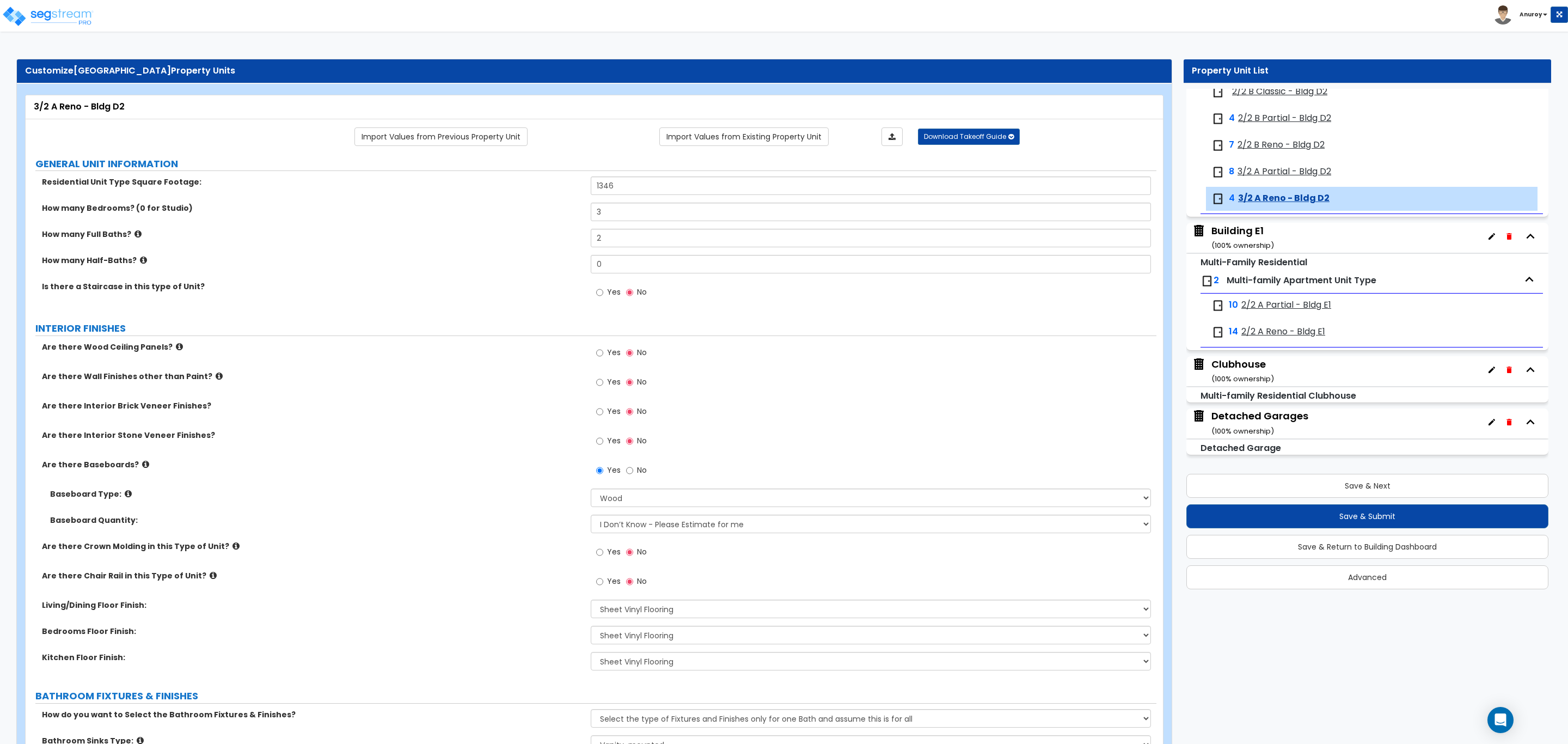
click at [1255, 309] on span "2/2 A Partial - Bldg E1" at bounding box center [1286, 305] width 90 height 13
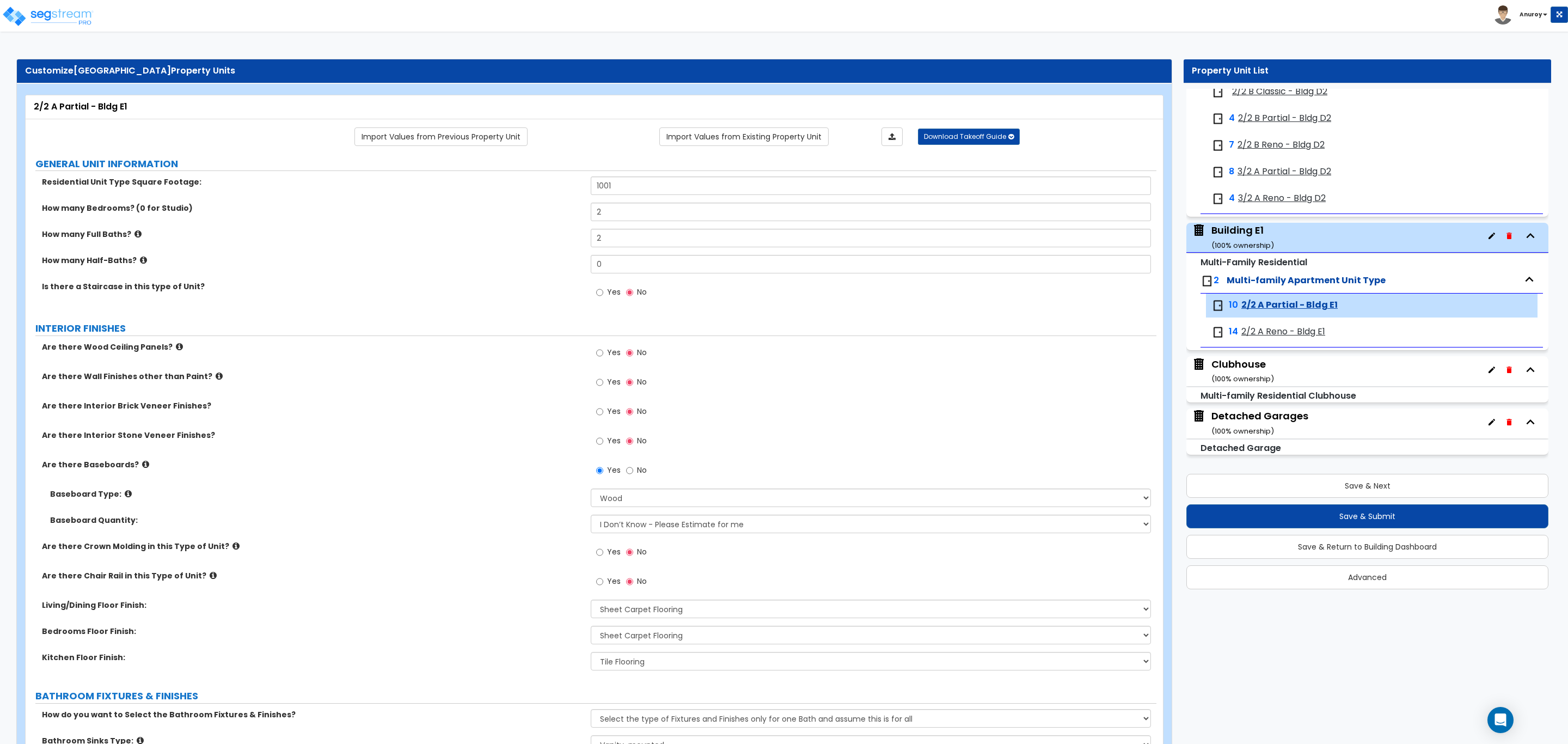
click at [1305, 332] on span "2/2 A Reno - Bldg E1" at bounding box center [1283, 332] width 84 height 13
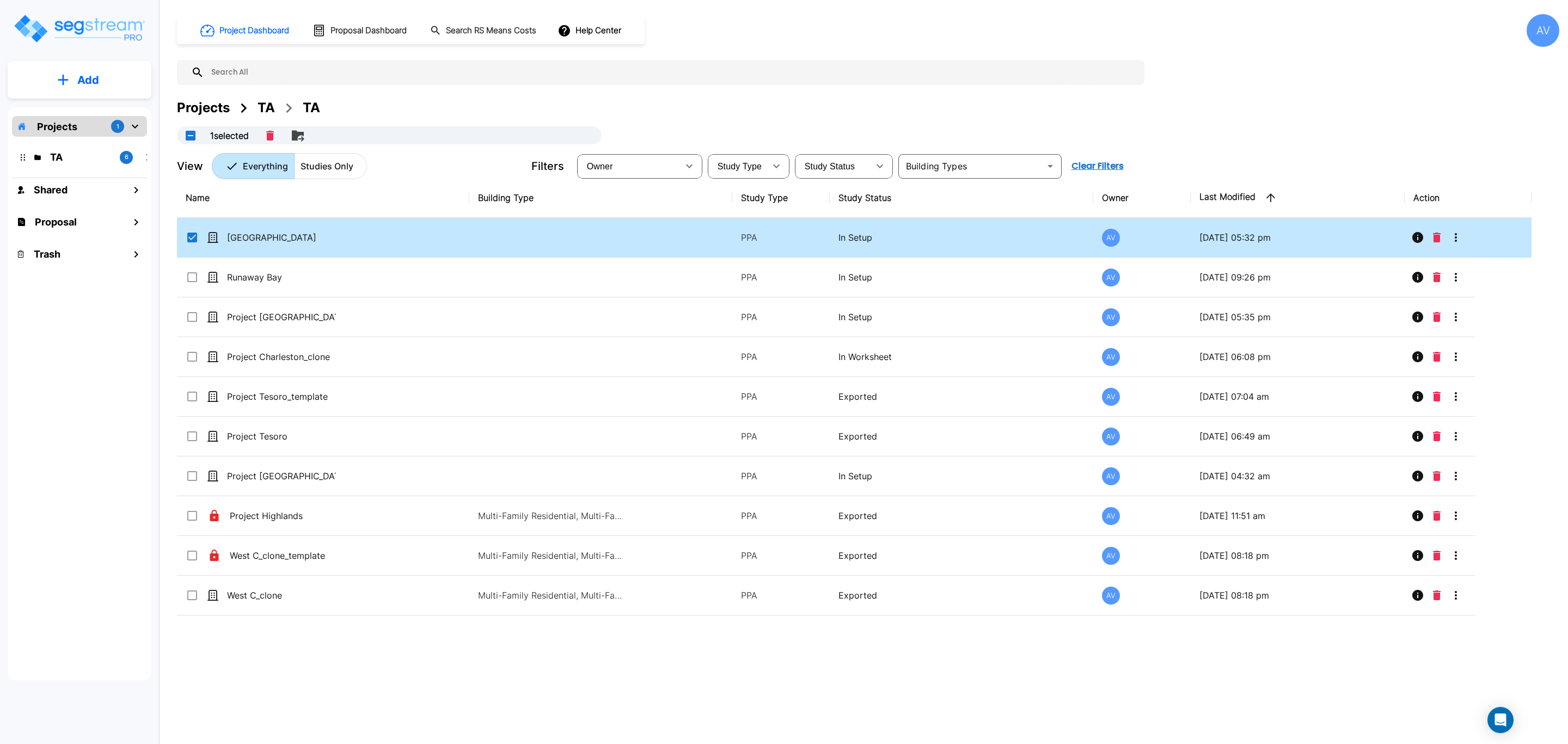
click at [194, 236] on input "select row Dominion Park" at bounding box center [191, 235] width 11 height 9
checkbox input "false"
